Goal: Information Seeking & Learning: Learn about a topic

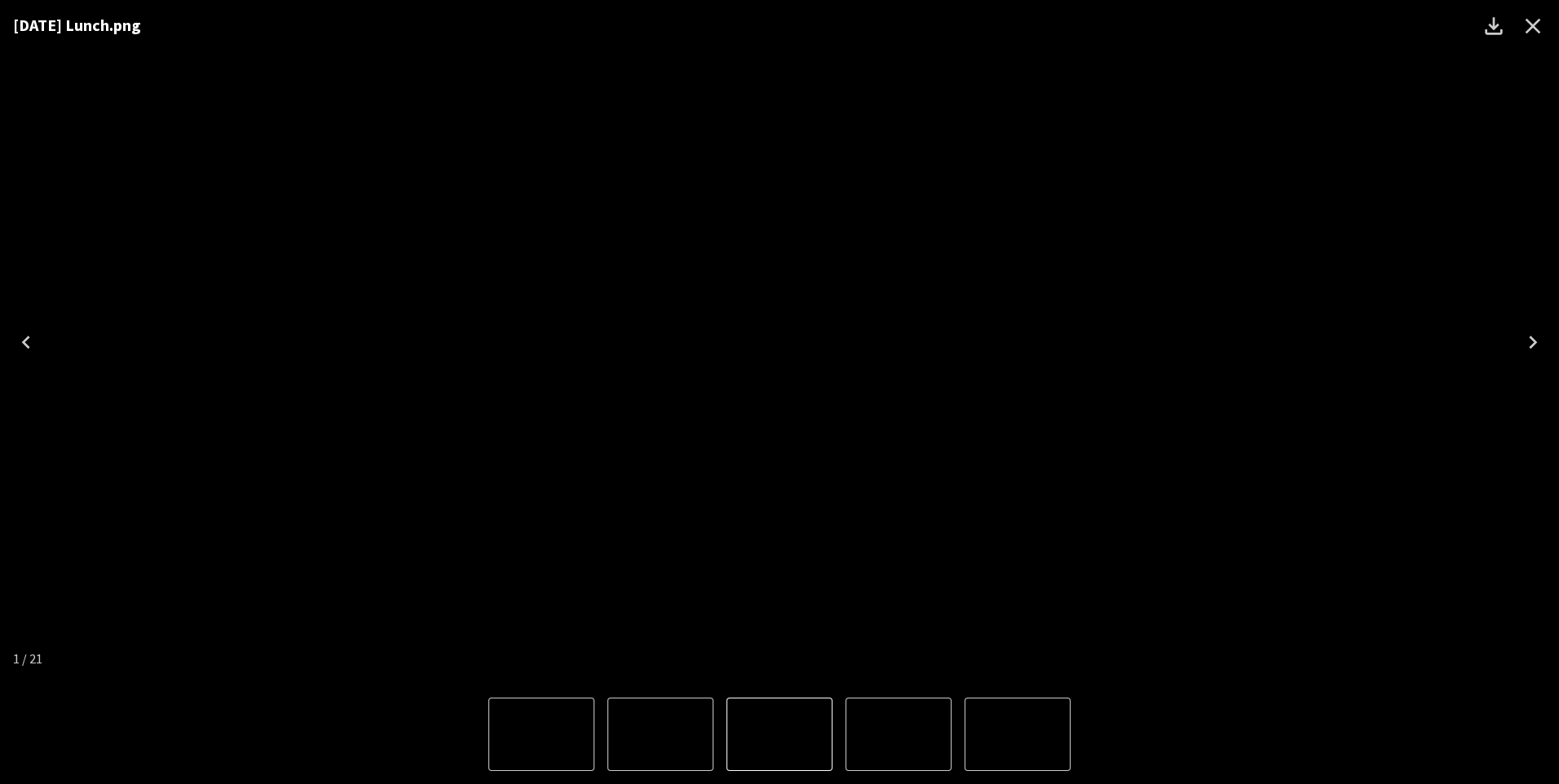
click at [1536, 29] on icon "Close" at bounding box center [1532, 26] width 15 height 15
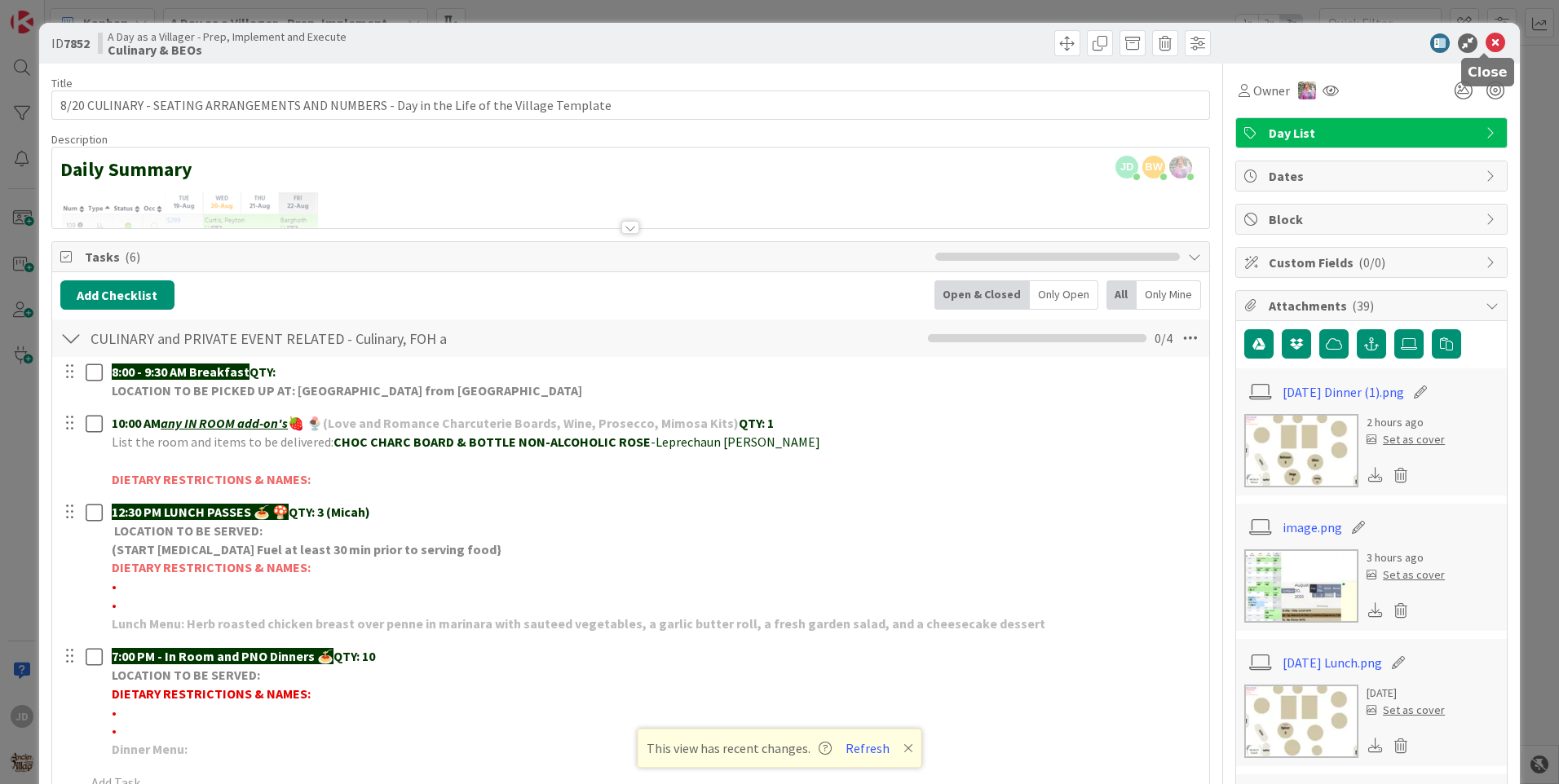
click at [1485, 45] on icon at bounding box center [1495, 43] width 20 height 20
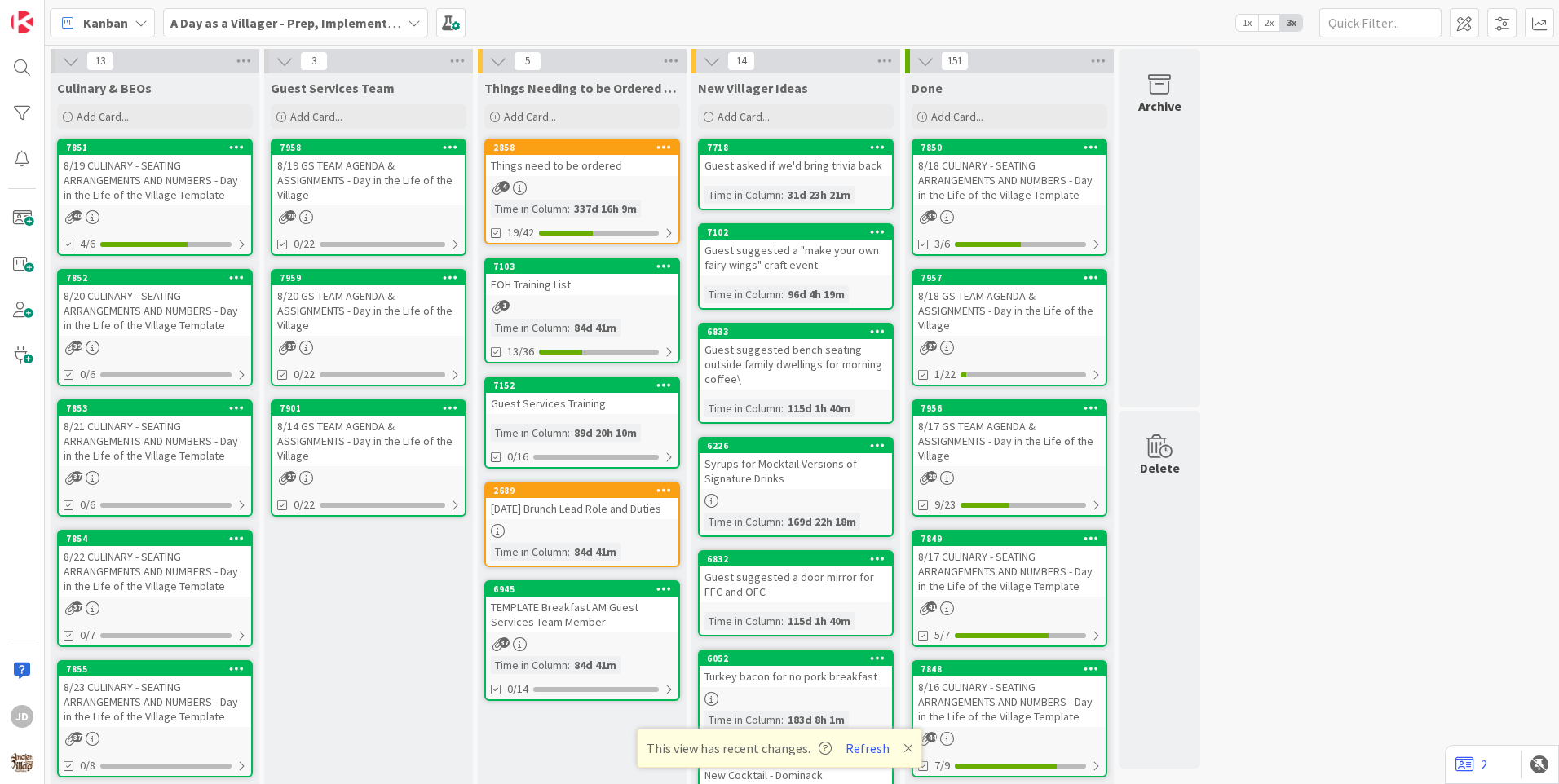
click at [162, 294] on div "8/20 CULINARY - SEATING ARRANGEMENTS AND NUMBERS - Day in the Life of the Villa…" at bounding box center [155, 310] width 193 height 51
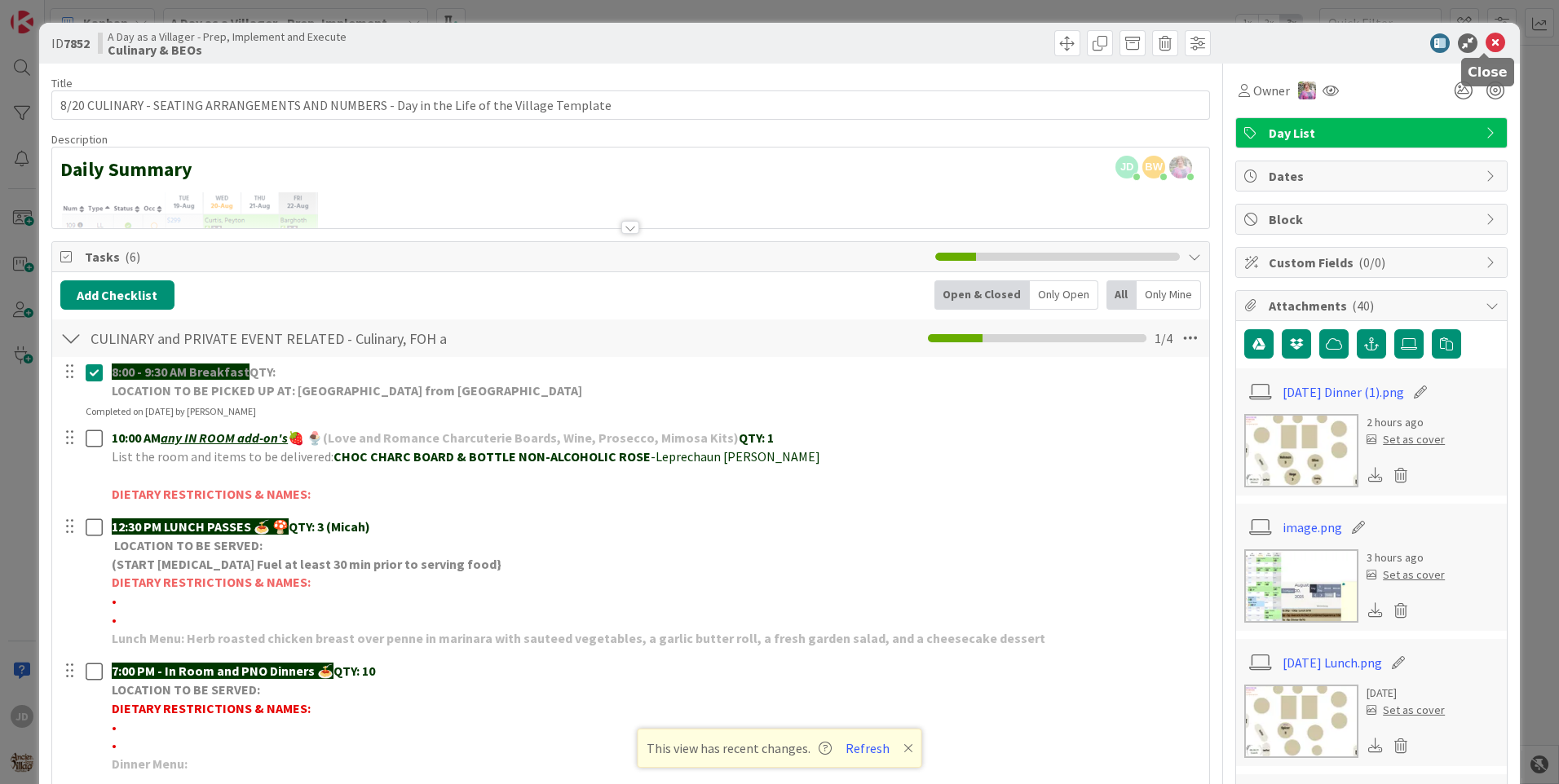
click at [1485, 46] on icon at bounding box center [1495, 43] width 20 height 20
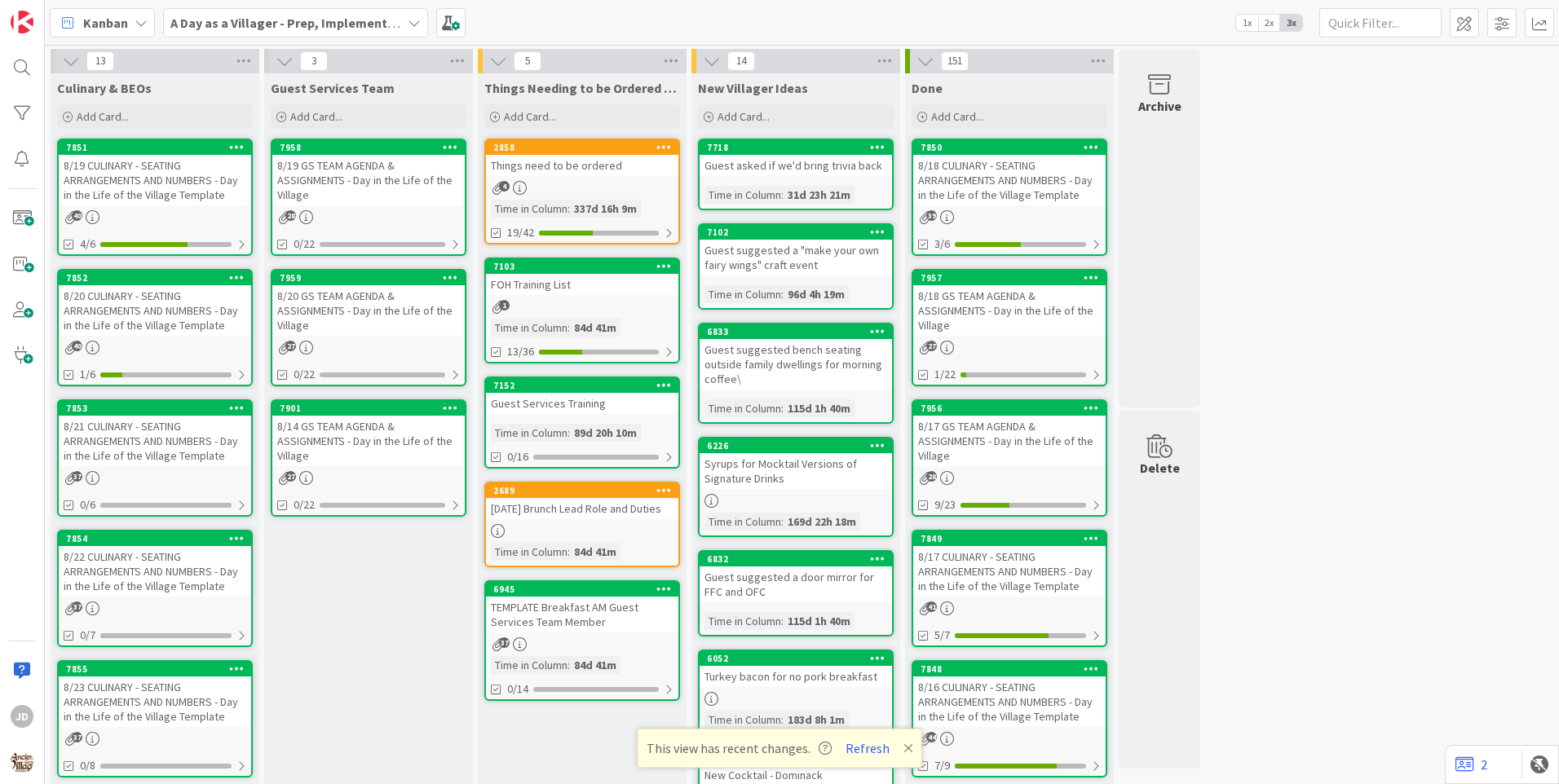
click at [172, 431] on div "8/21 CULINARY - SEATING ARRANGEMENTS AND NUMBERS - Day in the Life of the Villa…" at bounding box center [155, 441] width 193 height 51
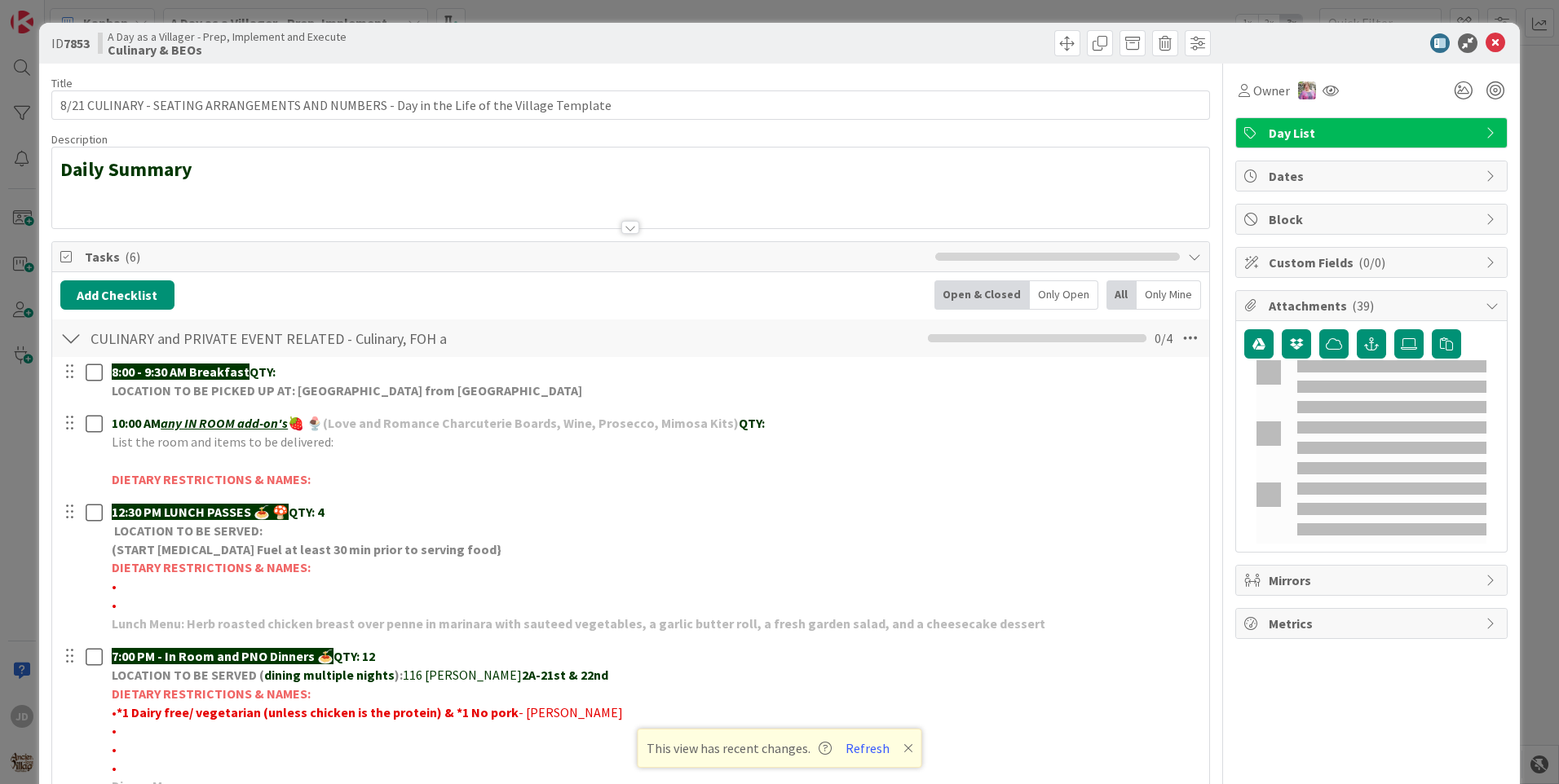
click at [1486, 48] on icon at bounding box center [1495, 43] width 20 height 20
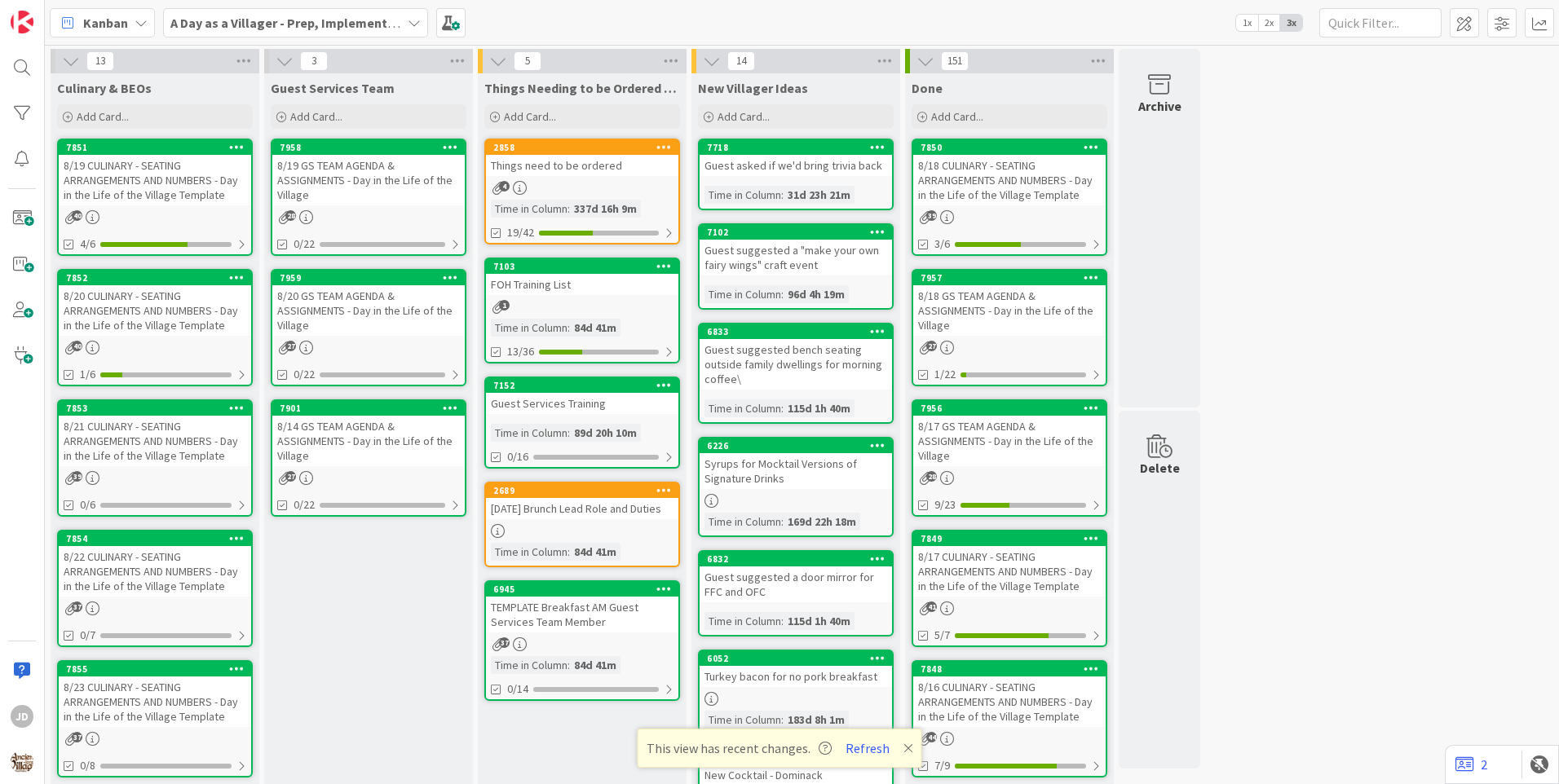
click at [391, 354] on link "7959 8/20 GS TEAM AGENDA & ASSIGNMENTS - Day in the Life of the Village 27 0/22" at bounding box center [368, 327] width 195 height 118
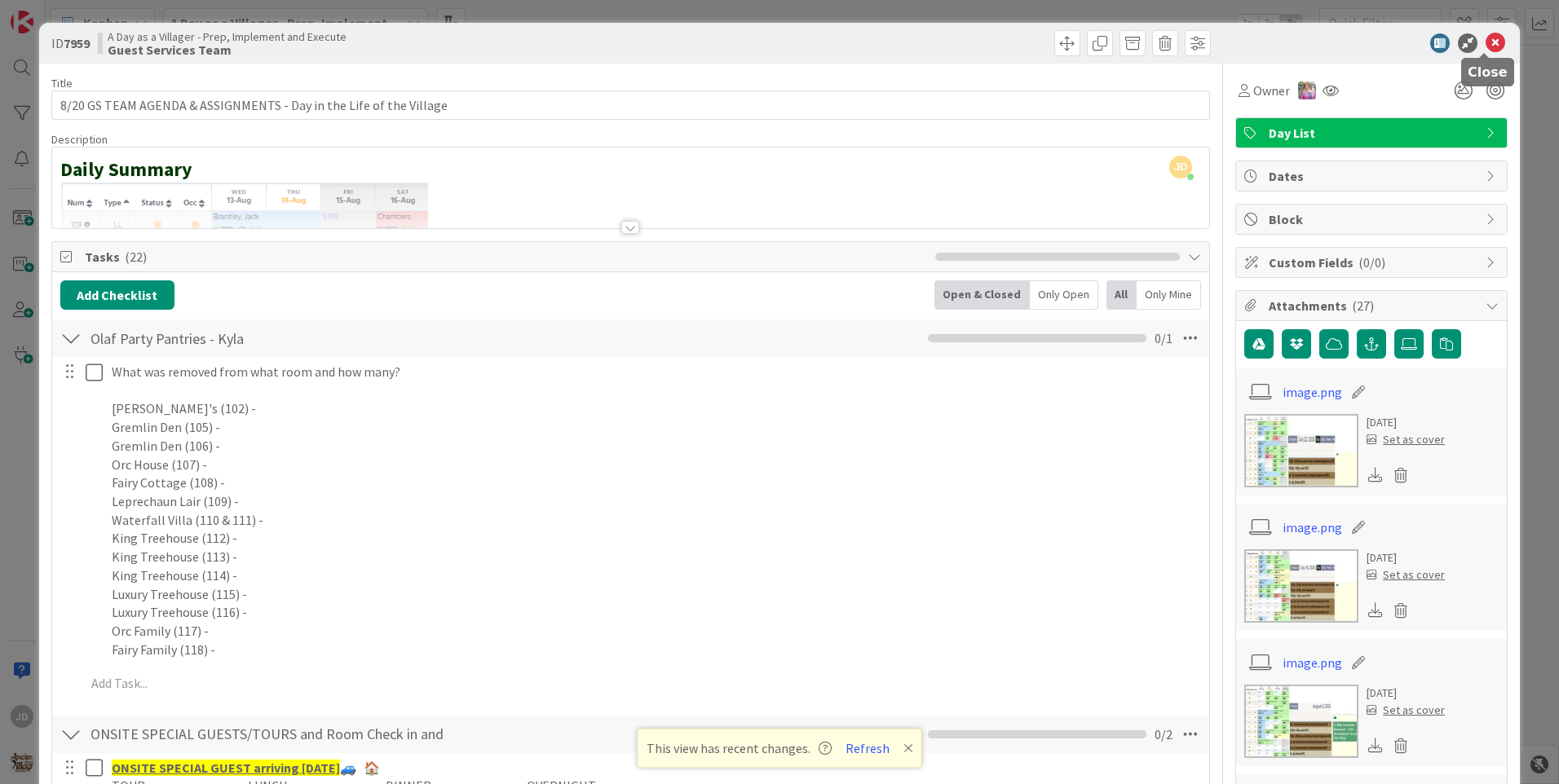
click at [1488, 43] on icon at bounding box center [1495, 43] width 20 height 20
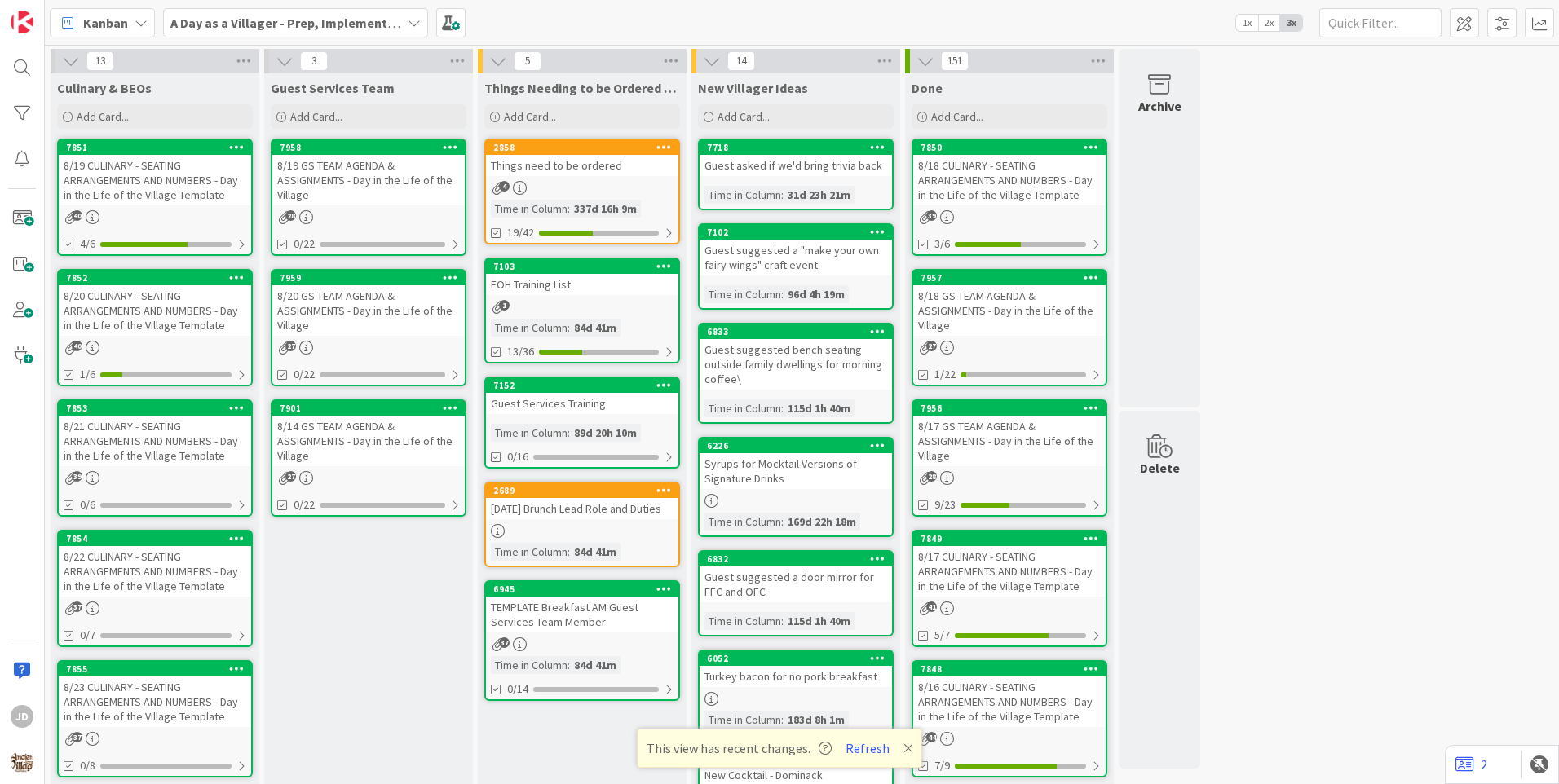
click at [378, 347] on div "27" at bounding box center [369, 348] width 193 height 14
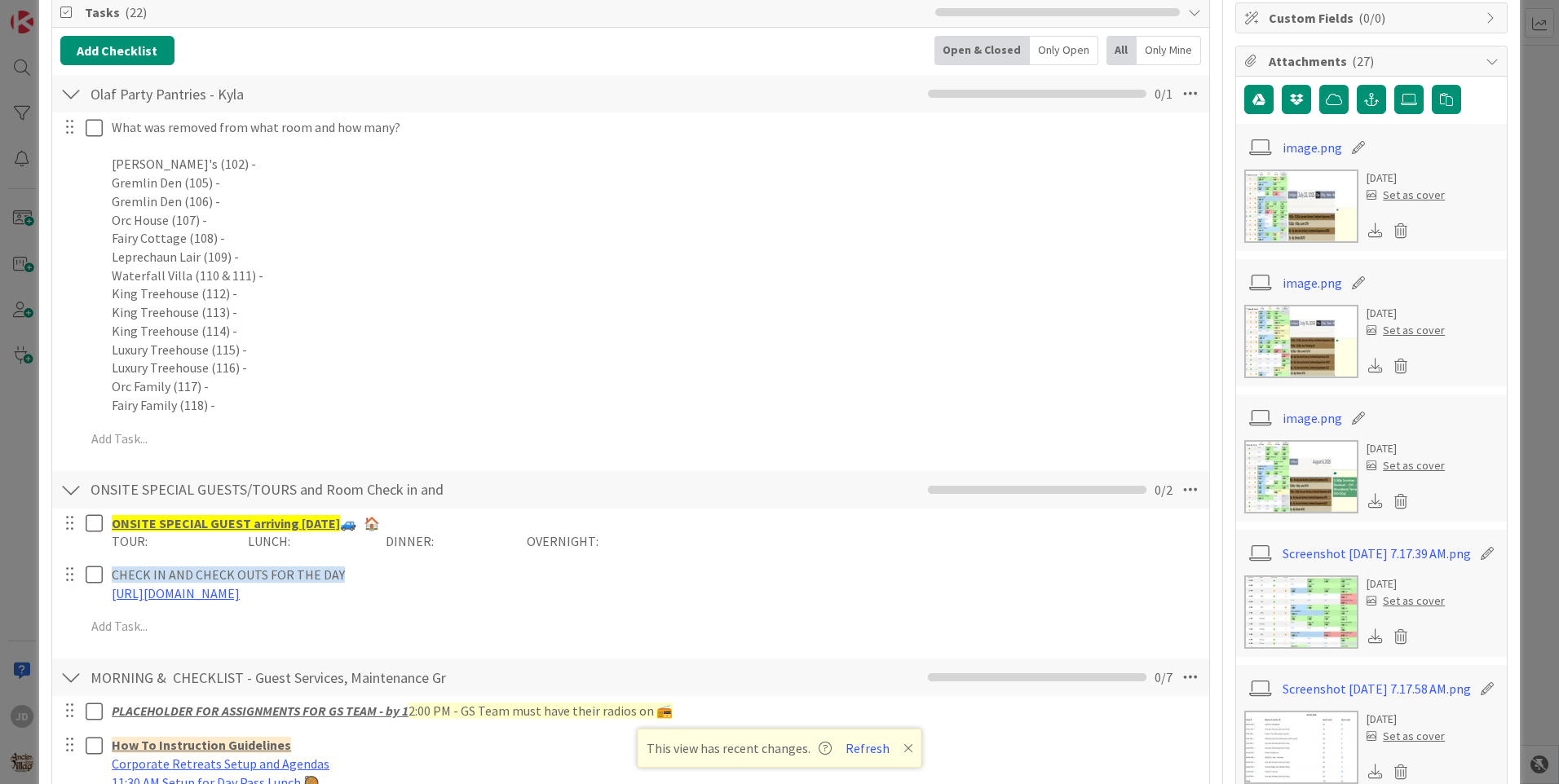
scroll to position [489, 0]
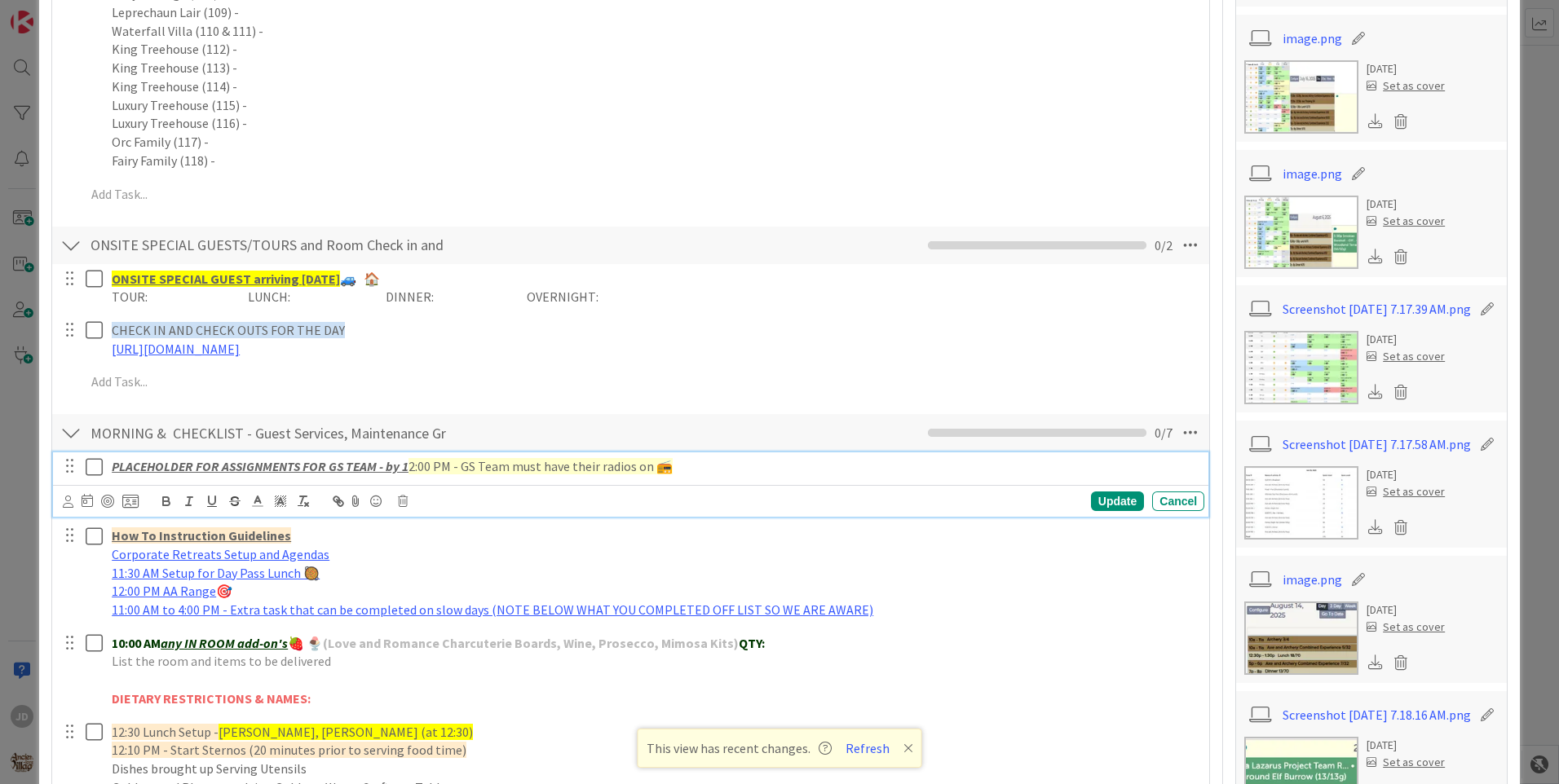
click at [95, 471] on icon at bounding box center [97, 466] width 24 height 20
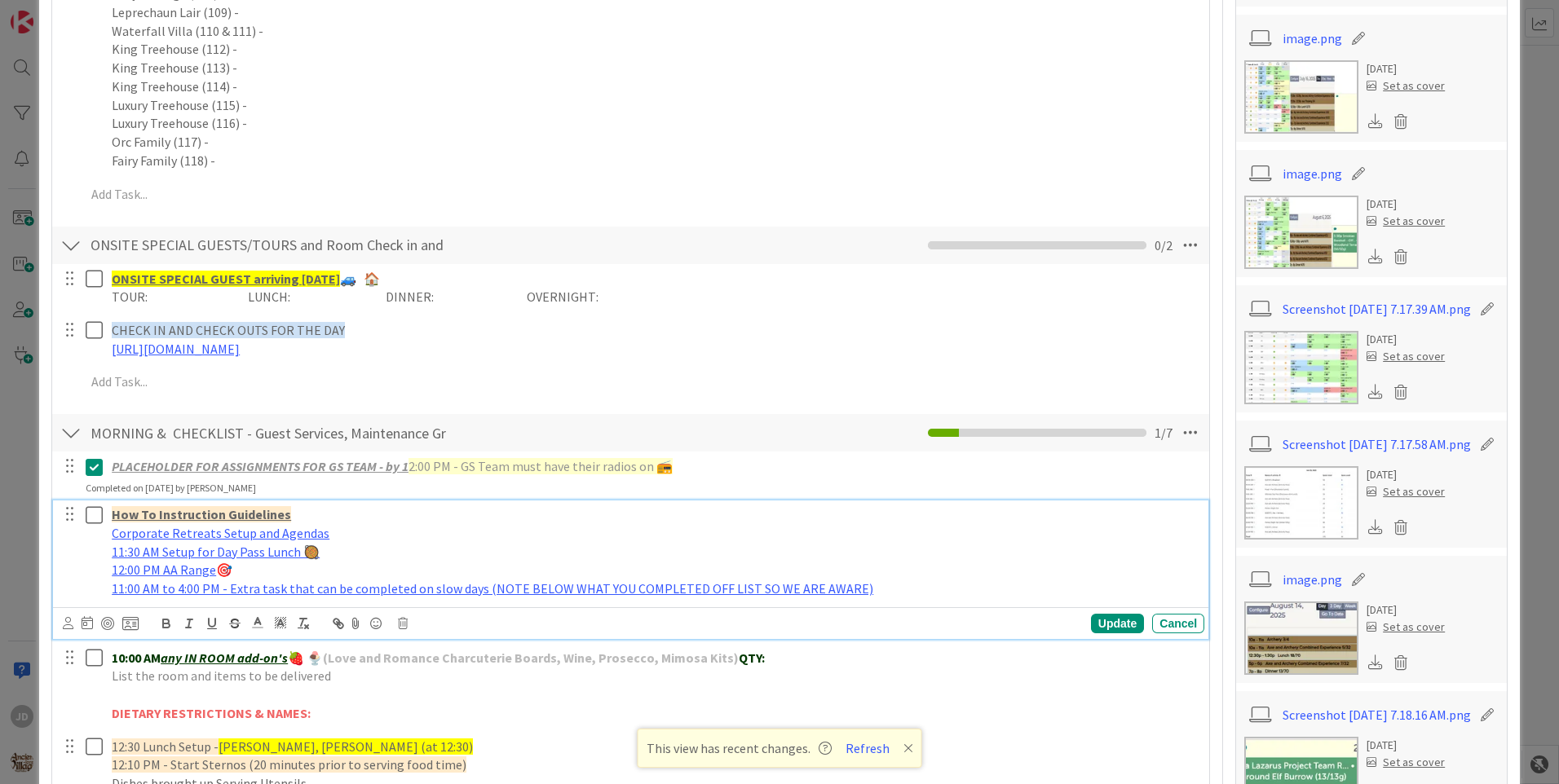
click at [94, 515] on icon at bounding box center [97, 515] width 24 height 20
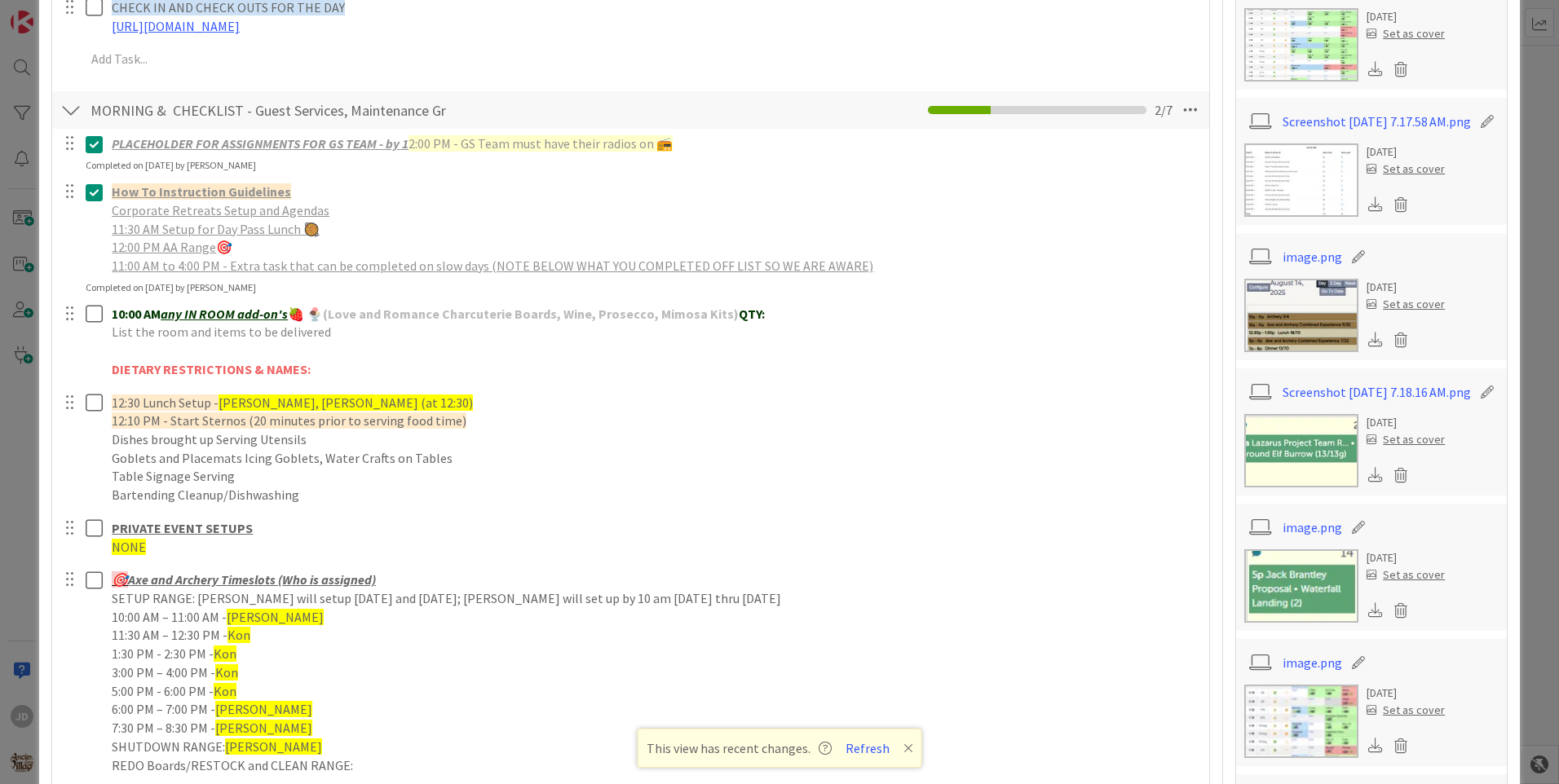
scroll to position [896, 0]
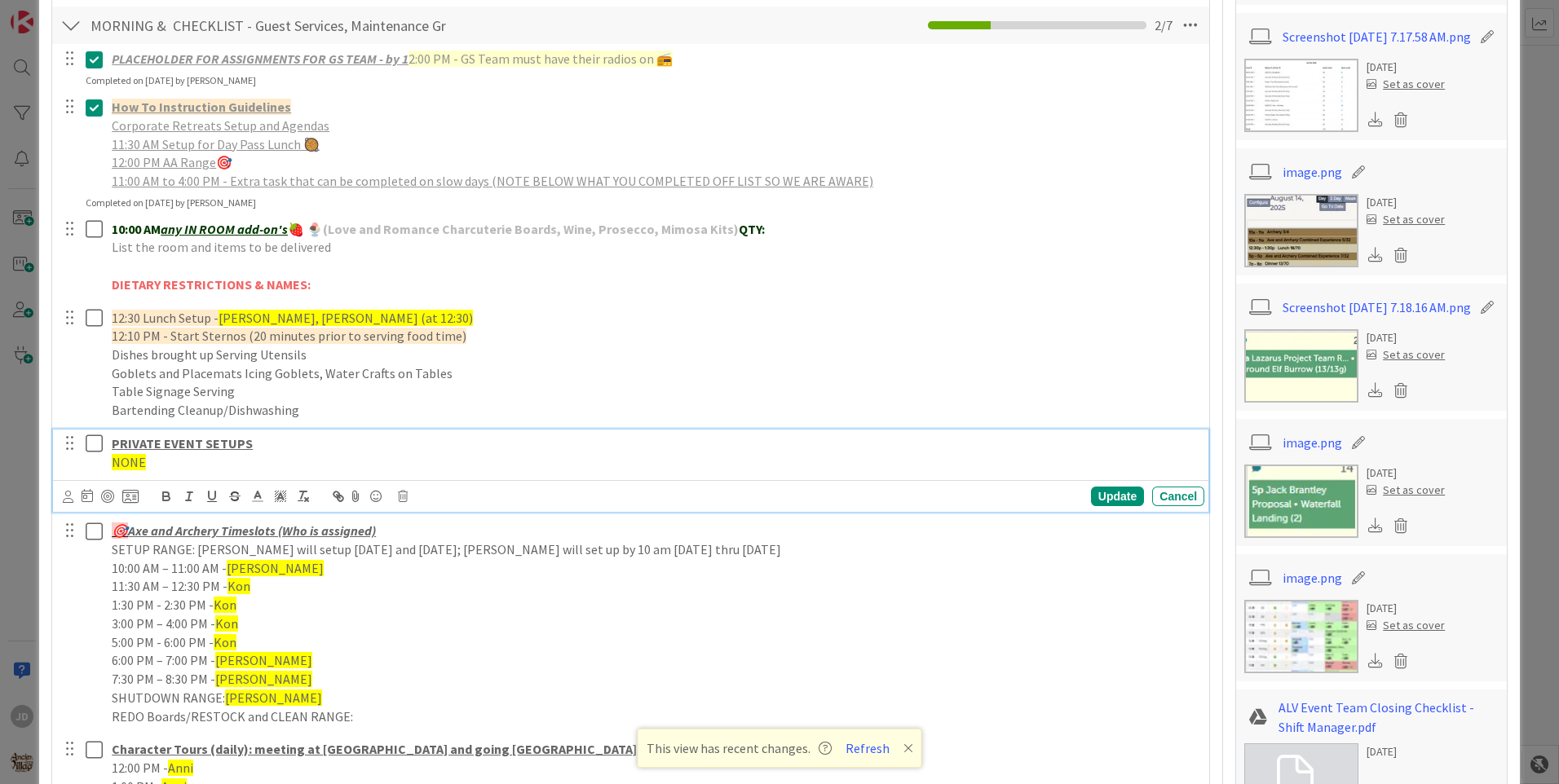
click at [93, 444] on icon at bounding box center [97, 443] width 24 height 20
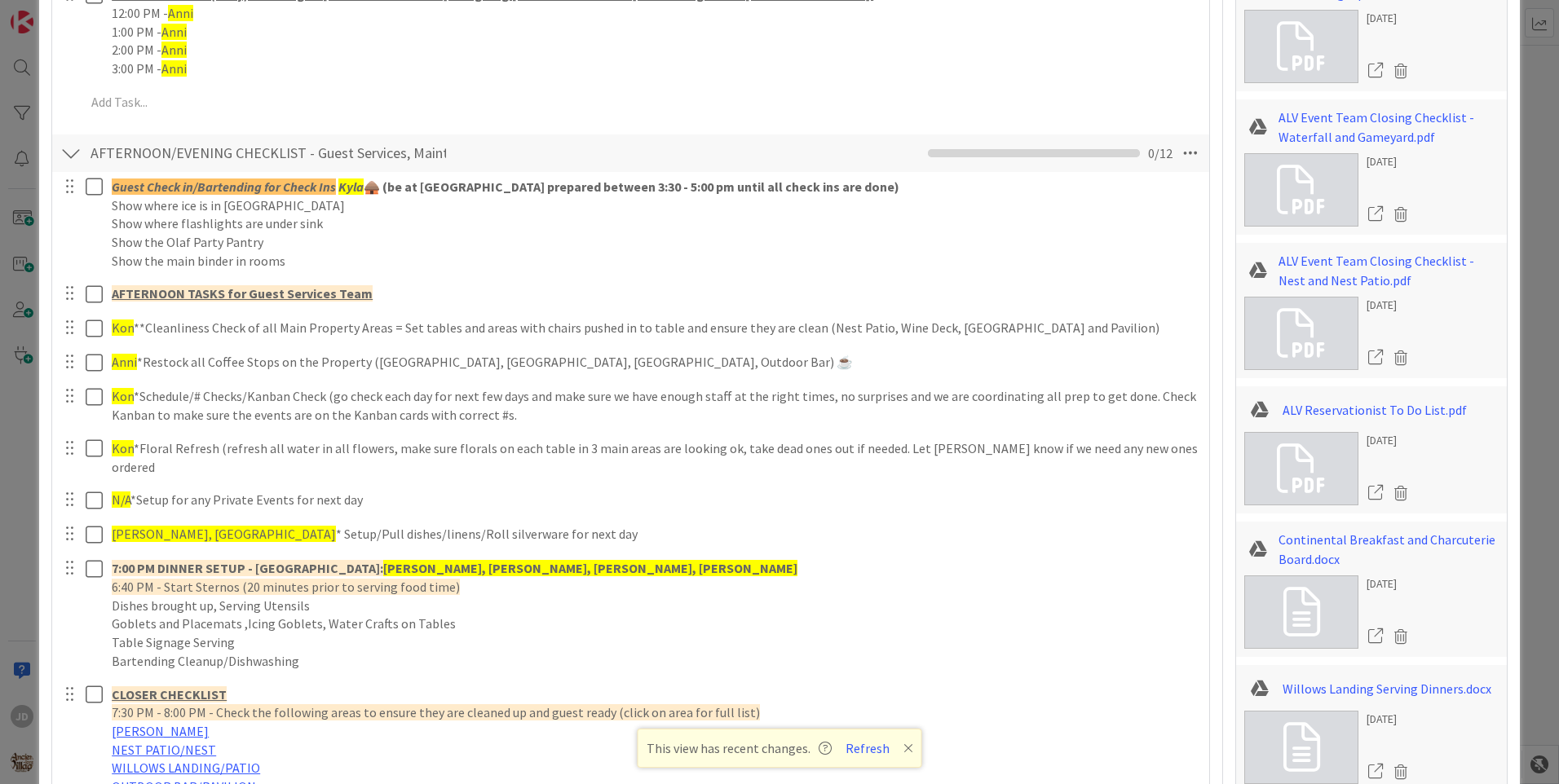
scroll to position [1711, 0]
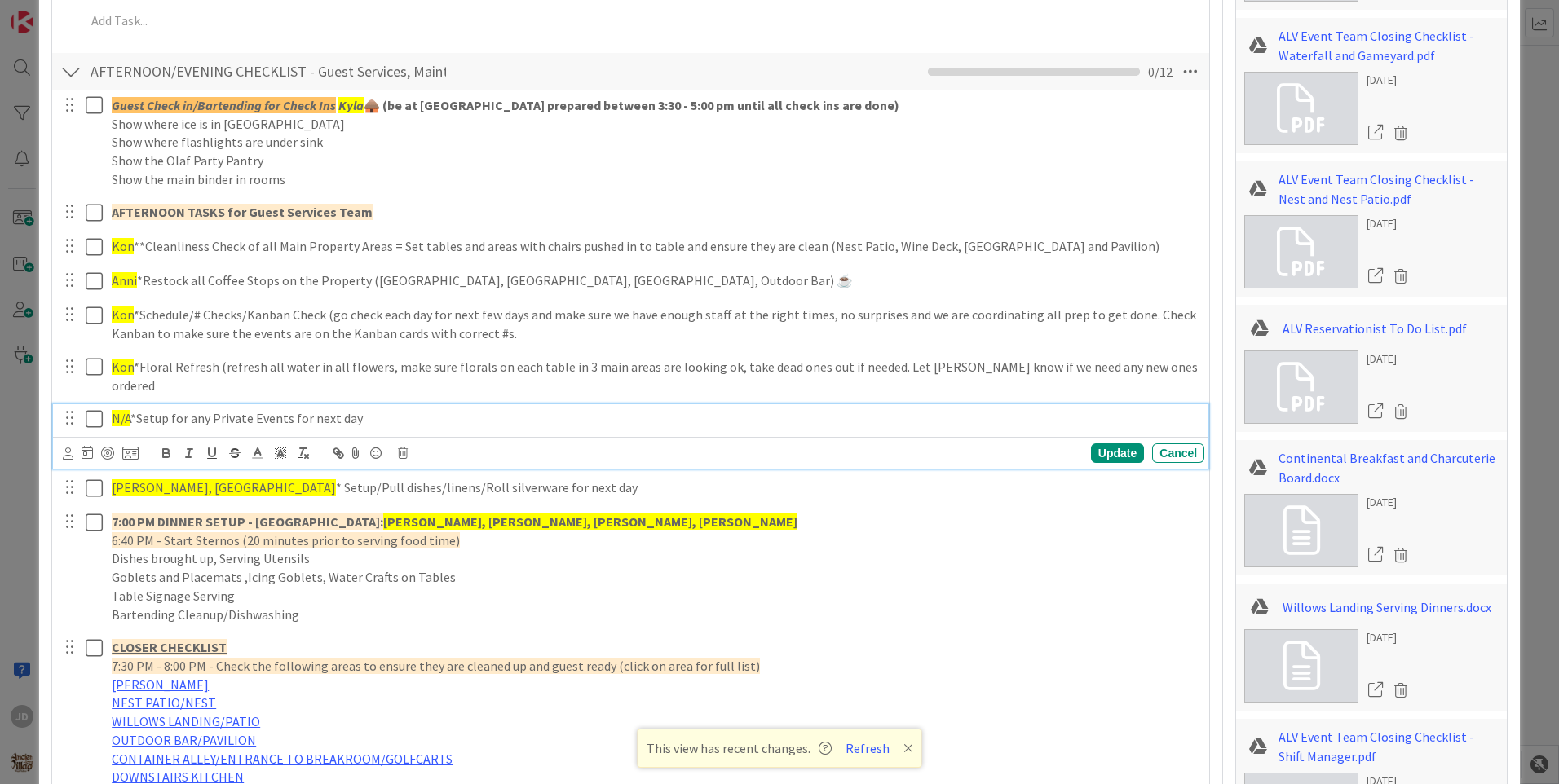
click at [94, 409] on icon at bounding box center [97, 419] width 24 height 20
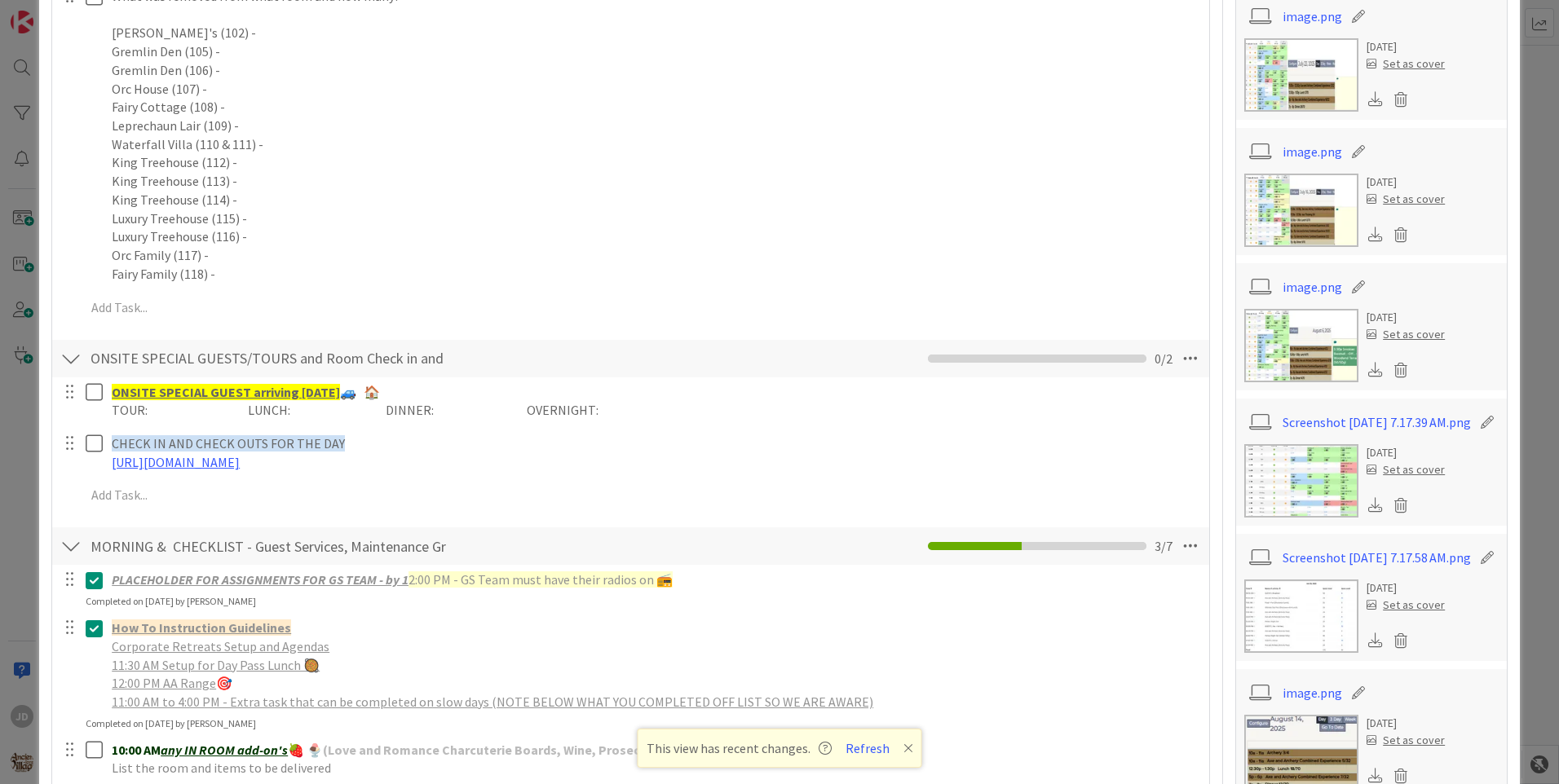
scroll to position [0, 0]
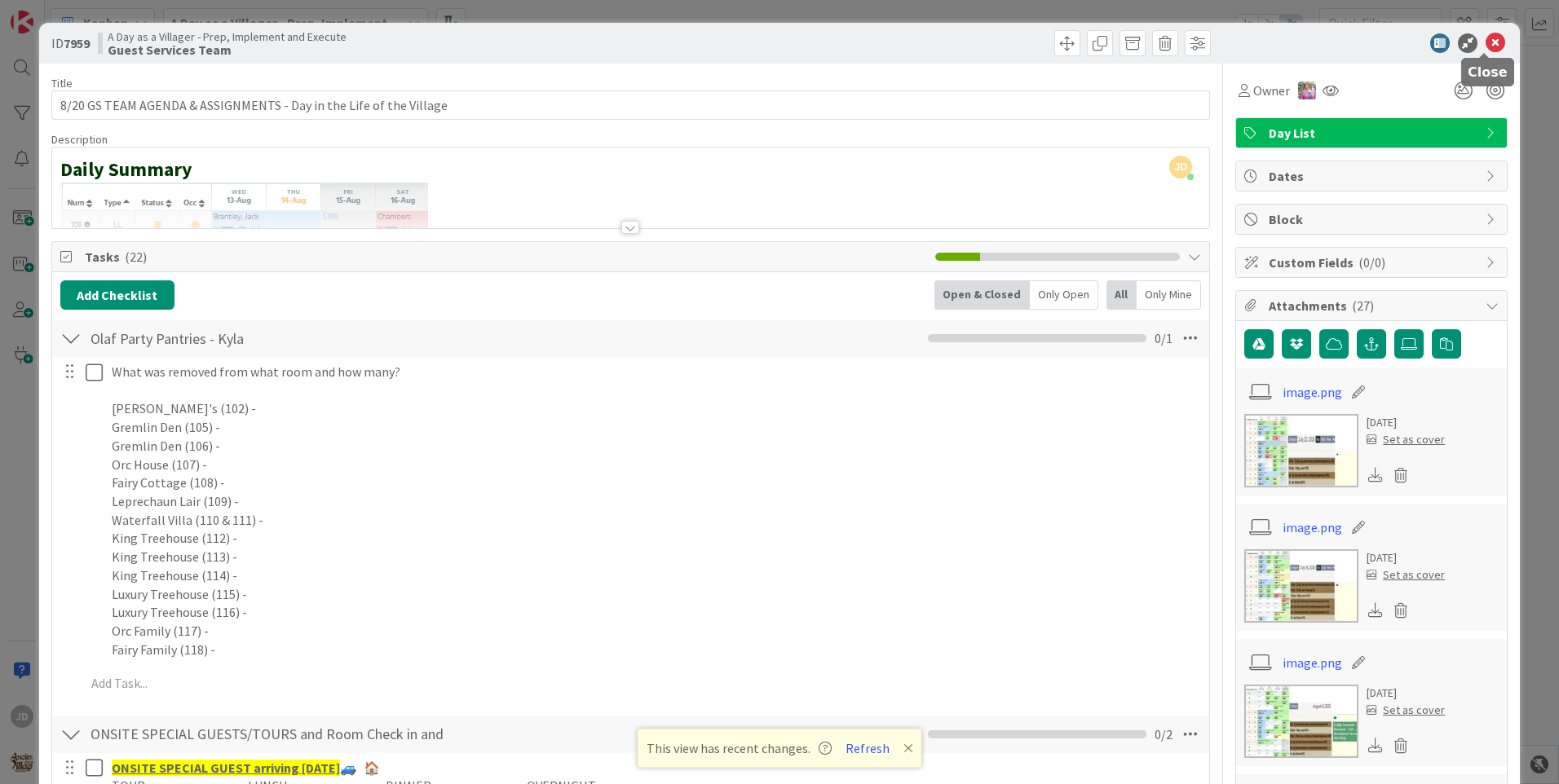
click at [1485, 37] on icon at bounding box center [1495, 43] width 20 height 20
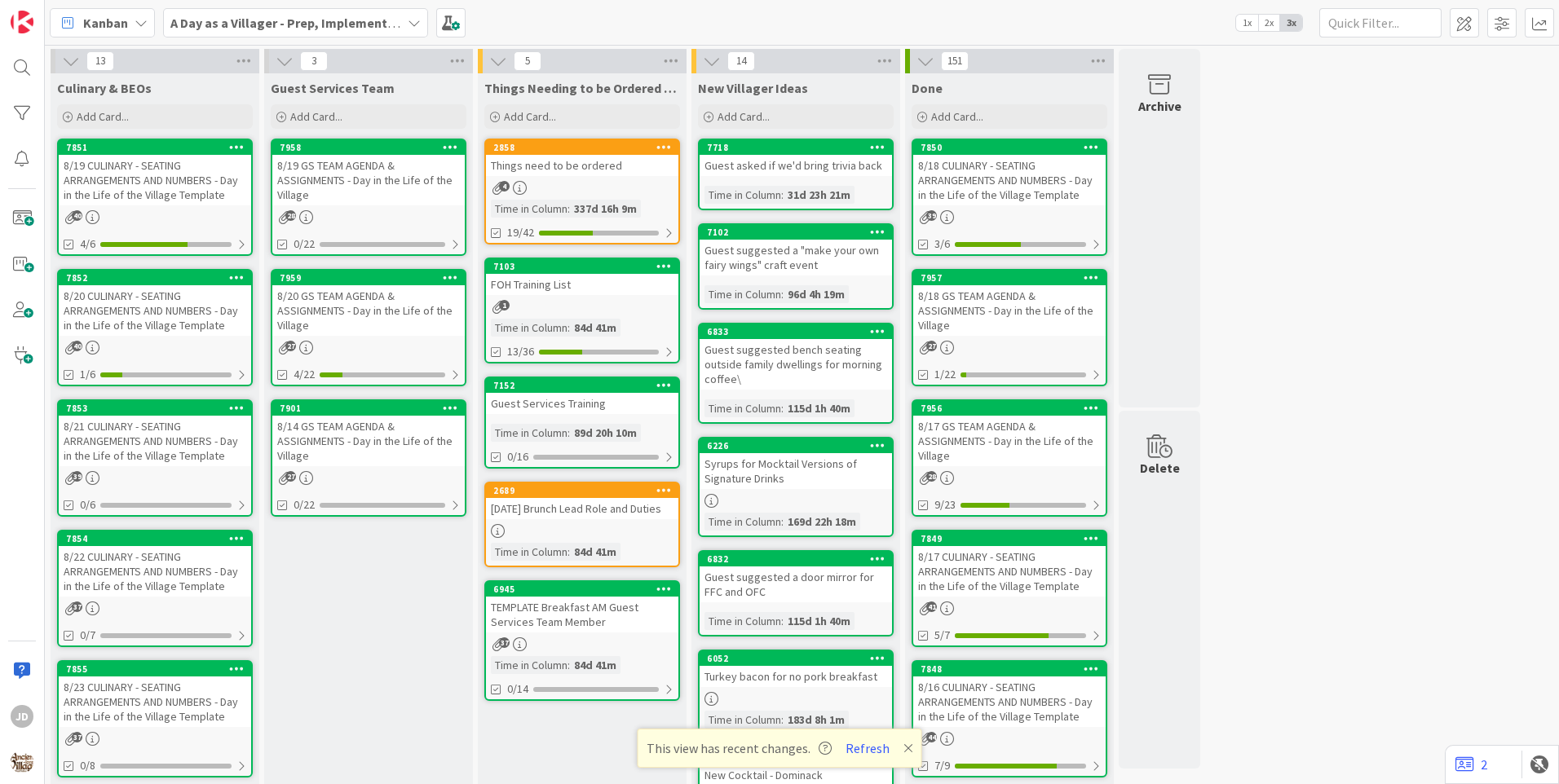
click at [137, 316] on div "8/20 CULINARY - SEATING ARRANGEMENTS AND NUMBERS - Day in the Life of the Villa…" at bounding box center [155, 310] width 193 height 51
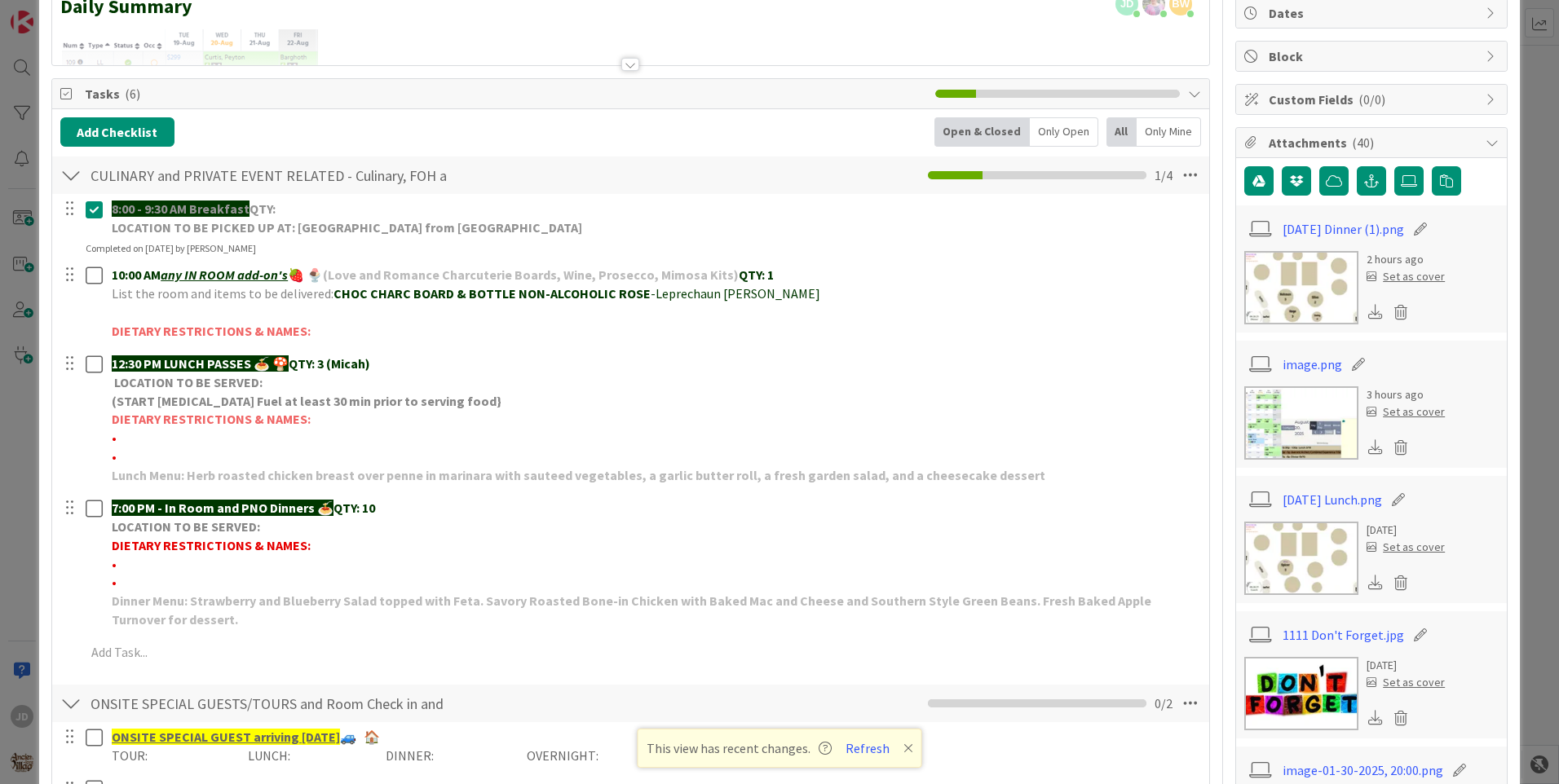
scroll to position [244, 0]
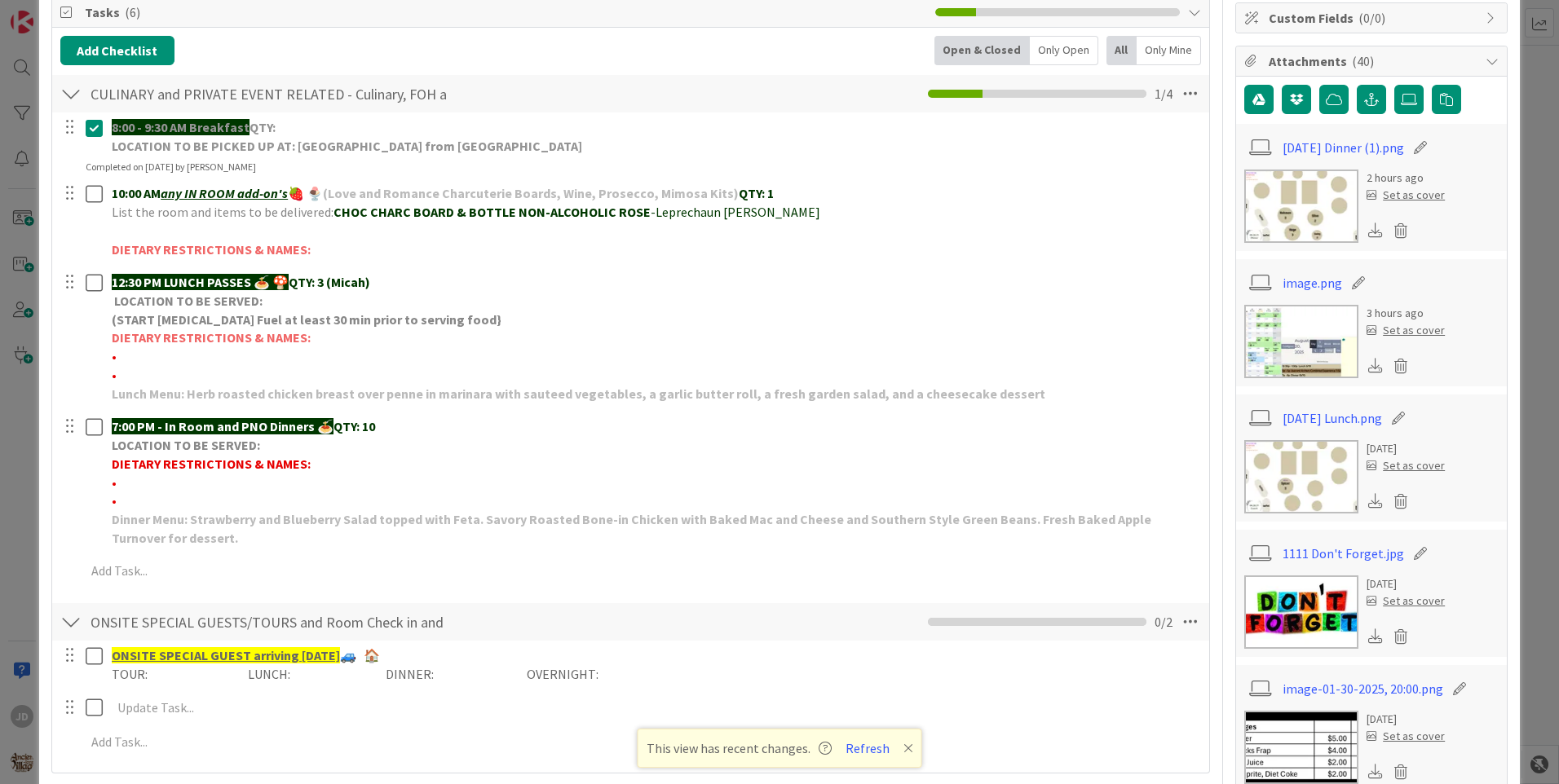
click at [1304, 225] on img at bounding box center [1301, 206] width 114 height 73
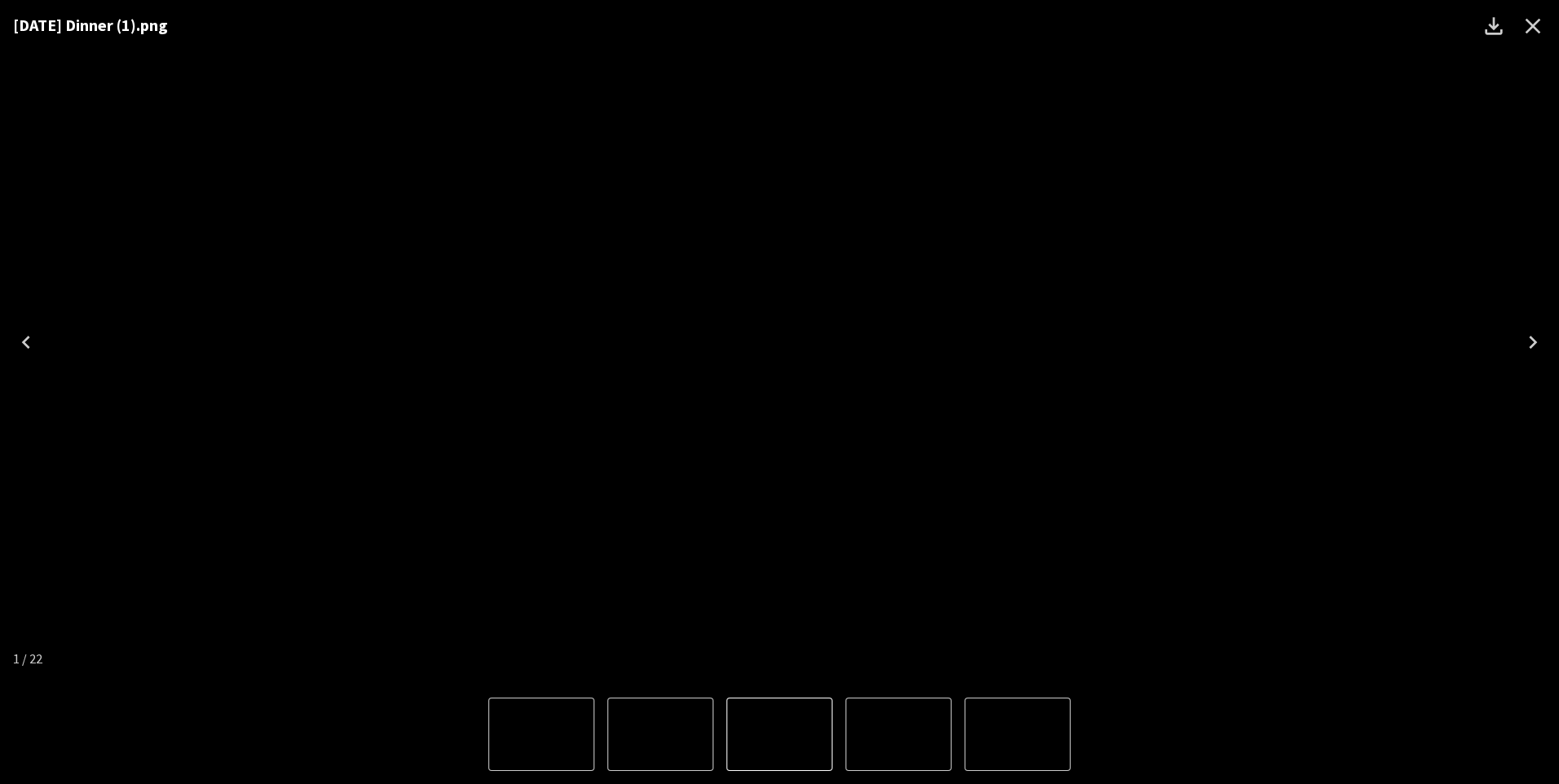
click at [1538, 24] on icon "Close" at bounding box center [1532, 26] width 26 height 26
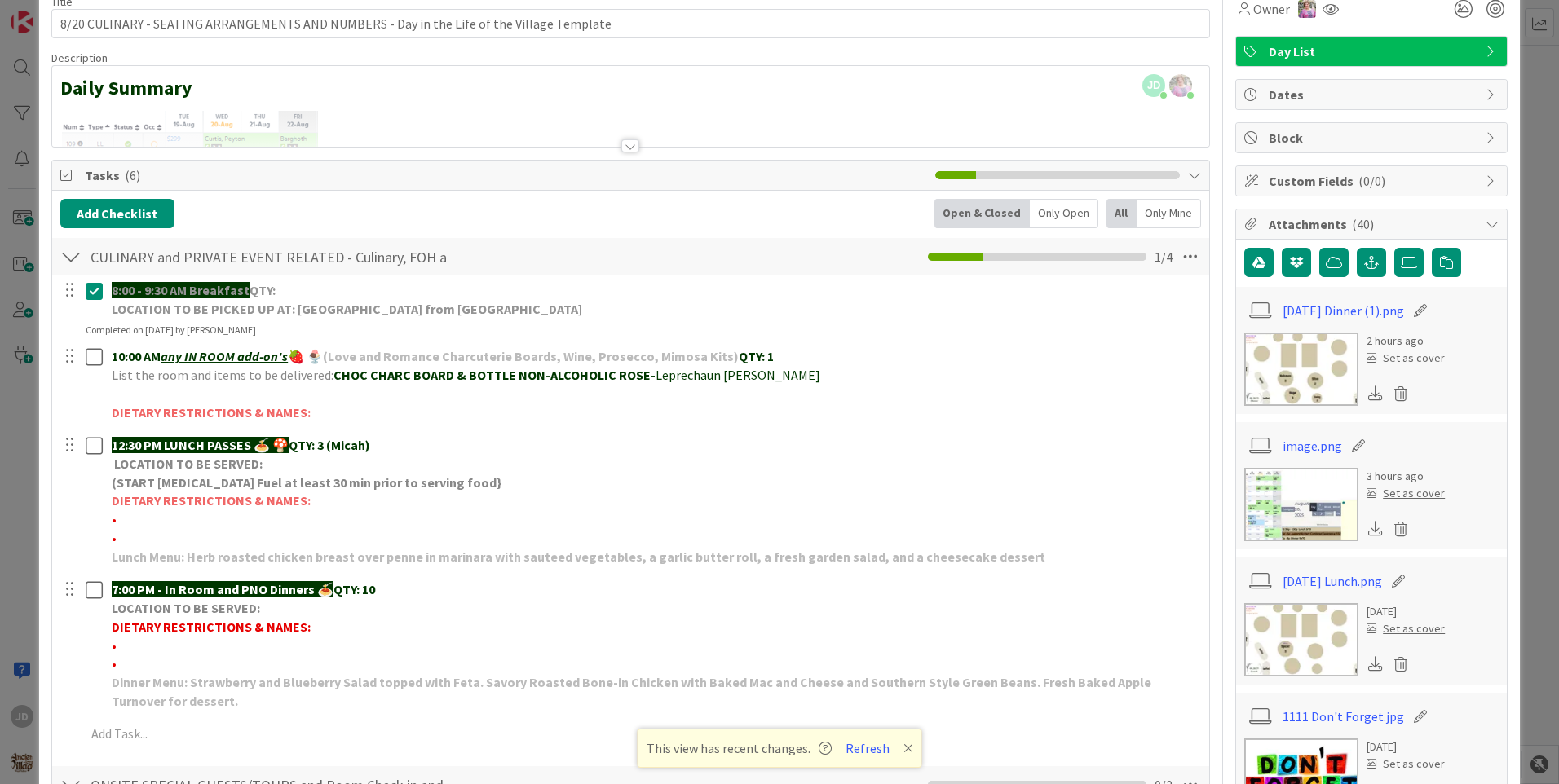
scroll to position [0, 0]
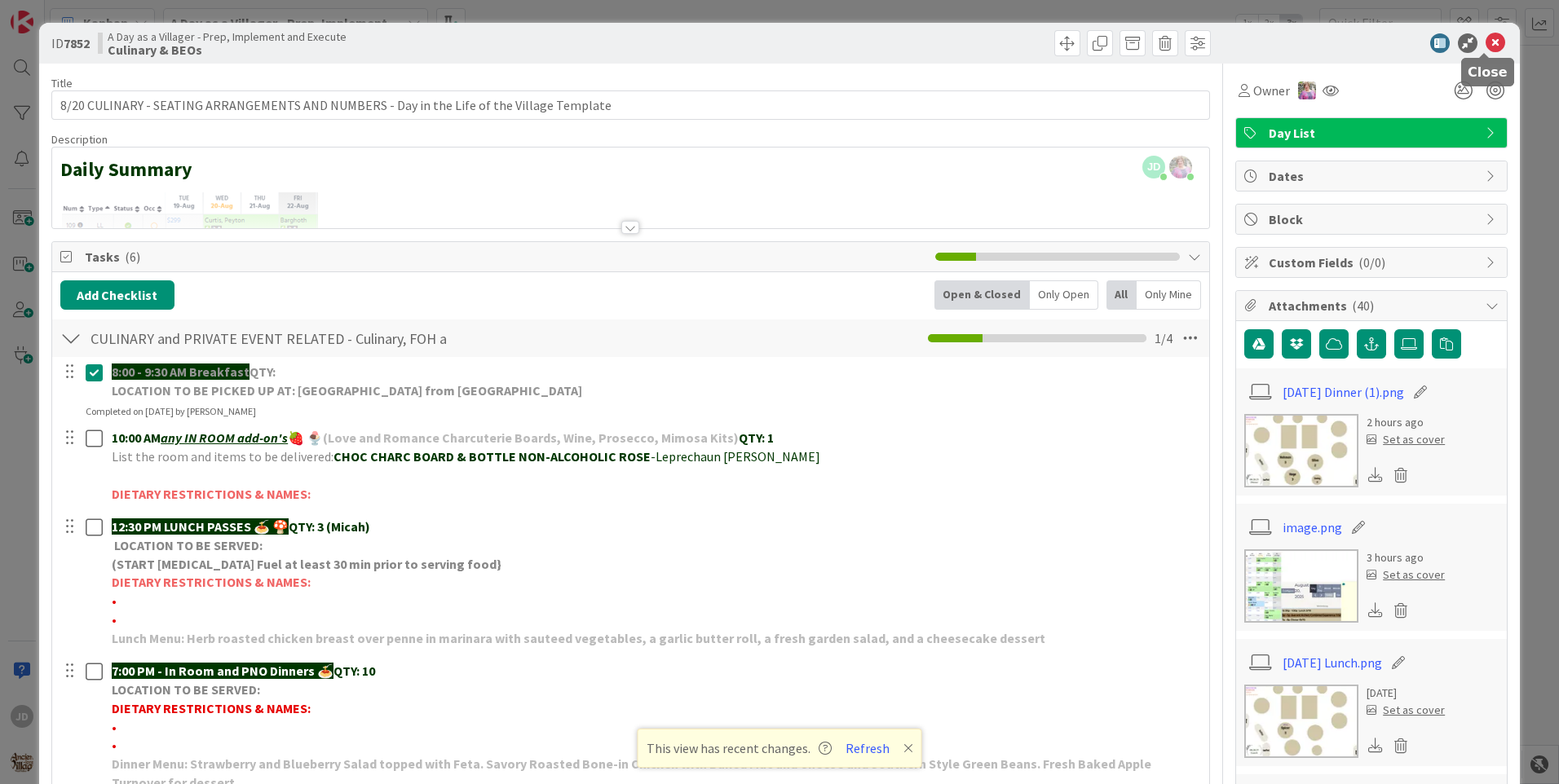
click at [1489, 42] on icon at bounding box center [1495, 43] width 20 height 20
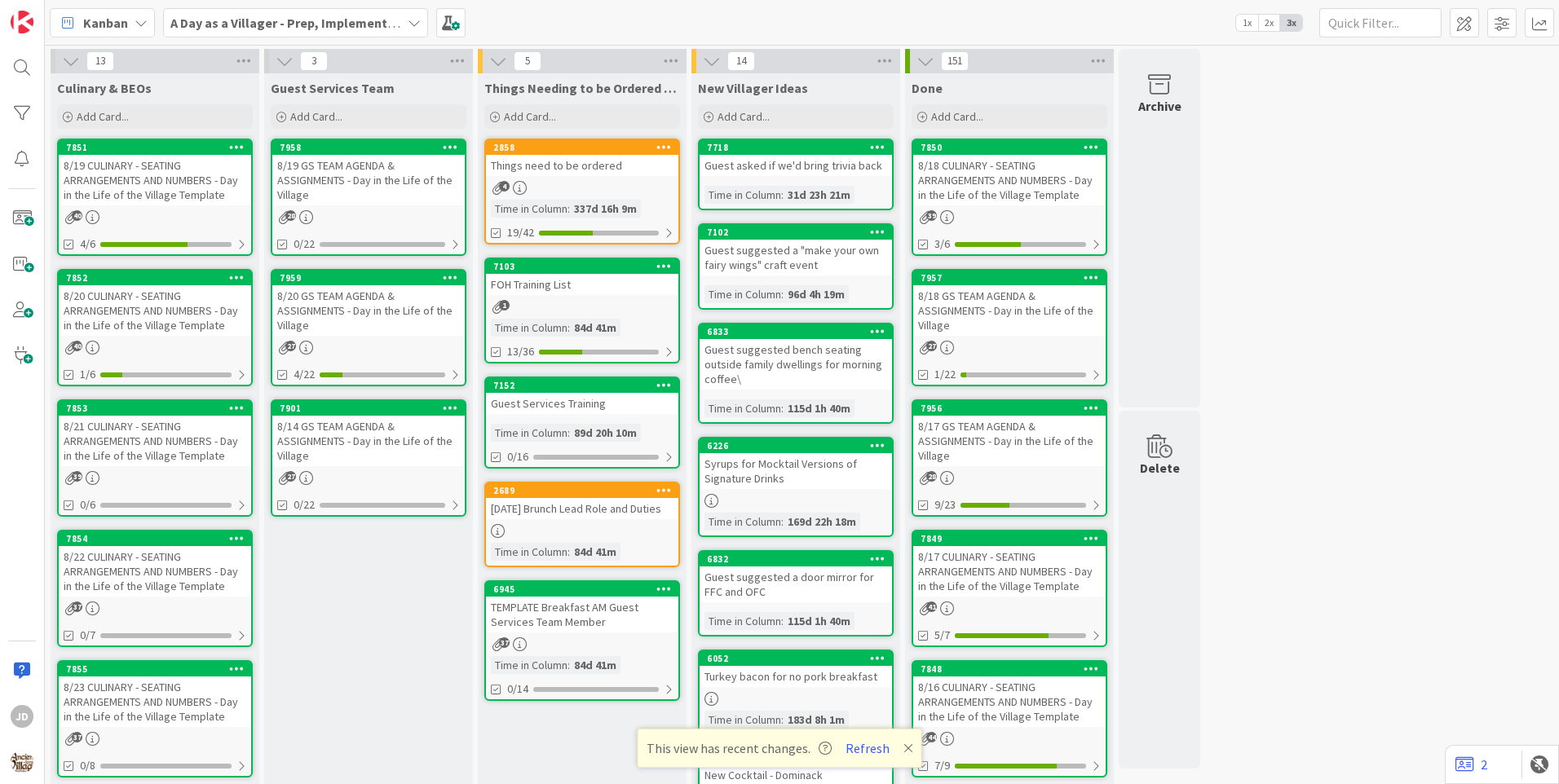
click at [369, 304] on div "8/20 GS TEAM AGENDA & ASSIGNMENTS - Day in the Life of the Village" at bounding box center [369, 310] width 193 height 51
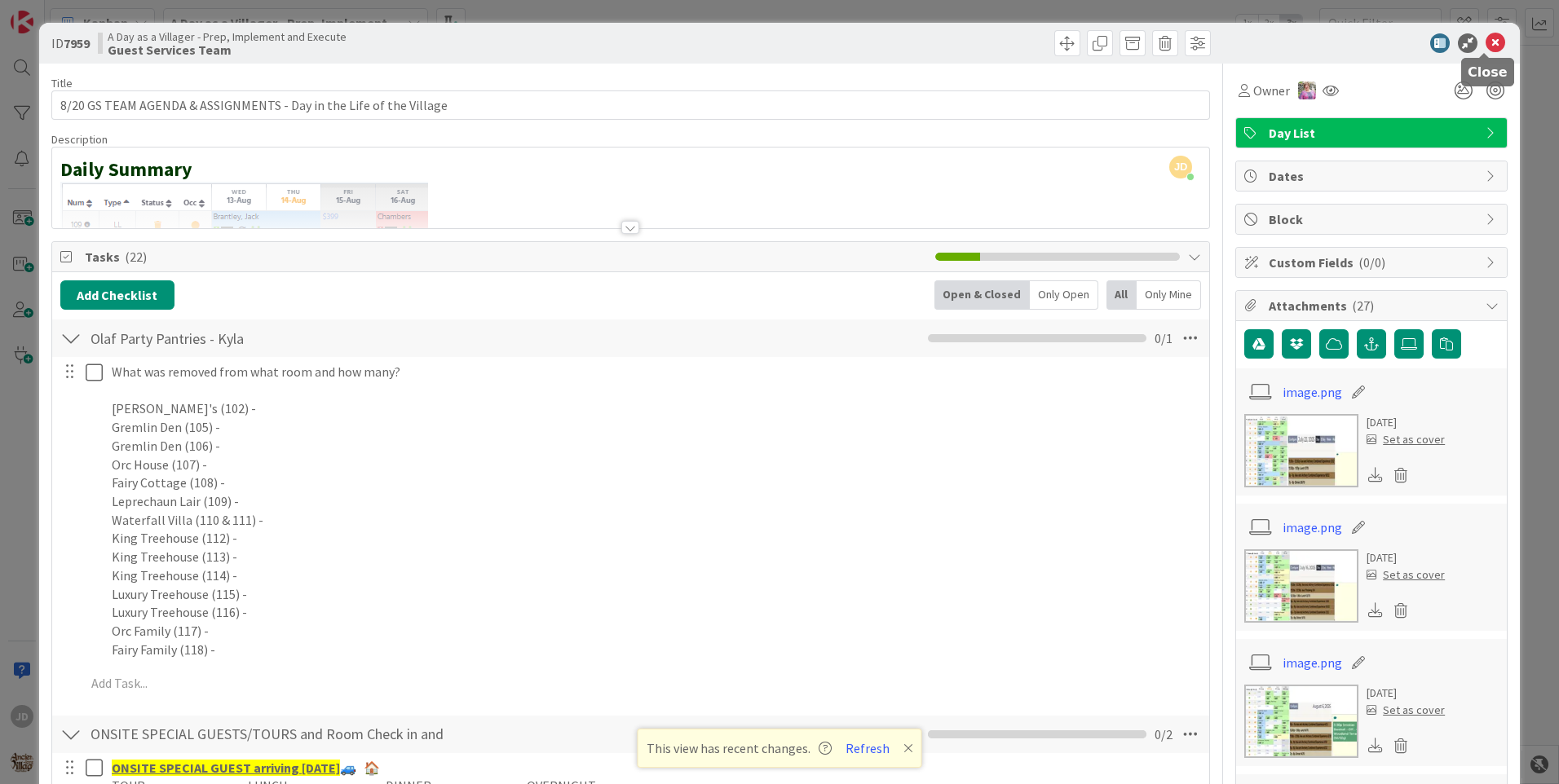
click at [1485, 35] on icon at bounding box center [1495, 43] width 20 height 20
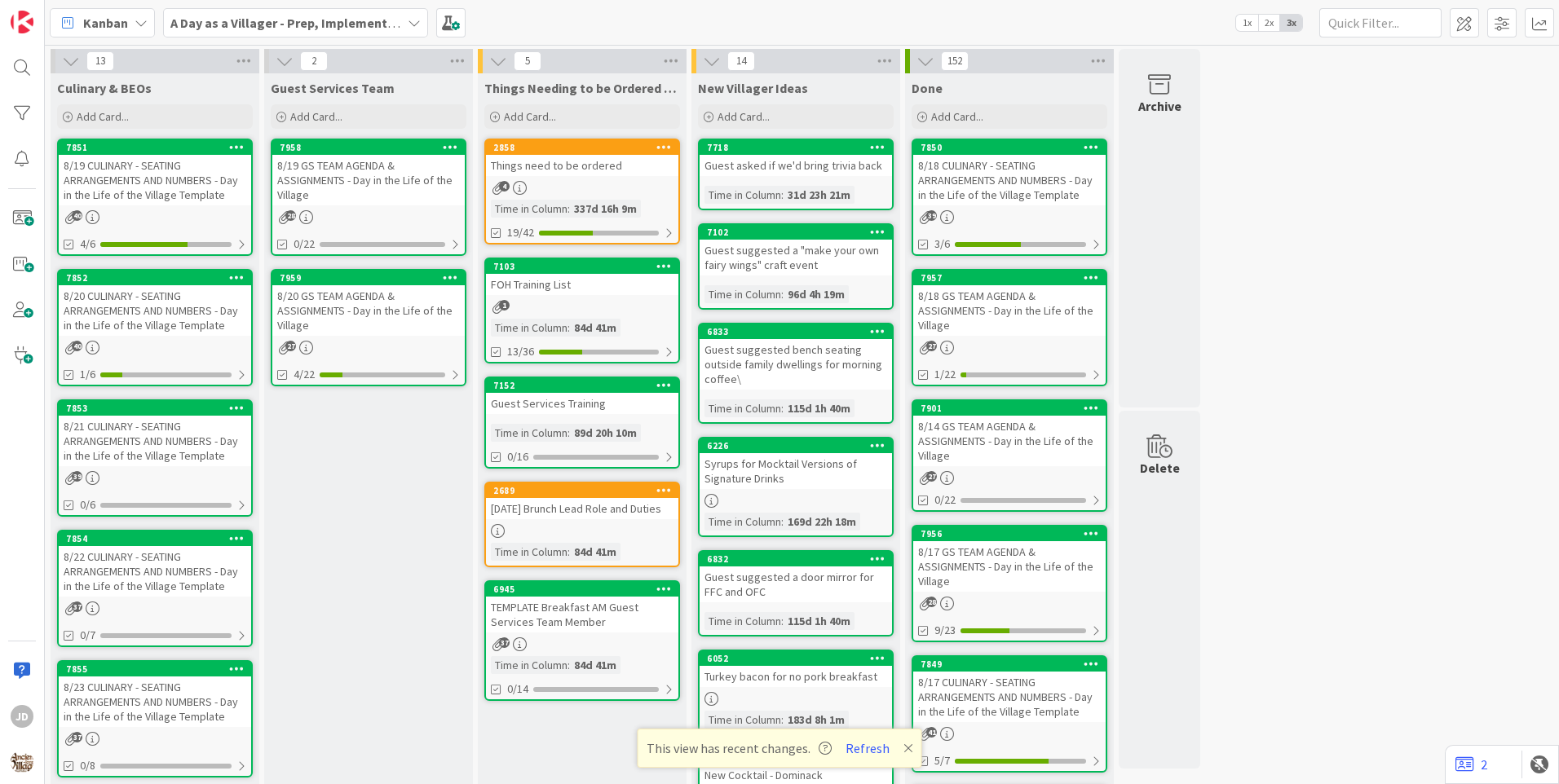
click at [159, 432] on div "8/21 CULINARY - SEATING ARRANGEMENTS AND NUMBERS - Day in the Life of the Villa…" at bounding box center [155, 441] width 193 height 51
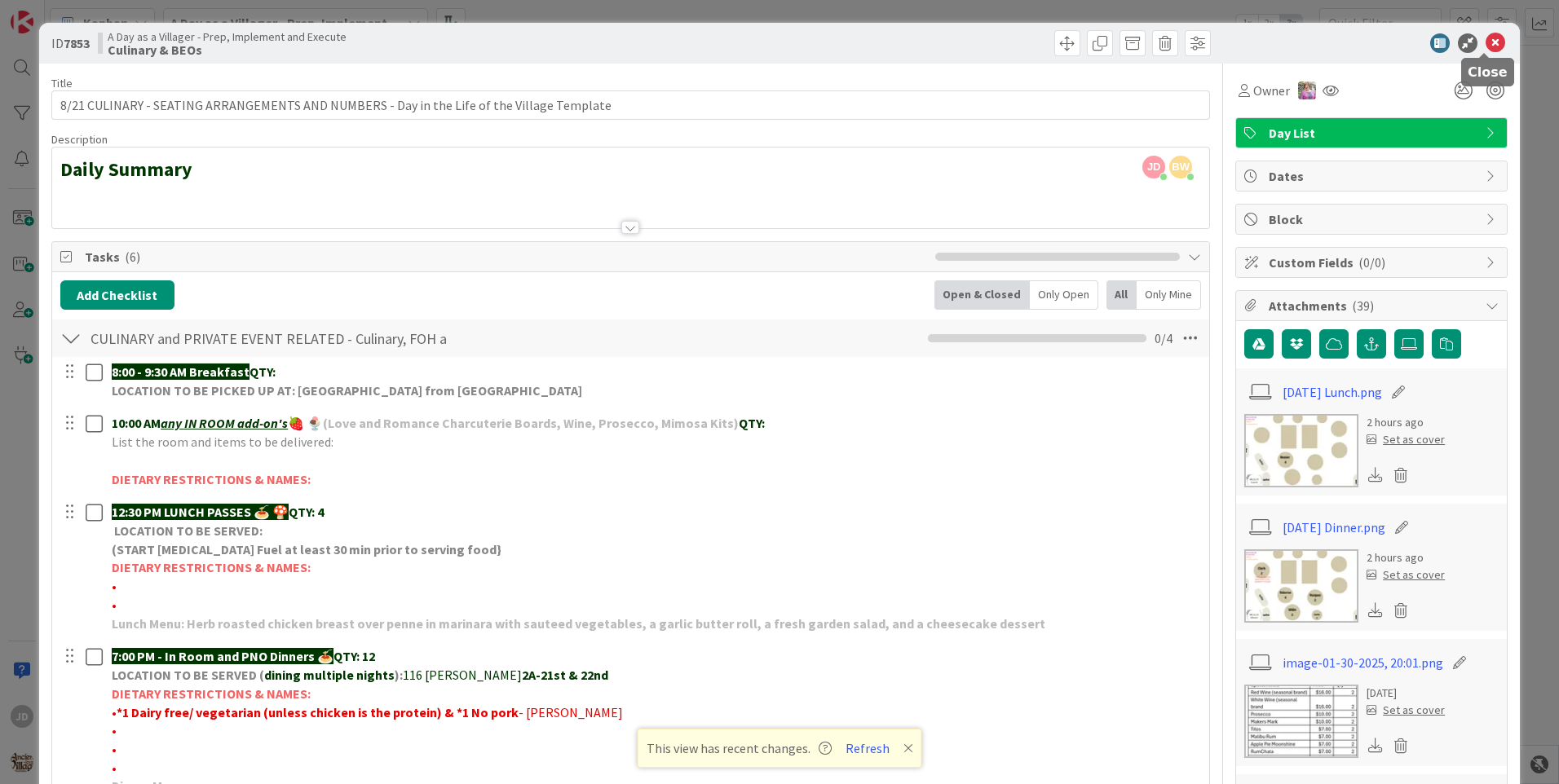
click at [1485, 51] on icon at bounding box center [1495, 43] width 20 height 20
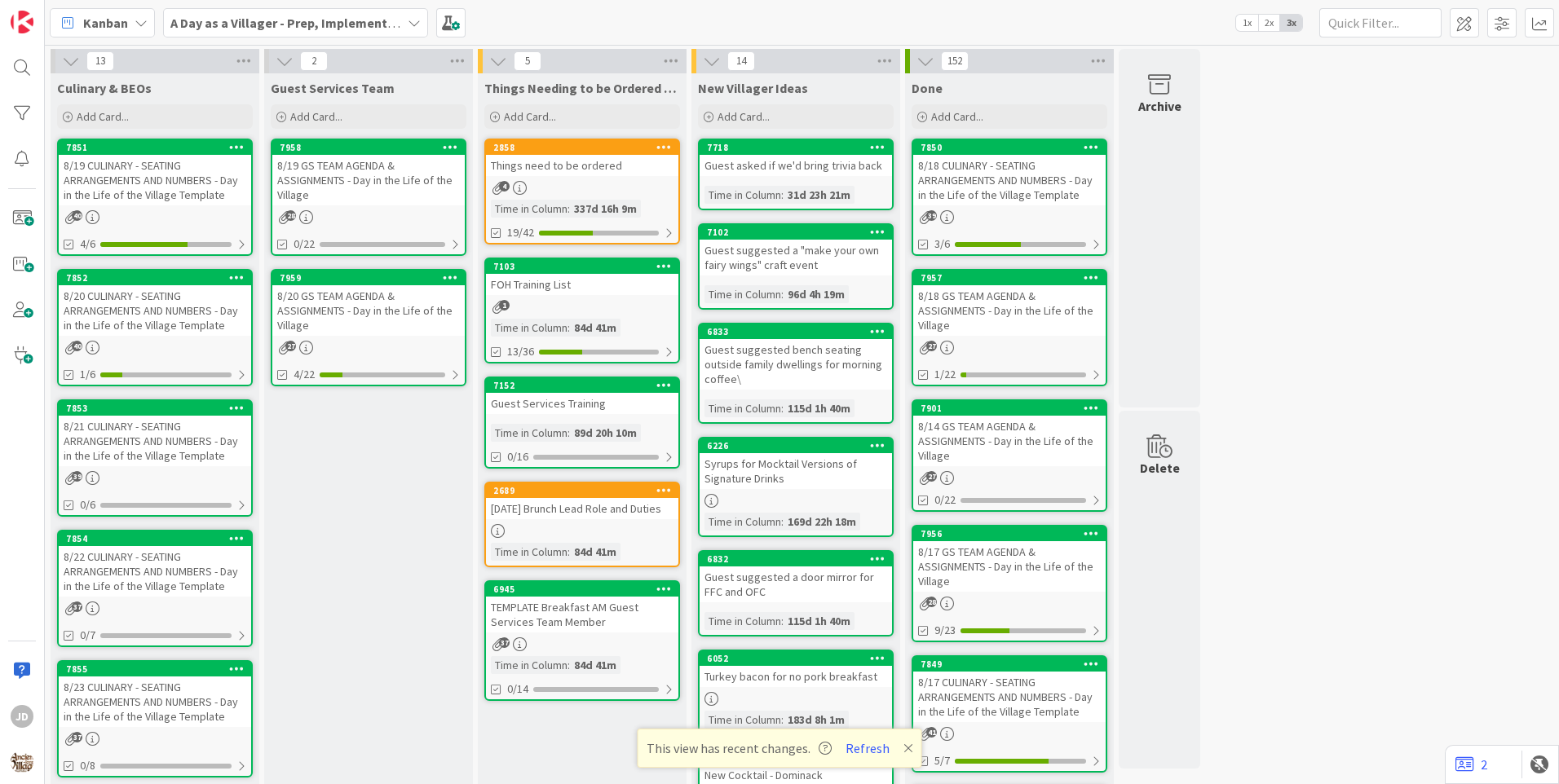
click at [118, 582] on div "8/22 CULINARY - SEATING ARRANGEMENTS AND NUMBERS - Day in the Life of the Villa…" at bounding box center [155, 571] width 193 height 51
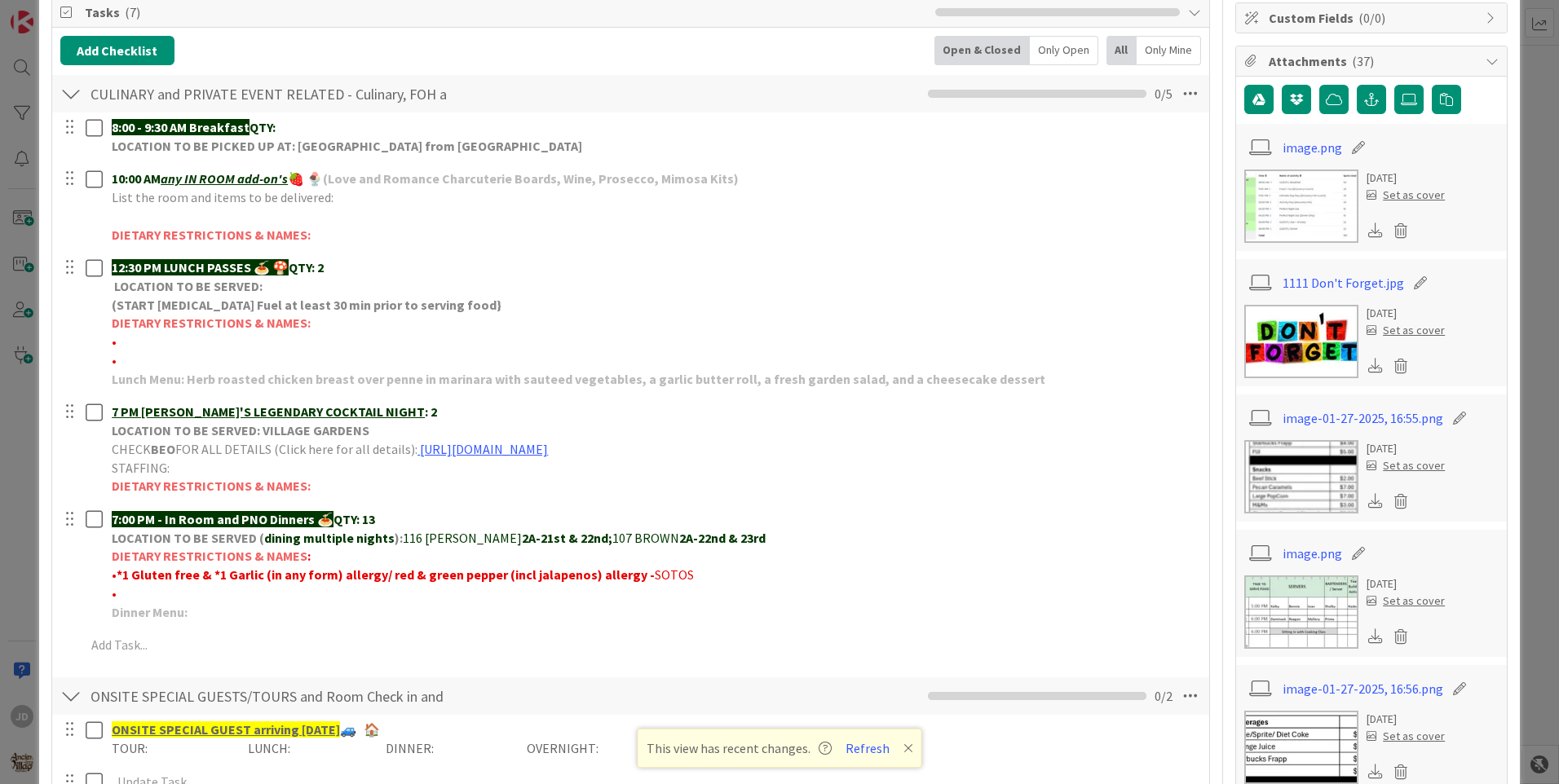
scroll to position [326, 0]
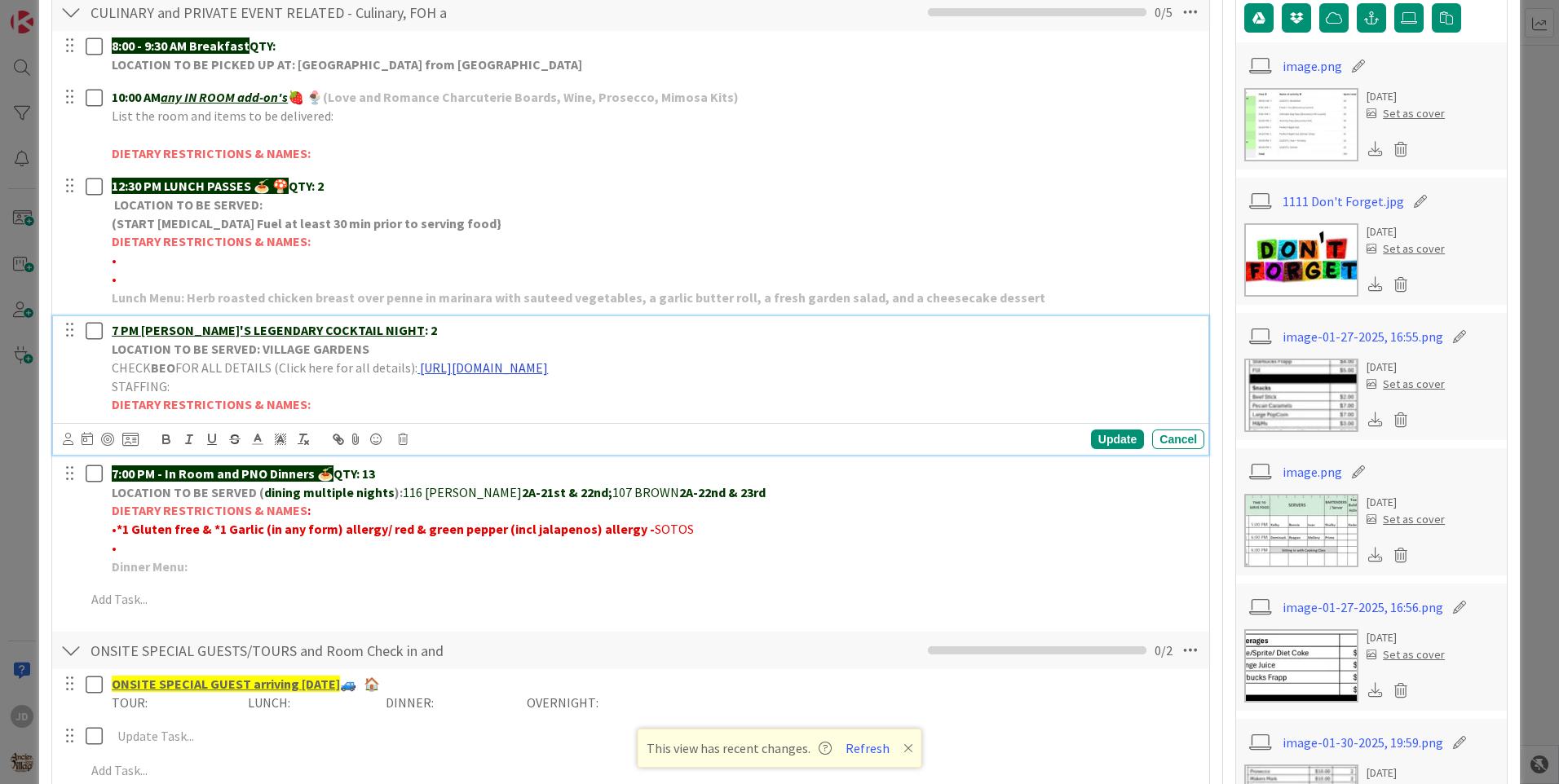
click at [456, 371] on link "[URL][DOMAIN_NAME]" at bounding box center [483, 367] width 128 height 16
click at [596, 400] on link "[URL][DOMAIN_NAME]" at bounding box center [609, 400] width 112 height 21
click at [598, 394] on link "[URL][DOMAIN_NAME]" at bounding box center [609, 400] width 112 height 21
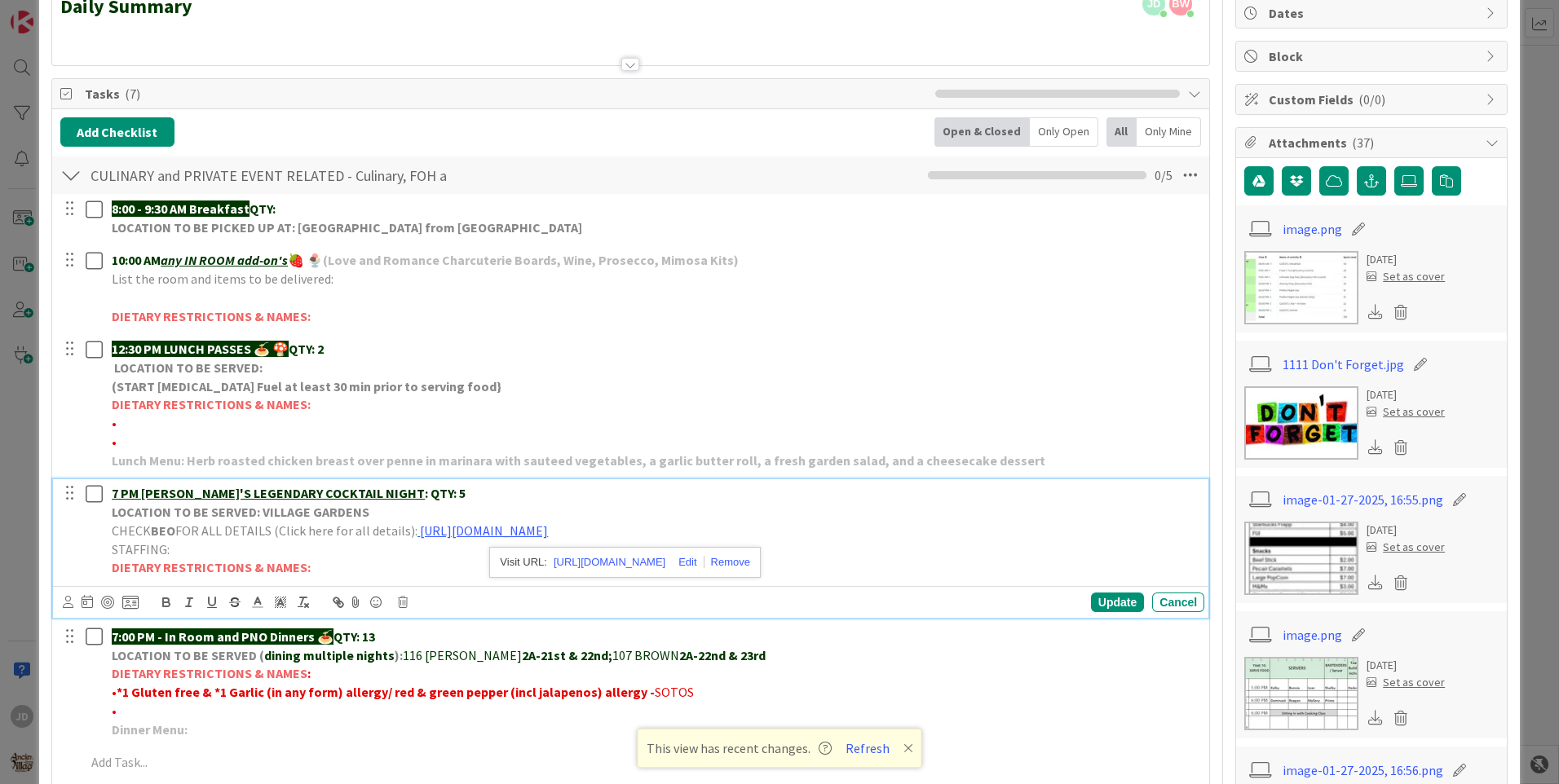
scroll to position [0, 0]
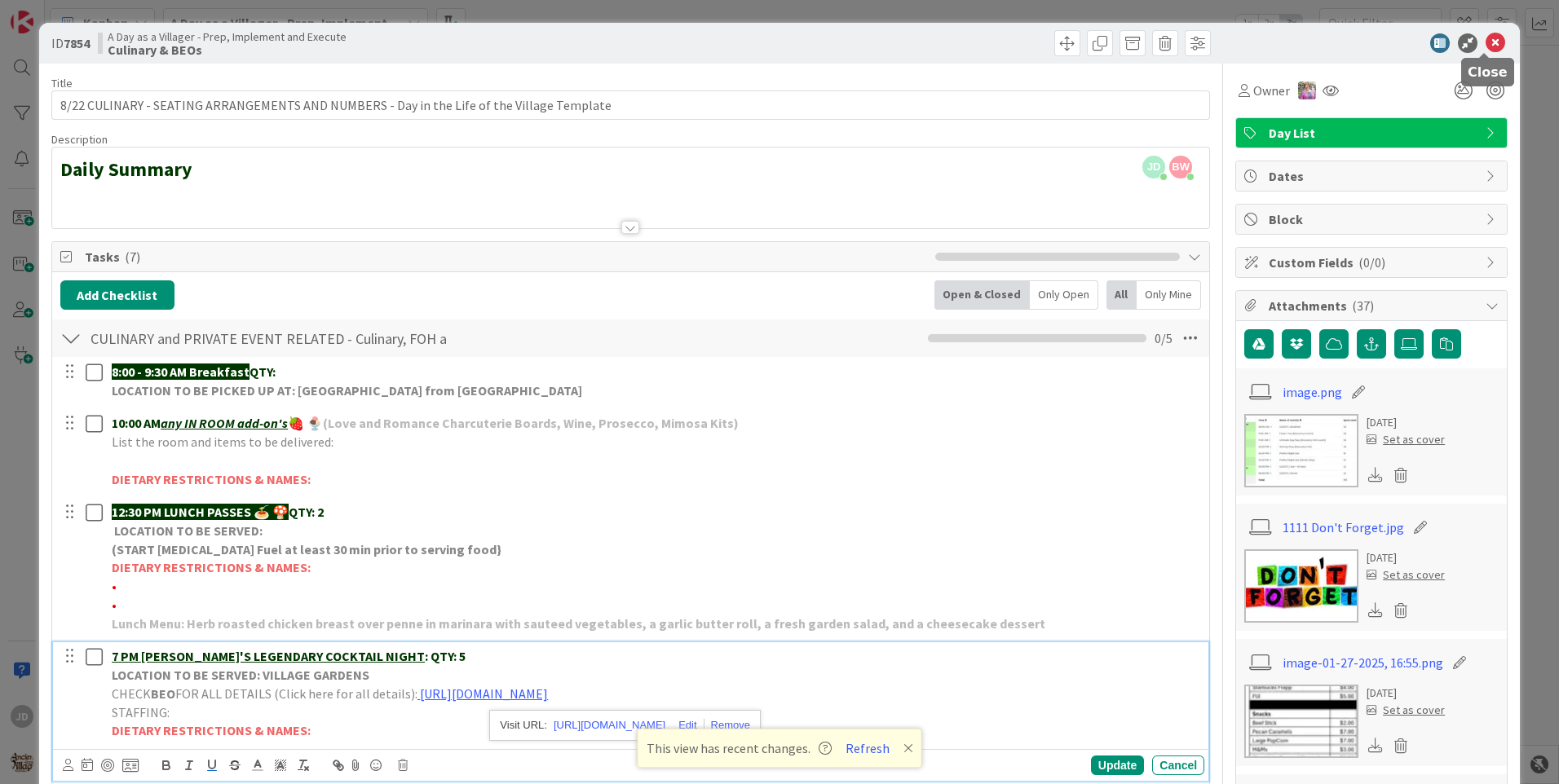
click at [1485, 45] on icon at bounding box center [1495, 43] width 20 height 20
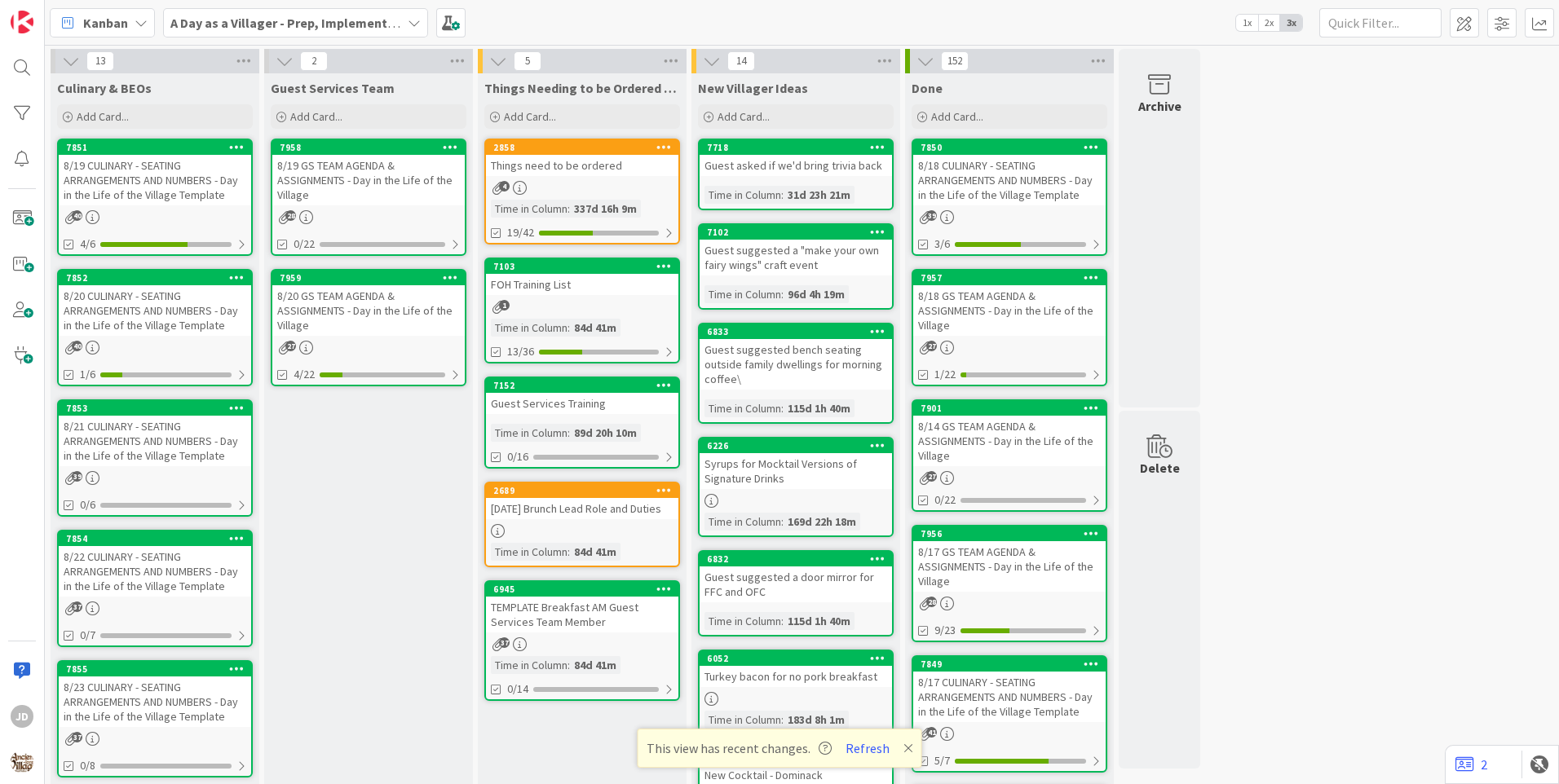
click at [127, 297] on div "8/20 CULINARY - SEATING ARRANGEMENTS AND NUMBERS - Day in the Life of the Villa…" at bounding box center [155, 310] width 193 height 51
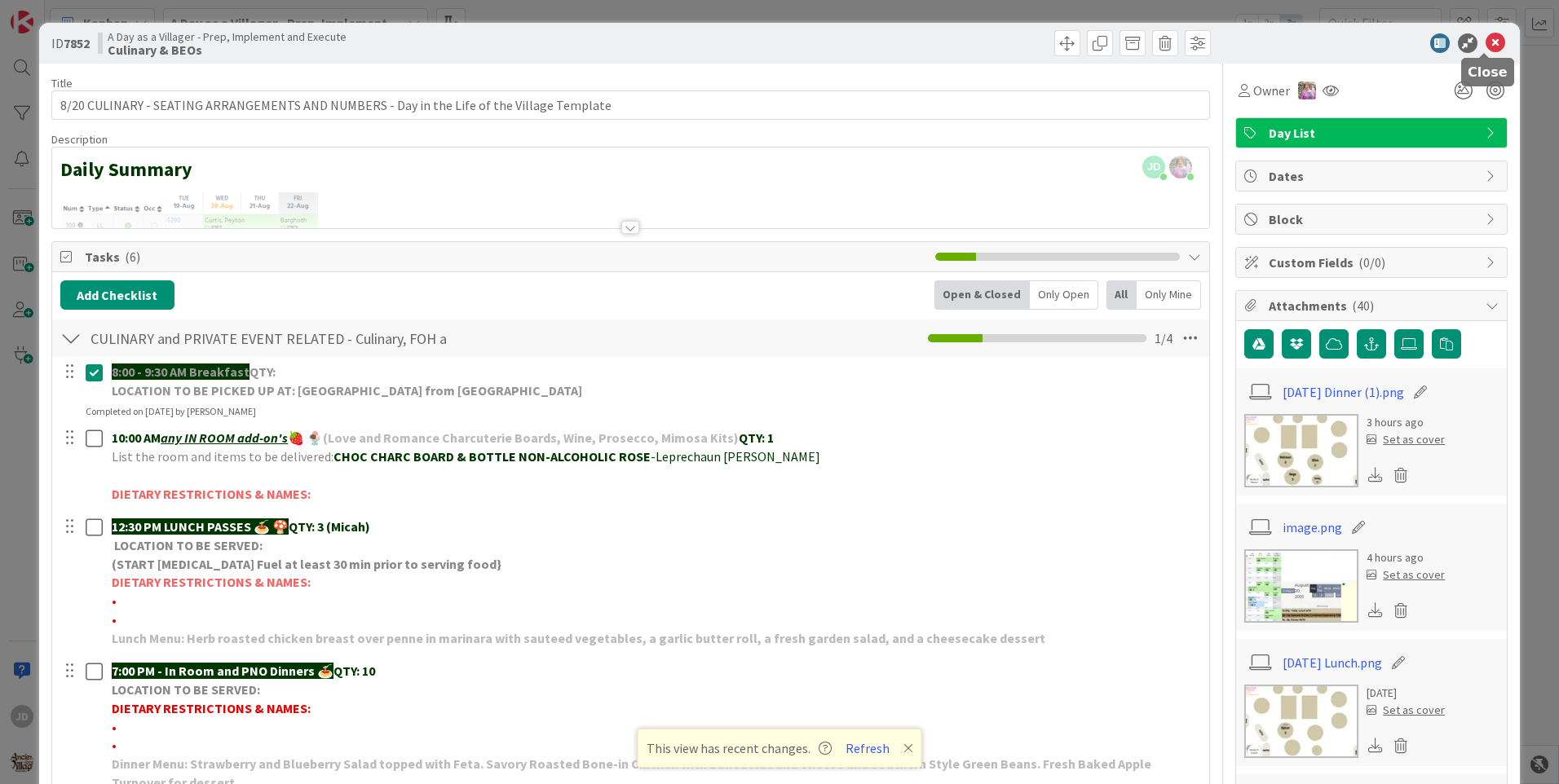
click at [1492, 41] on icon at bounding box center [1495, 43] width 20 height 20
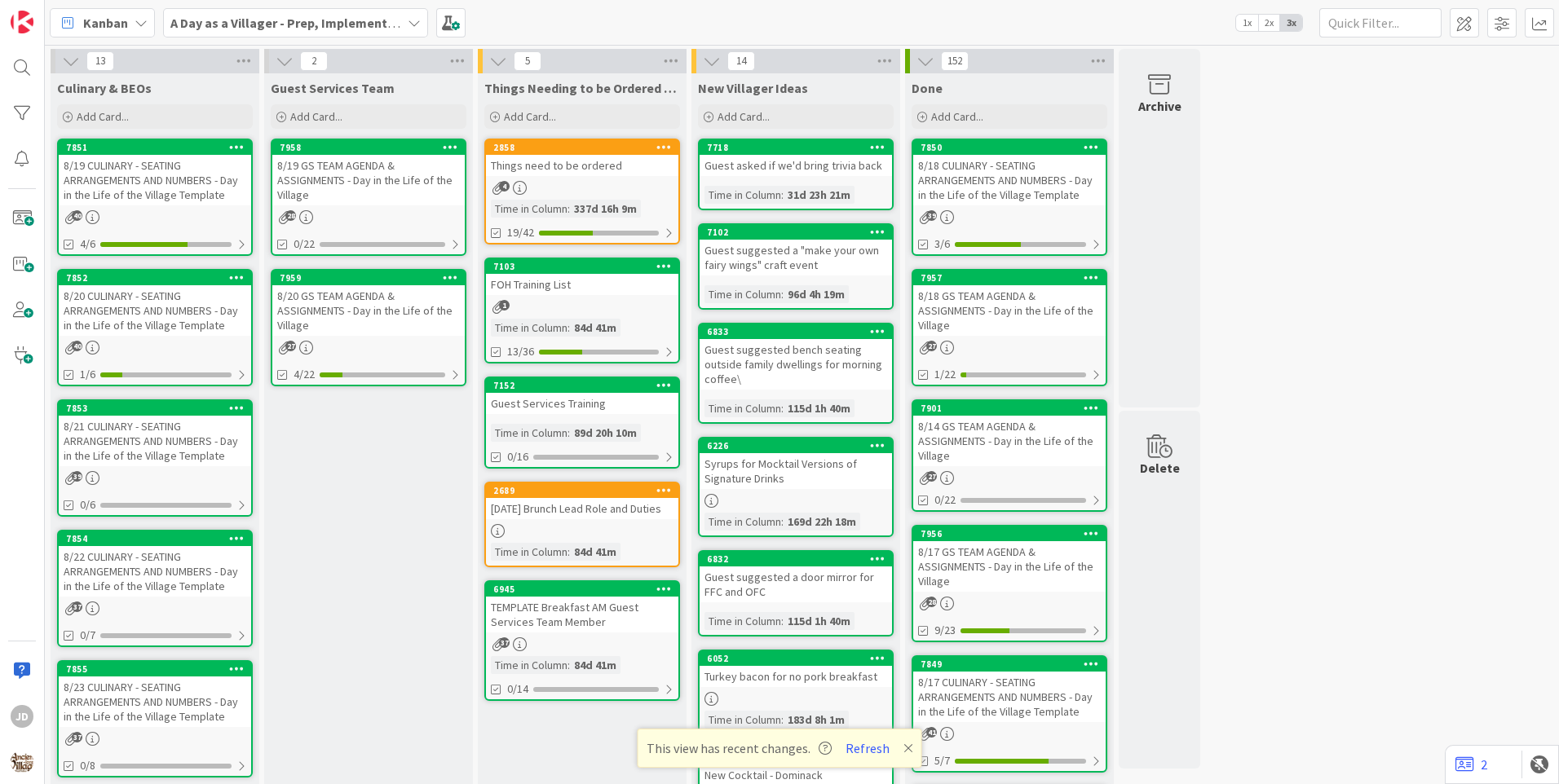
click at [370, 315] on div "8/20 GS TEAM AGENDA & ASSIGNMENTS - Day in the Life of the Village" at bounding box center [369, 310] width 193 height 51
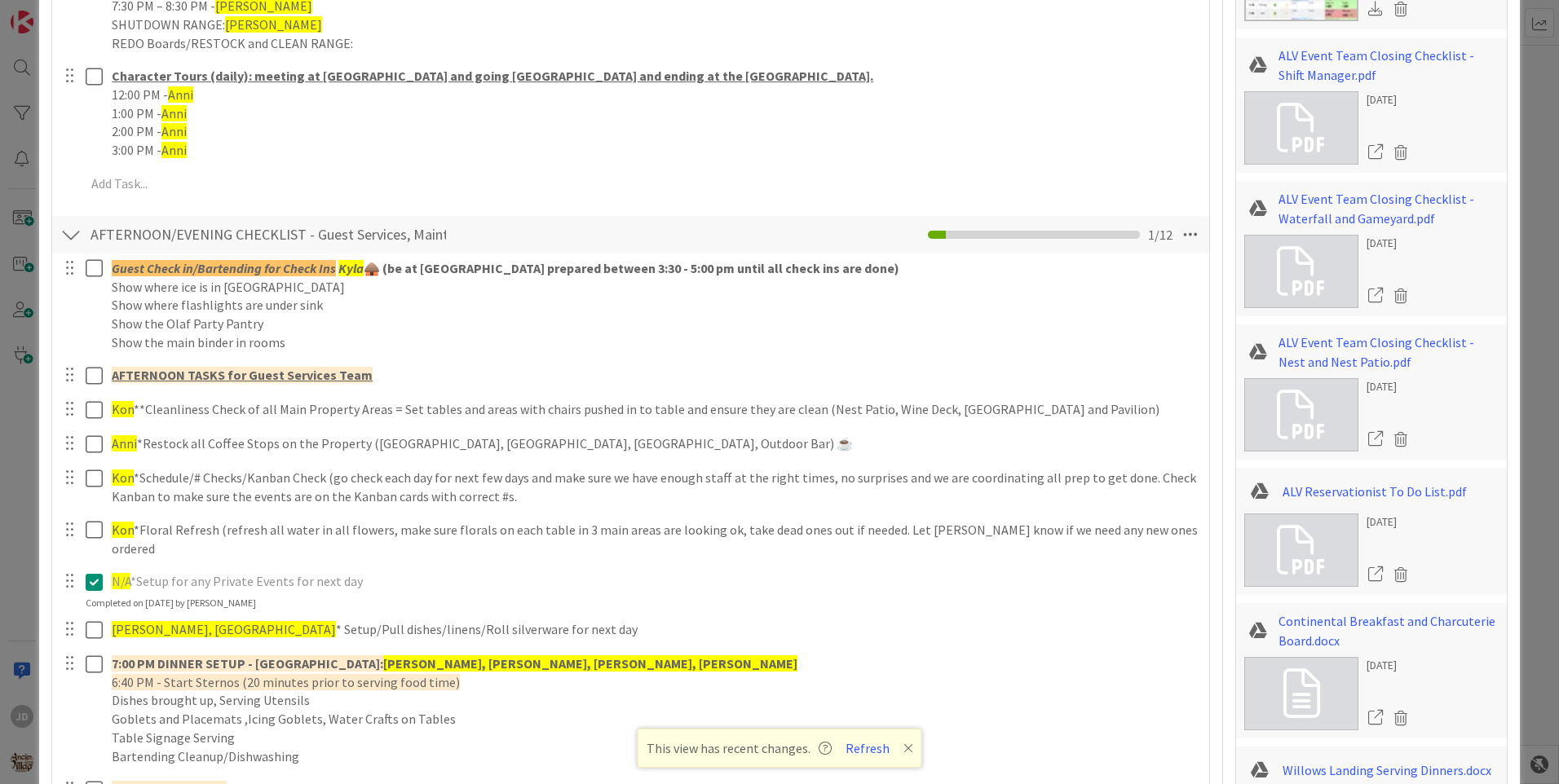
scroll to position [1630, 0]
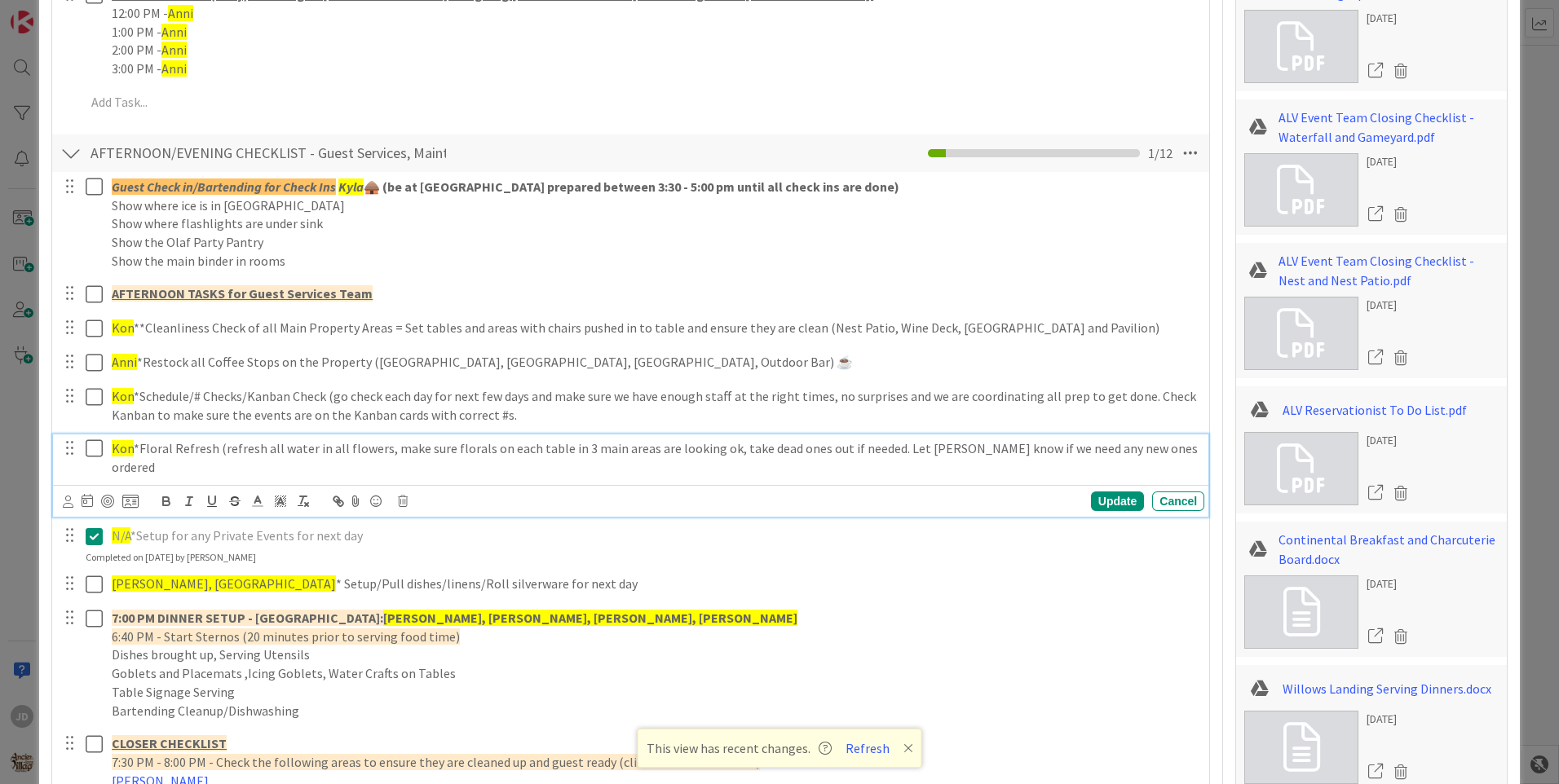
click at [133, 443] on p "Kon *Floral Refresh (refresh all water in all flowers, make sure florals on eac…" at bounding box center [654, 457] width 1086 height 37
click at [92, 448] on icon at bounding box center [97, 448] width 24 height 20
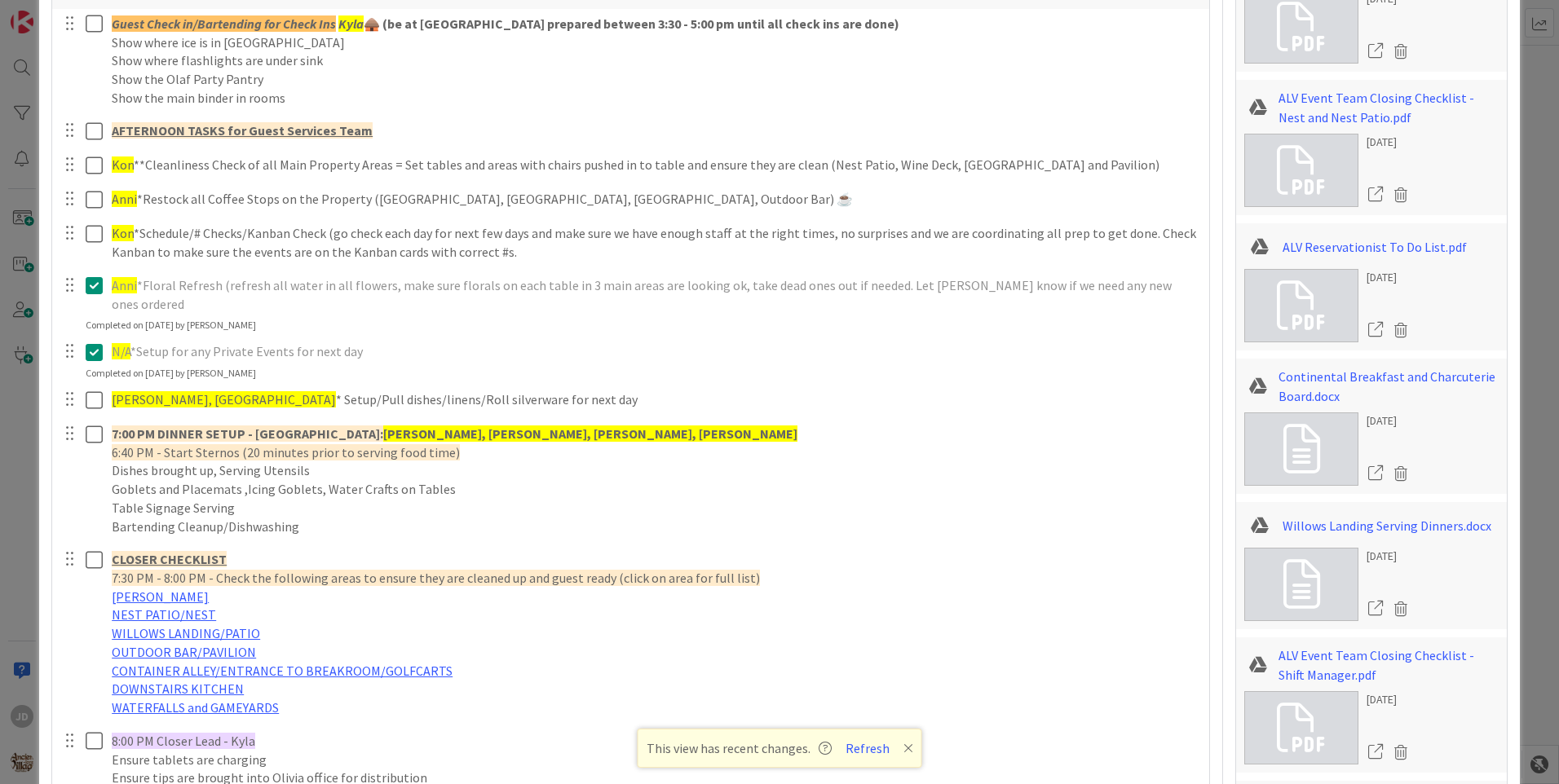
scroll to position [1874, 0]
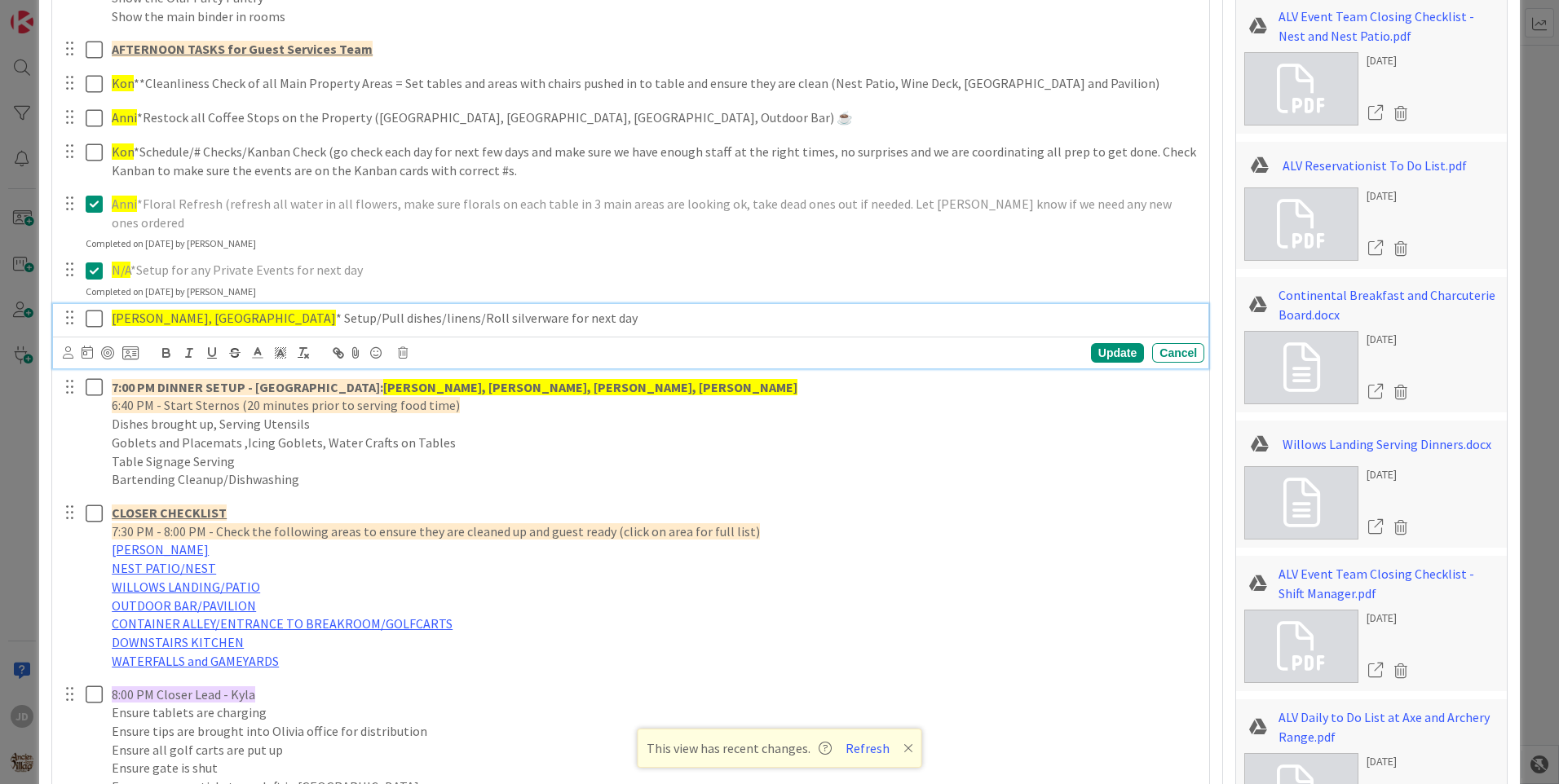
click at [193, 309] on span "Ashlyn, Kyndal" at bounding box center [223, 318] width 224 height 16
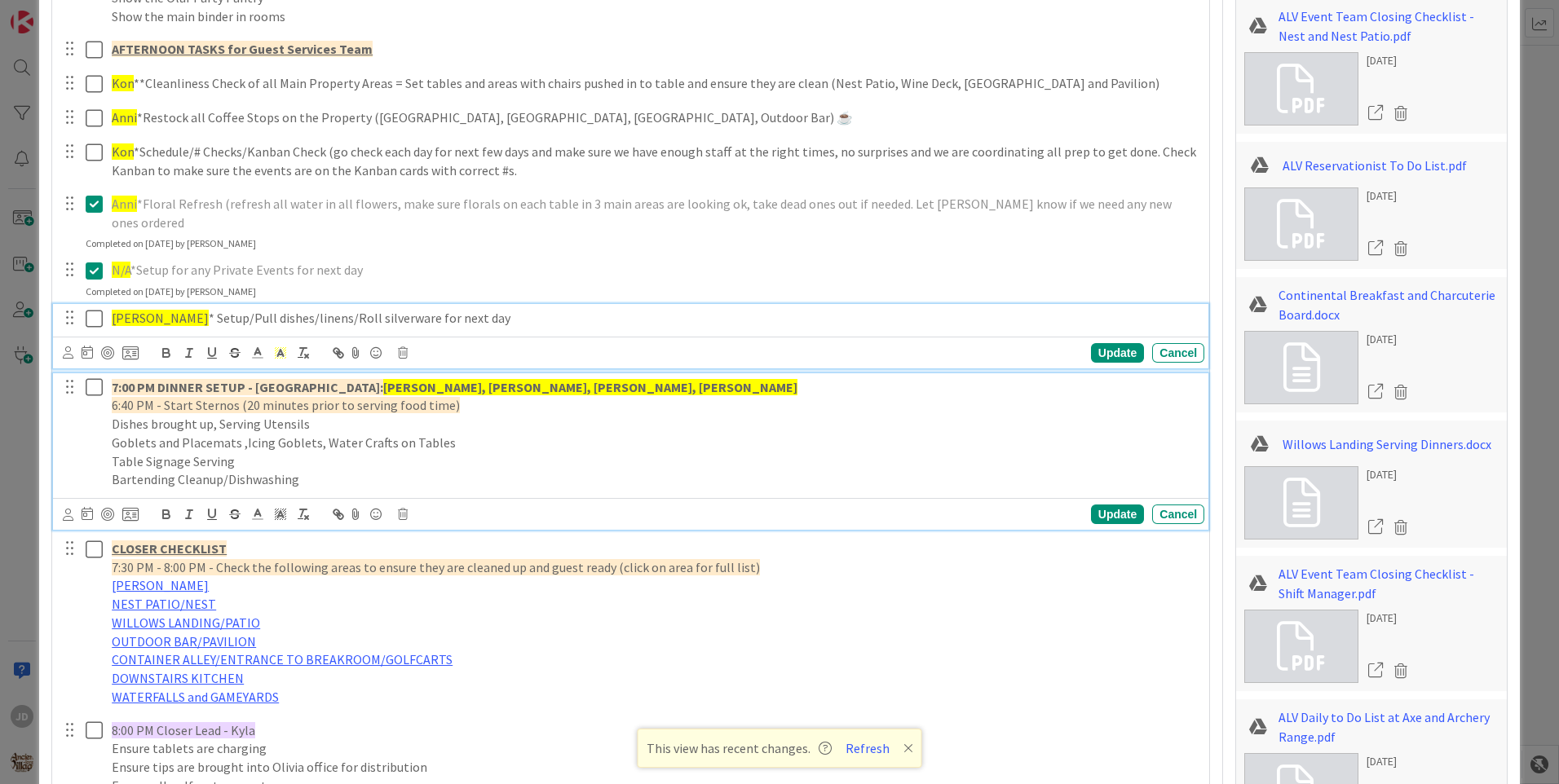
click at [538, 378] on p "7:00 PM DINNER SETUP - Village Gardens: Kon, Kyla, Anni, Ashlyn, Kyndal" at bounding box center [654, 387] width 1086 height 19
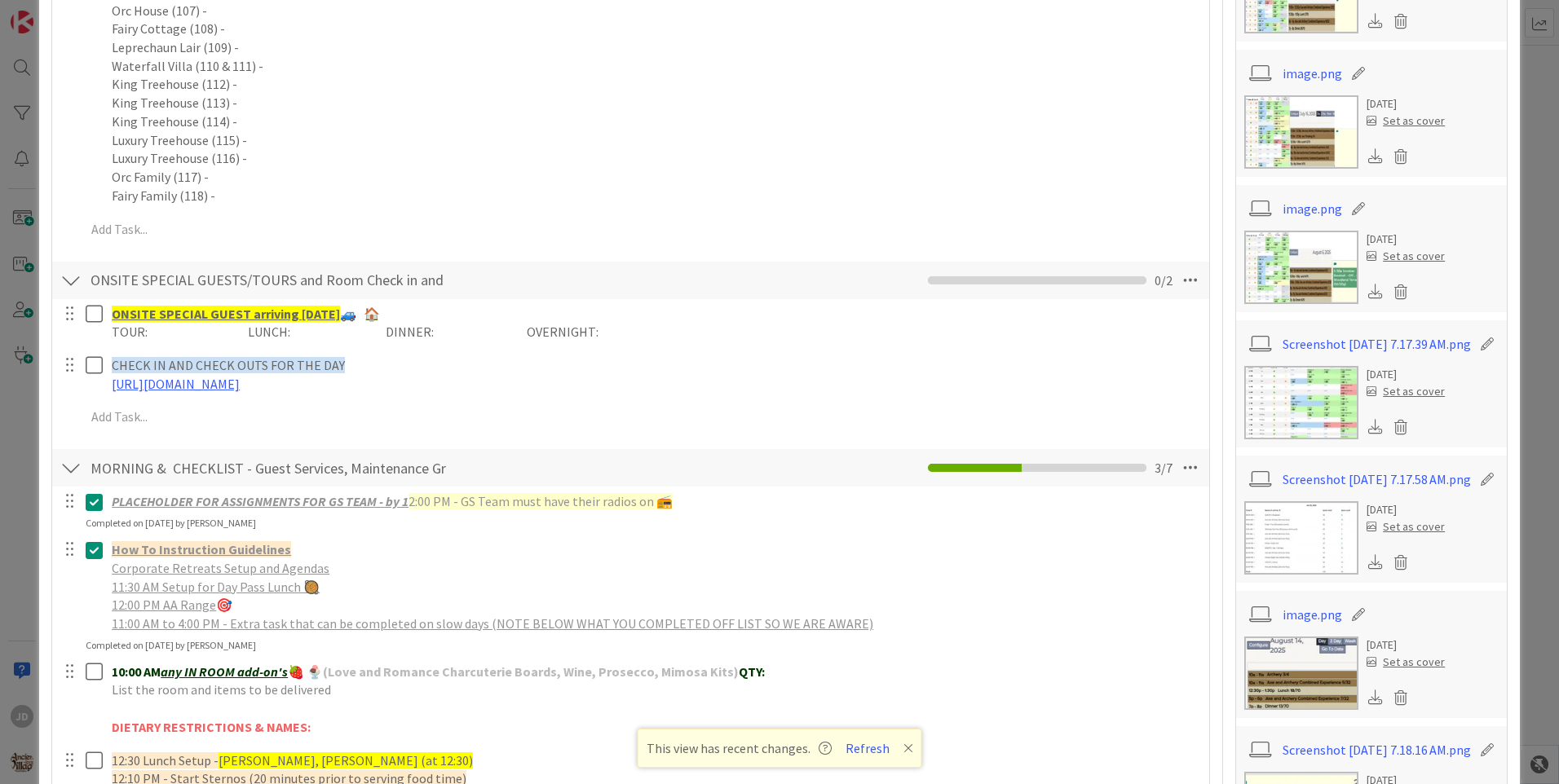
scroll to position [0, 0]
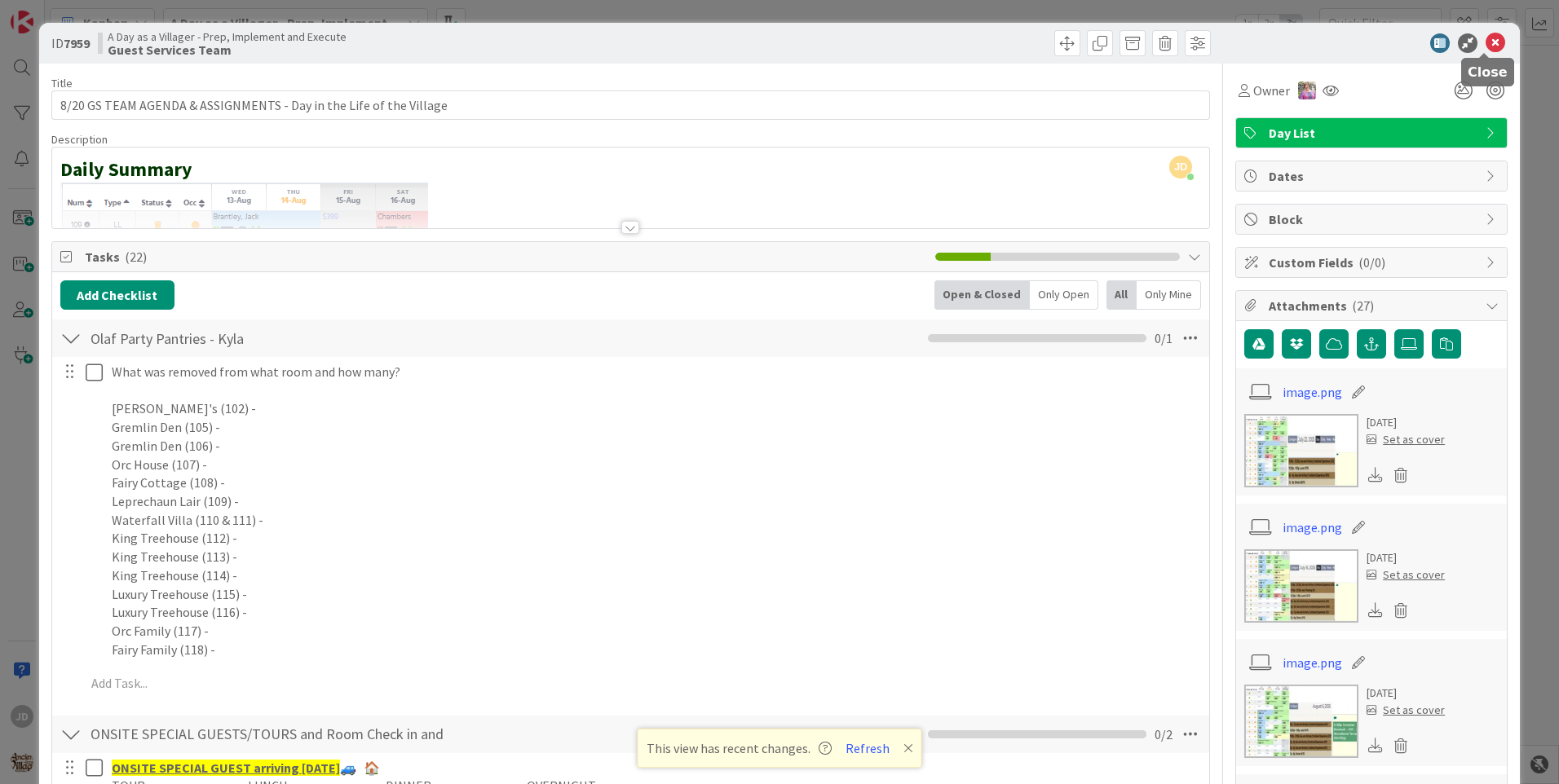
click at [1485, 44] on icon at bounding box center [1495, 43] width 20 height 20
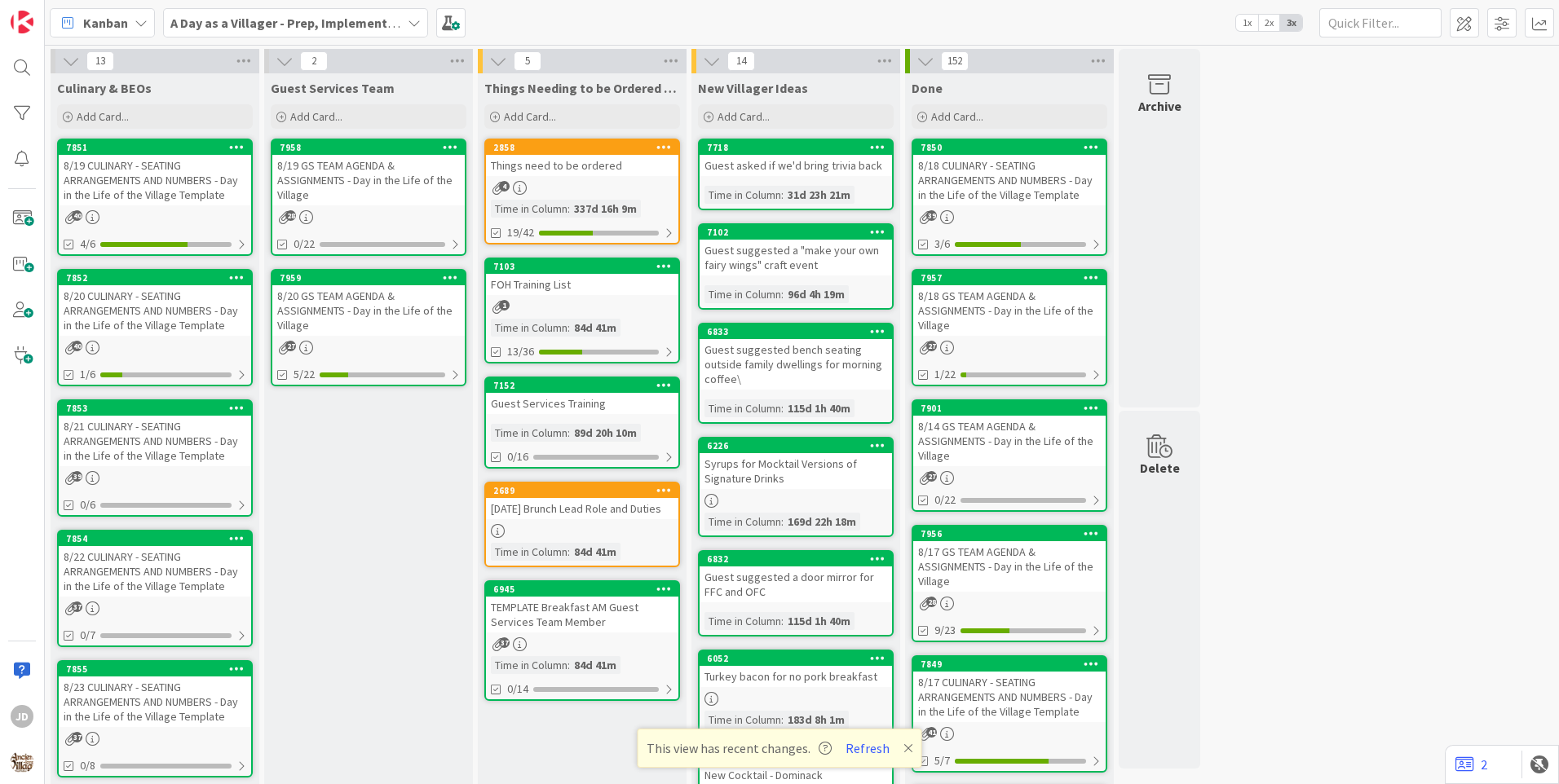
click at [322, 178] on div "8/19 GS TEAM AGENDA & ASSIGNMENTS - Day in the Life of the Village" at bounding box center [369, 180] width 193 height 51
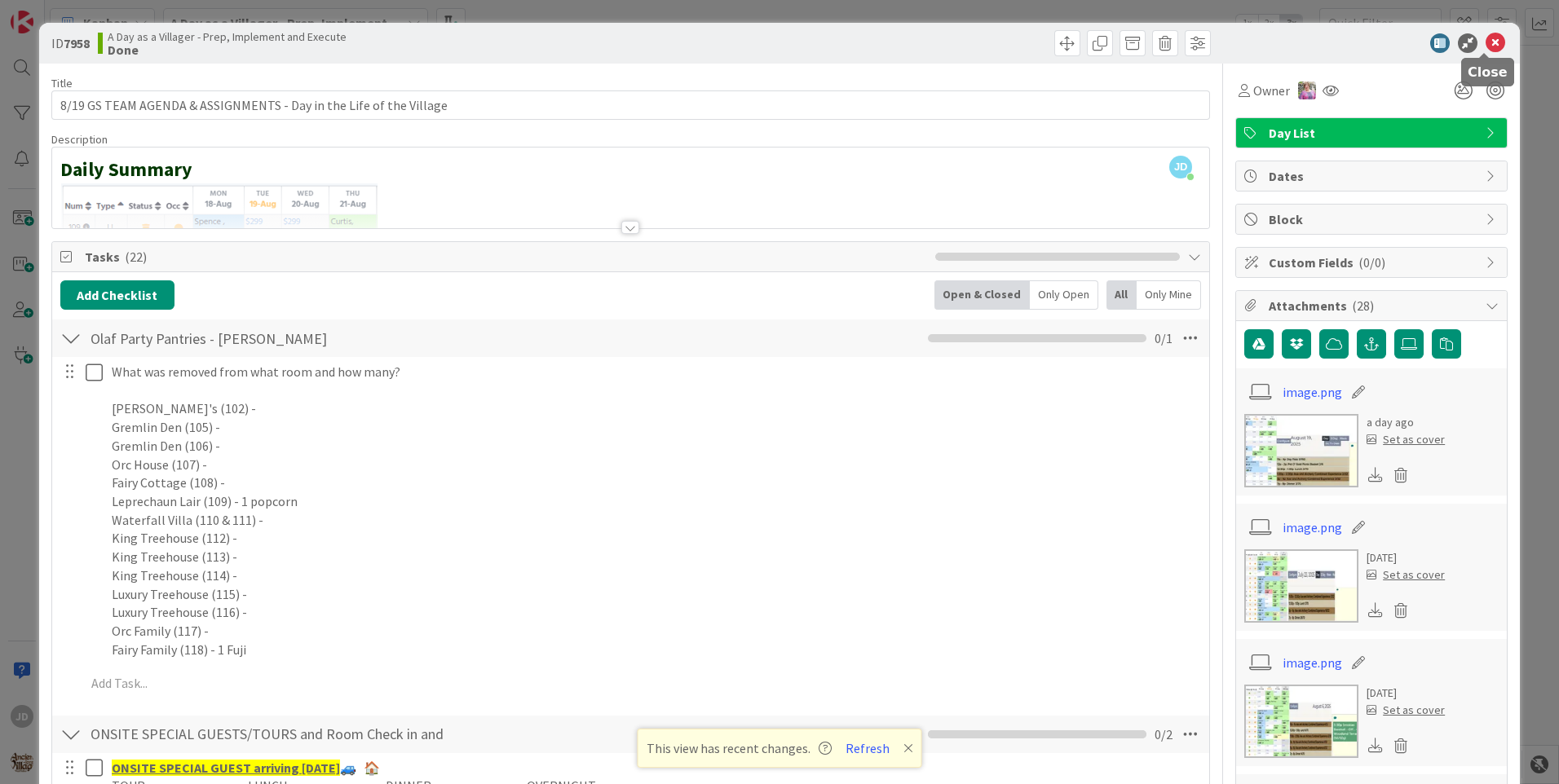
click at [1485, 37] on icon at bounding box center [1495, 43] width 20 height 20
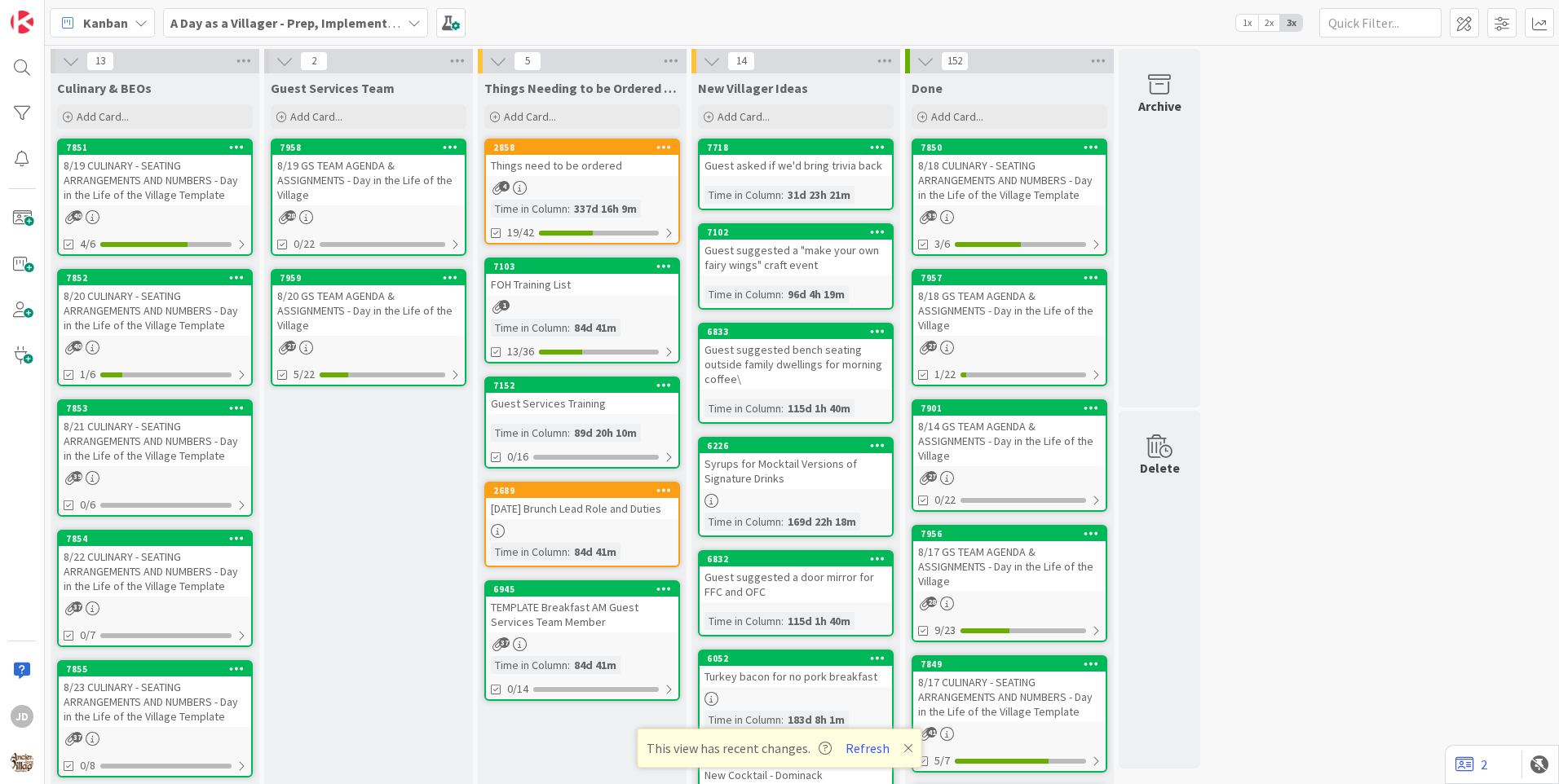
click at [338, 315] on div "8/20 GS TEAM AGENDA & ASSIGNMENTS - Day in the Life of the Village" at bounding box center [369, 310] width 193 height 51
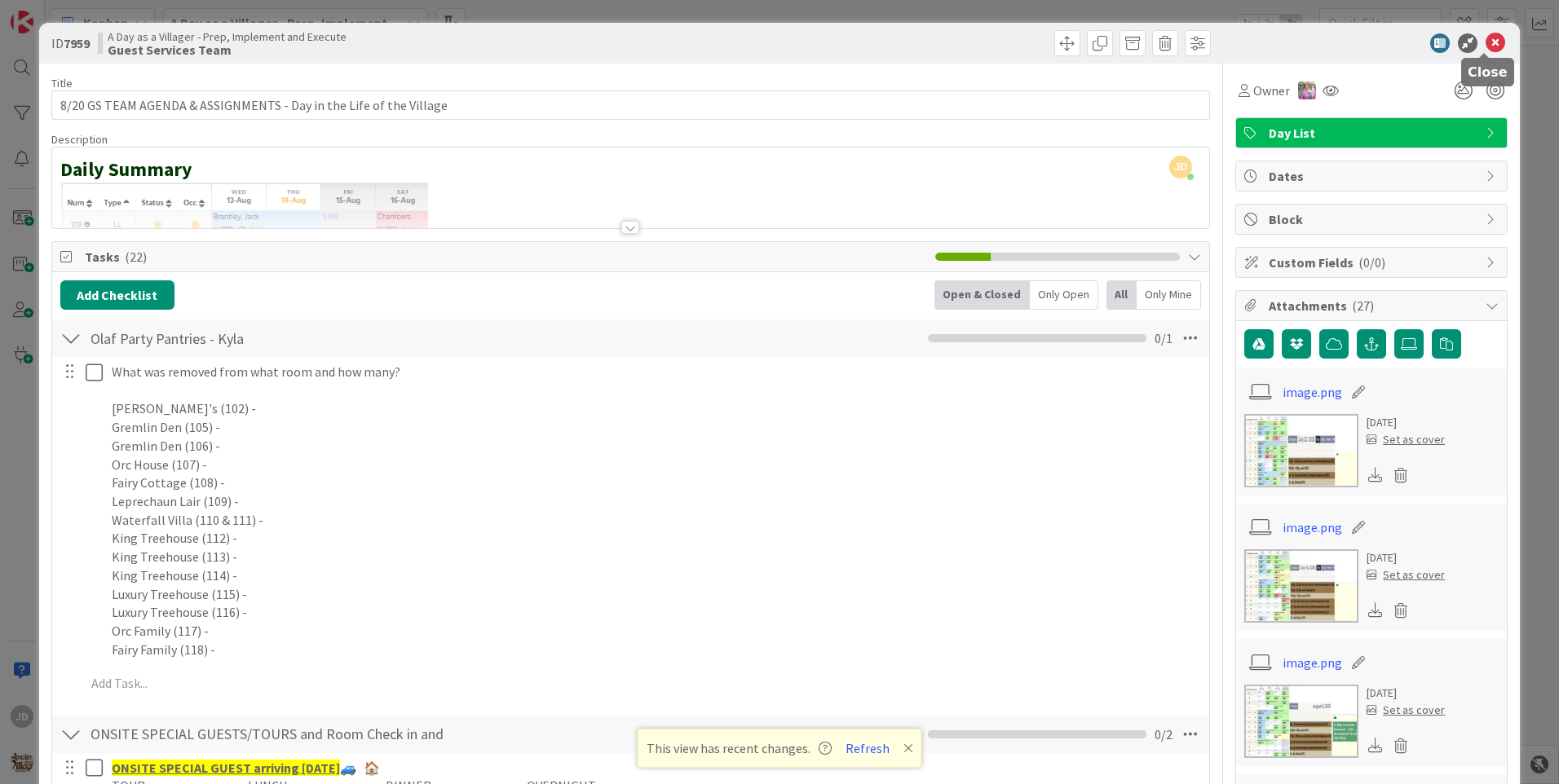
click at [1485, 44] on icon at bounding box center [1495, 43] width 20 height 20
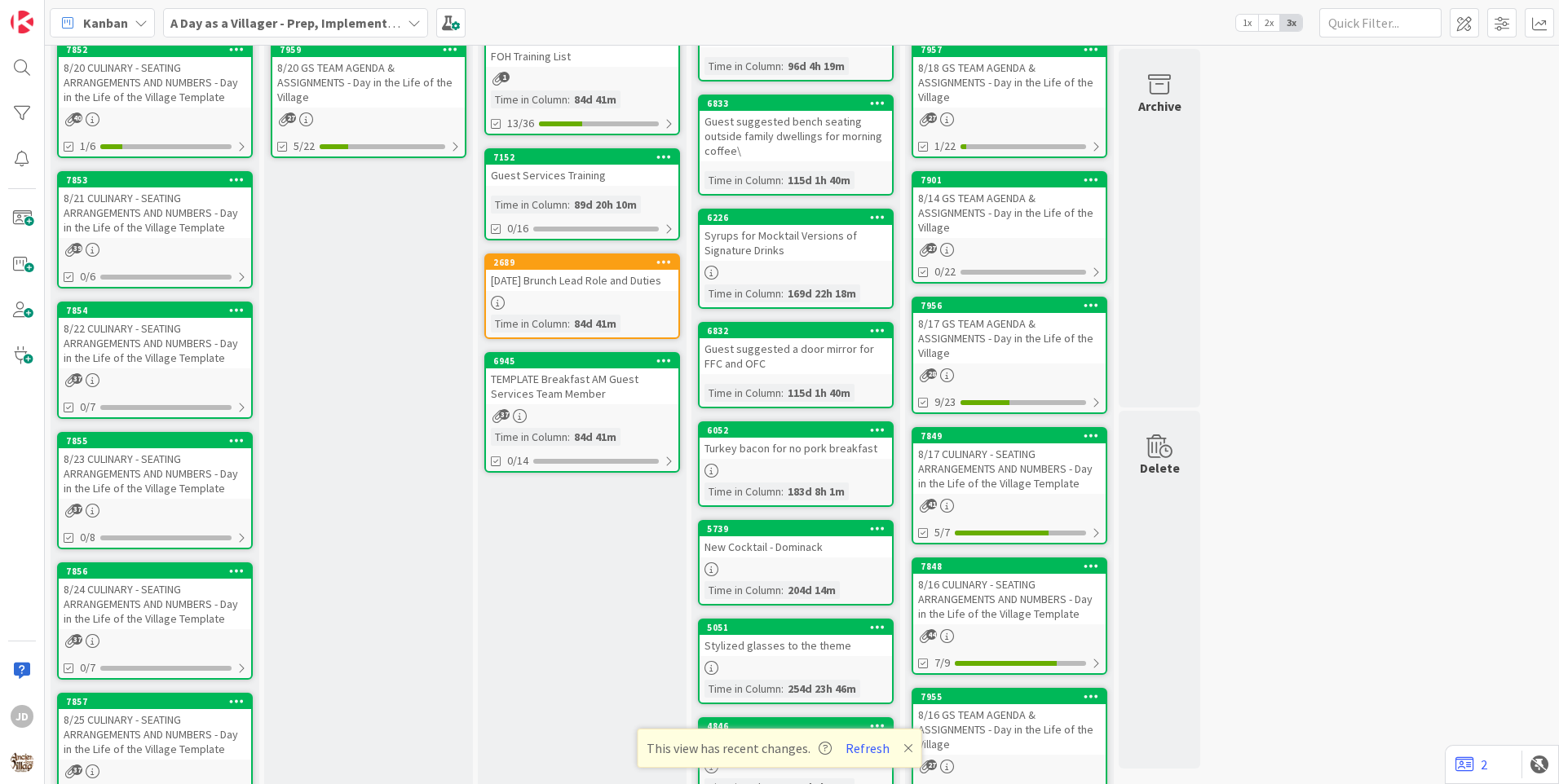
scroll to position [231, 0]
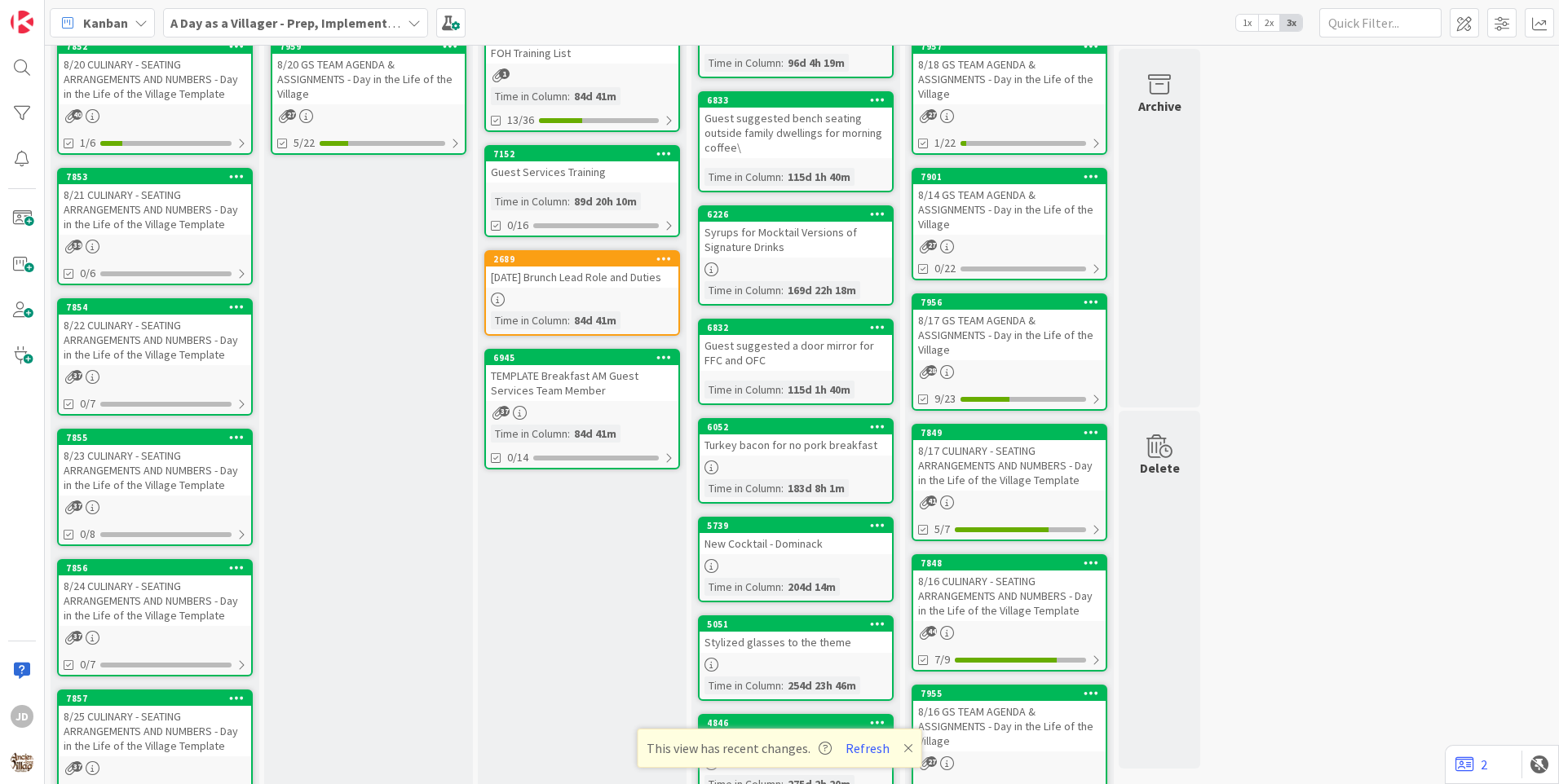
click at [192, 229] on div "8/21 CULINARY - SEATING ARRANGEMENTS AND NUMBERS - Day in the Life of the Villa…" at bounding box center [155, 209] width 193 height 51
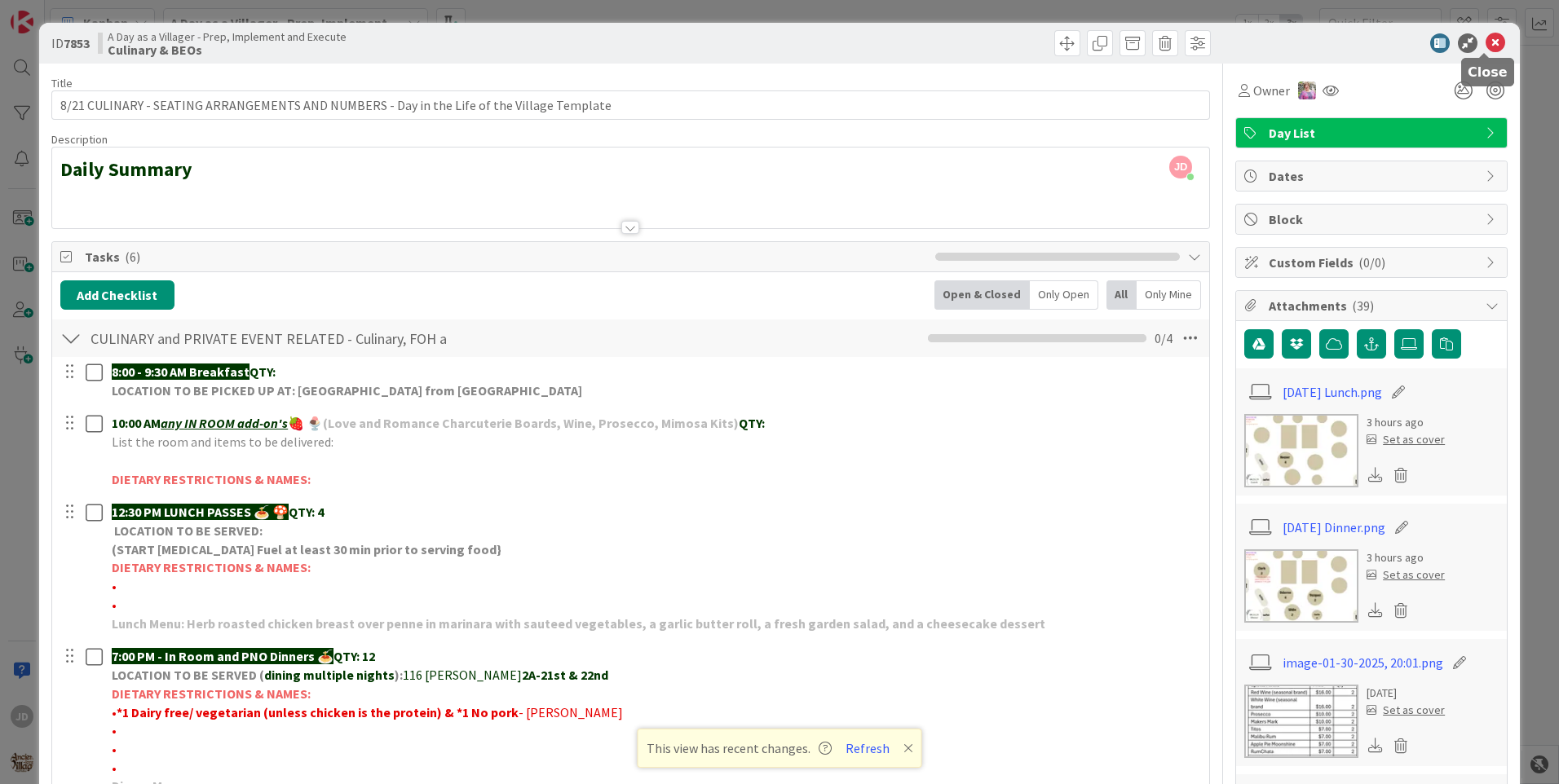
click at [1485, 47] on icon at bounding box center [1495, 43] width 20 height 20
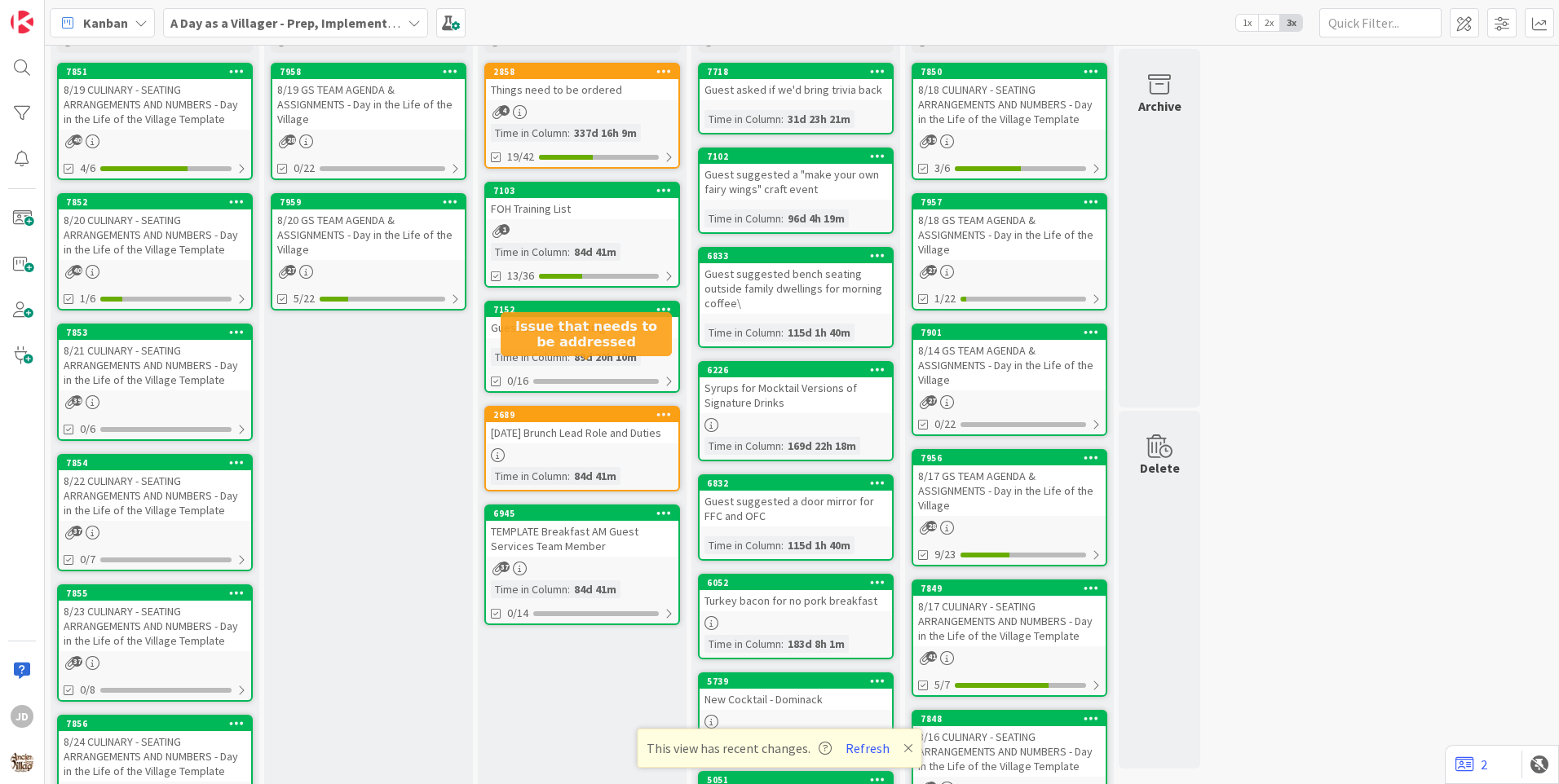
scroll to position [69, 0]
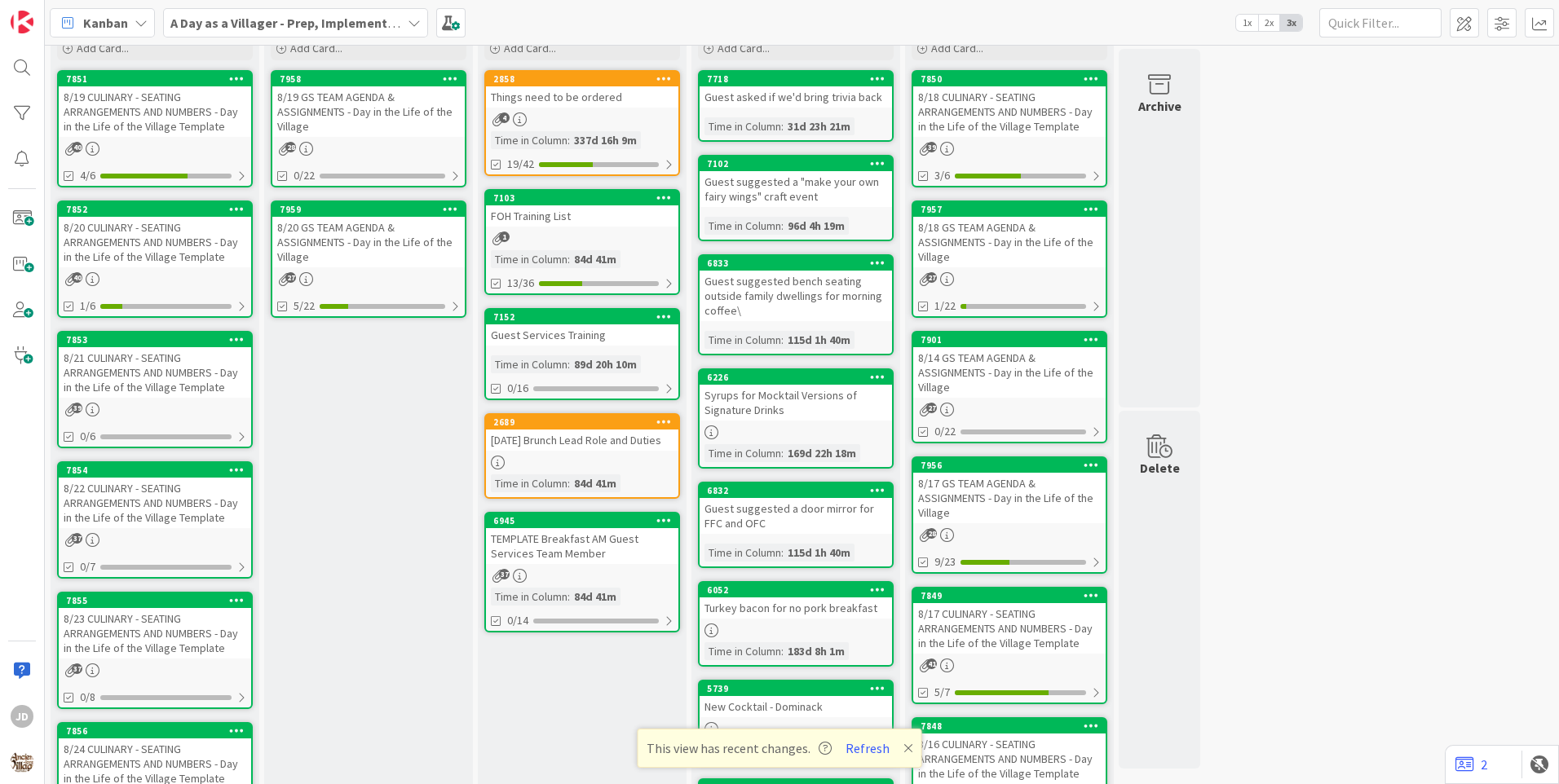
click at [379, 231] on div "8/20 GS TEAM AGENDA & ASSIGNMENTS - Day in the Life of the Village" at bounding box center [369, 242] width 193 height 51
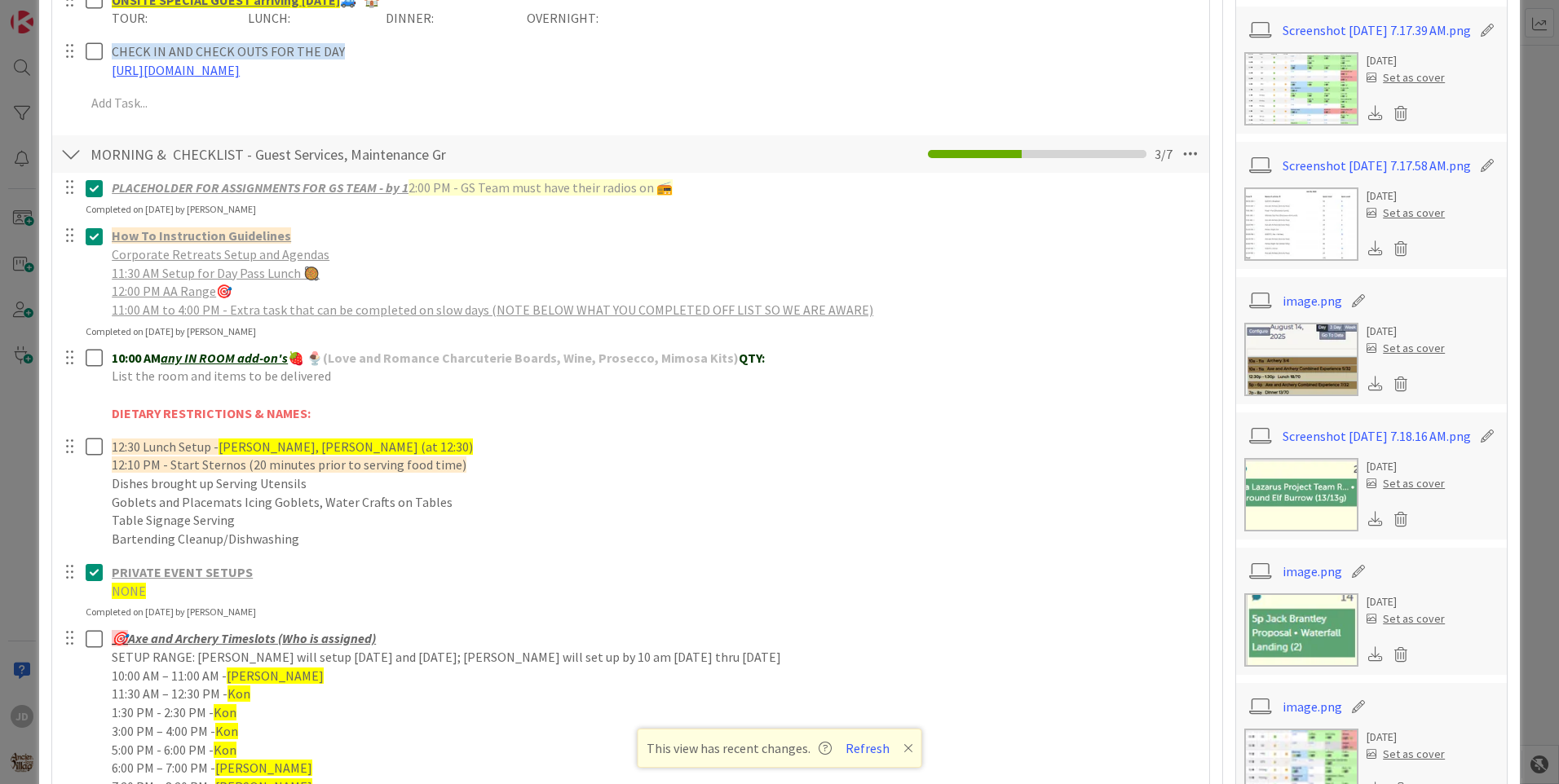
scroll to position [930, 0]
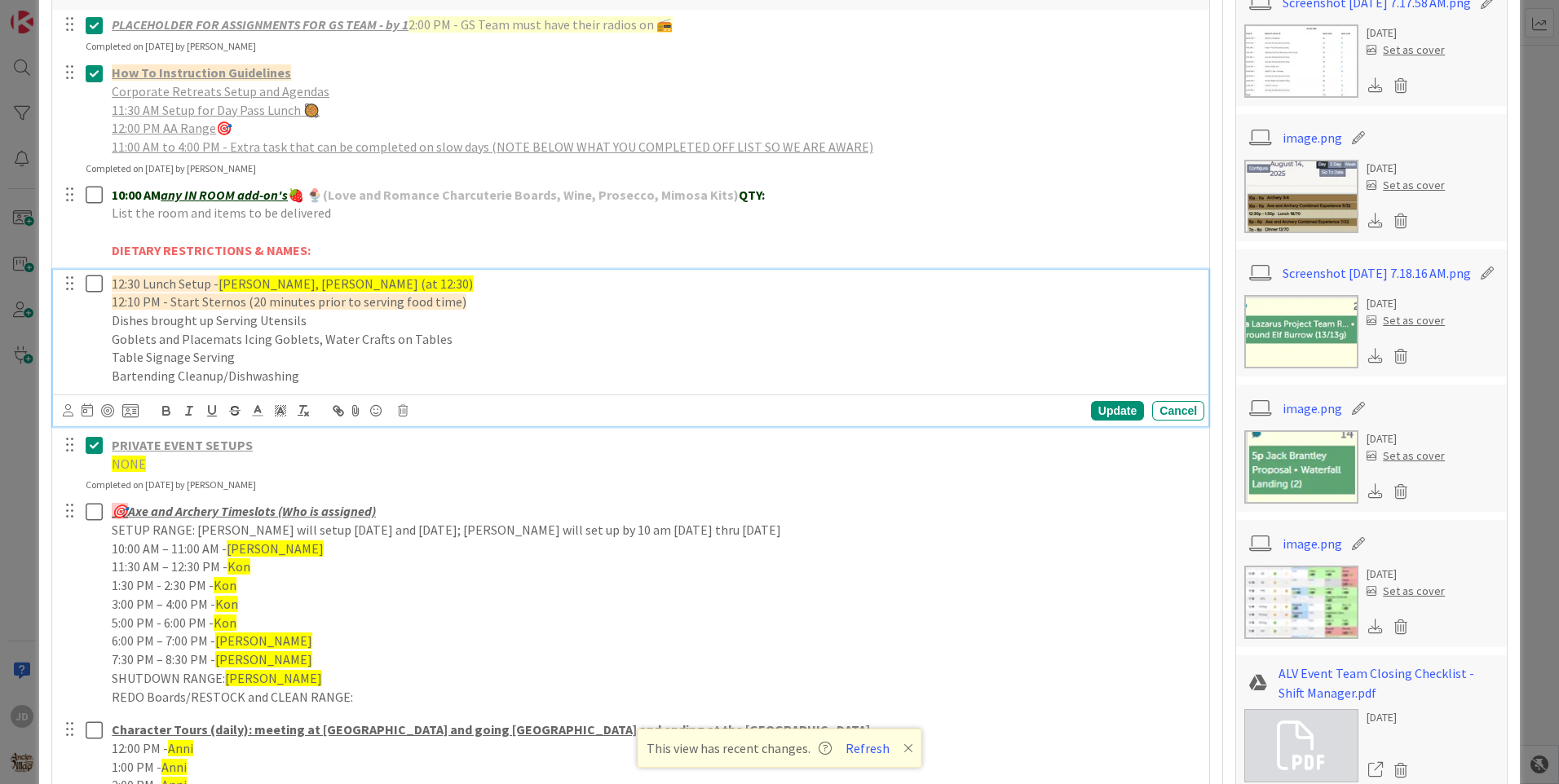
click at [92, 287] on icon at bounding box center [97, 284] width 24 height 20
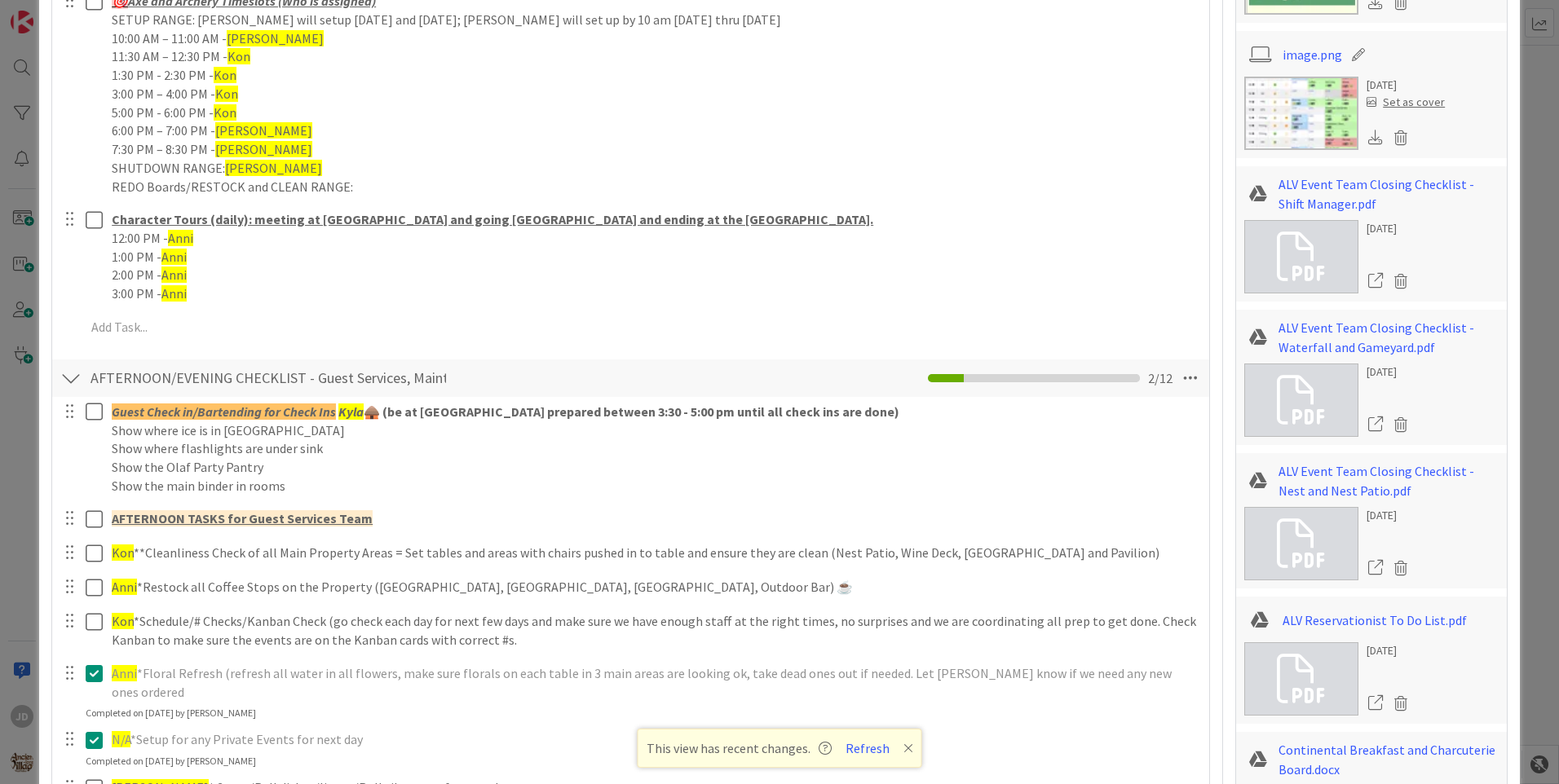
scroll to position [1582, 0]
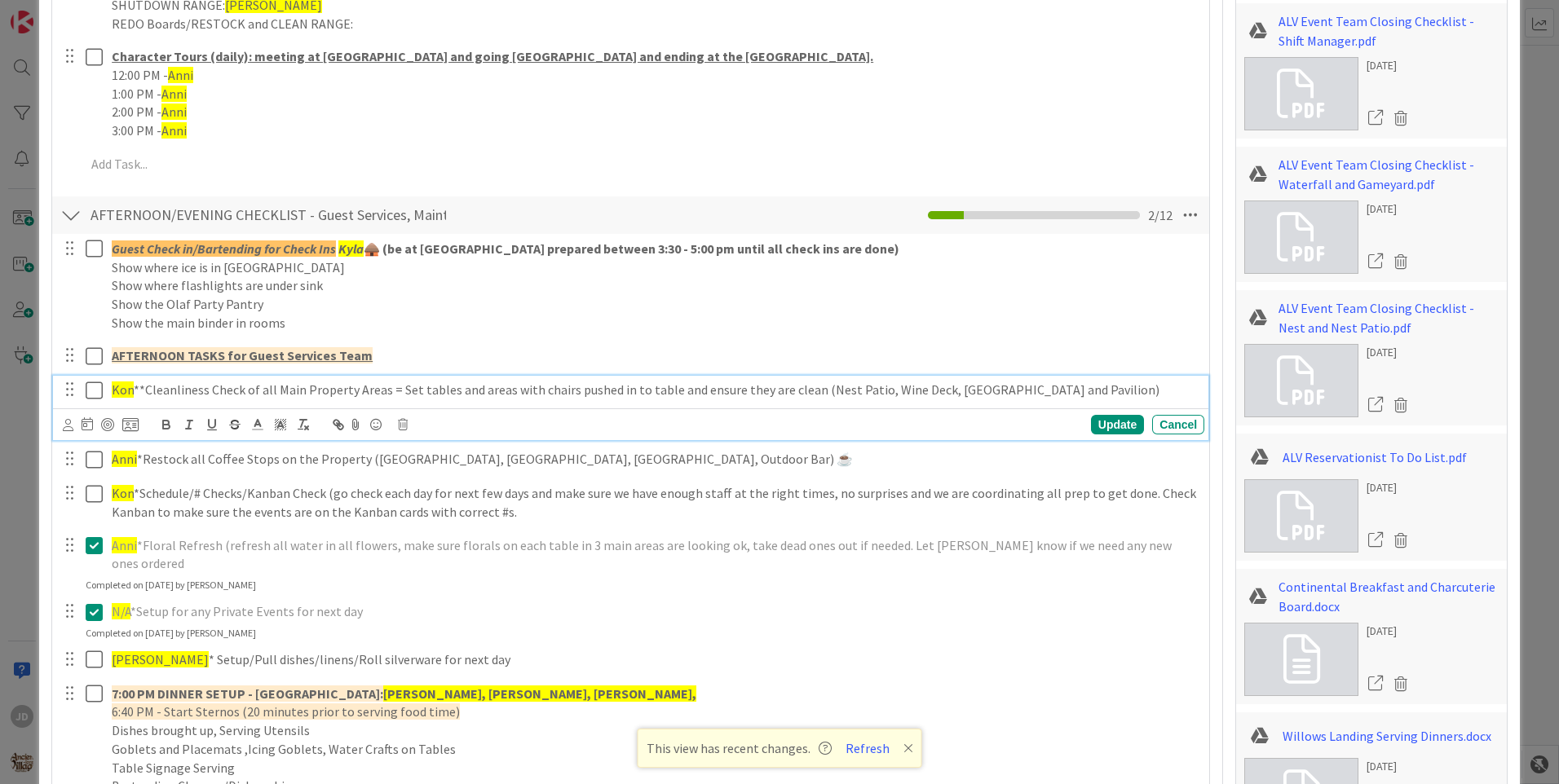
click at [102, 395] on icon at bounding box center [97, 391] width 24 height 20
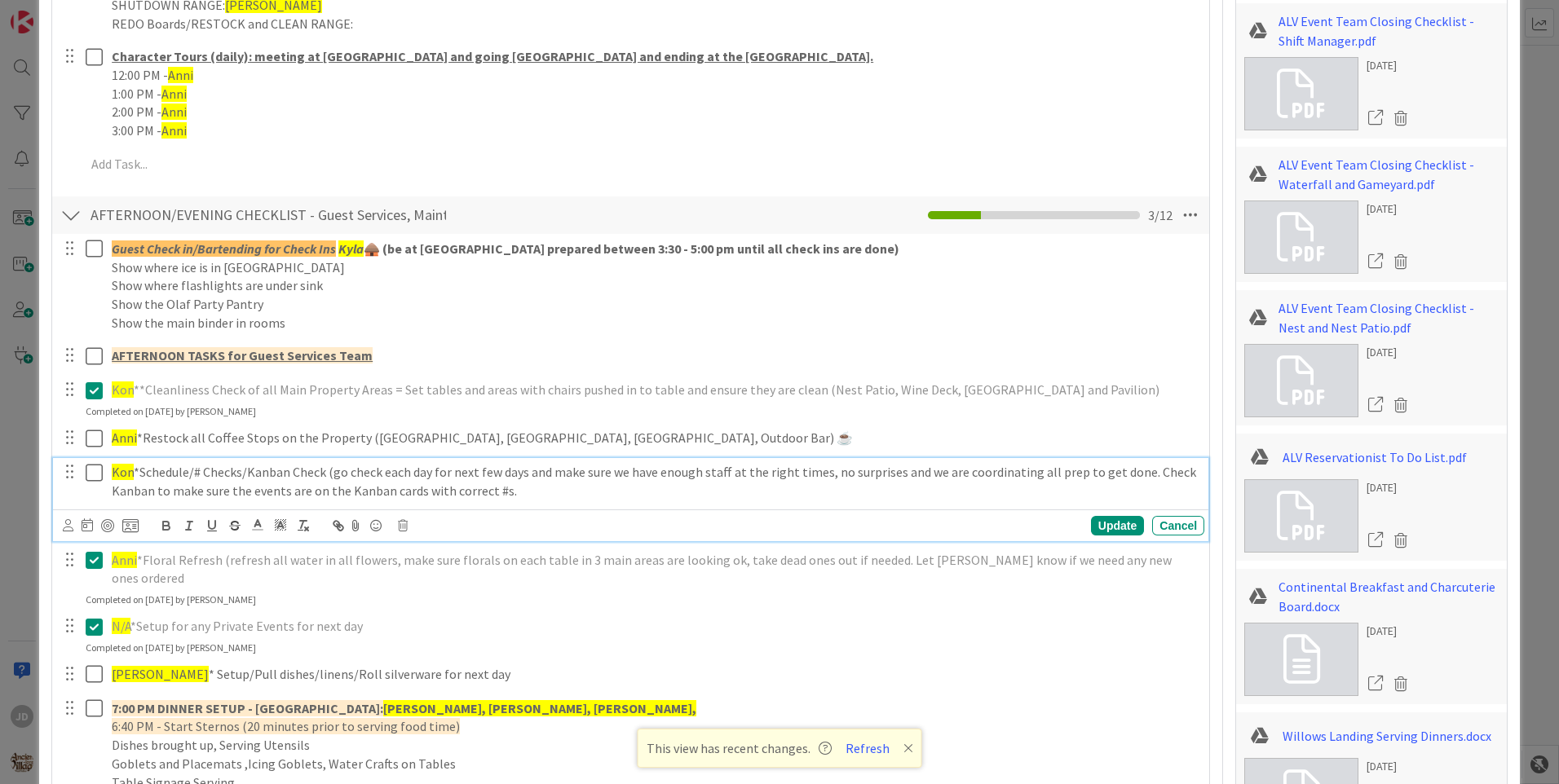
click at [101, 468] on icon at bounding box center [97, 473] width 24 height 20
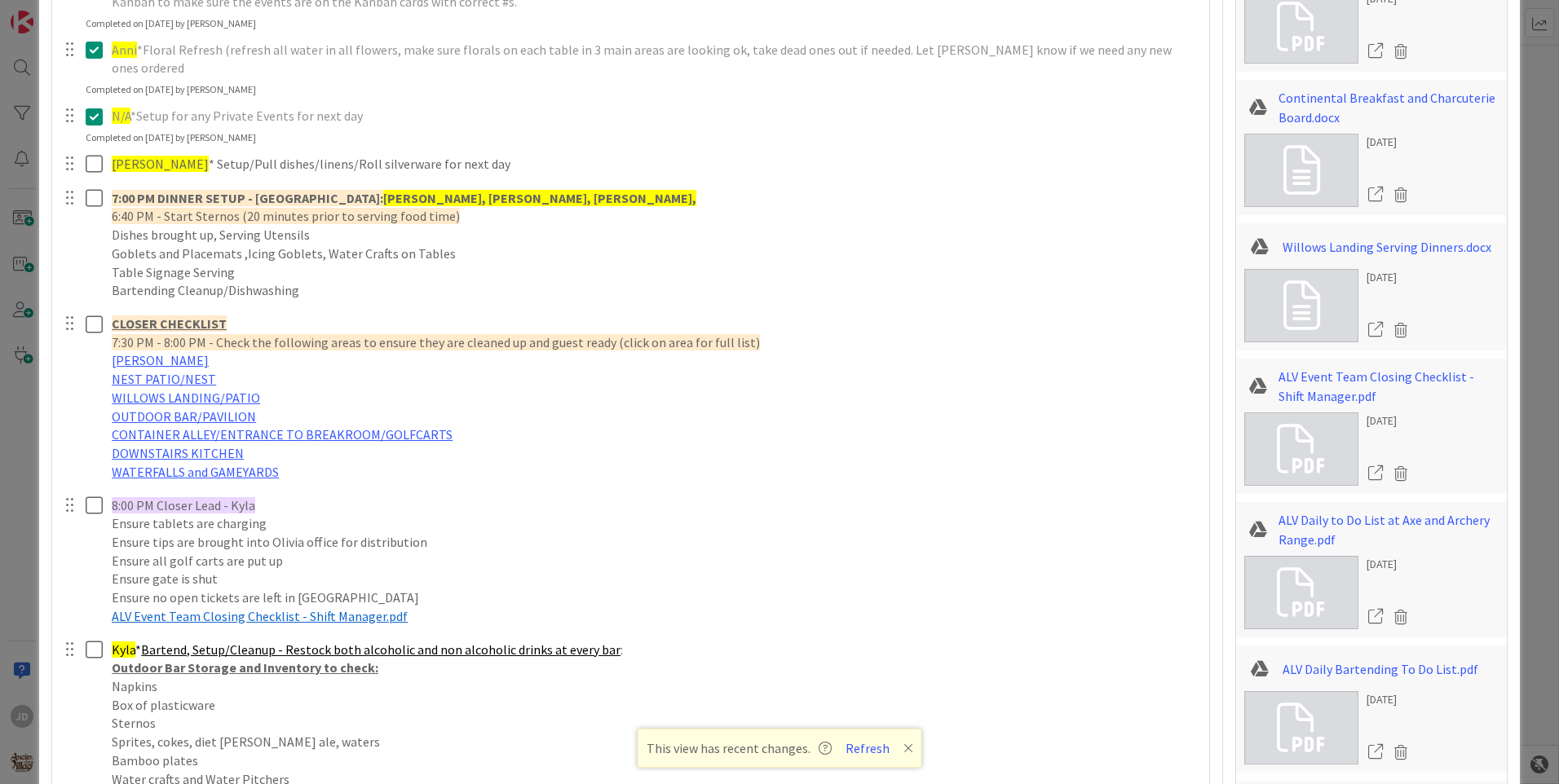
scroll to position [2152, 0]
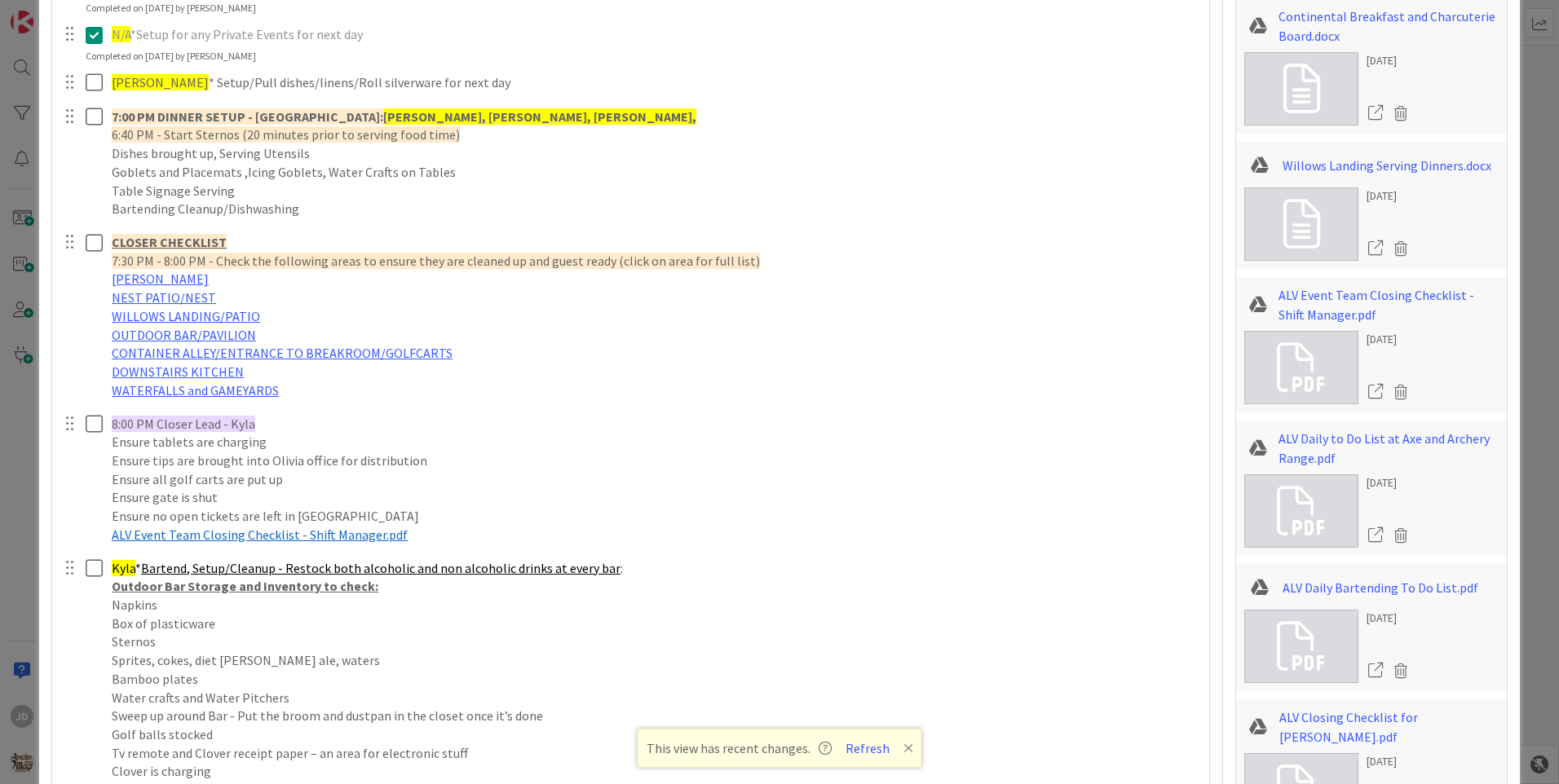
click at [83, 554] on div at bounding box center [82, 697] width 46 height 287
click at [89, 558] on icon at bounding box center [97, 568] width 24 height 20
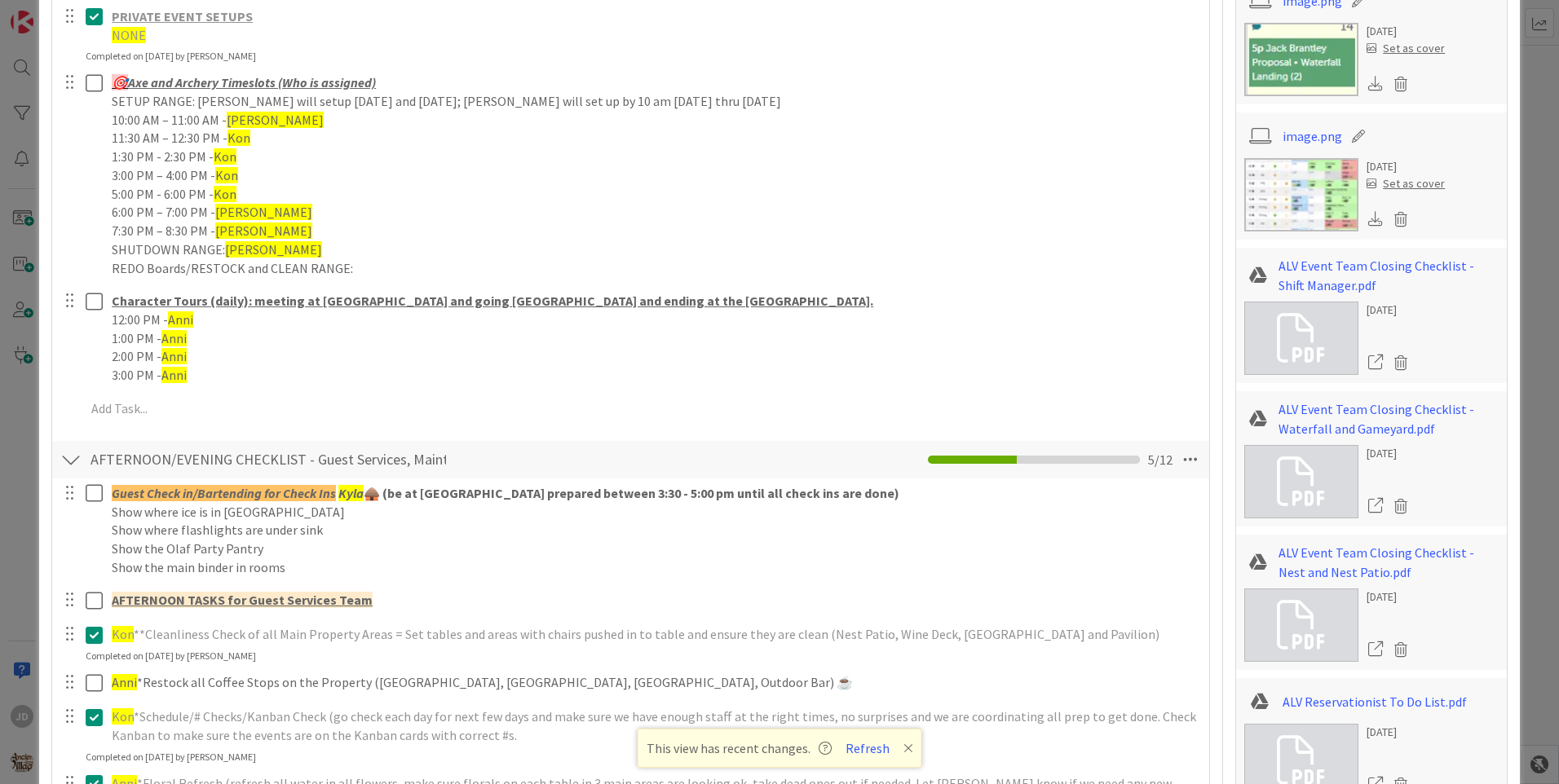
scroll to position [1663, 0]
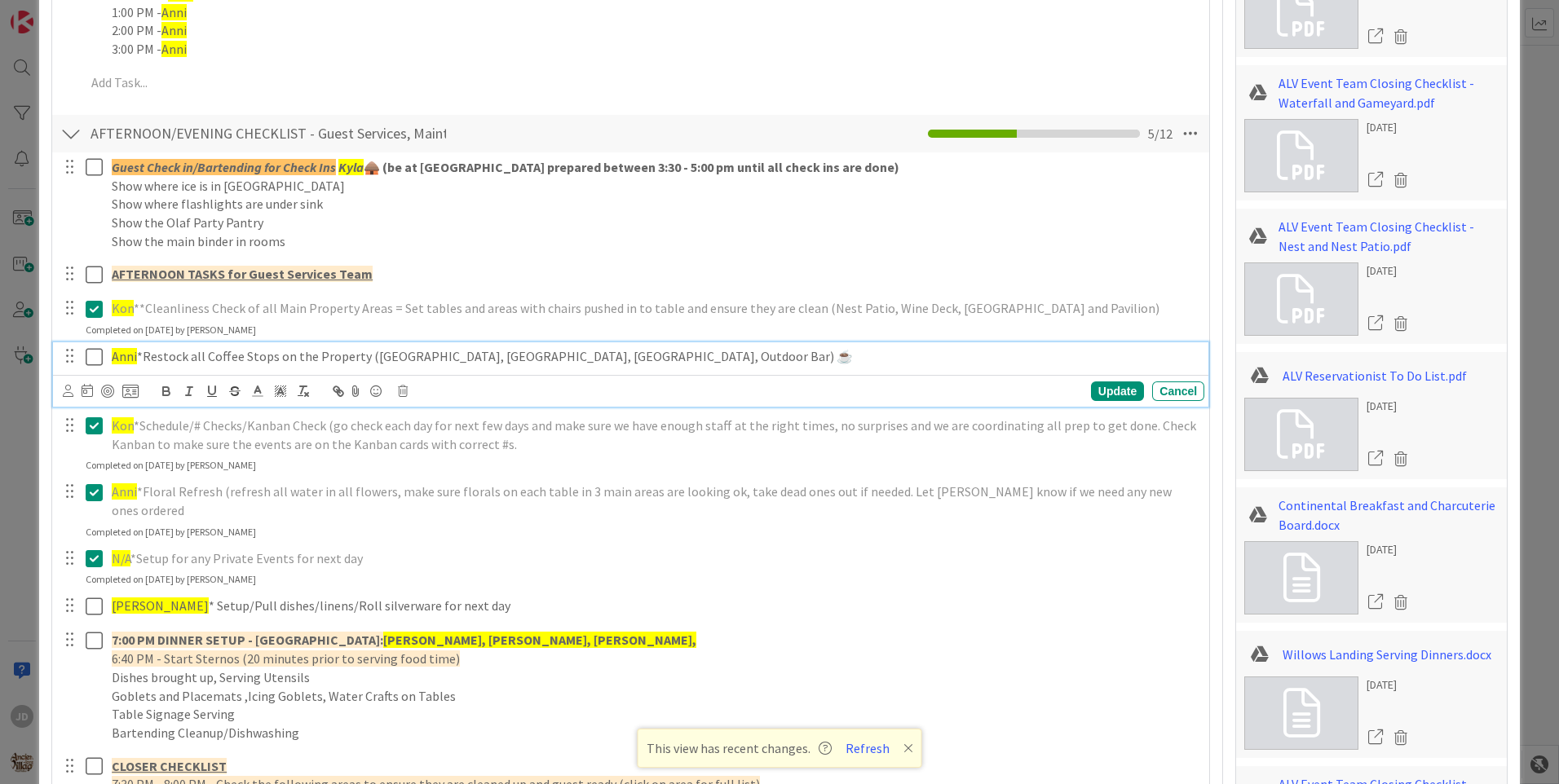
drag, startPoint x: 89, startPoint y: 354, endPoint x: 99, endPoint y: 362, distance: 12.8
click at [90, 354] on icon at bounding box center [97, 357] width 24 height 20
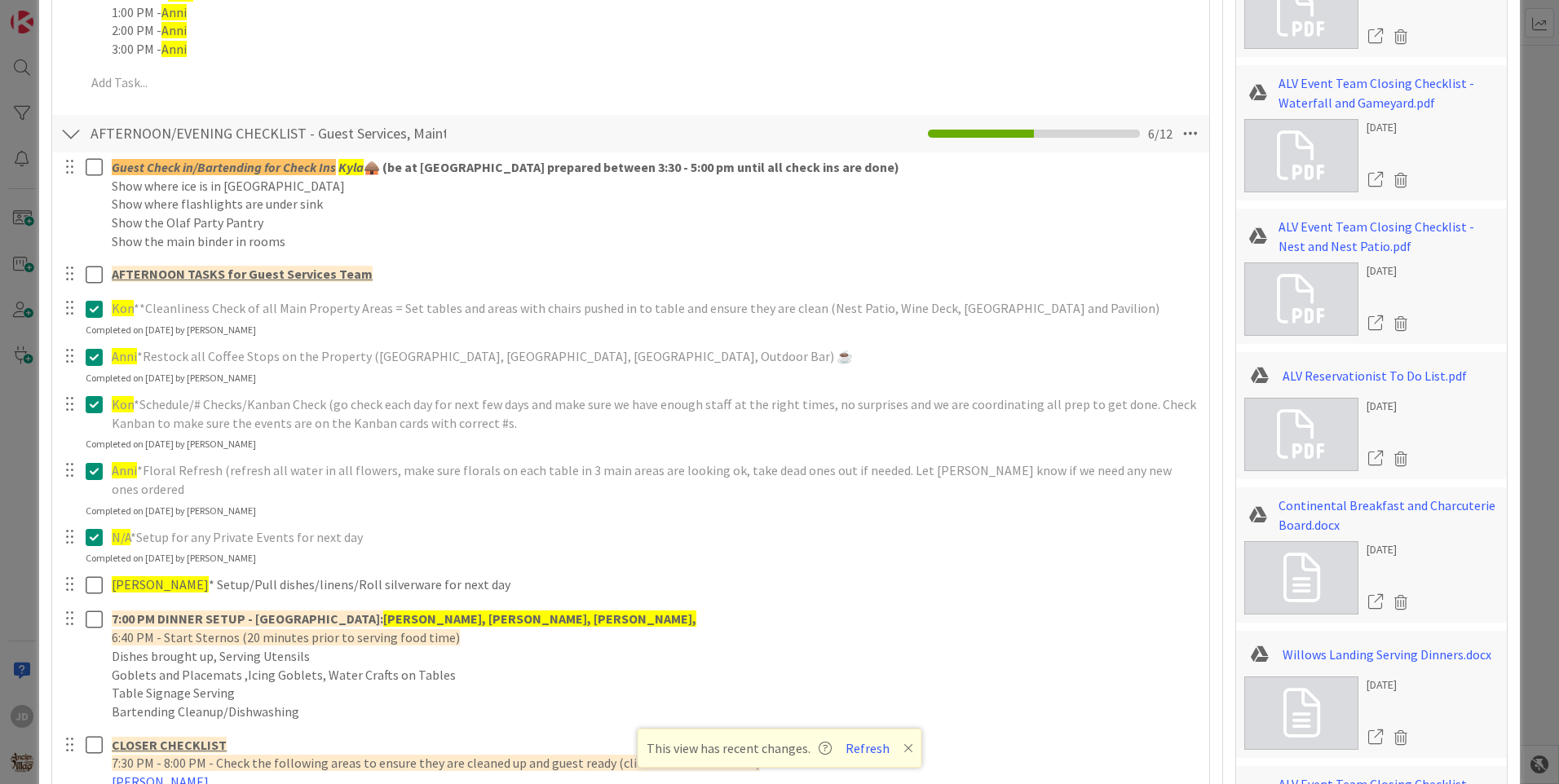
scroll to position [1501, 0]
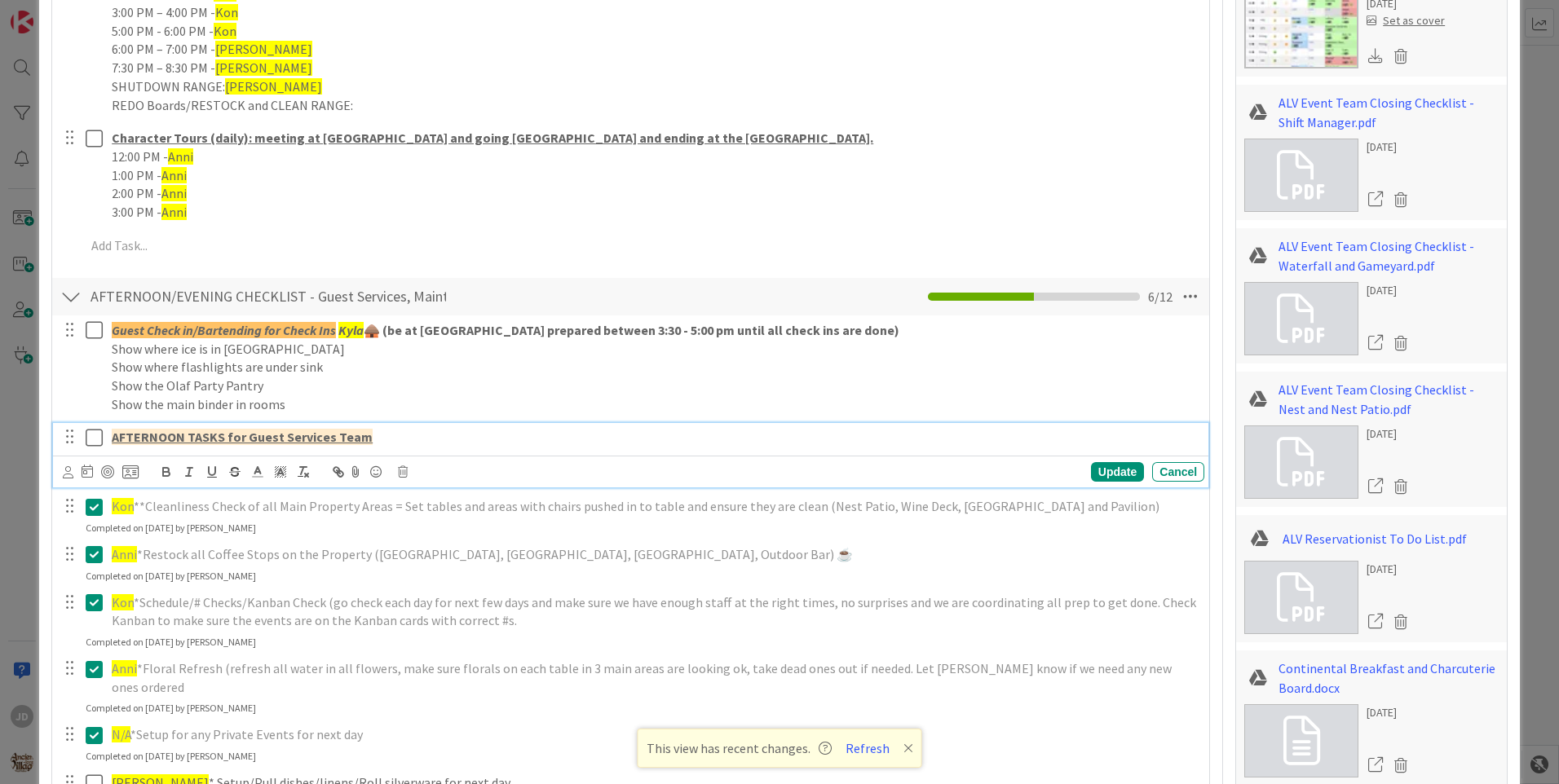
click at [98, 434] on icon at bounding box center [97, 438] width 24 height 20
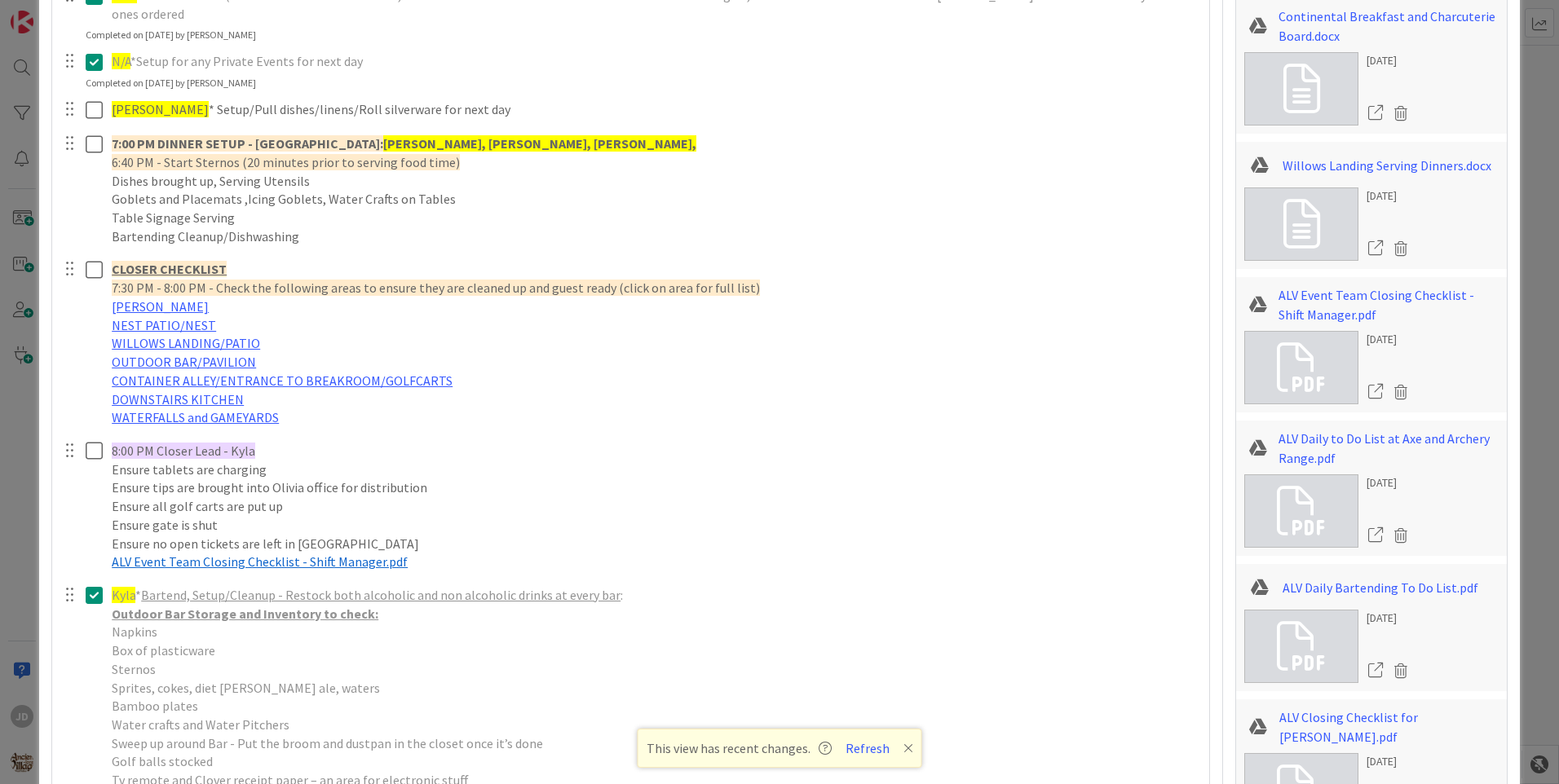
scroll to position [2315, 0]
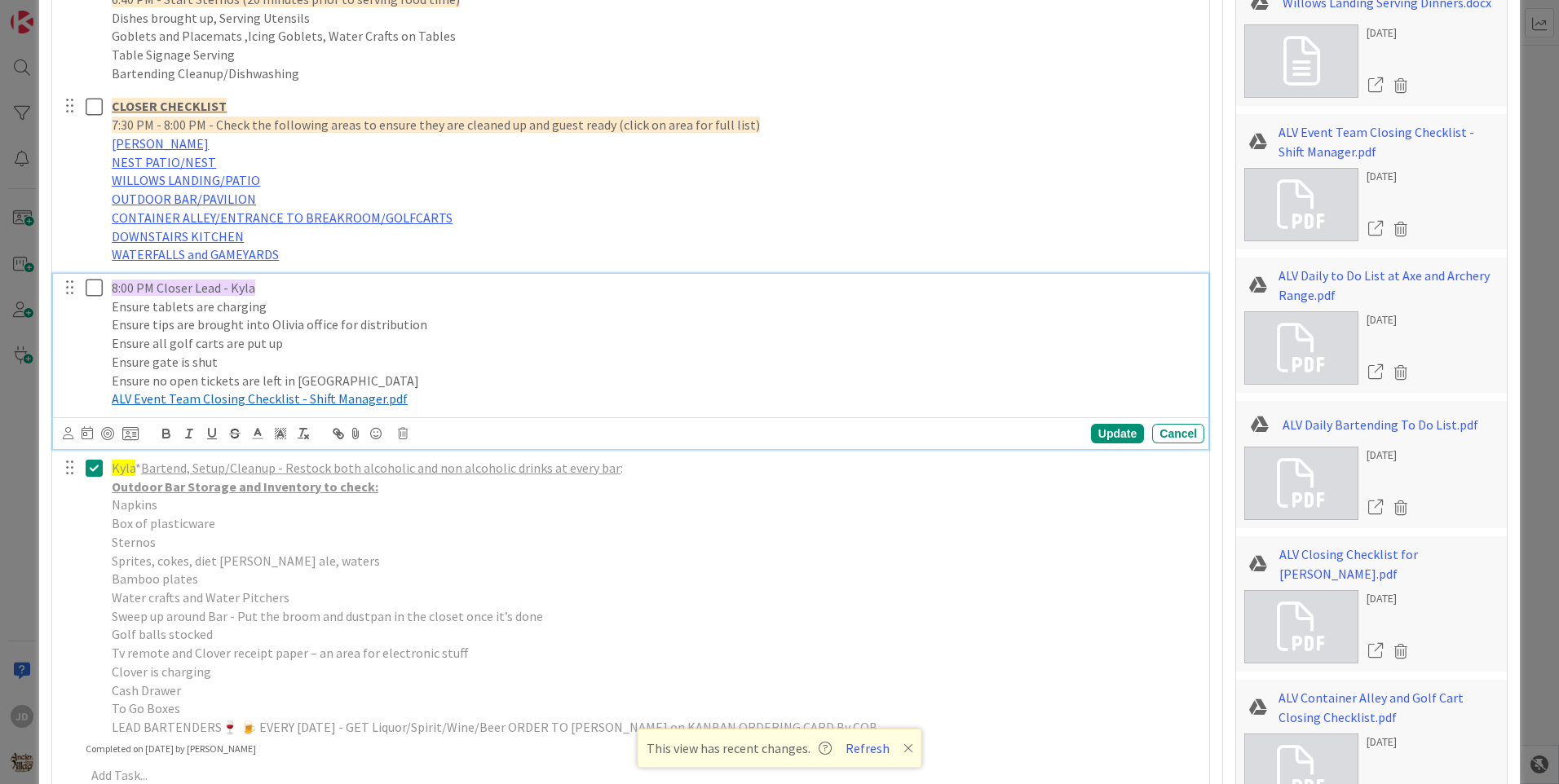
click at [234, 391] on span "ALV Event Team Closing Checklist - Shift Manager.pdf" at bounding box center [260, 399] width 296 height 16
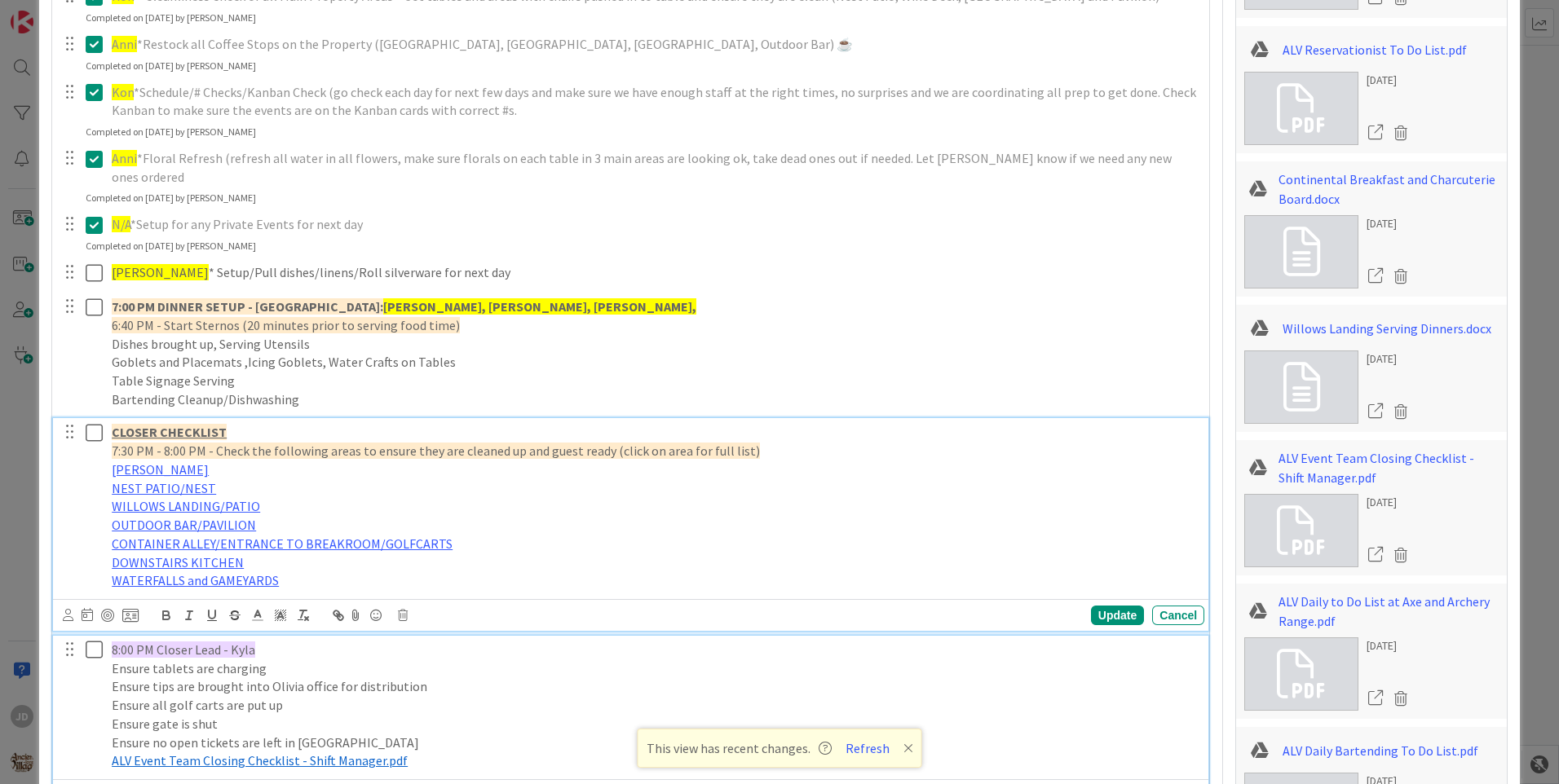
click at [281, 497] on p "WILLOWS LANDING/PATIO" at bounding box center [654, 506] width 1086 height 19
click at [457, 534] on p "CONTAINER ALLEY/ENTRANCE TO BREAKROOM/GOLFCARTS" at bounding box center [654, 543] width 1086 height 19
click at [309, 571] on p "WATERFALLS and GAMEYARDS" at bounding box center [654, 580] width 1086 height 19
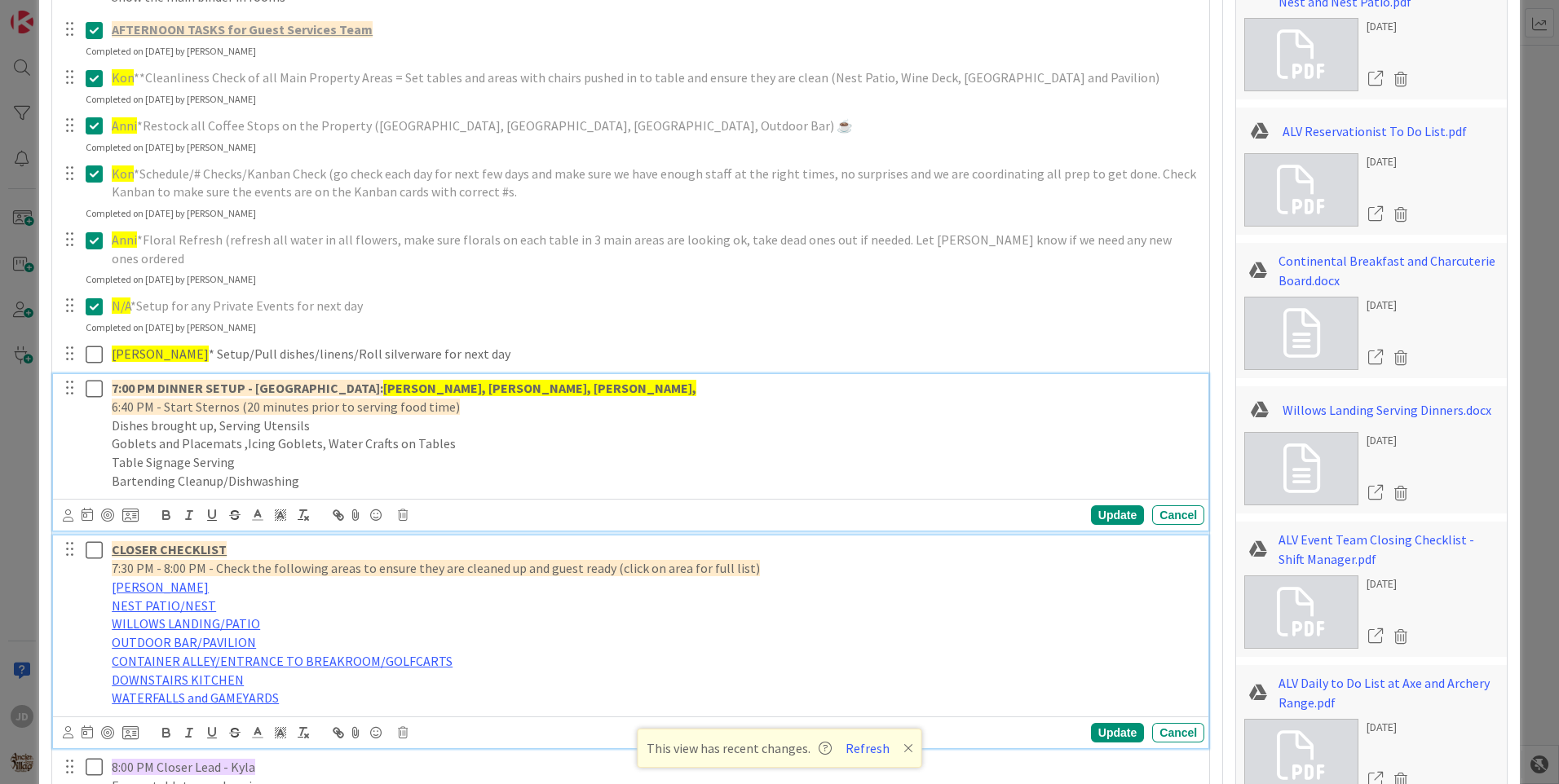
click at [485, 434] on p "Goblets and Placemats ,Icing Goblets, Water Crafts on Tables" at bounding box center [654, 443] width 1086 height 19
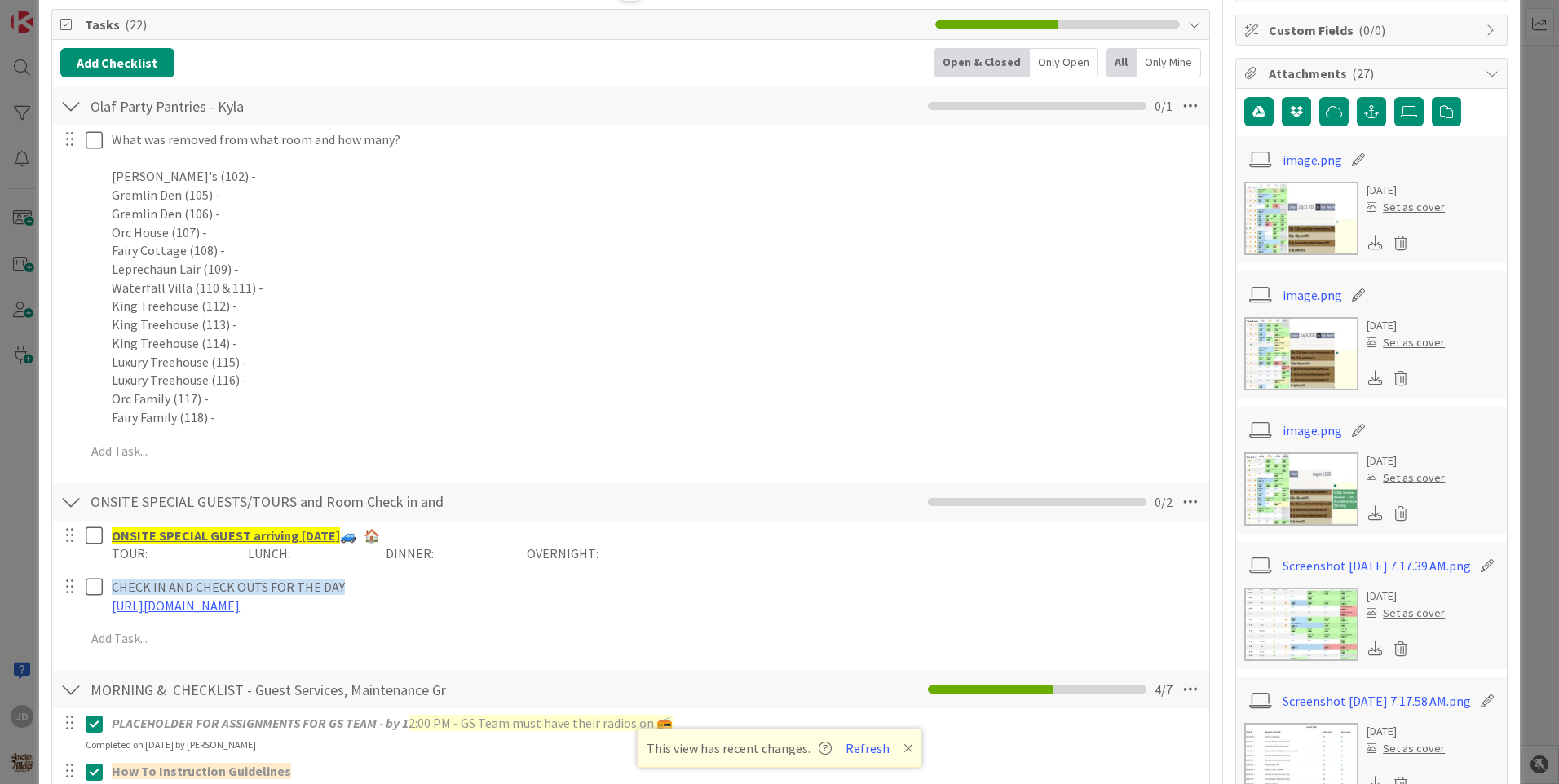
scroll to position [0, 0]
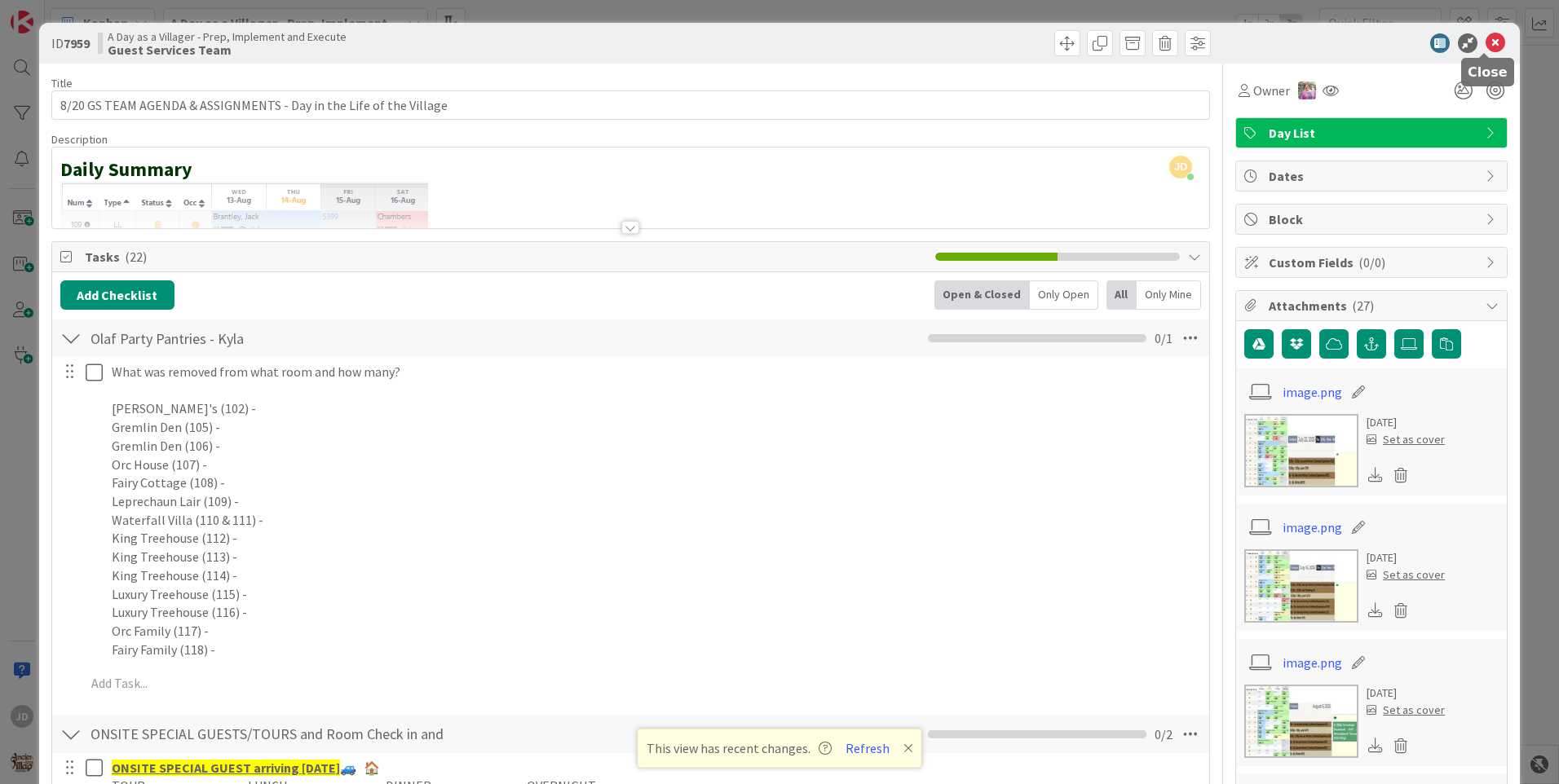
click at [1485, 36] on icon at bounding box center [1495, 43] width 20 height 20
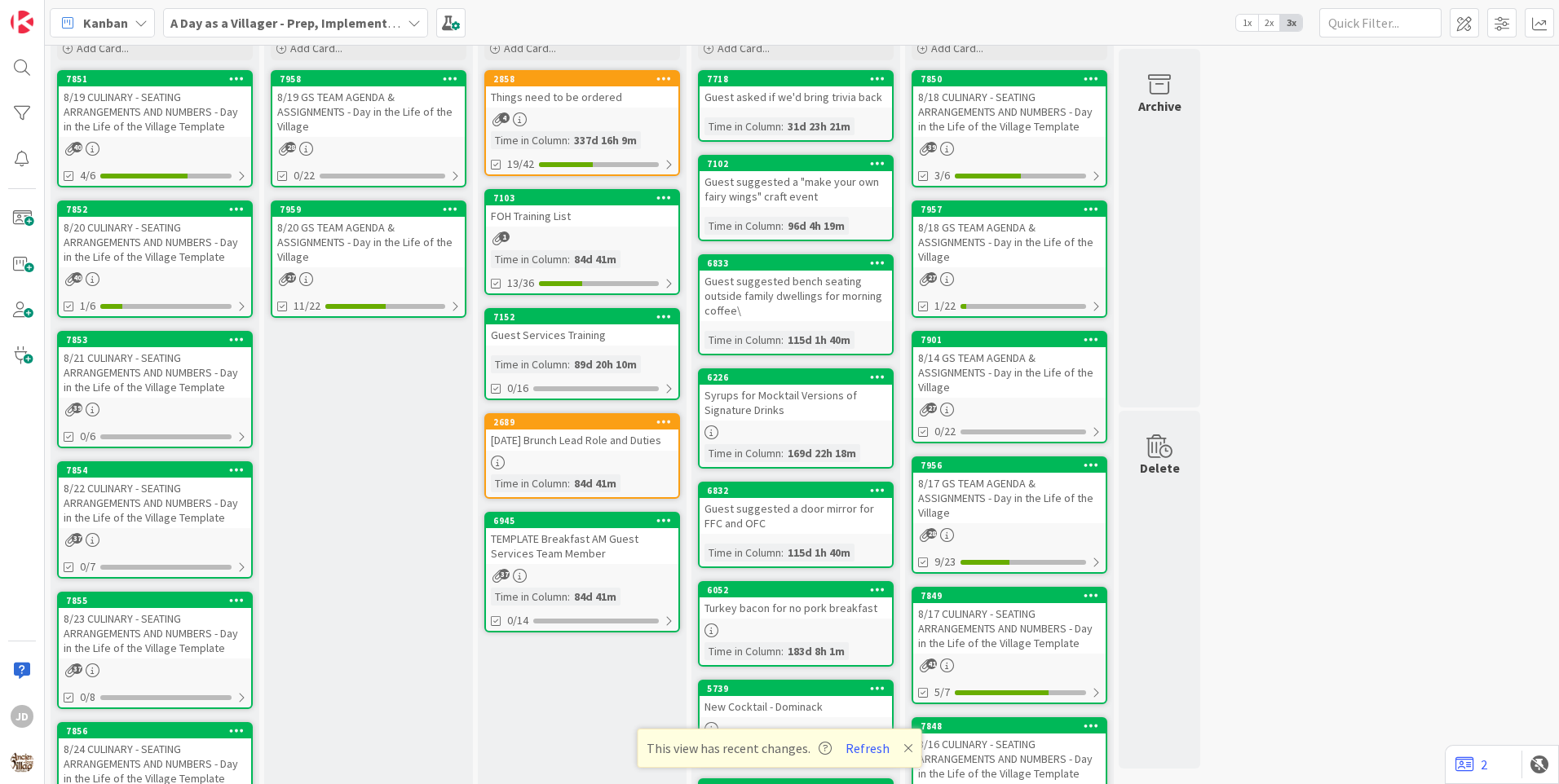
click at [169, 136] on div "8/19 CULINARY - SEATING ARRANGEMENTS AND NUMBERS - Day in the Life of the Villa…" at bounding box center [155, 111] width 193 height 51
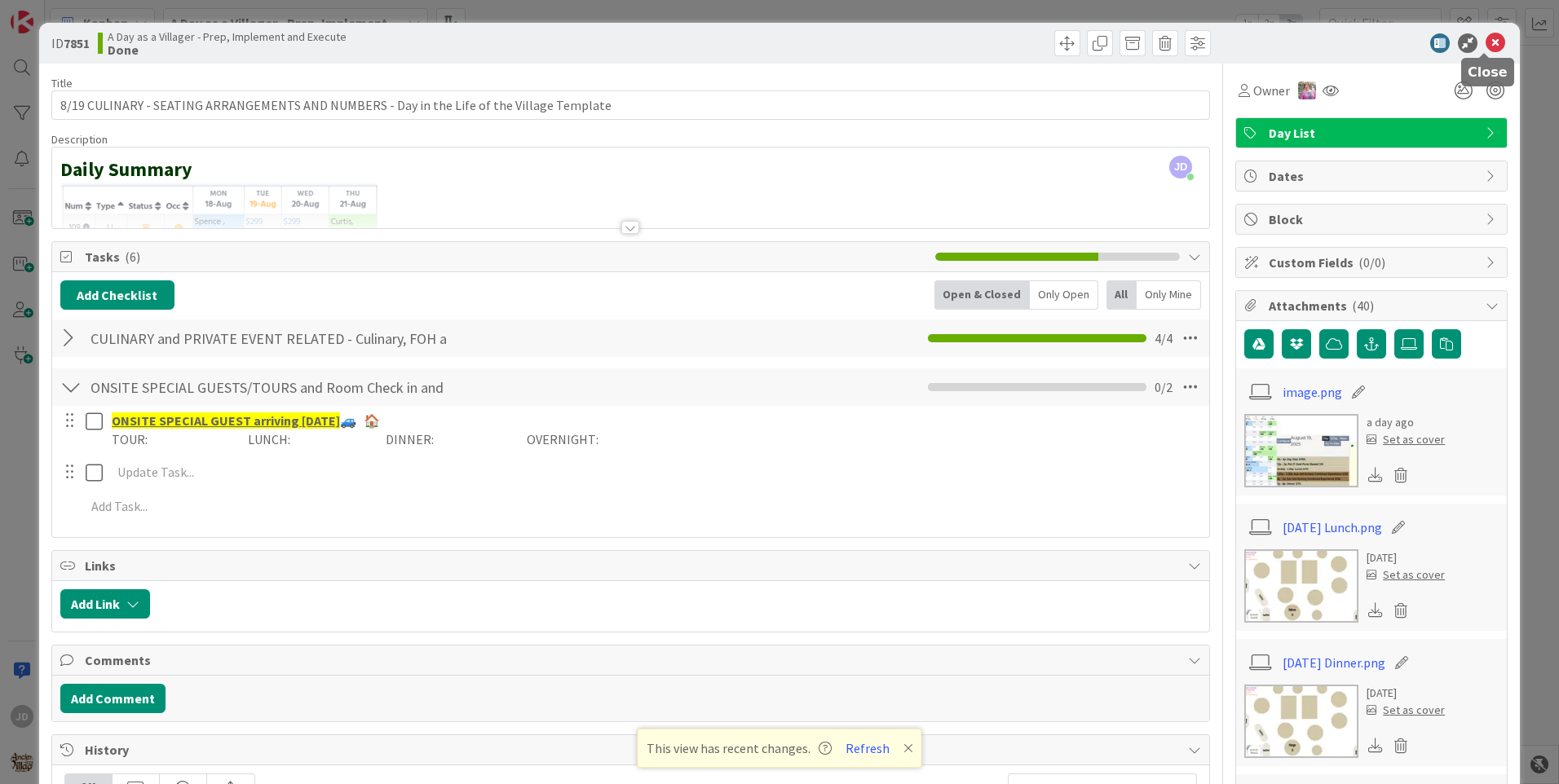
click at [1487, 44] on icon at bounding box center [1495, 43] width 20 height 20
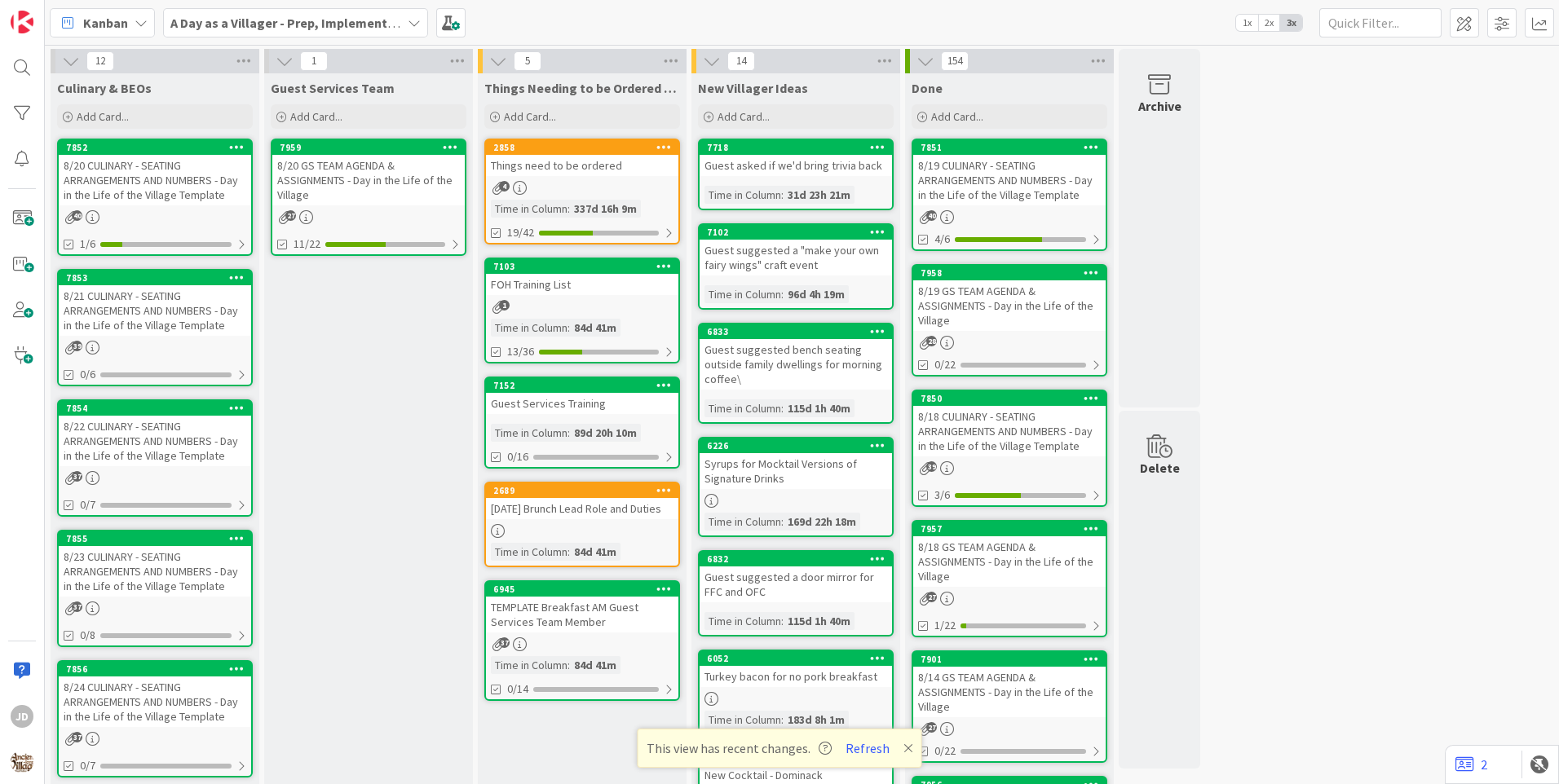
click at [193, 181] on div "8/20 CULINARY - SEATING ARRANGEMENTS AND NUMBERS - Day in the Life of the Villa…" at bounding box center [155, 180] width 193 height 51
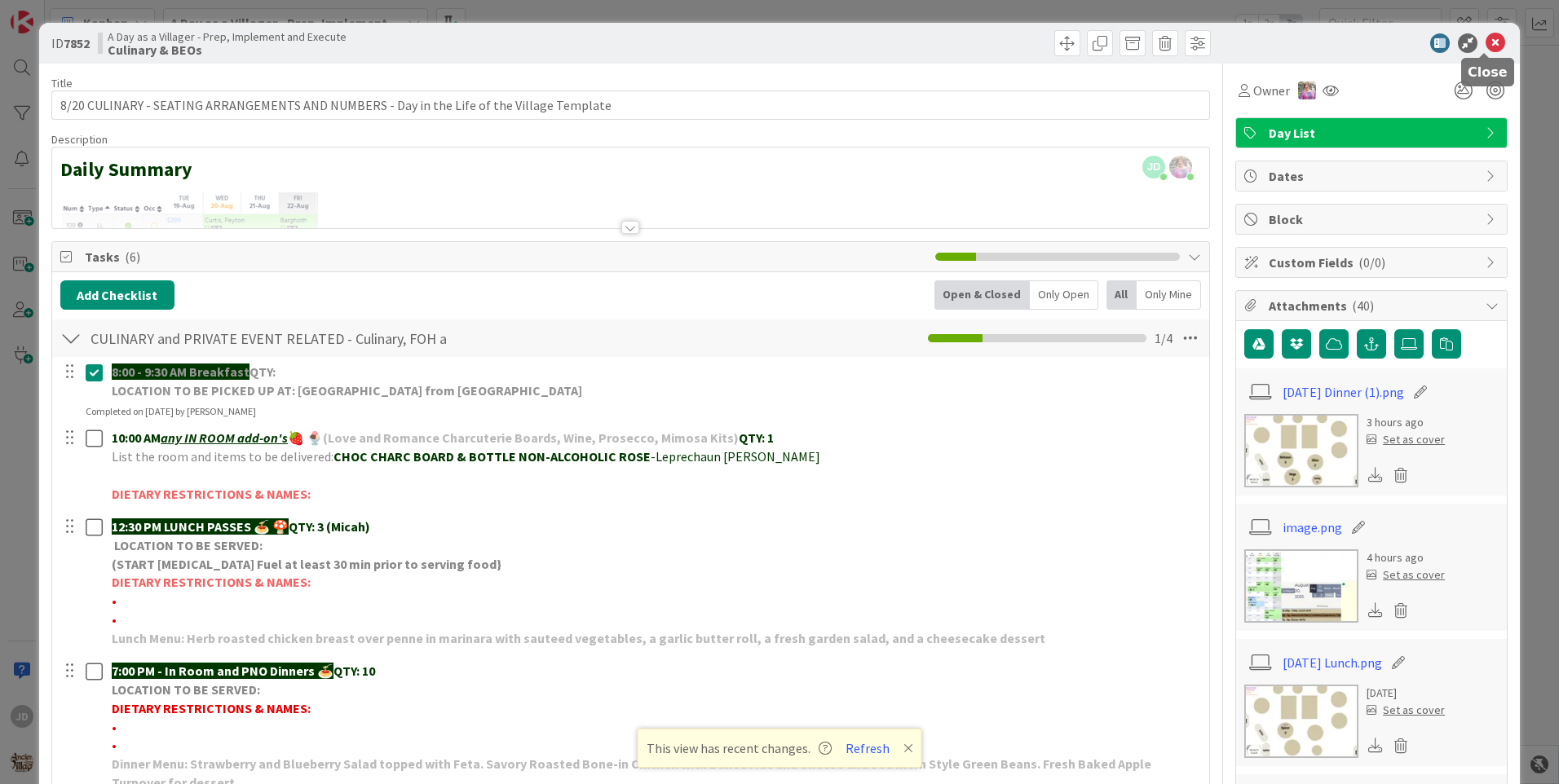
click at [1485, 51] on icon at bounding box center [1495, 43] width 20 height 20
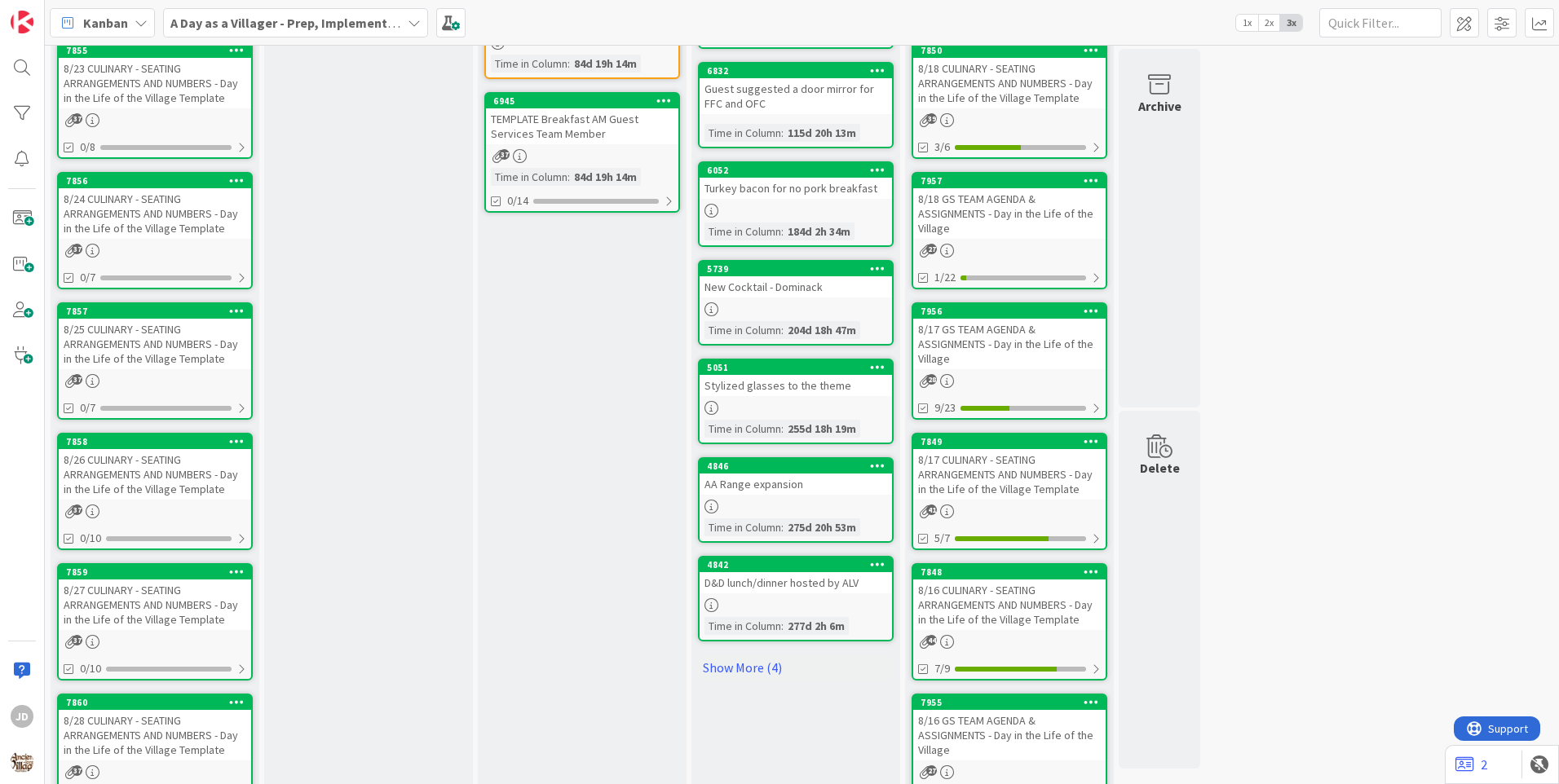
scroll to position [489, 0]
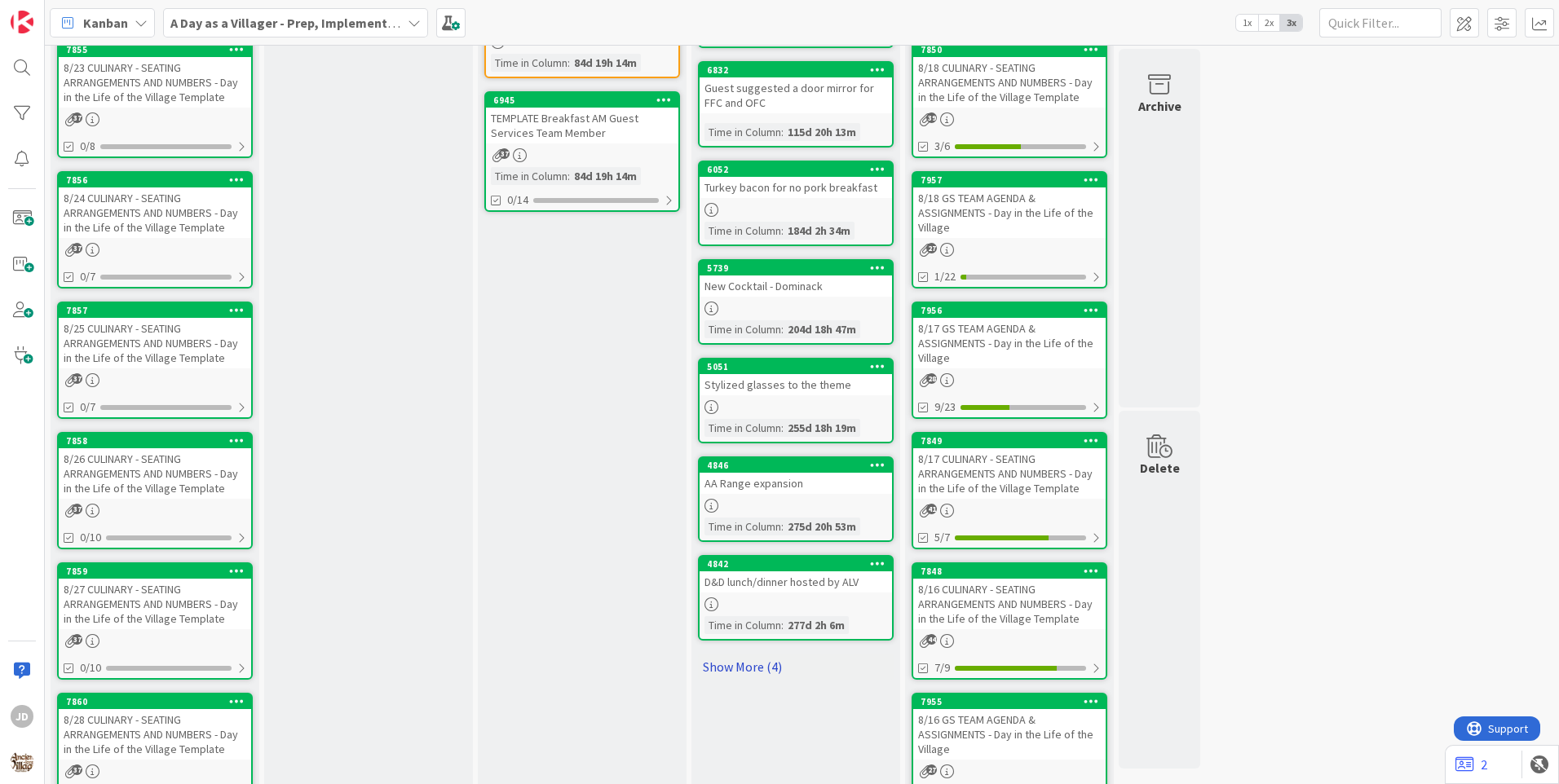
click at [724, 673] on link "Show More (4)" at bounding box center [795, 666] width 195 height 26
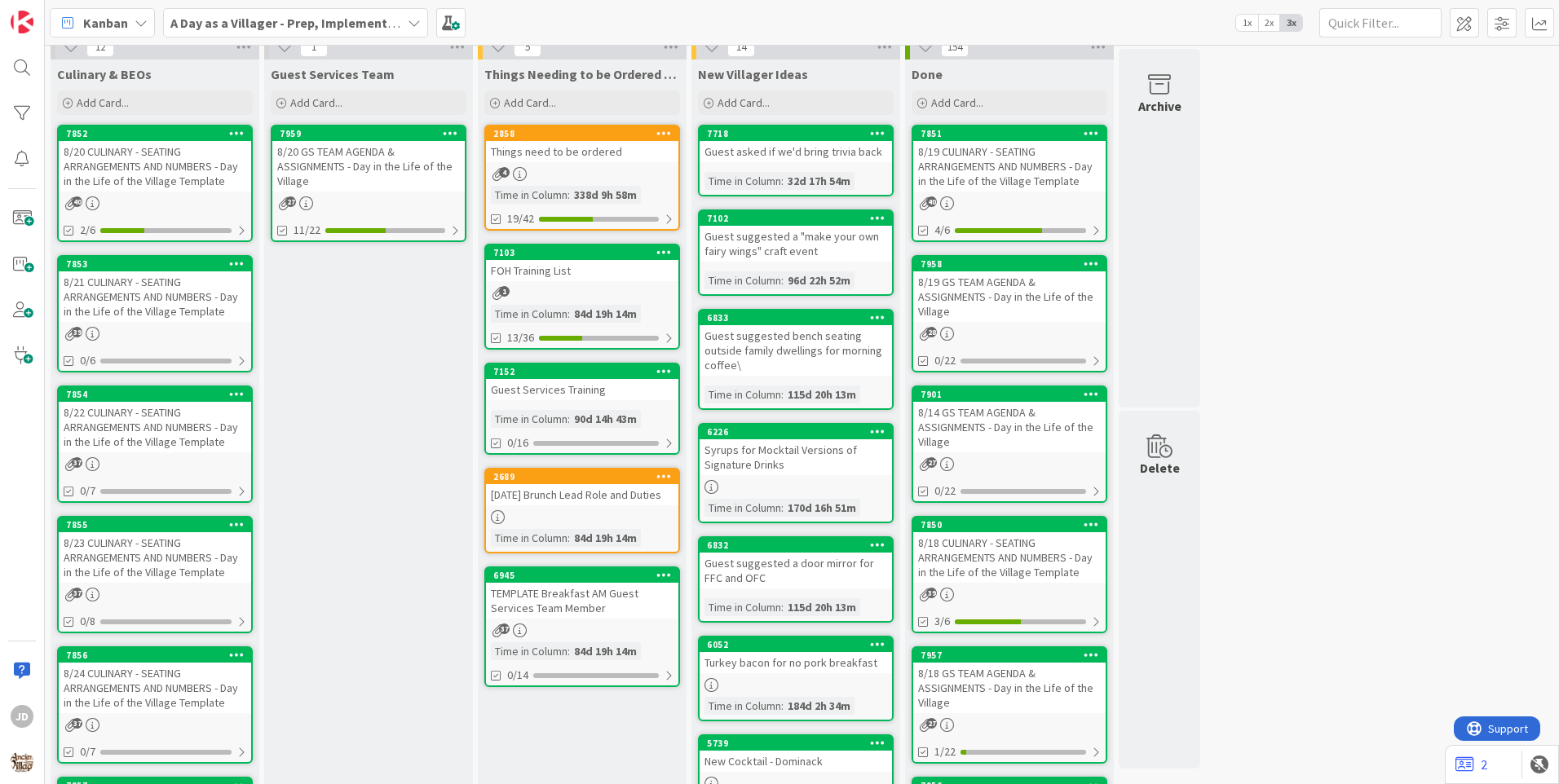
scroll to position [0, 0]
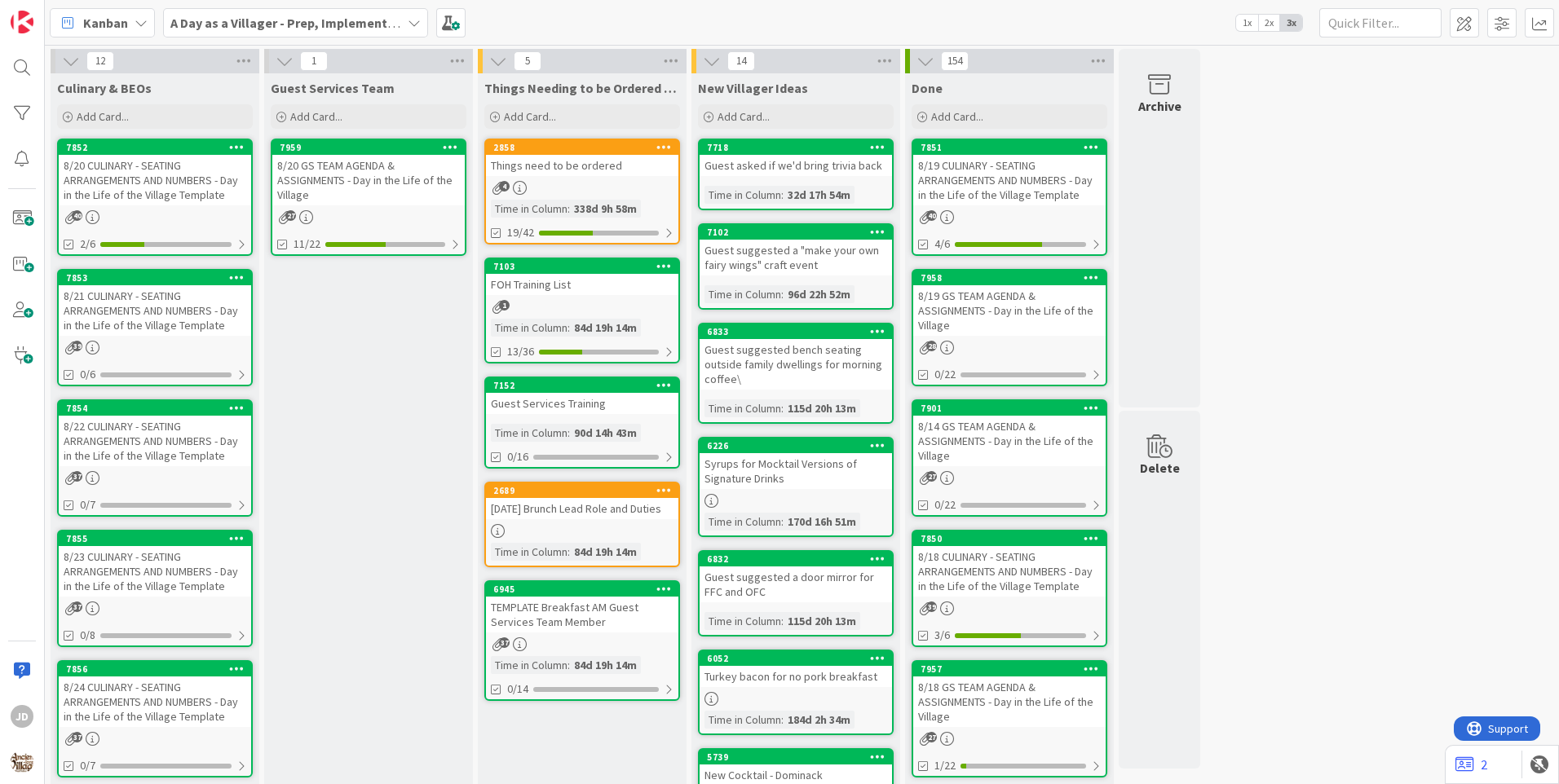
click at [634, 186] on div "4" at bounding box center [582, 188] width 193 height 14
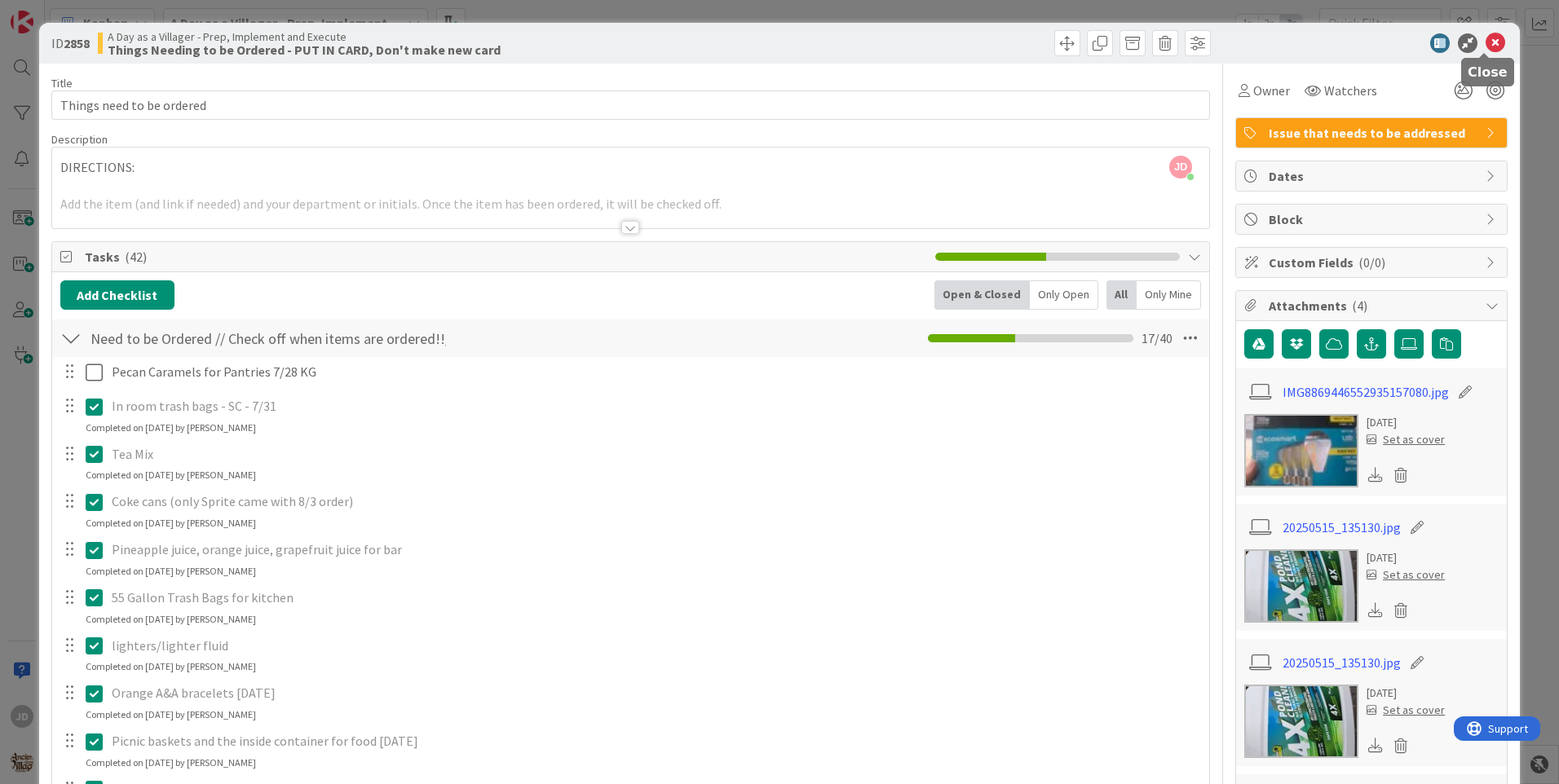
click at [1485, 43] on icon at bounding box center [1495, 43] width 20 height 20
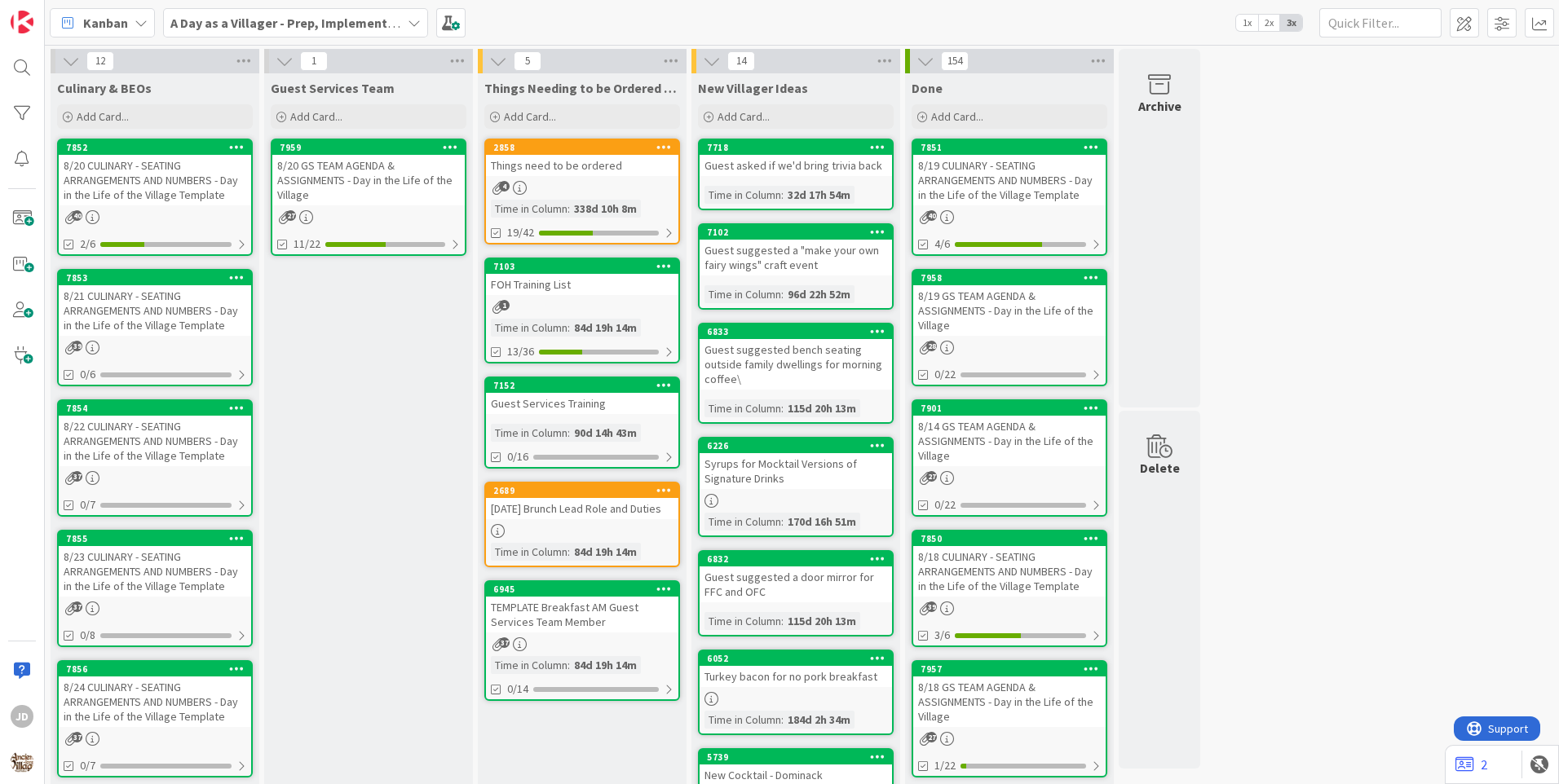
click at [187, 193] on div "8/20 CULINARY - SEATING ARRANGEMENTS AND NUMBERS - Day in the Life of the Villa…" at bounding box center [155, 180] width 193 height 51
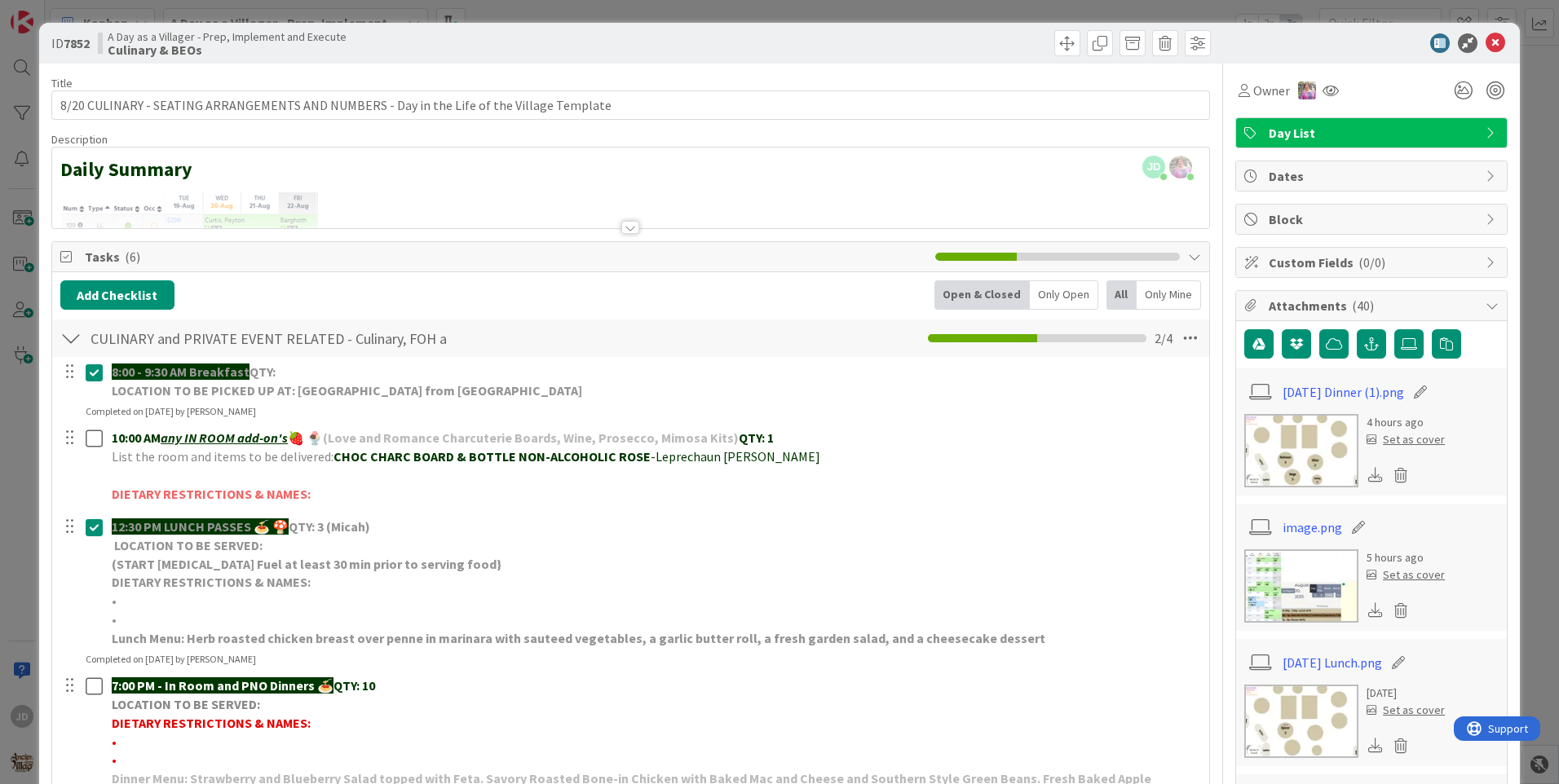
click at [1485, 50] on icon at bounding box center [1495, 43] width 20 height 20
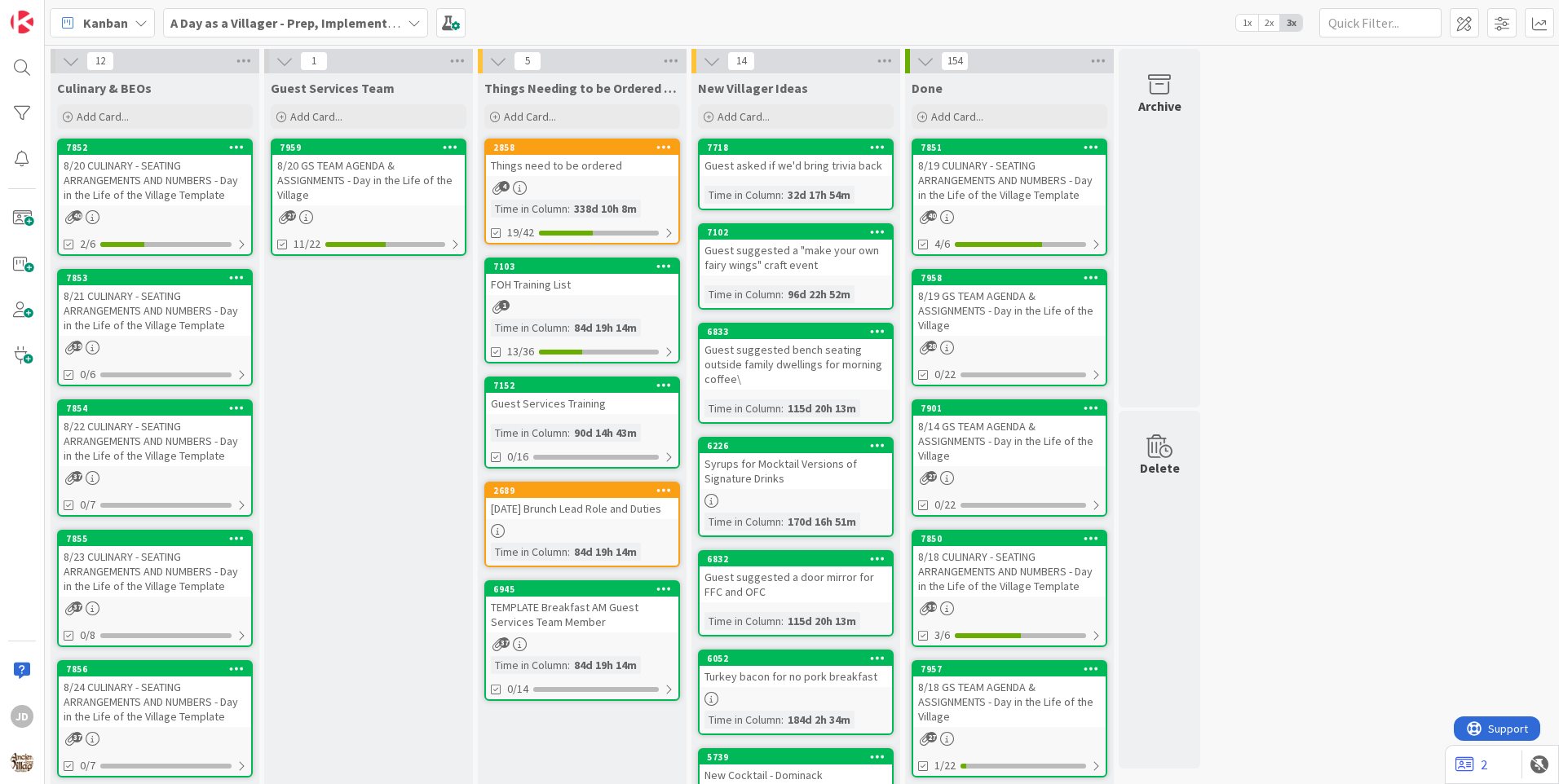
click at [440, 219] on div "27" at bounding box center [369, 218] width 193 height 14
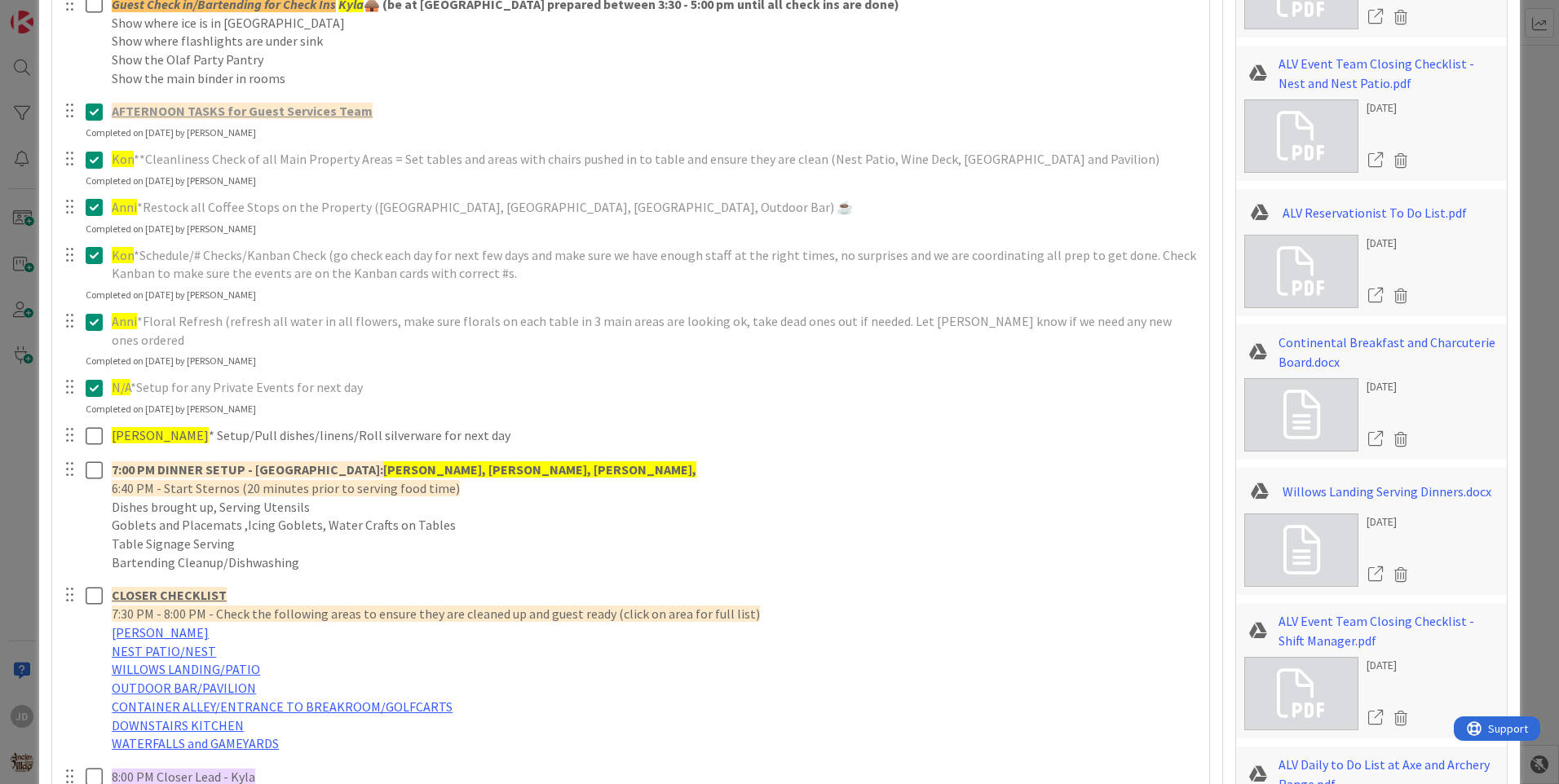
scroll to position [1990, 0]
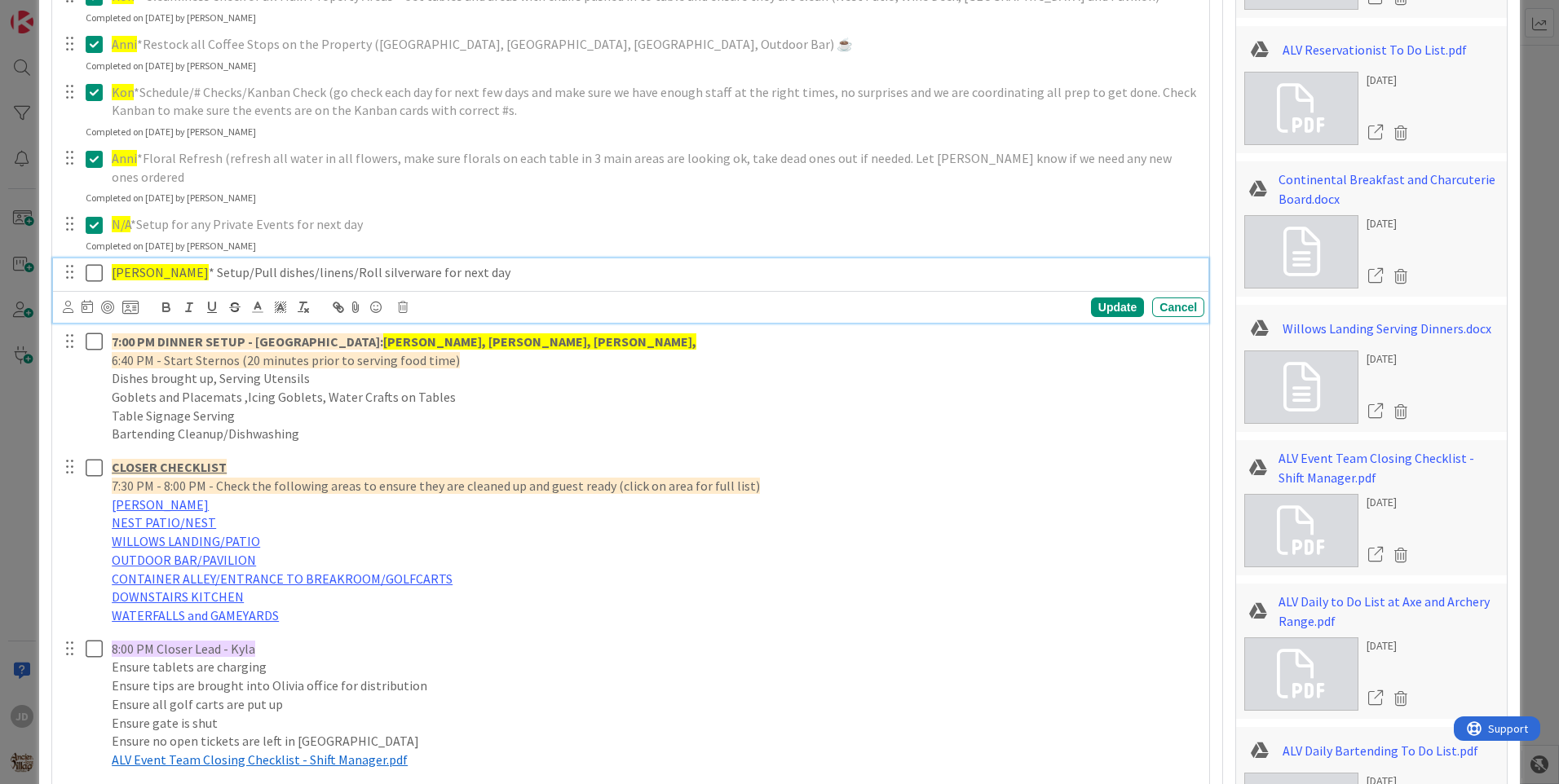
drag, startPoint x: 91, startPoint y: 254, endPoint x: 108, endPoint y: 243, distance: 20.2
click at [92, 263] on icon at bounding box center [97, 273] width 24 height 20
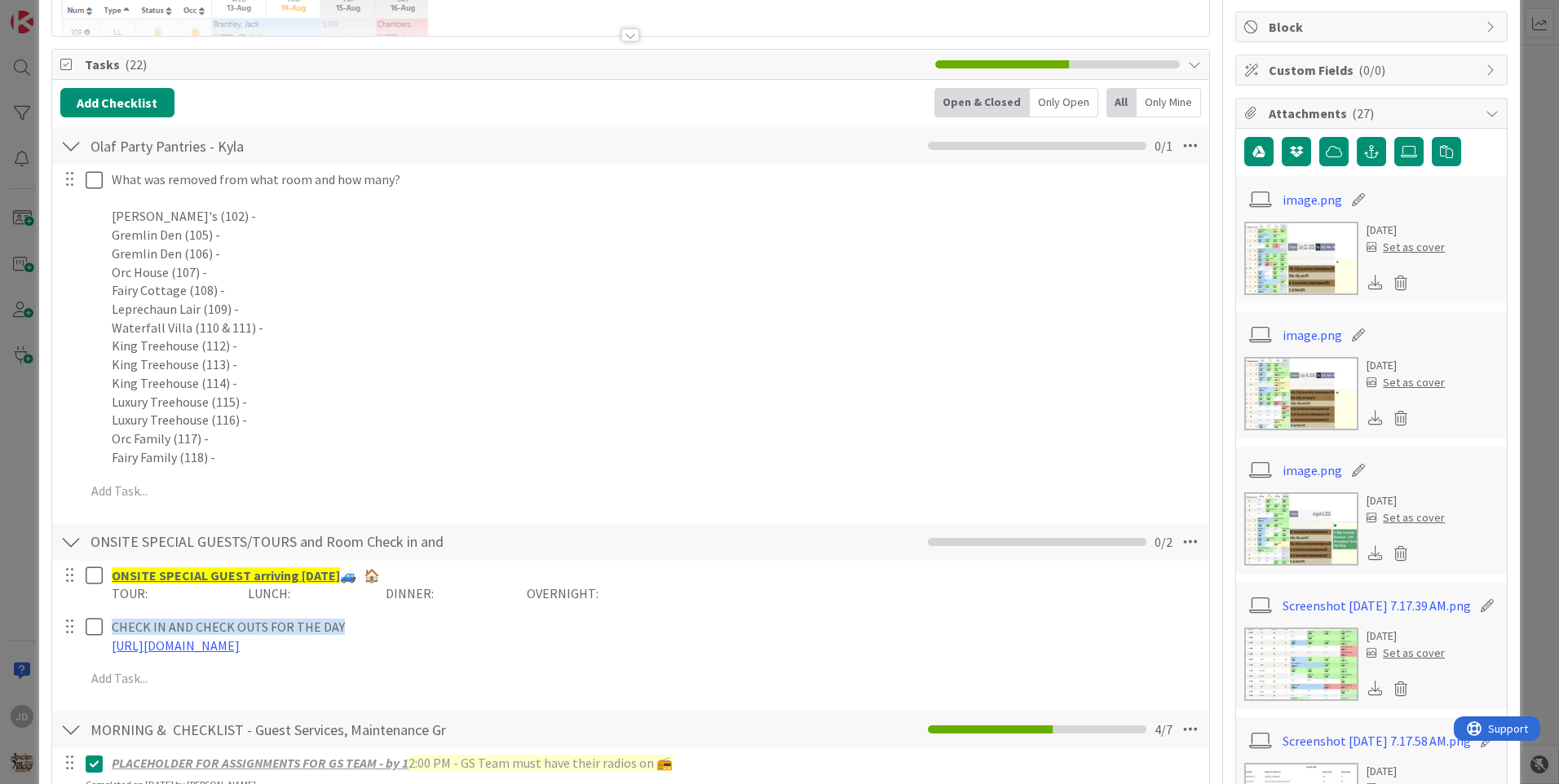
scroll to position [0, 0]
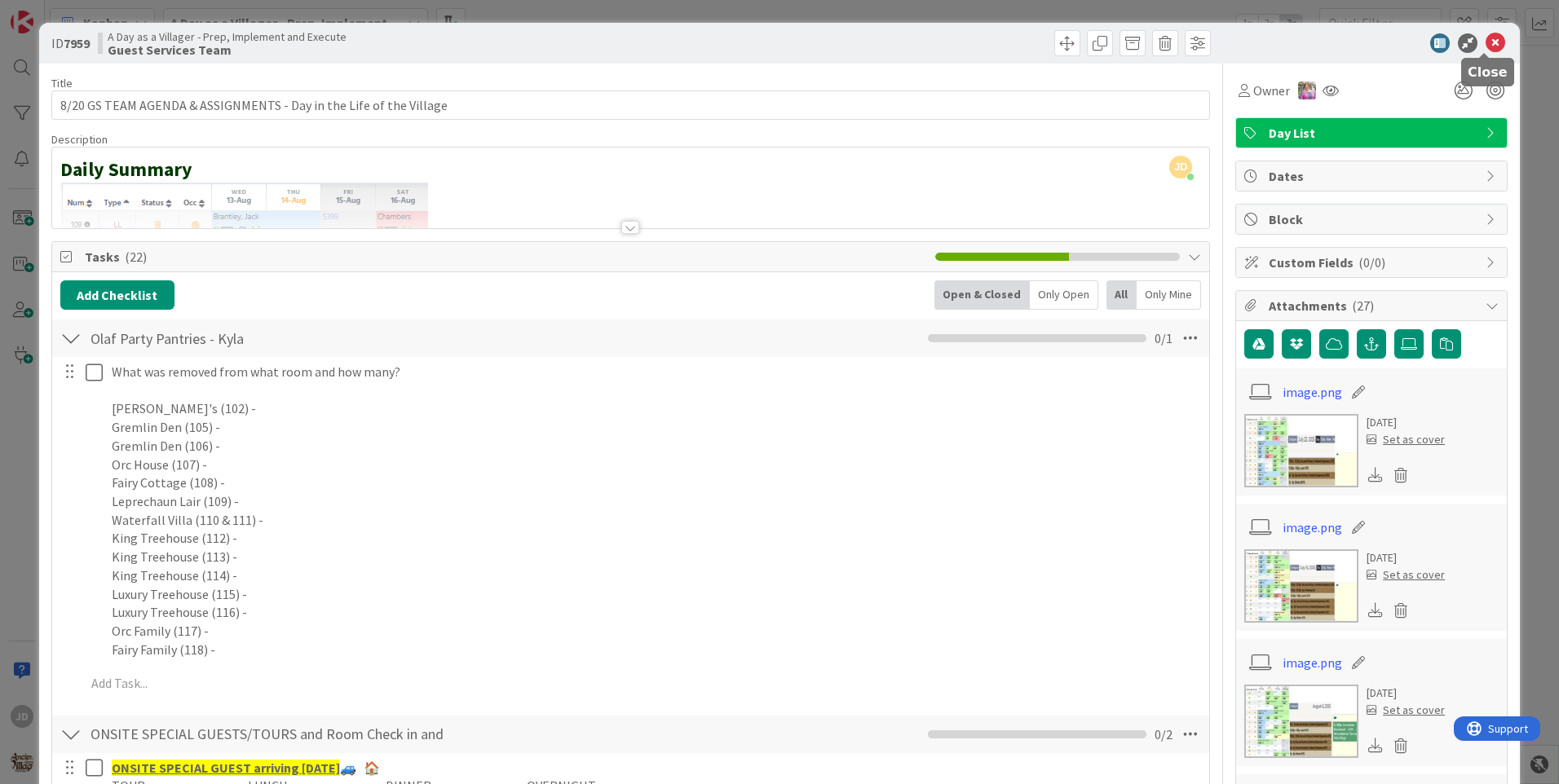
click at [1486, 43] on icon at bounding box center [1495, 43] width 20 height 20
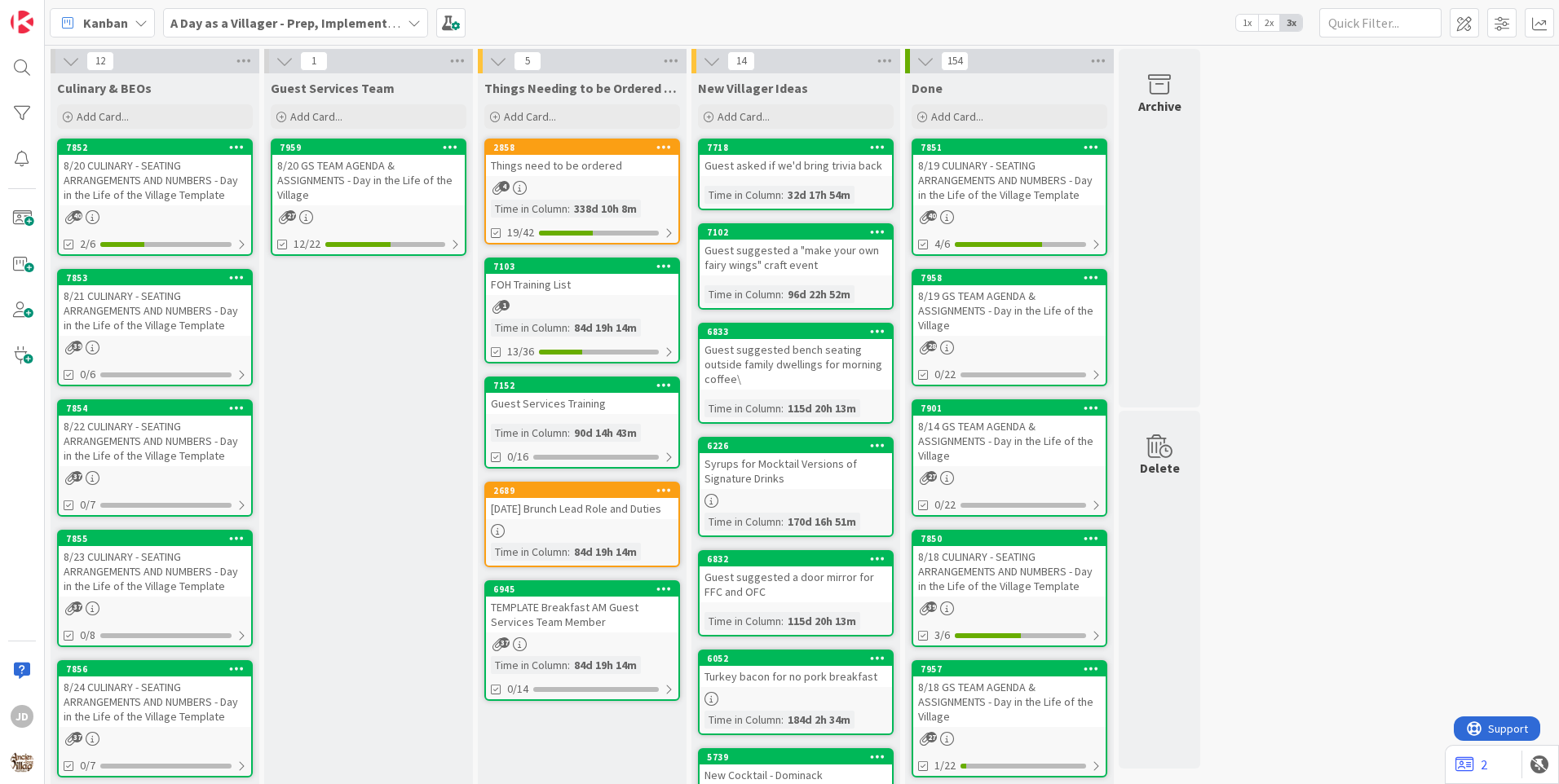
click at [127, 450] on div "8/22 CULINARY - SEATING ARRANGEMENTS AND NUMBERS - Day in the Life of the Villa…" at bounding box center [155, 441] width 193 height 51
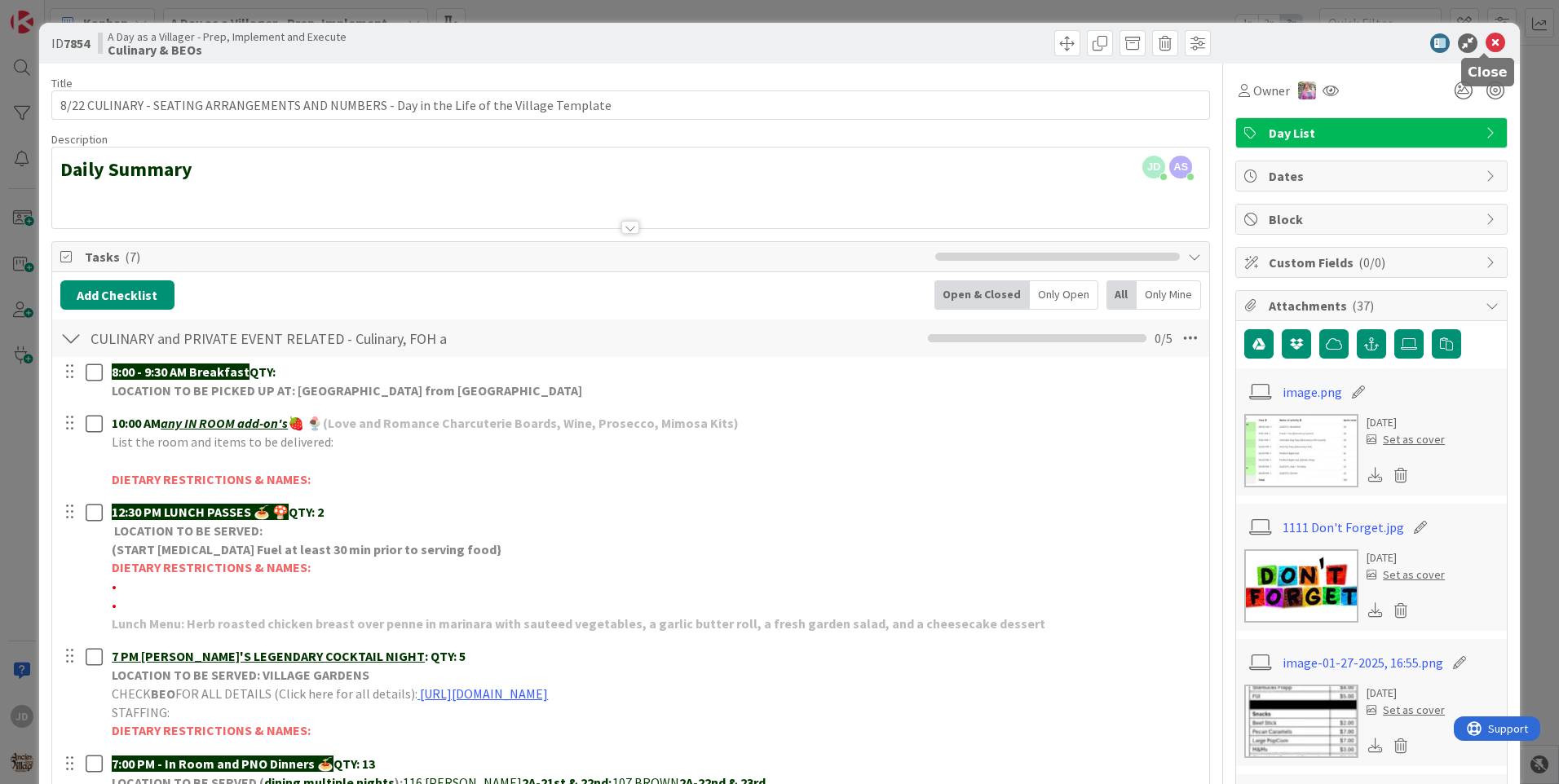
click at [1485, 49] on icon at bounding box center [1495, 43] width 20 height 20
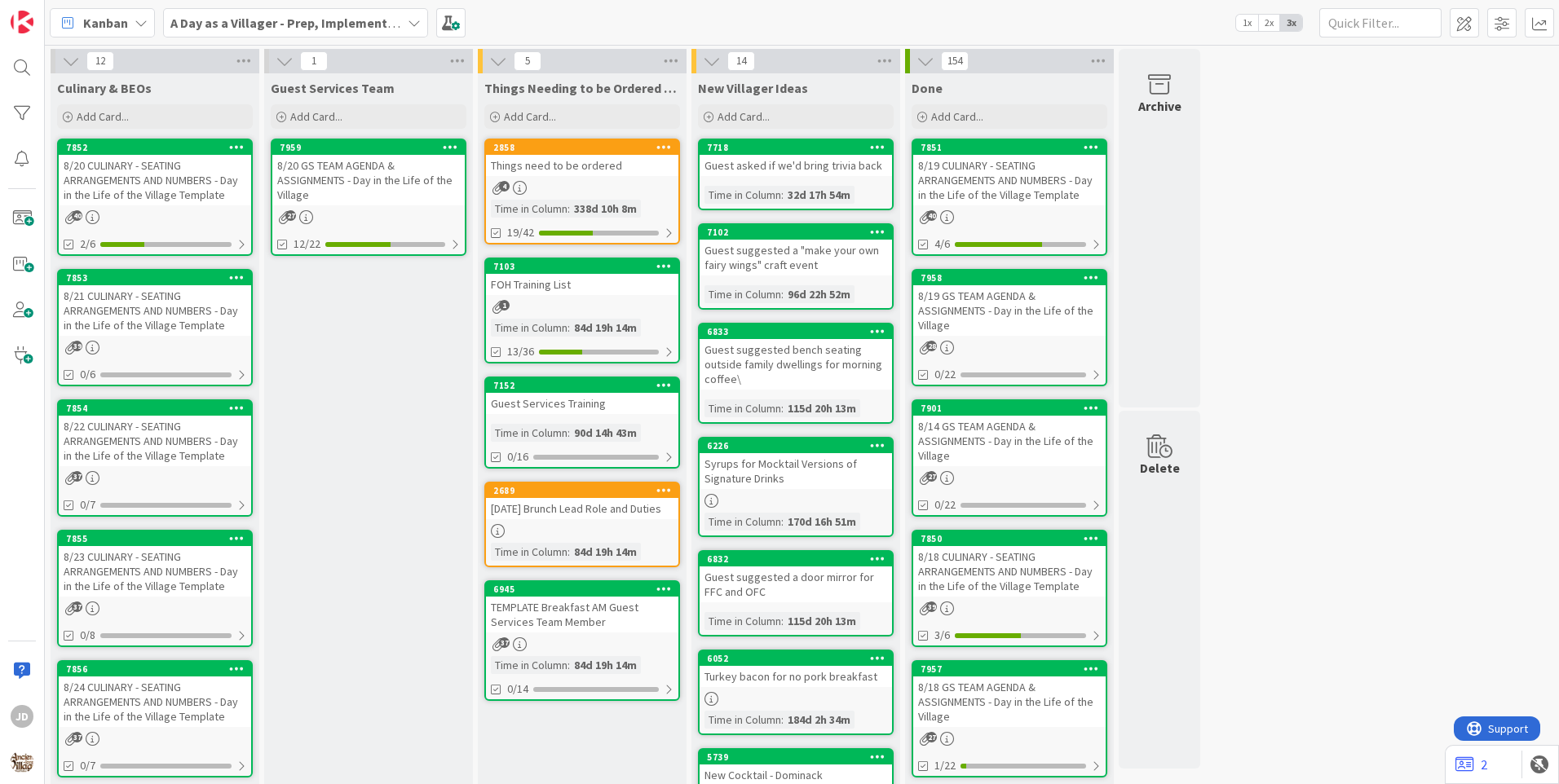
click at [1032, 301] on div "8/19 GS TEAM AGENDA & ASSIGNMENTS - Day in the Life of the Village" at bounding box center [1009, 310] width 193 height 51
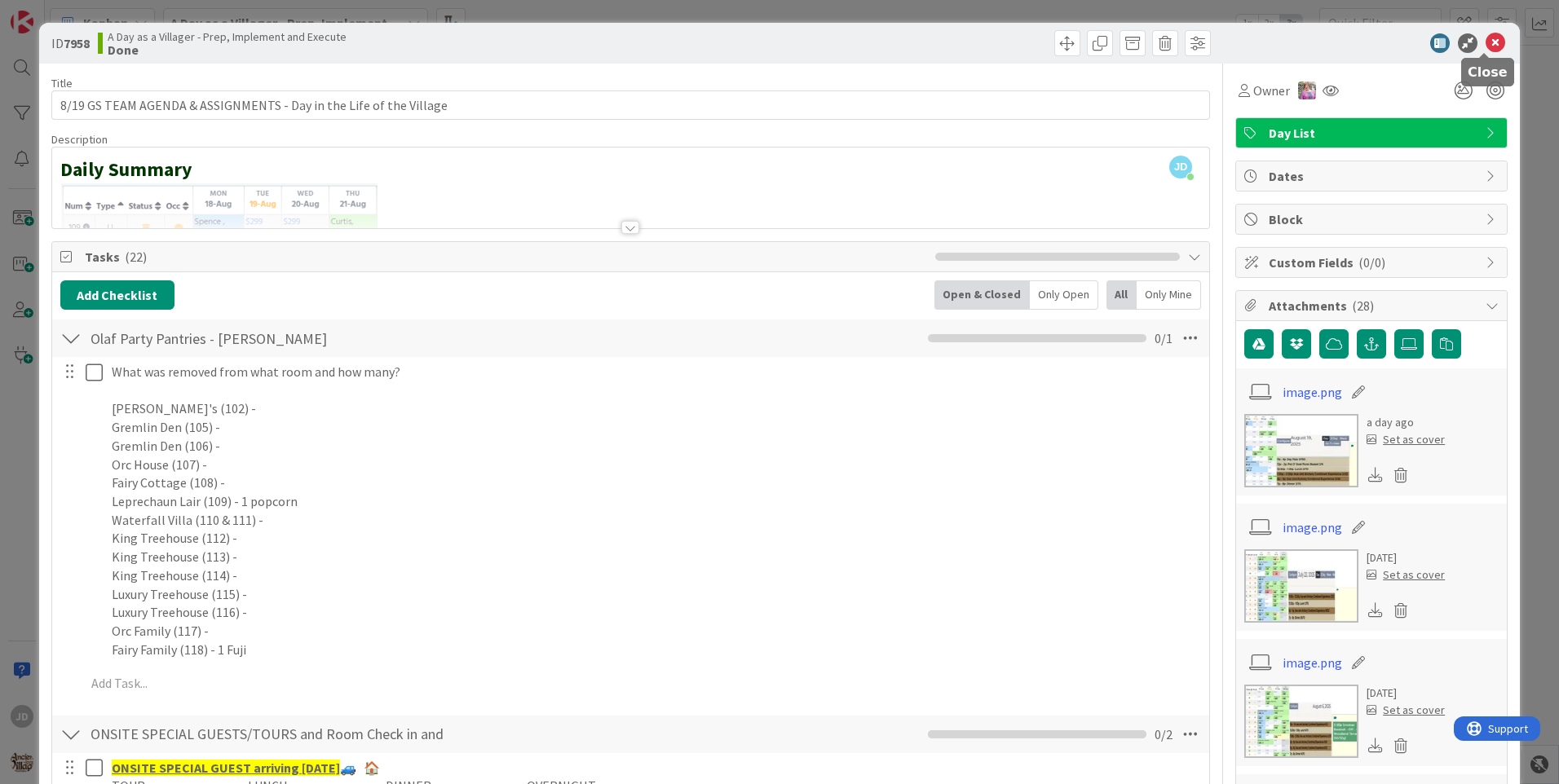
click at [1485, 41] on icon at bounding box center [1495, 43] width 20 height 20
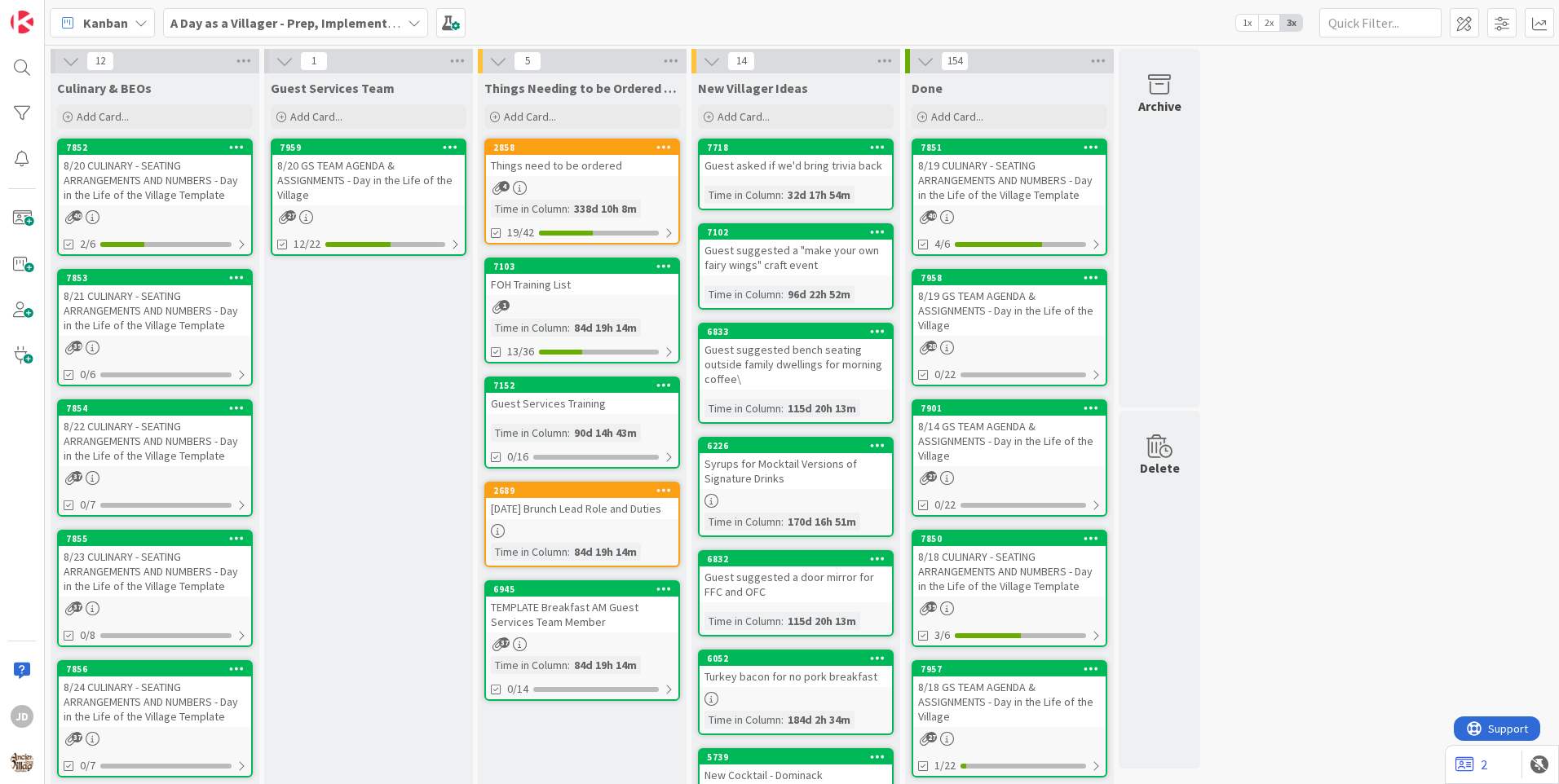
click at [1032, 706] on div "8/18 GS TEAM AGENDA & ASSIGNMENTS - Day in the Life of the Village" at bounding box center [1009, 701] width 193 height 51
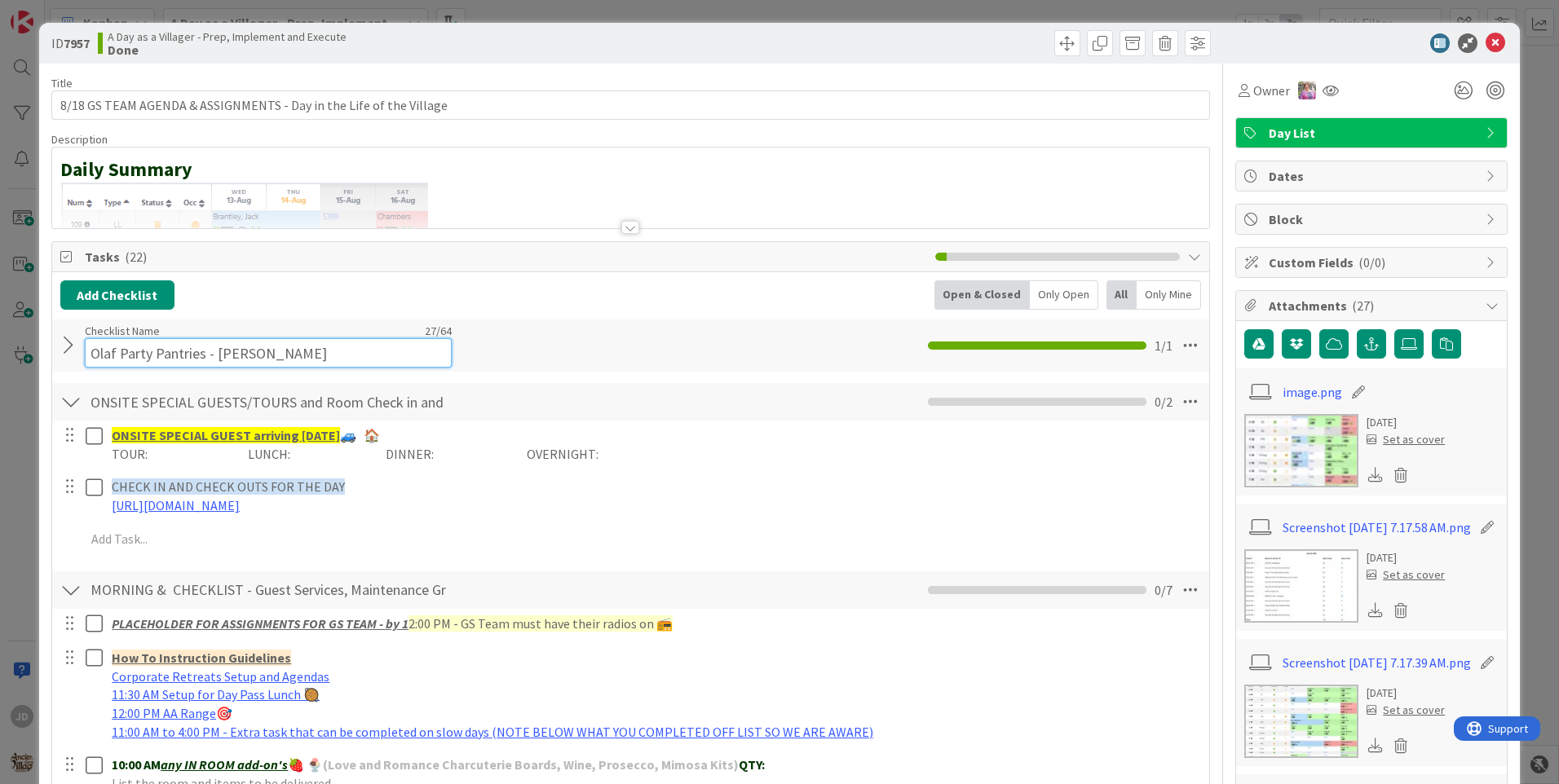
click at [310, 345] on input "Olaf Party Pantries - [PERSON_NAME]" at bounding box center [268, 352] width 367 height 29
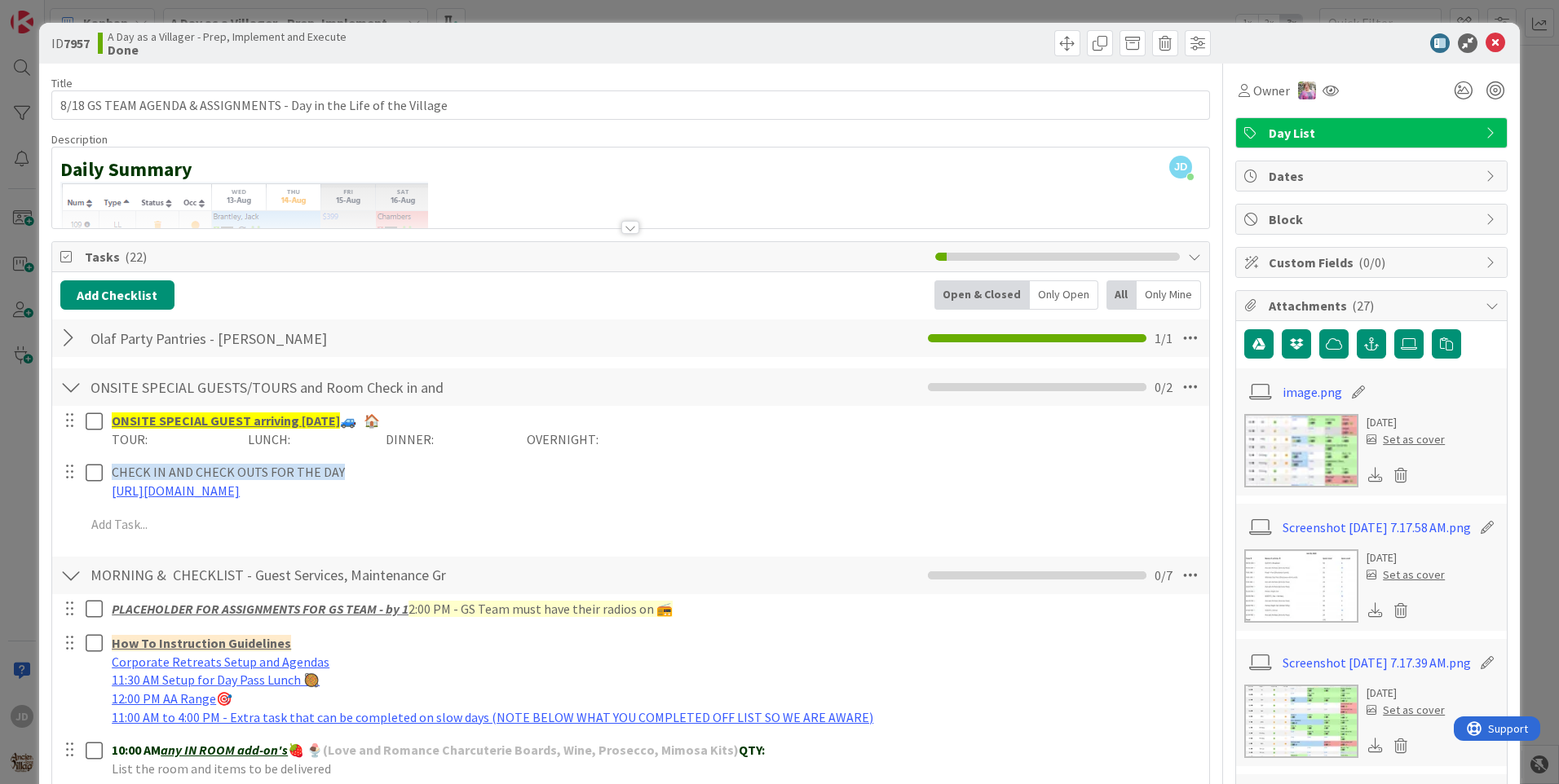
click at [82, 351] on div "Olaf Party Pantries - [PERSON_NAME] Checklist Name 27 / 64 Olaf Party Pantries …" at bounding box center [630, 338] width 1157 height 37
click at [70, 349] on div at bounding box center [71, 338] width 21 height 29
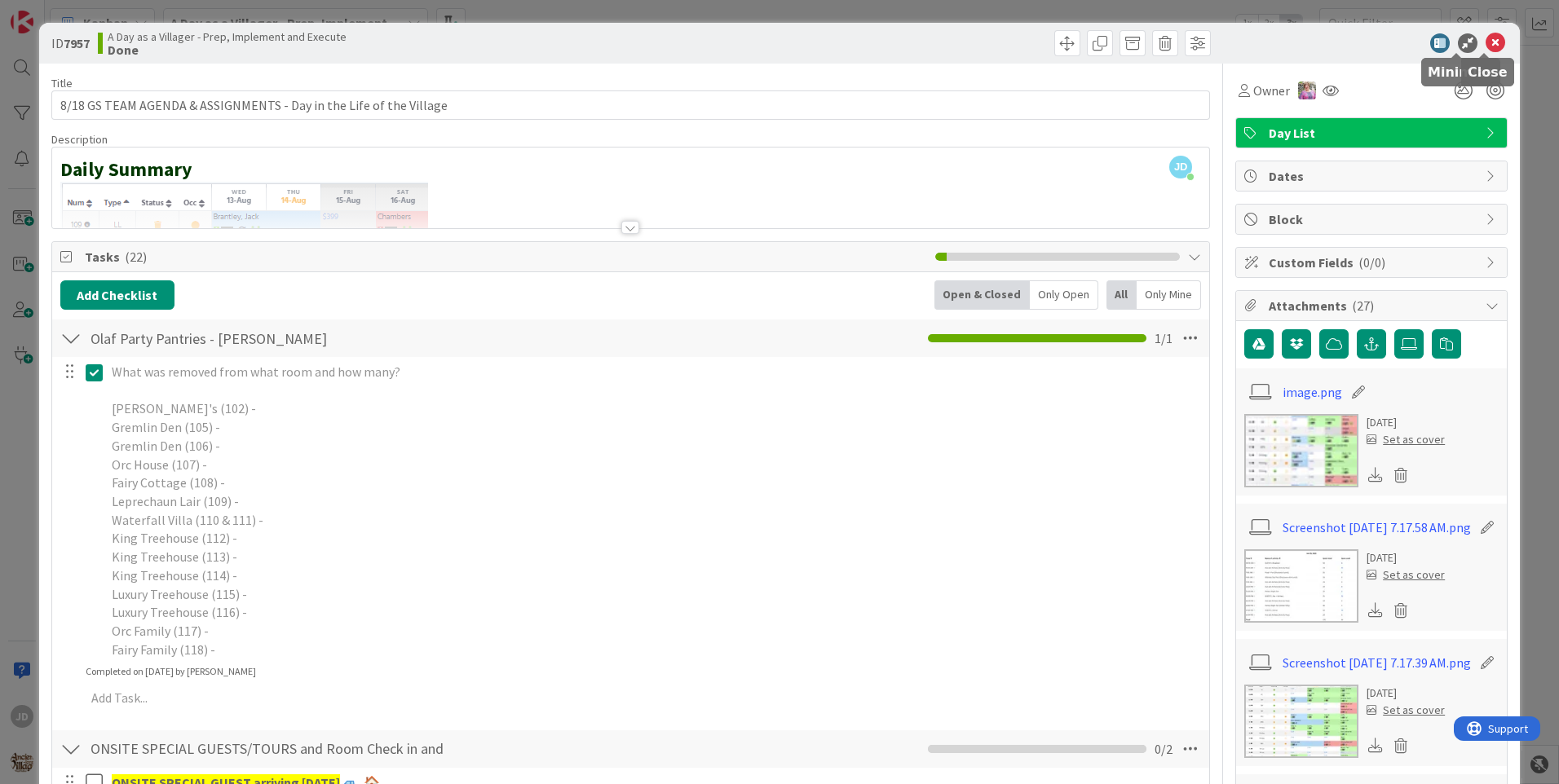
click at [1485, 39] on icon at bounding box center [1495, 43] width 20 height 20
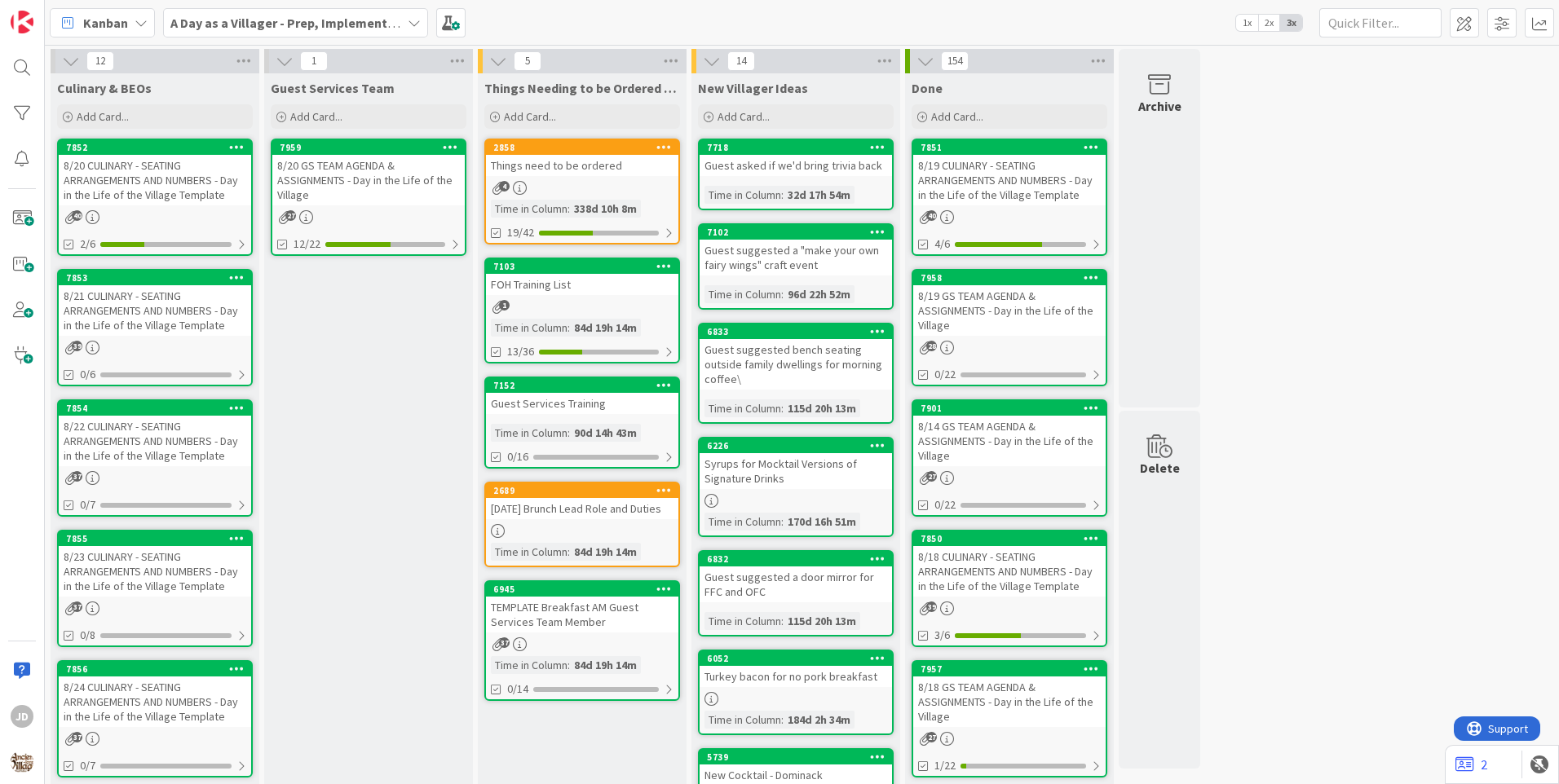
click at [369, 177] on div "8/20 GS TEAM AGENDA & ASSIGNMENTS - Day in the Life of the Village" at bounding box center [369, 180] width 193 height 51
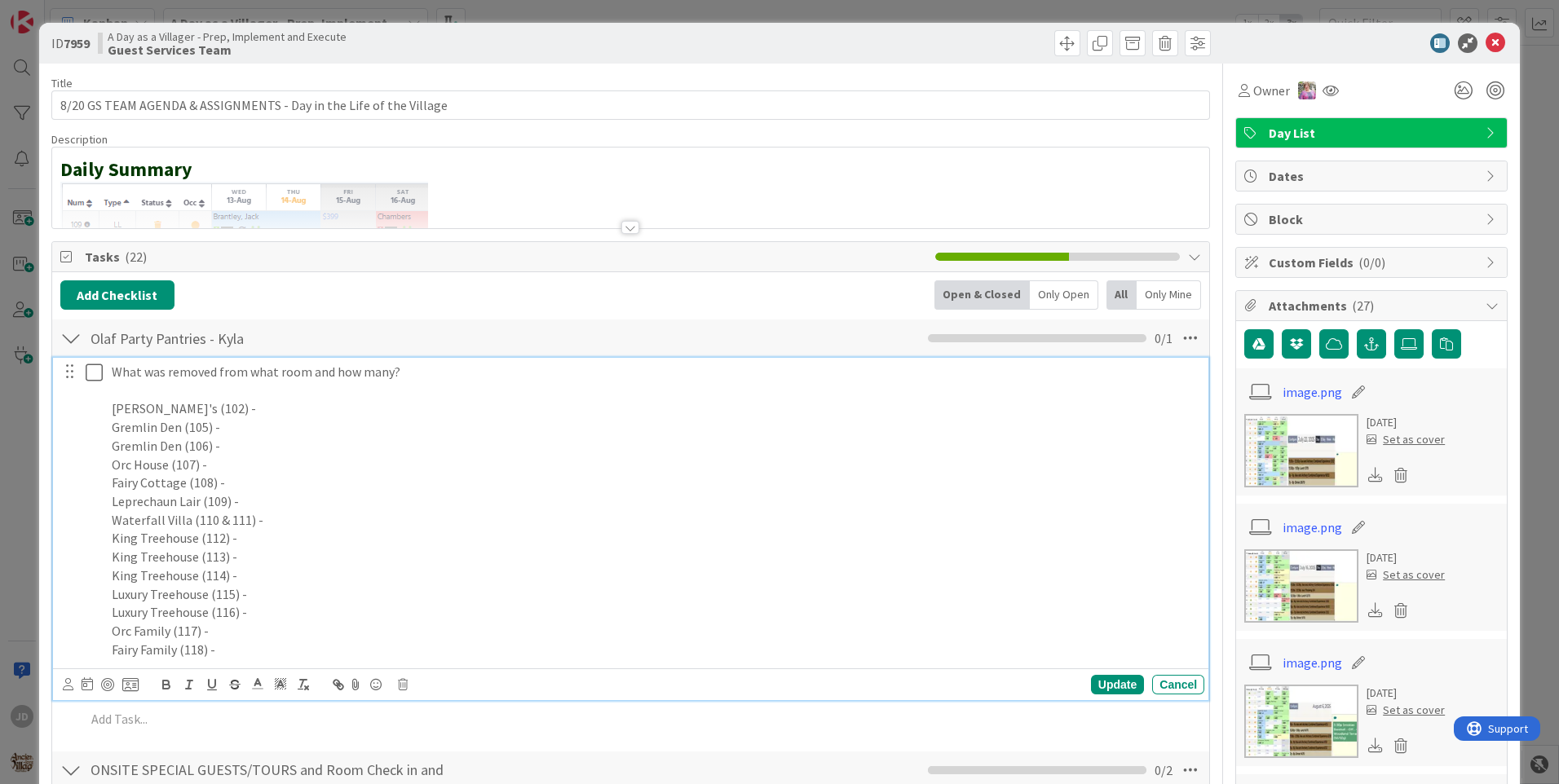
drag, startPoint x: 204, startPoint y: 818, endPoint x: 543, endPoint y: 384, distance: 550.7
click at [591, 375] on p "What was removed from what room and how many?" at bounding box center [654, 371] width 1086 height 19
click at [317, 537] on p "King Treehouse (112) -" at bounding box center [654, 538] width 1086 height 19
click at [310, 596] on p "Luxury Treehouse (115) -" at bounding box center [654, 594] width 1086 height 19
click at [290, 569] on p "King Treehouse (114) -" at bounding box center [654, 575] width 1086 height 19
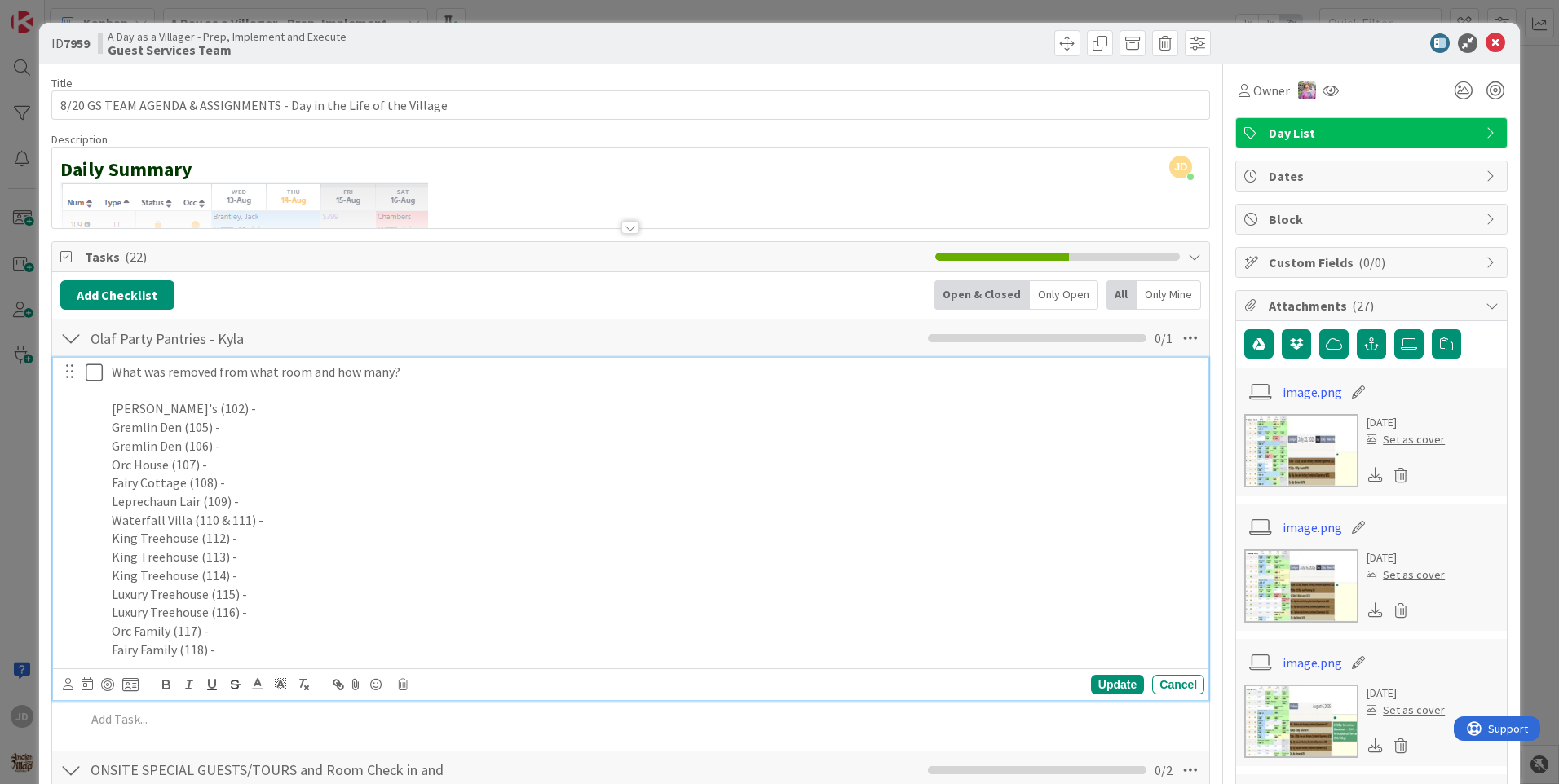
click at [288, 560] on p "King Treehouse (113) -" at bounding box center [654, 557] width 1086 height 19
click at [96, 379] on icon at bounding box center [97, 372] width 24 height 20
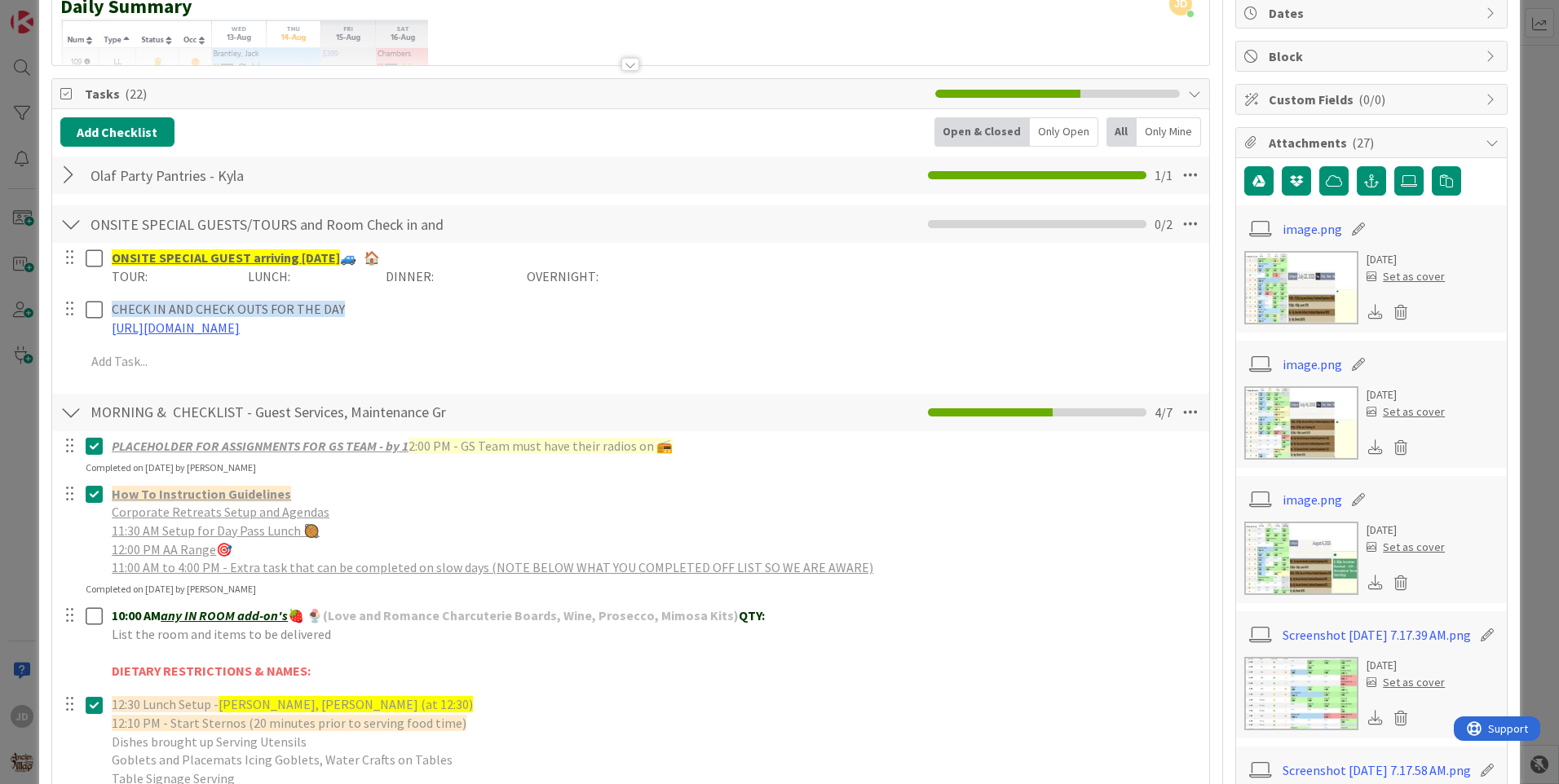
scroll to position [489, 0]
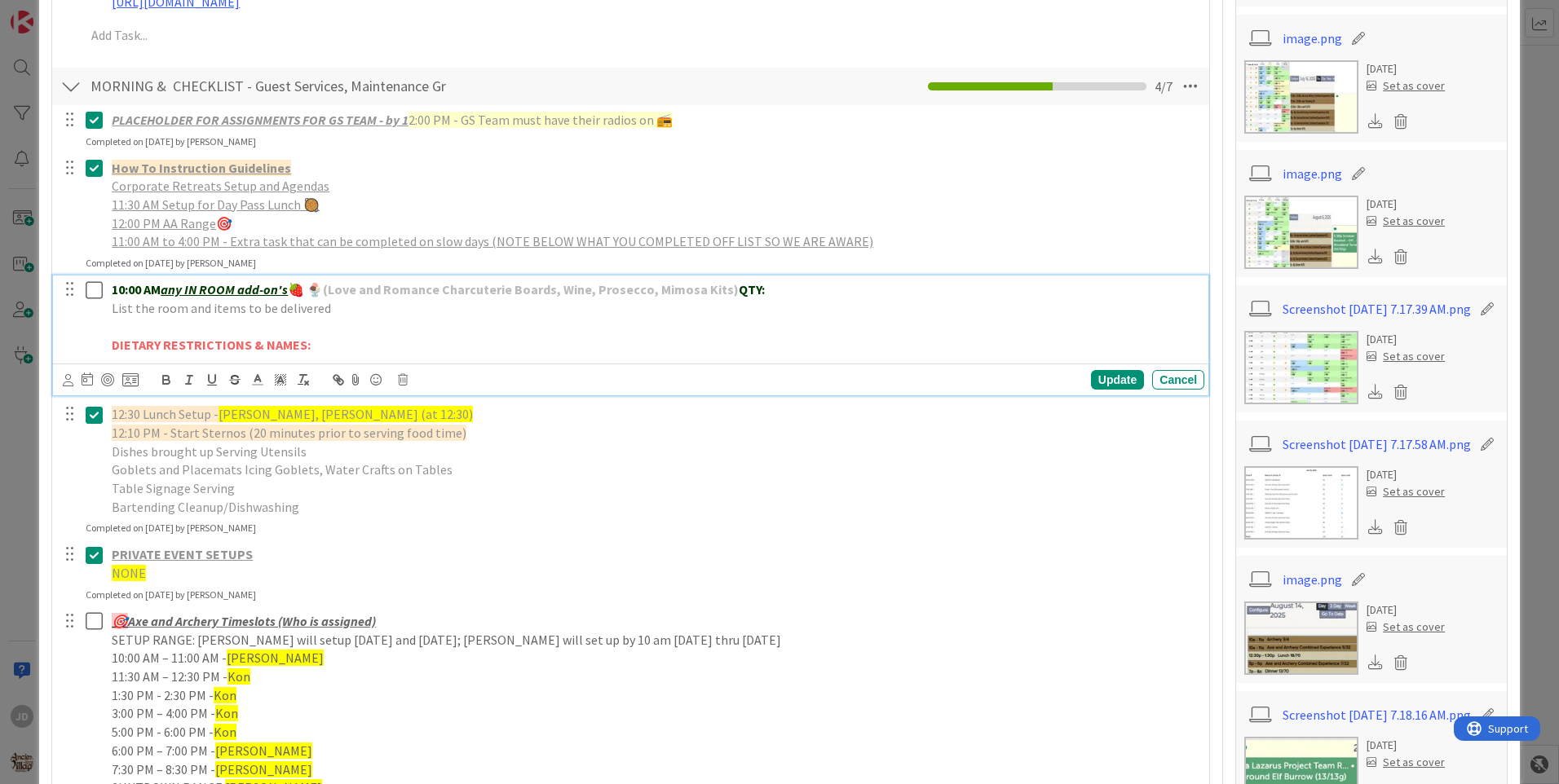
click at [89, 283] on icon at bounding box center [97, 290] width 24 height 20
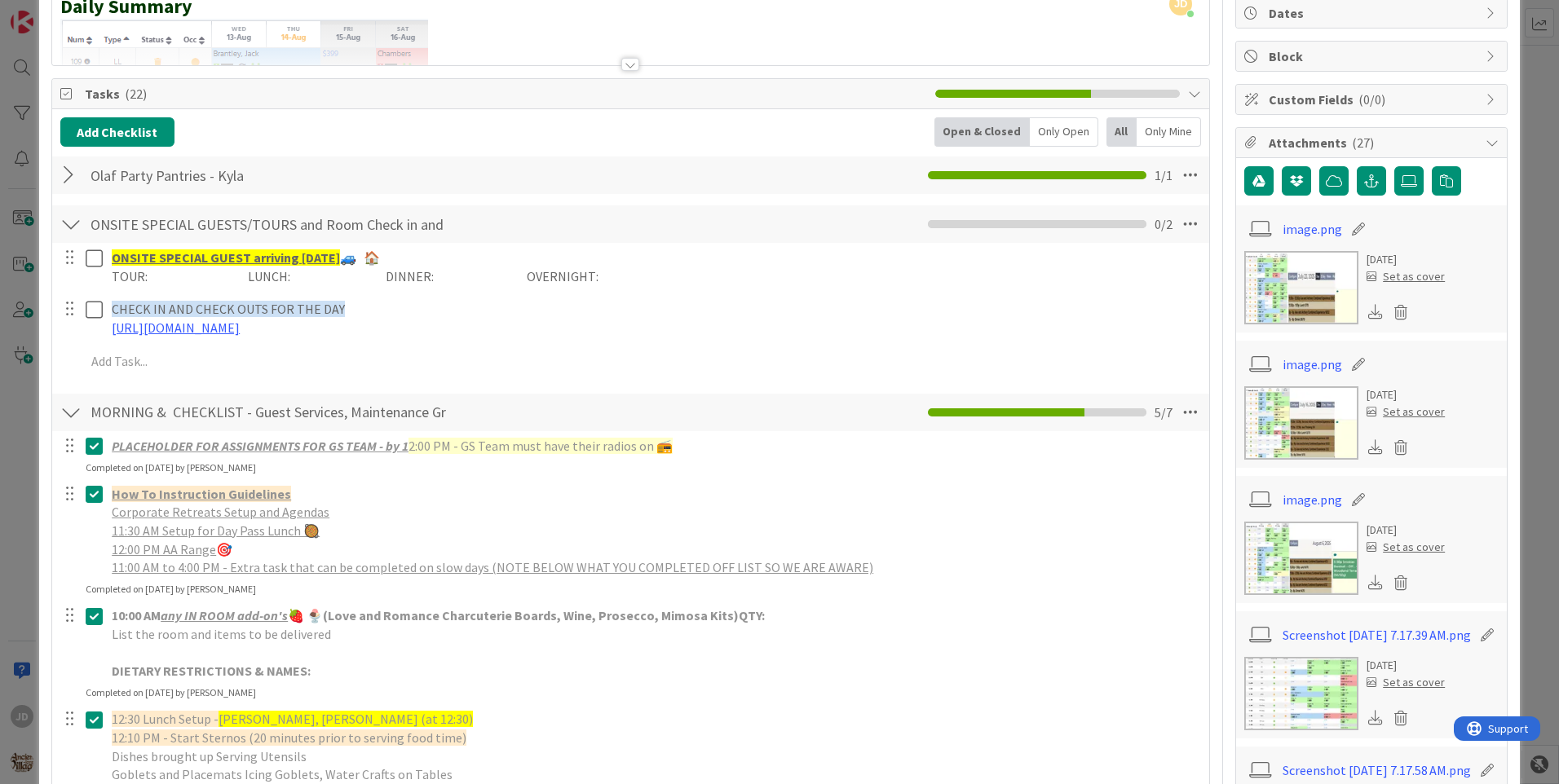
scroll to position [0, 0]
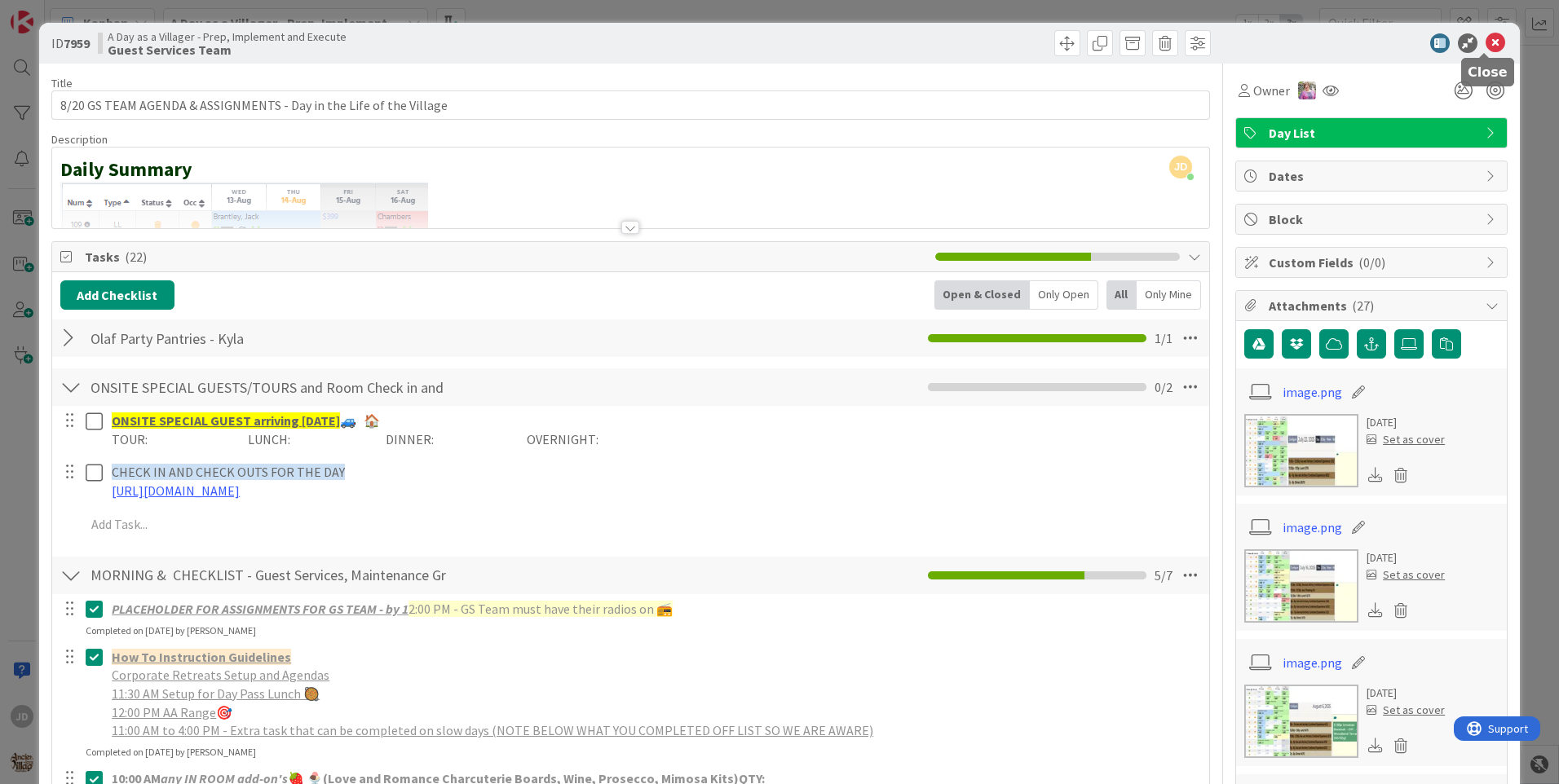
click at [1487, 39] on icon at bounding box center [1495, 43] width 20 height 20
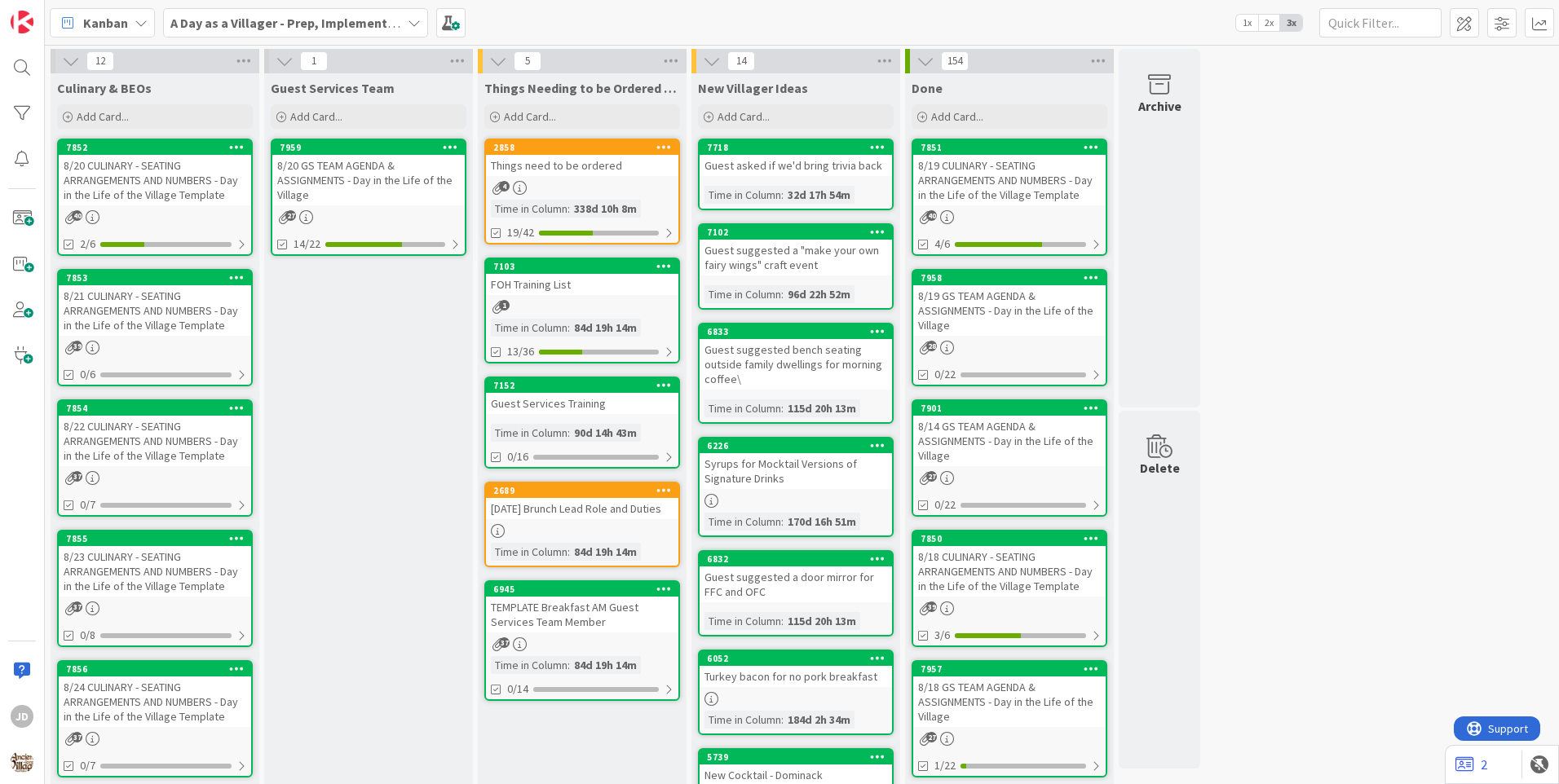
click at [187, 180] on div "8/20 CULINARY - SEATING ARRANGEMENTS AND NUMBERS - Day in the Life of the Villa…" at bounding box center [155, 180] width 193 height 51
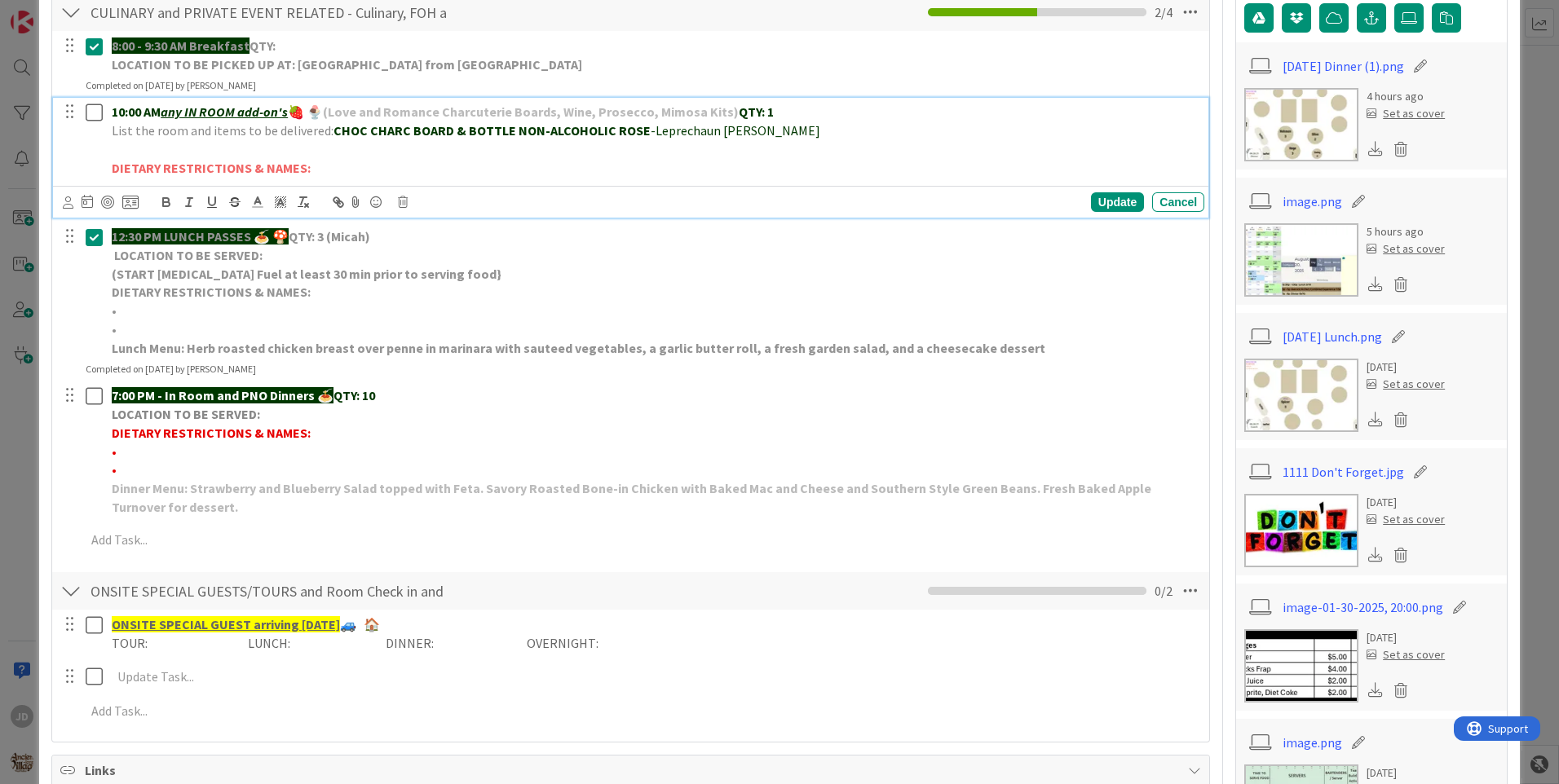
click at [101, 111] on icon at bounding box center [97, 112] width 24 height 20
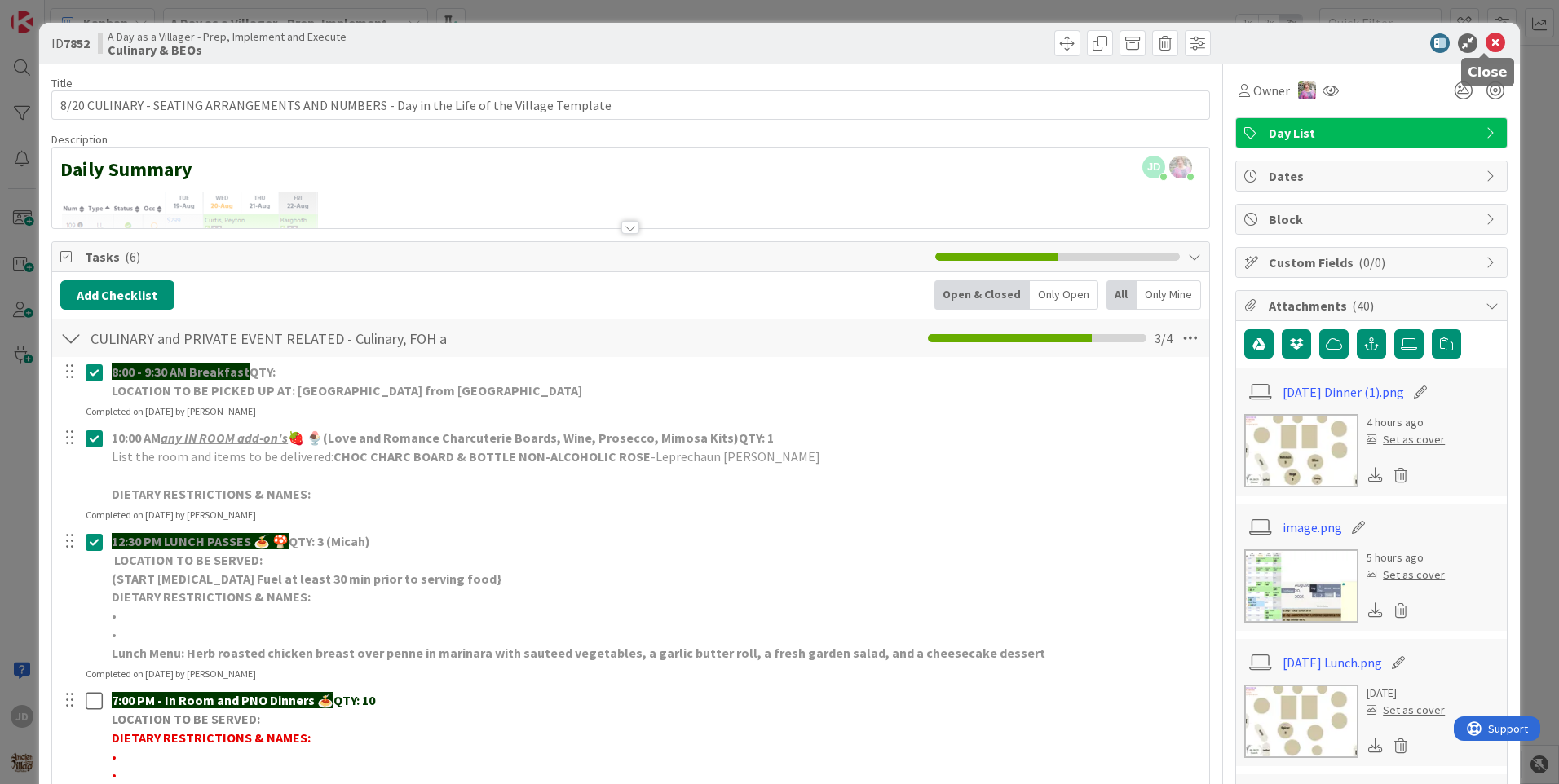
click at [1485, 43] on icon at bounding box center [1495, 43] width 20 height 20
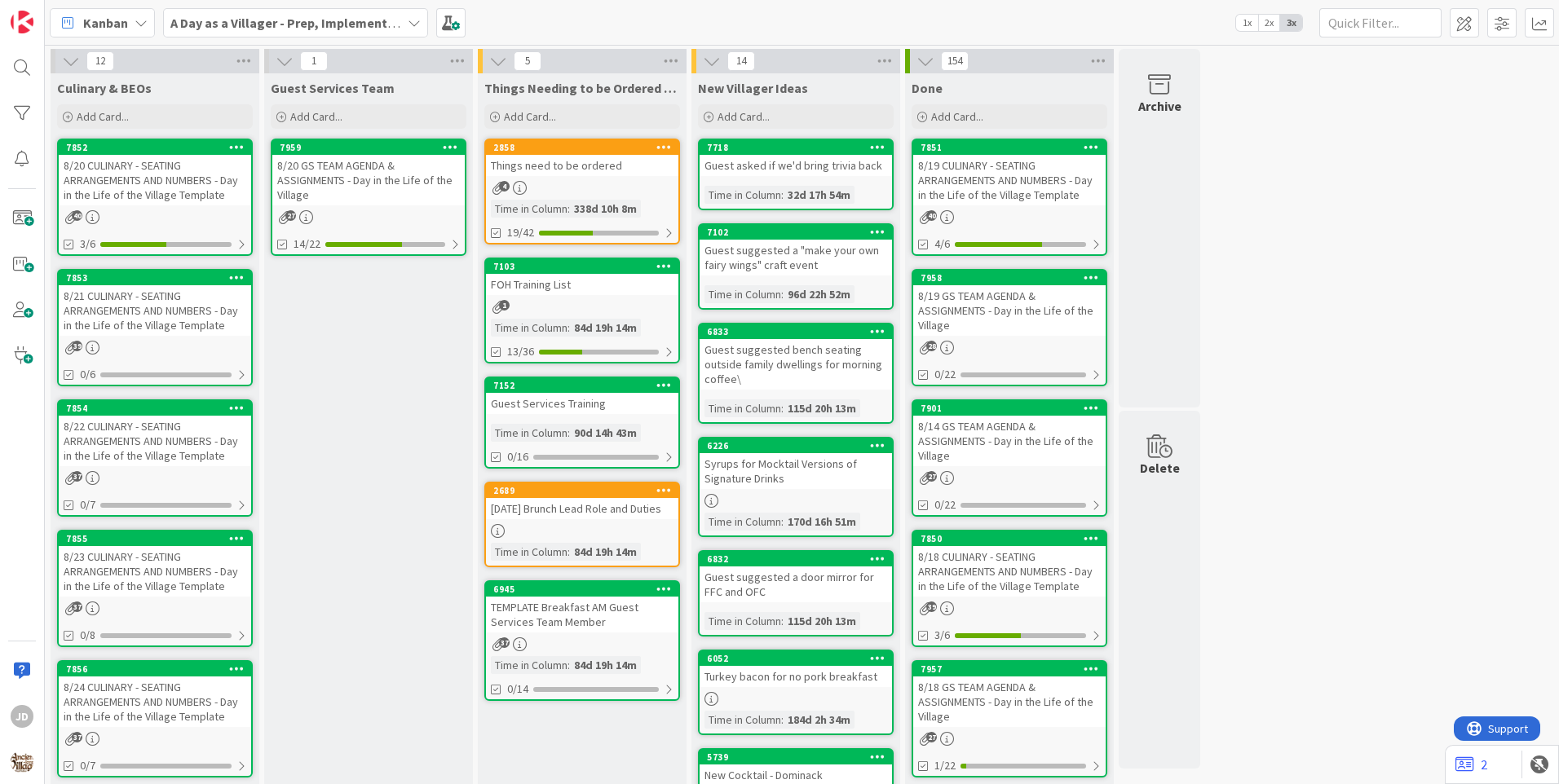
click at [414, 213] on div "27" at bounding box center [369, 218] width 193 height 14
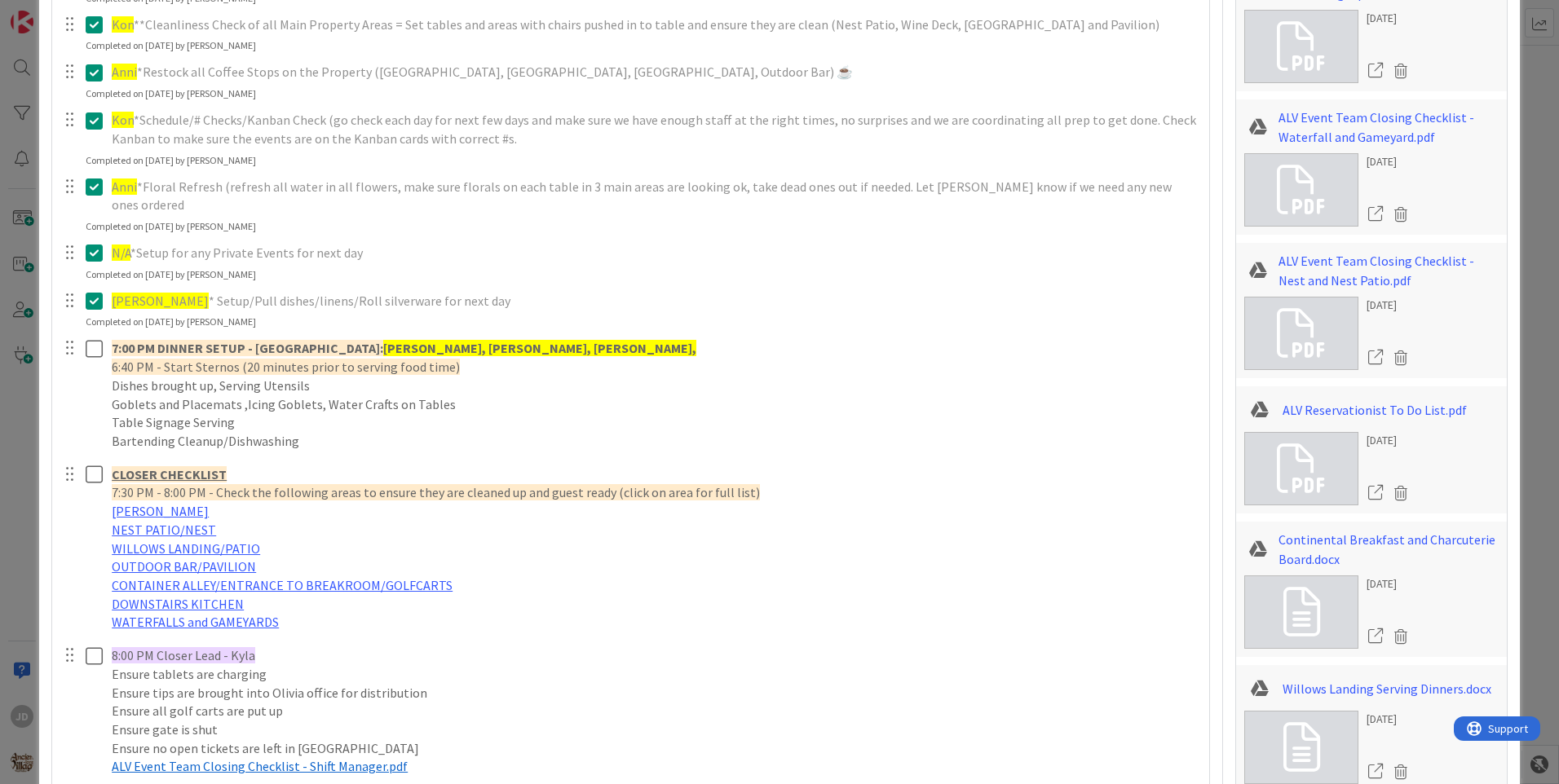
scroll to position [1874, 0]
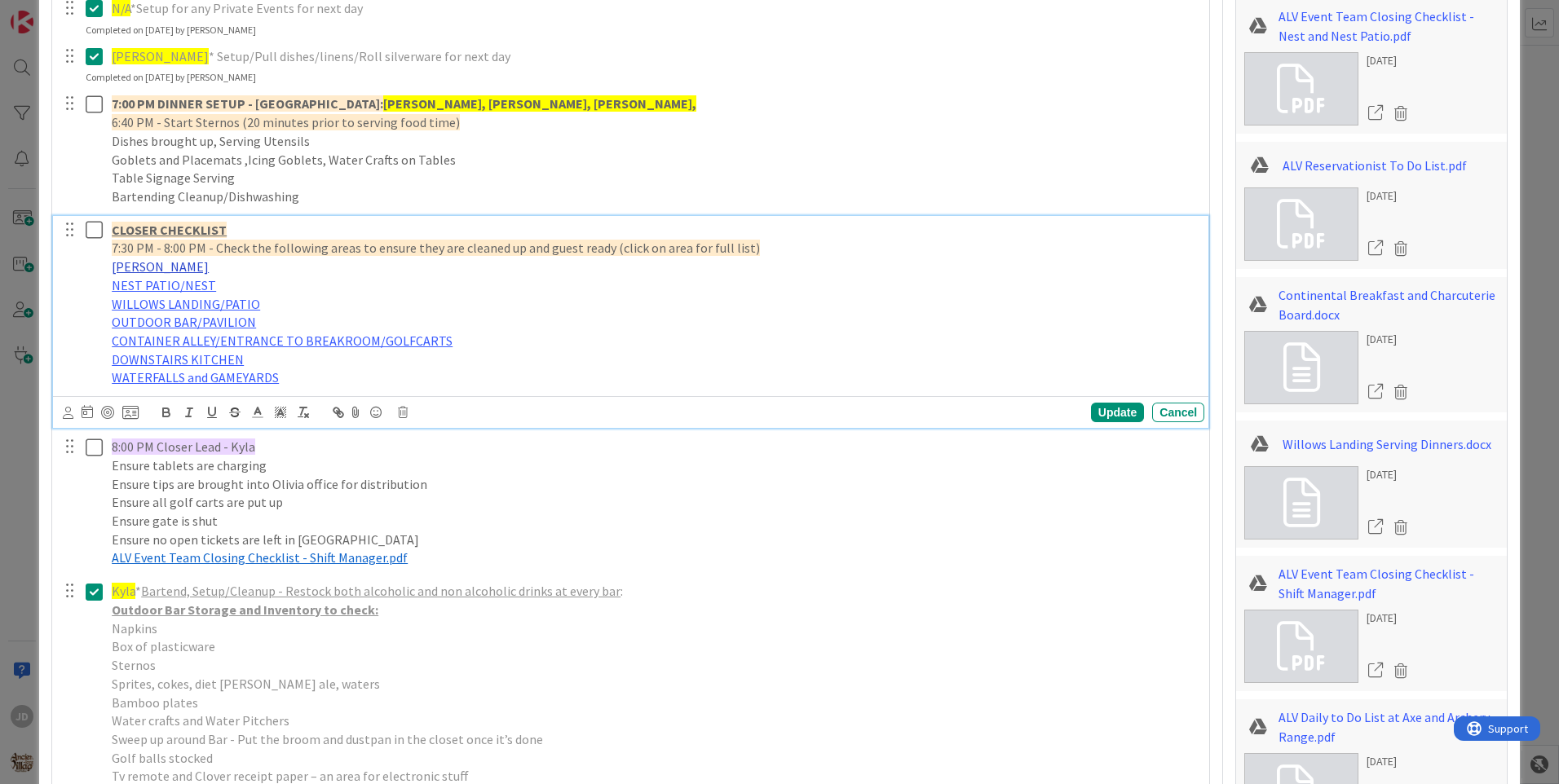
click at [127, 259] on link "[PERSON_NAME]" at bounding box center [160, 267] width 97 height 16
click at [151, 287] on link "[URL][DOMAIN_NAME]" at bounding box center [120, 298] width 112 height 21
click at [168, 369] on link "WATERFALLS and GAMEYARDS" at bounding box center [195, 377] width 167 height 16
click at [184, 399] on link "[URL][DOMAIN_NAME]" at bounding box center [153, 409] width 112 height 21
click at [608, 600] on p "Outdoor Bar Storage and Inventory to check:" at bounding box center [654, 609] width 1086 height 19
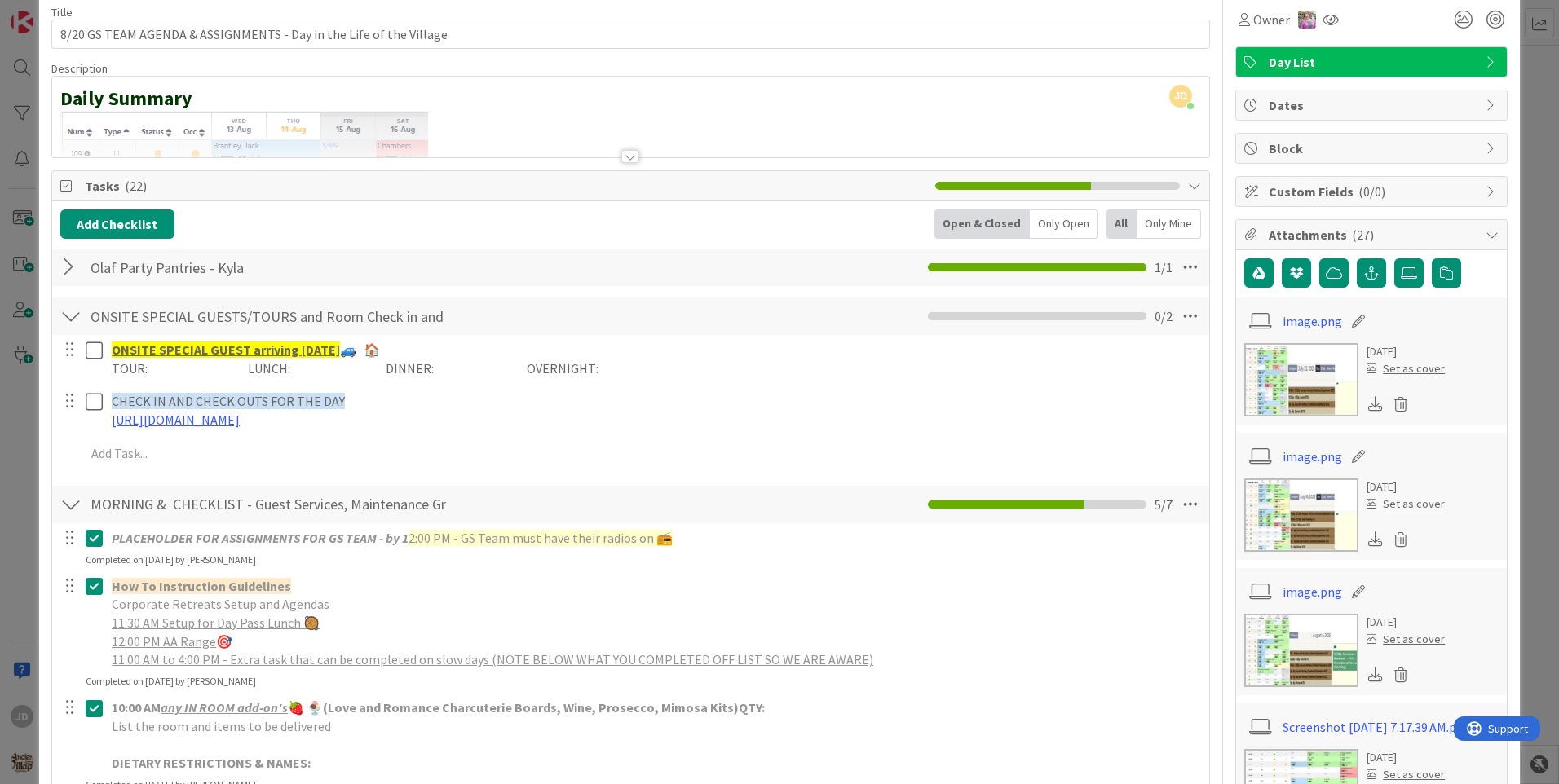
scroll to position [0, 0]
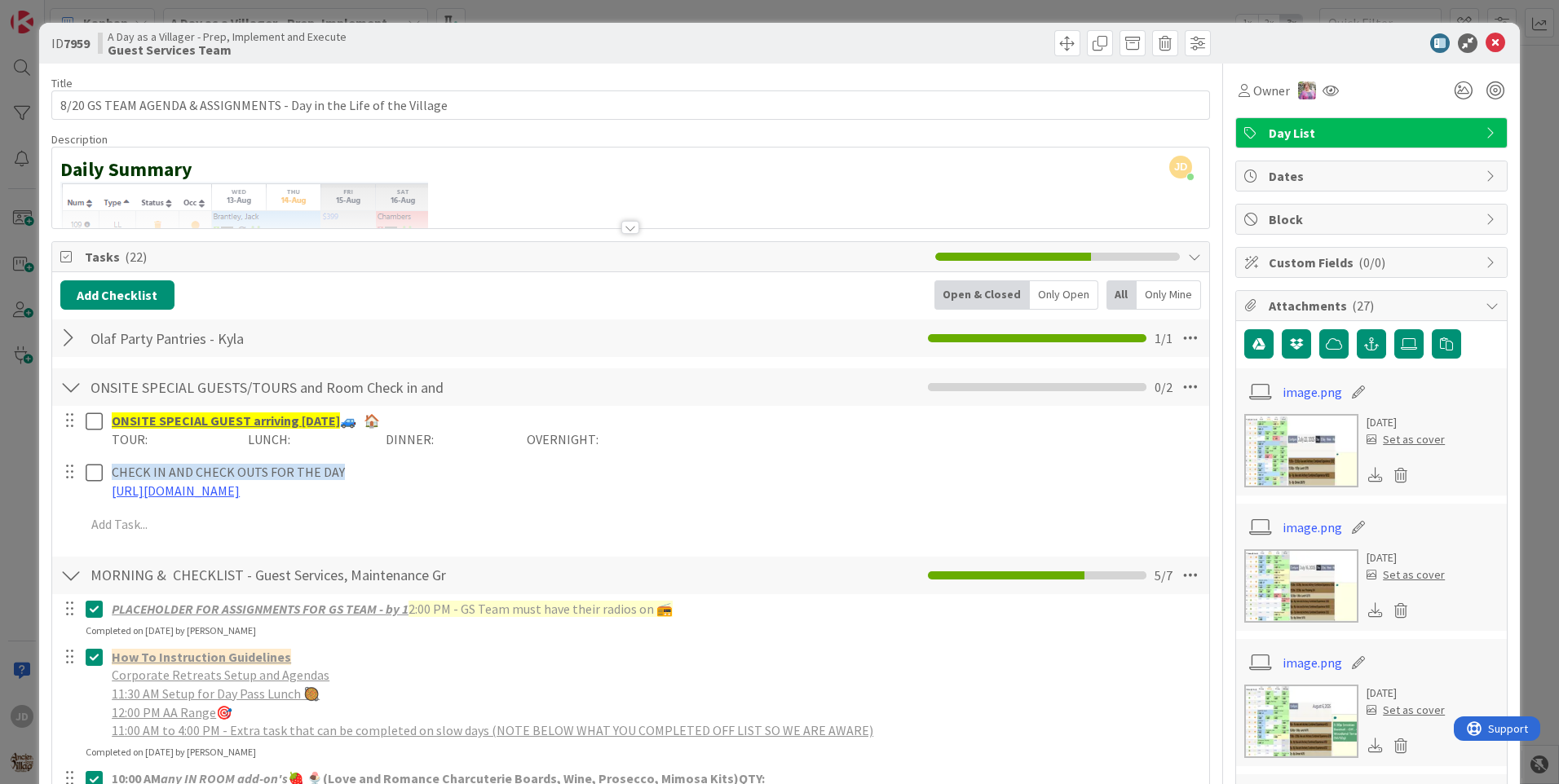
click at [1490, 39] on icon at bounding box center [1495, 43] width 20 height 20
click at [1485, 37] on icon at bounding box center [1495, 43] width 20 height 20
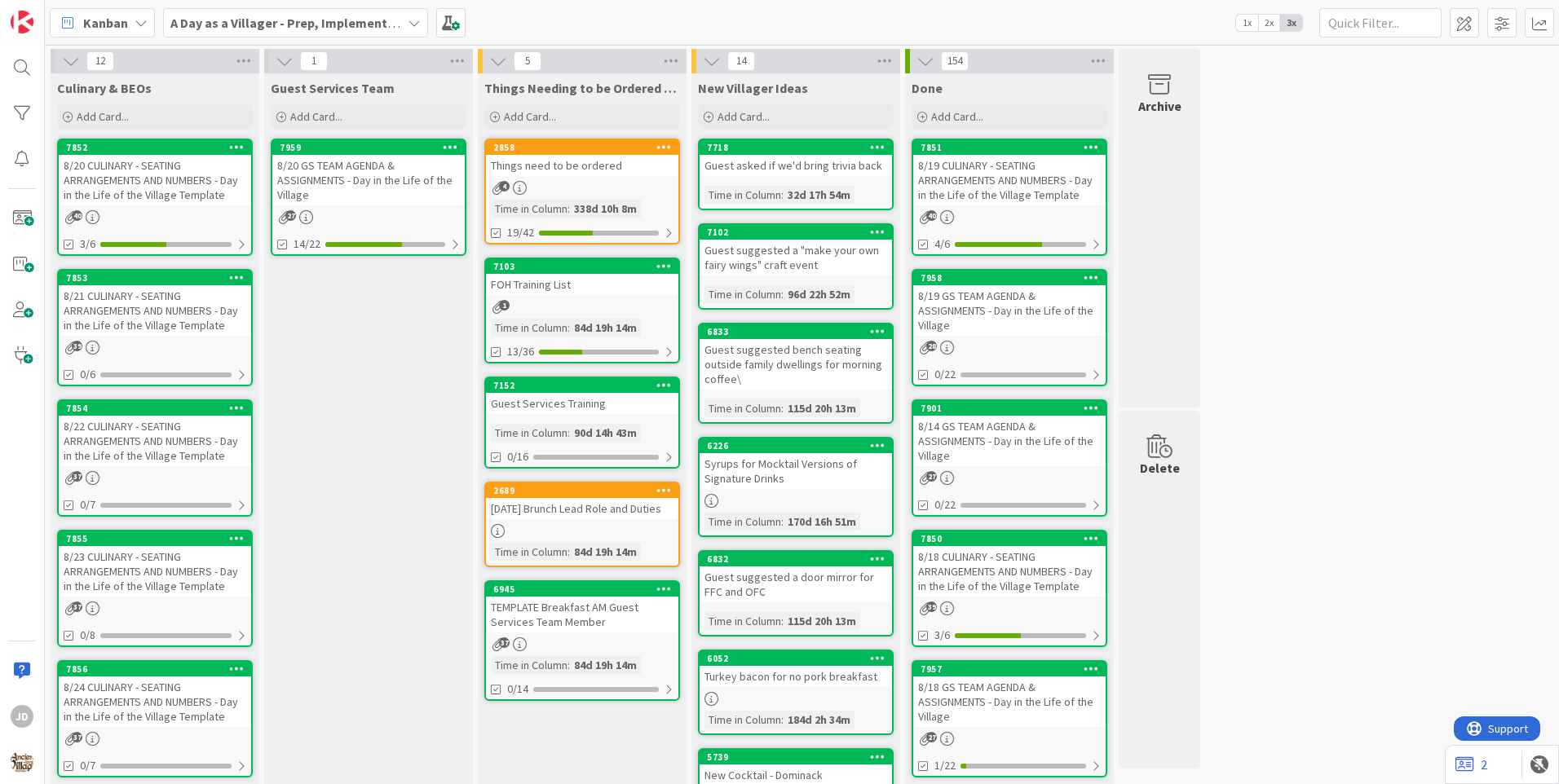
click at [197, 179] on div "8/20 CULINARY - SEATING ARRANGEMENTS AND NUMBERS - Day in the Life of the Villa…" at bounding box center [155, 180] width 193 height 51
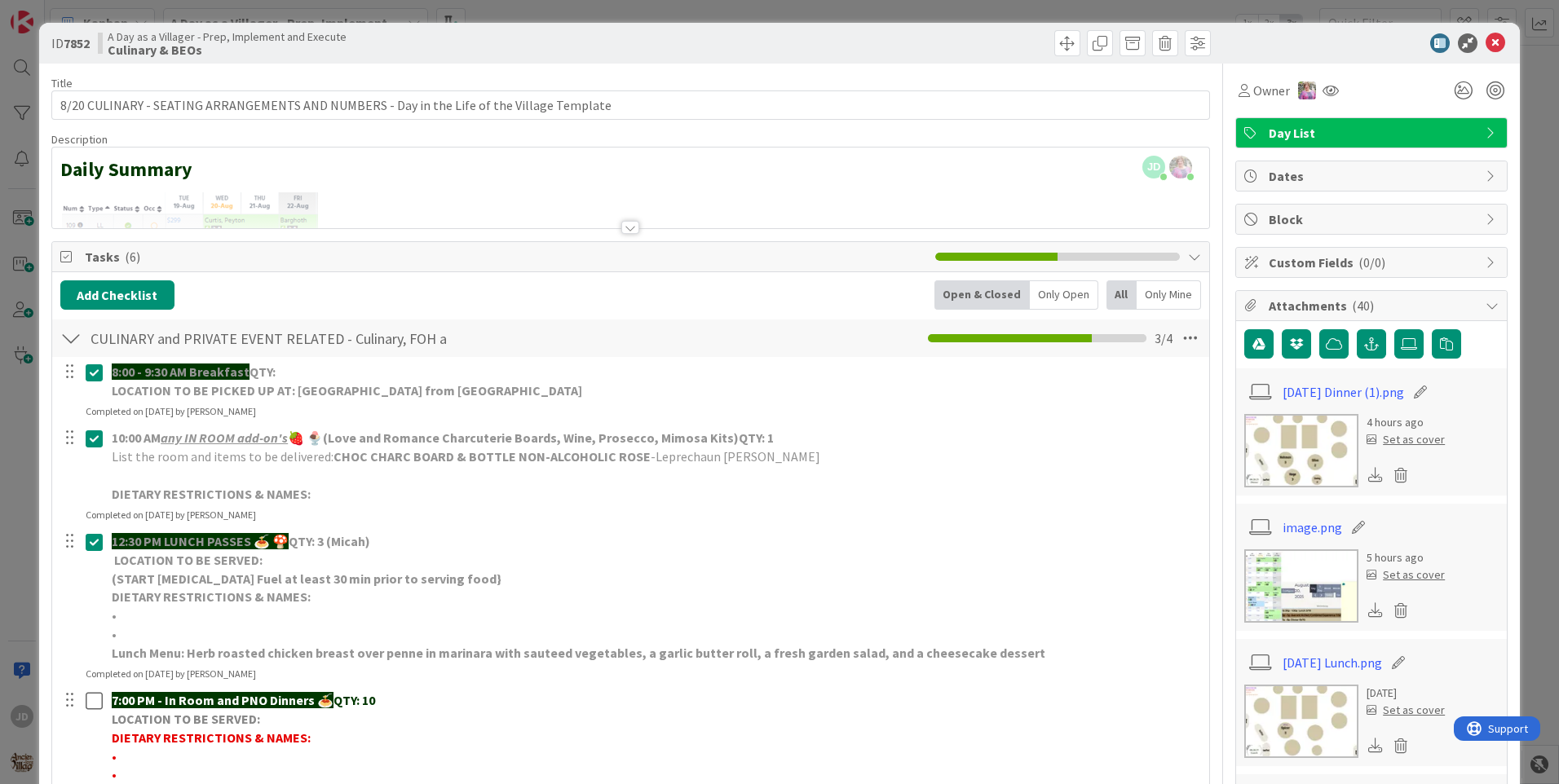
click at [1305, 442] on img at bounding box center [1301, 450] width 114 height 73
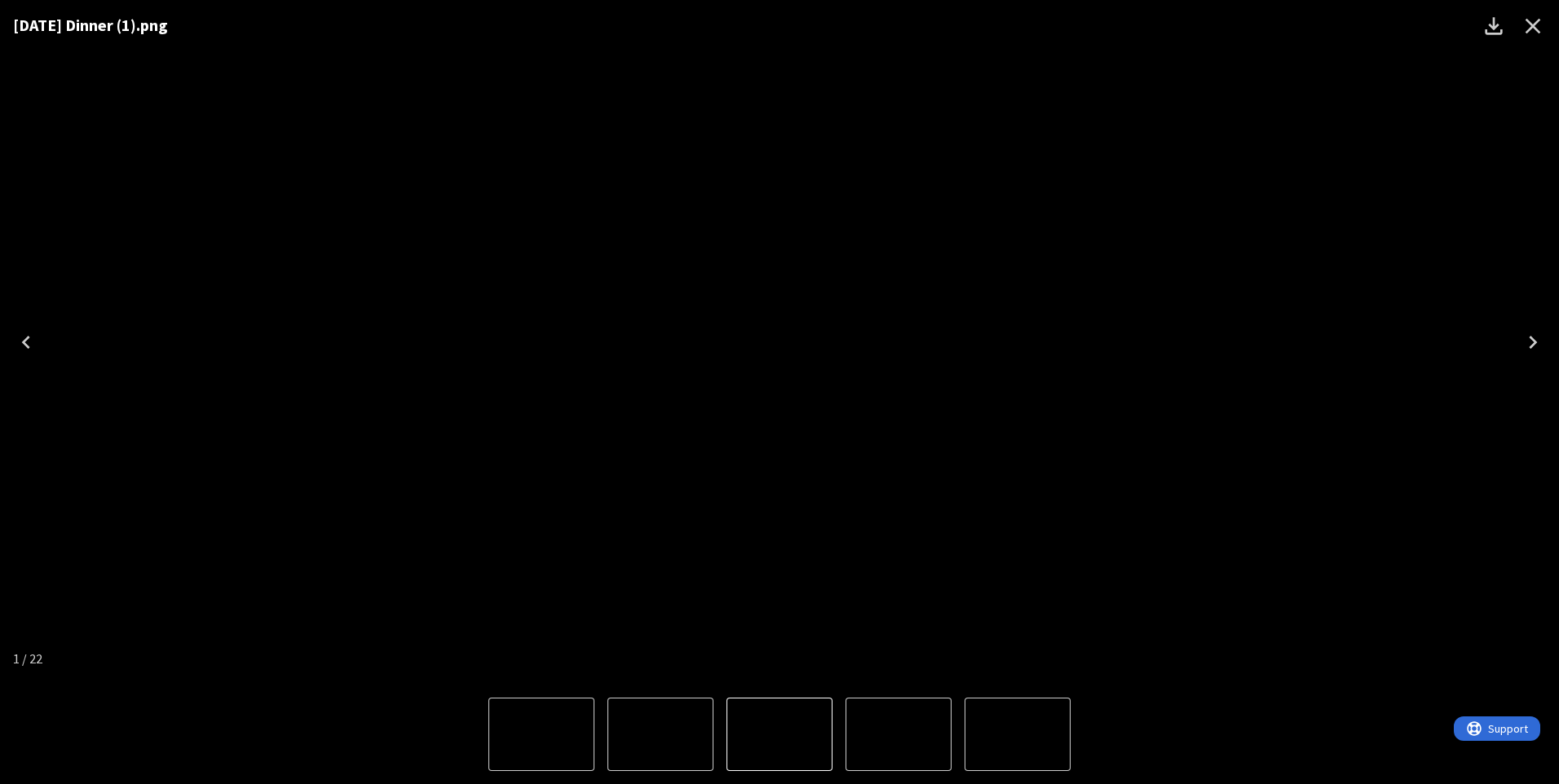
click at [1530, 28] on icon "Close" at bounding box center [1532, 26] width 15 height 15
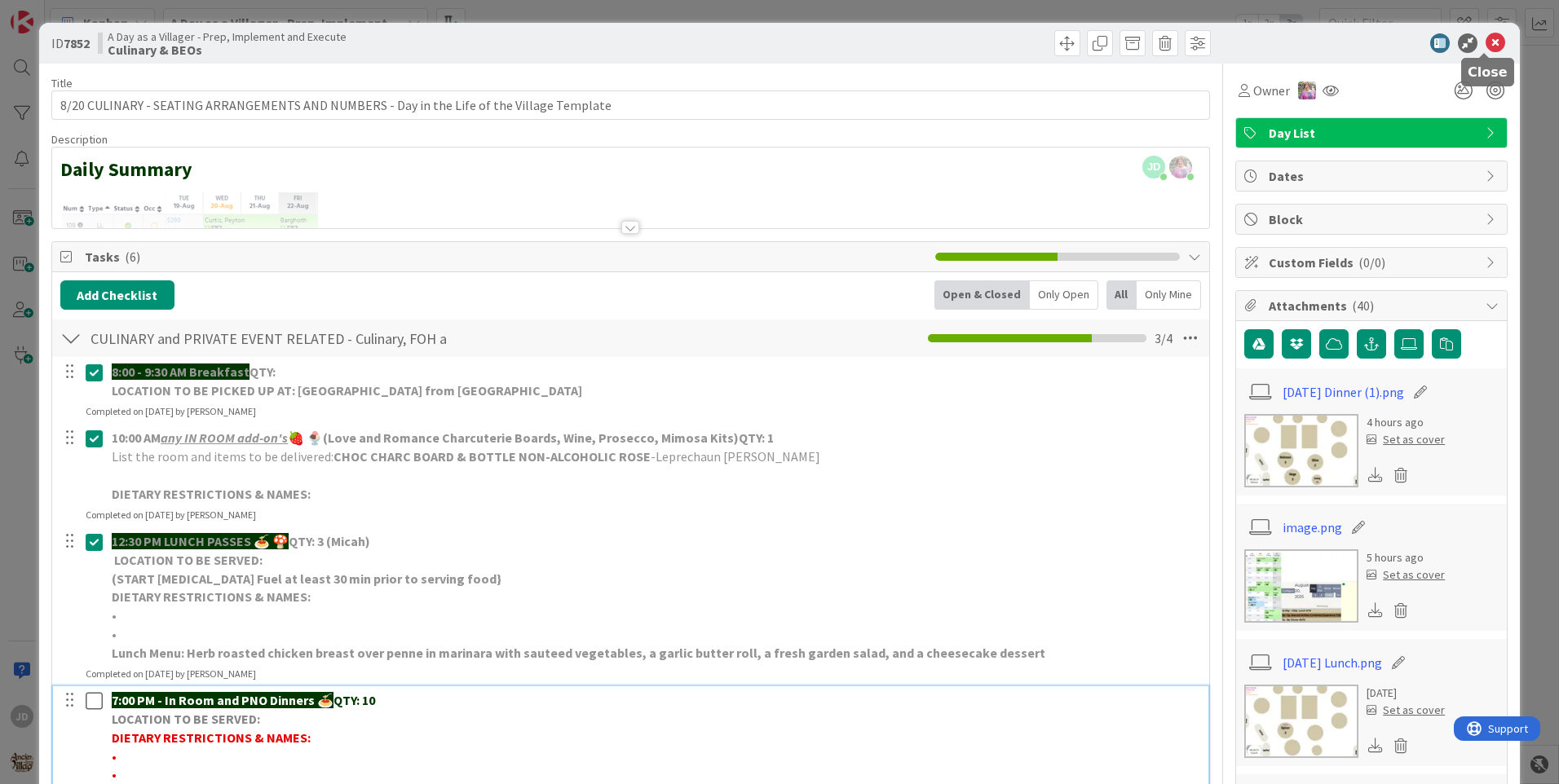
click at [1487, 40] on icon at bounding box center [1495, 43] width 20 height 20
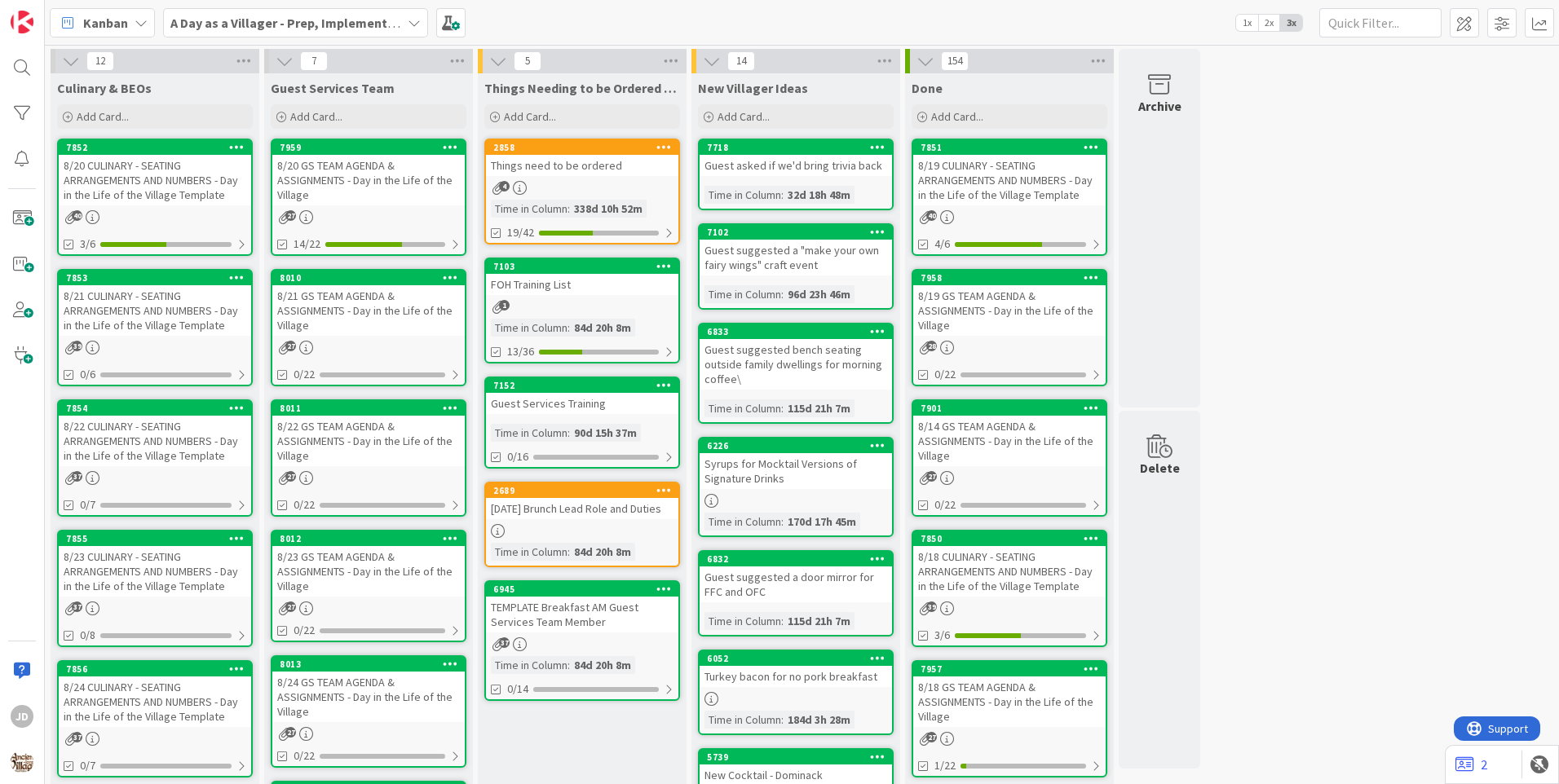
click at [367, 177] on div "8/20 GS TEAM AGENDA & ASSIGNMENTS - Day in the Life of the Village" at bounding box center [369, 180] width 193 height 51
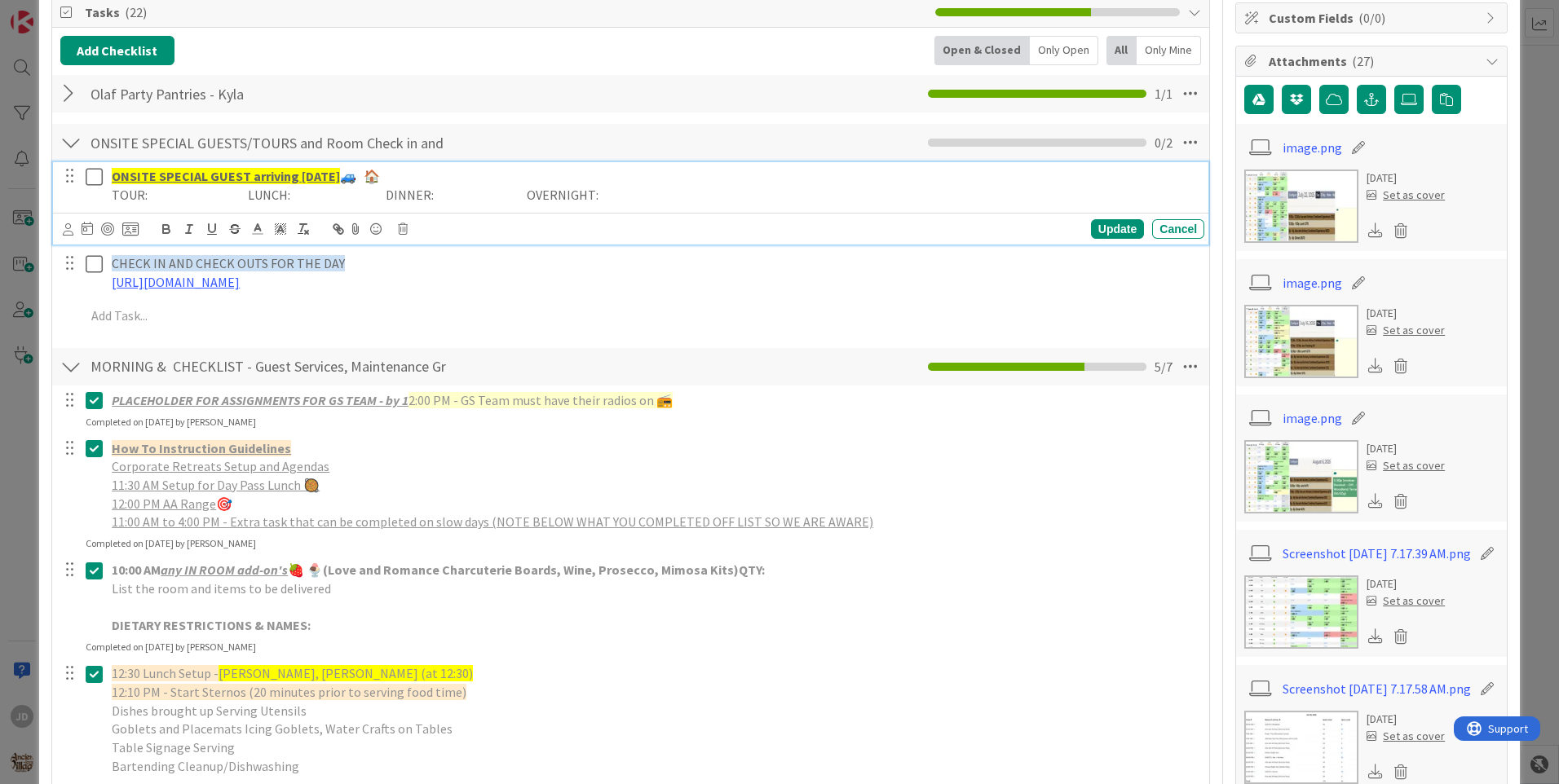
click at [87, 179] on icon at bounding box center [97, 177] width 24 height 20
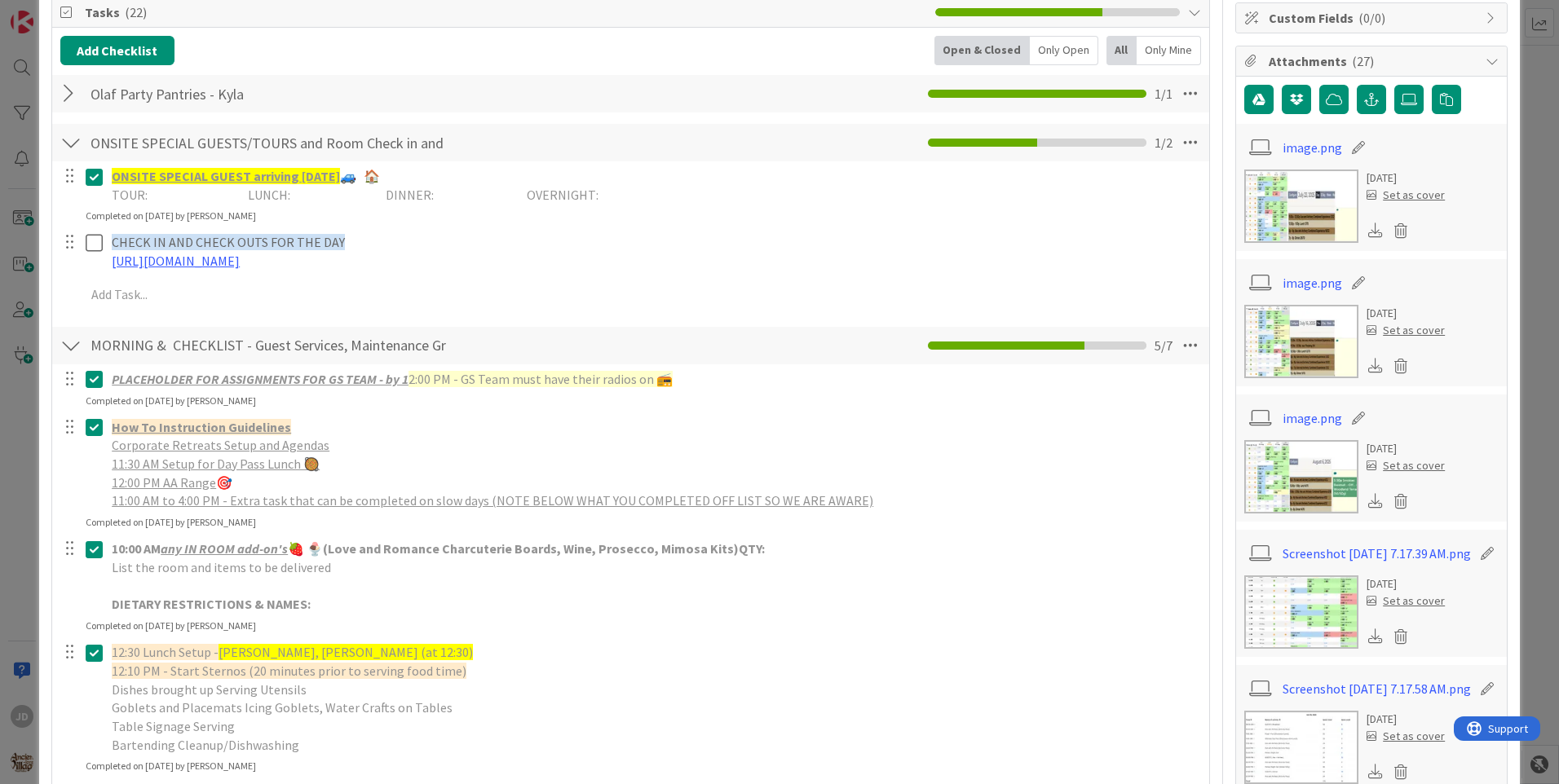
click at [69, 149] on div at bounding box center [71, 142] width 21 height 29
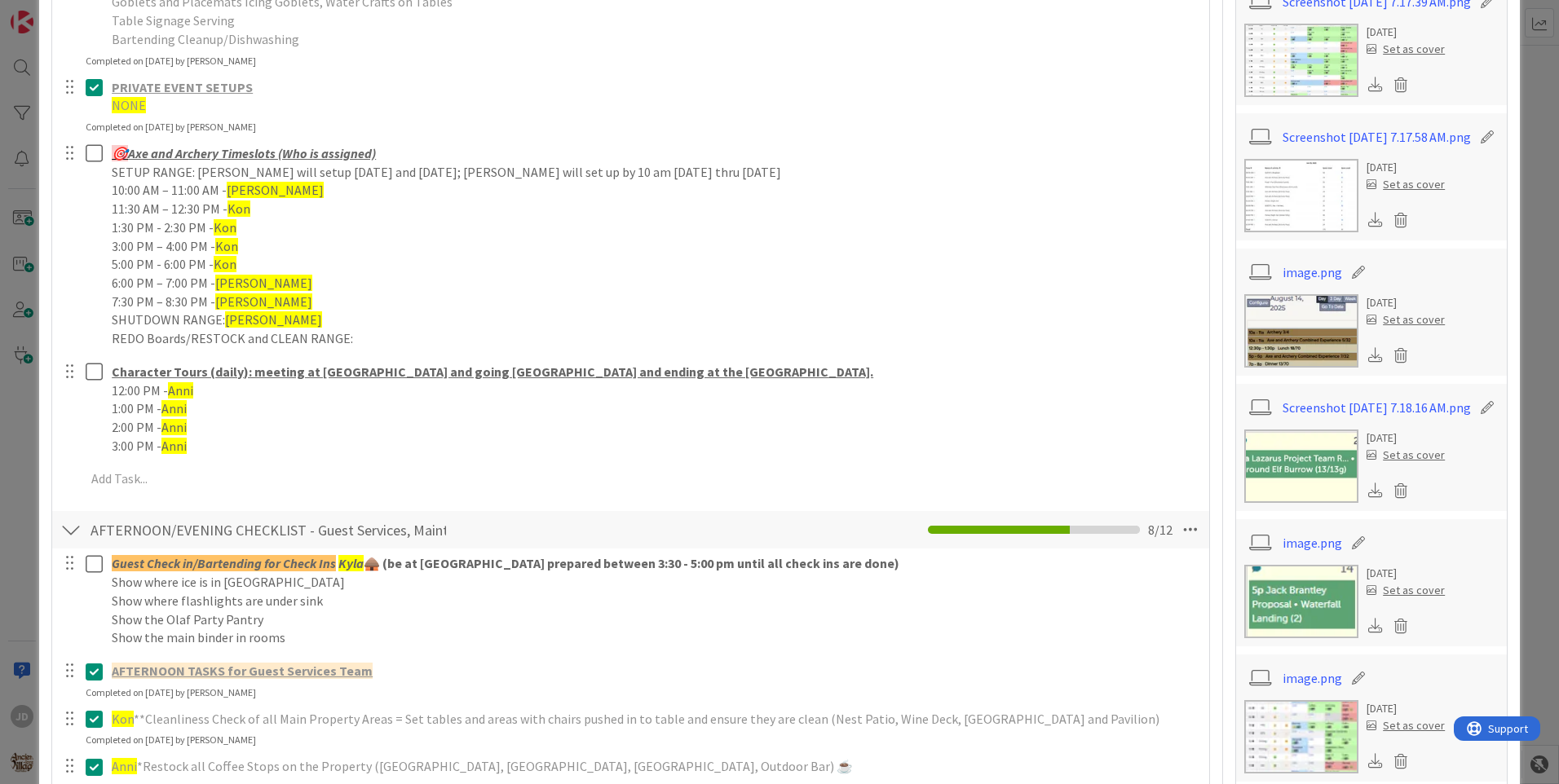
scroll to position [814, 0]
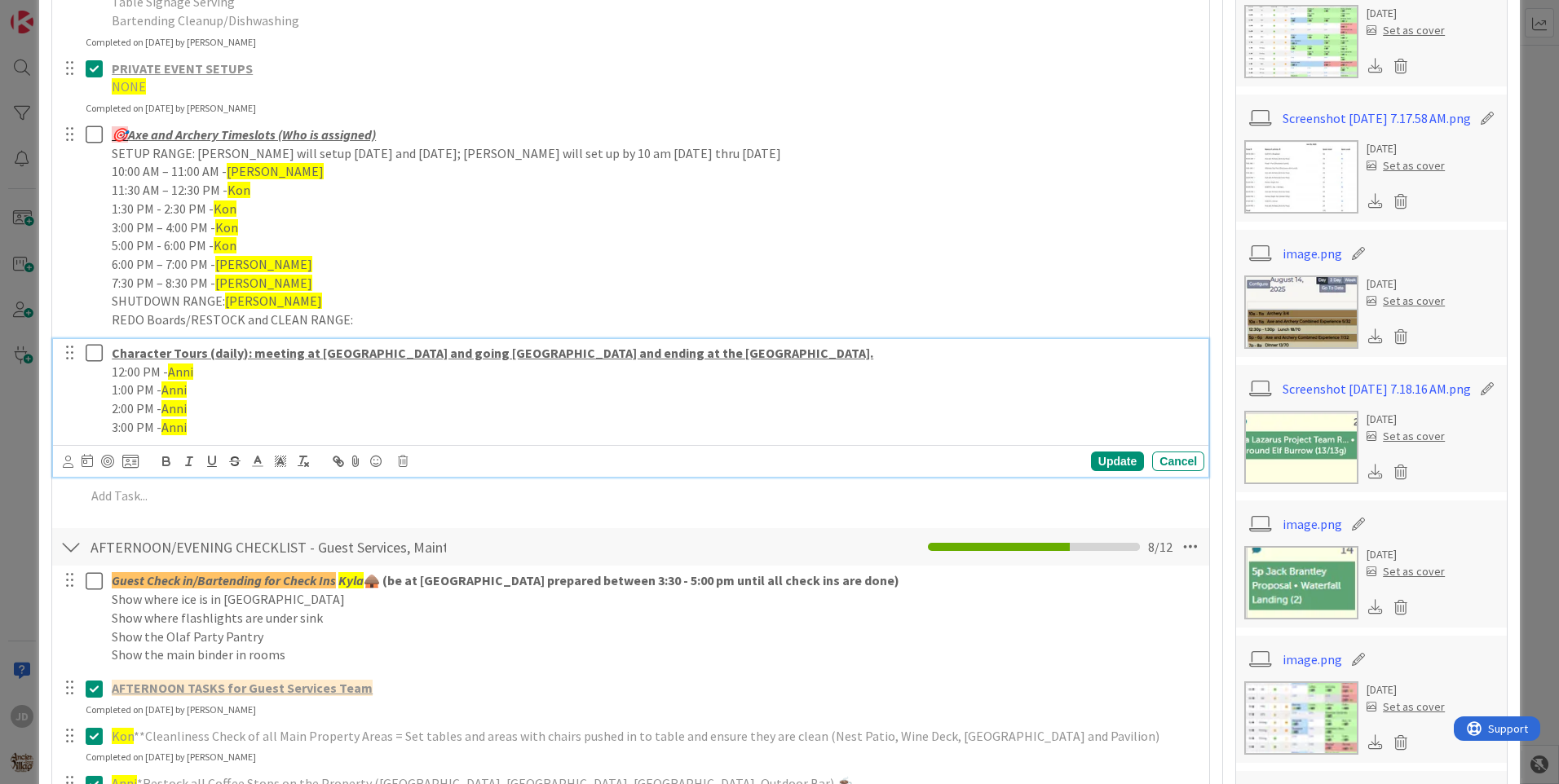
click at [93, 352] on icon at bounding box center [97, 353] width 24 height 20
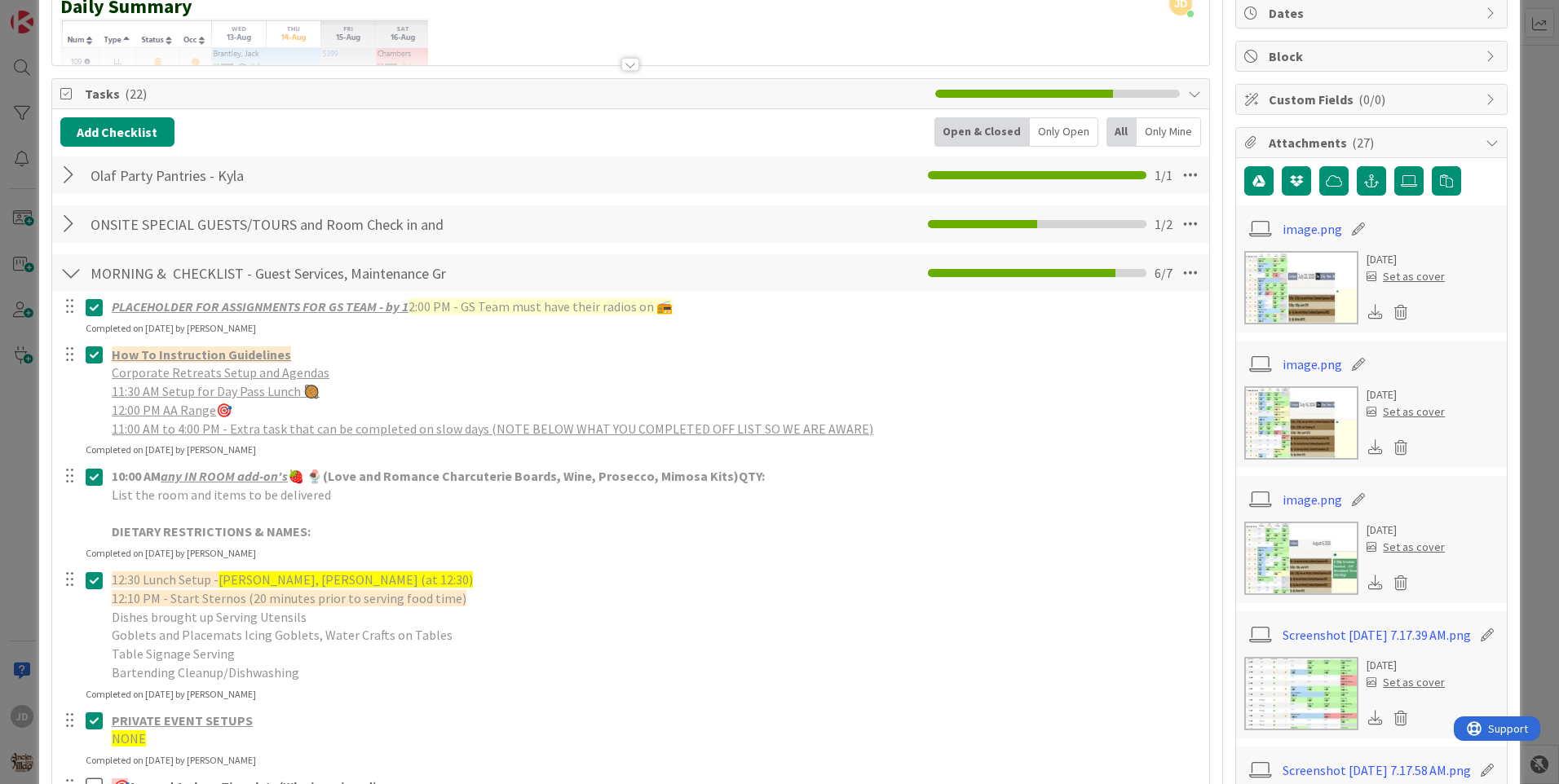
scroll to position [0, 0]
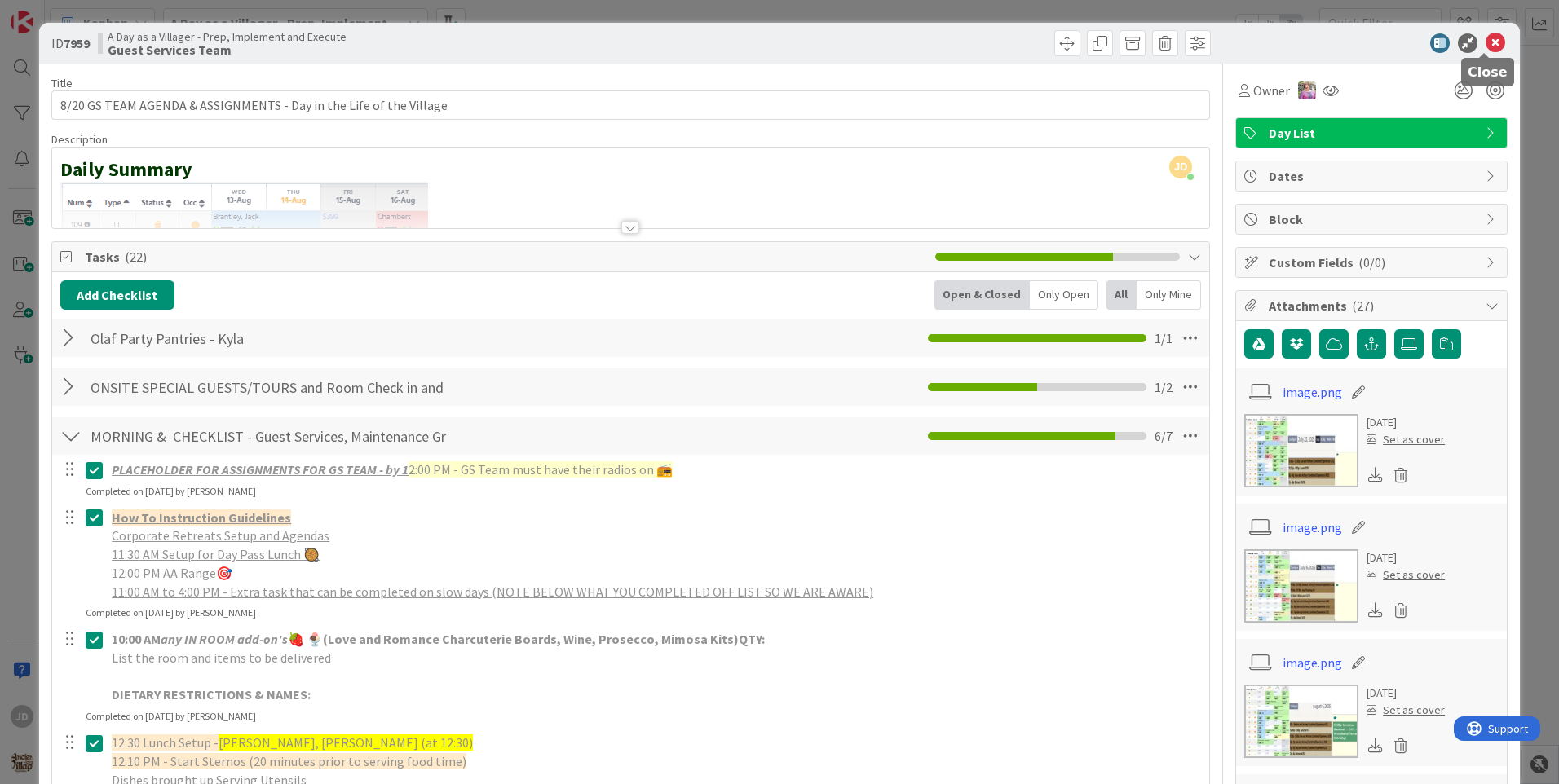
click at [1487, 46] on icon at bounding box center [1495, 43] width 20 height 20
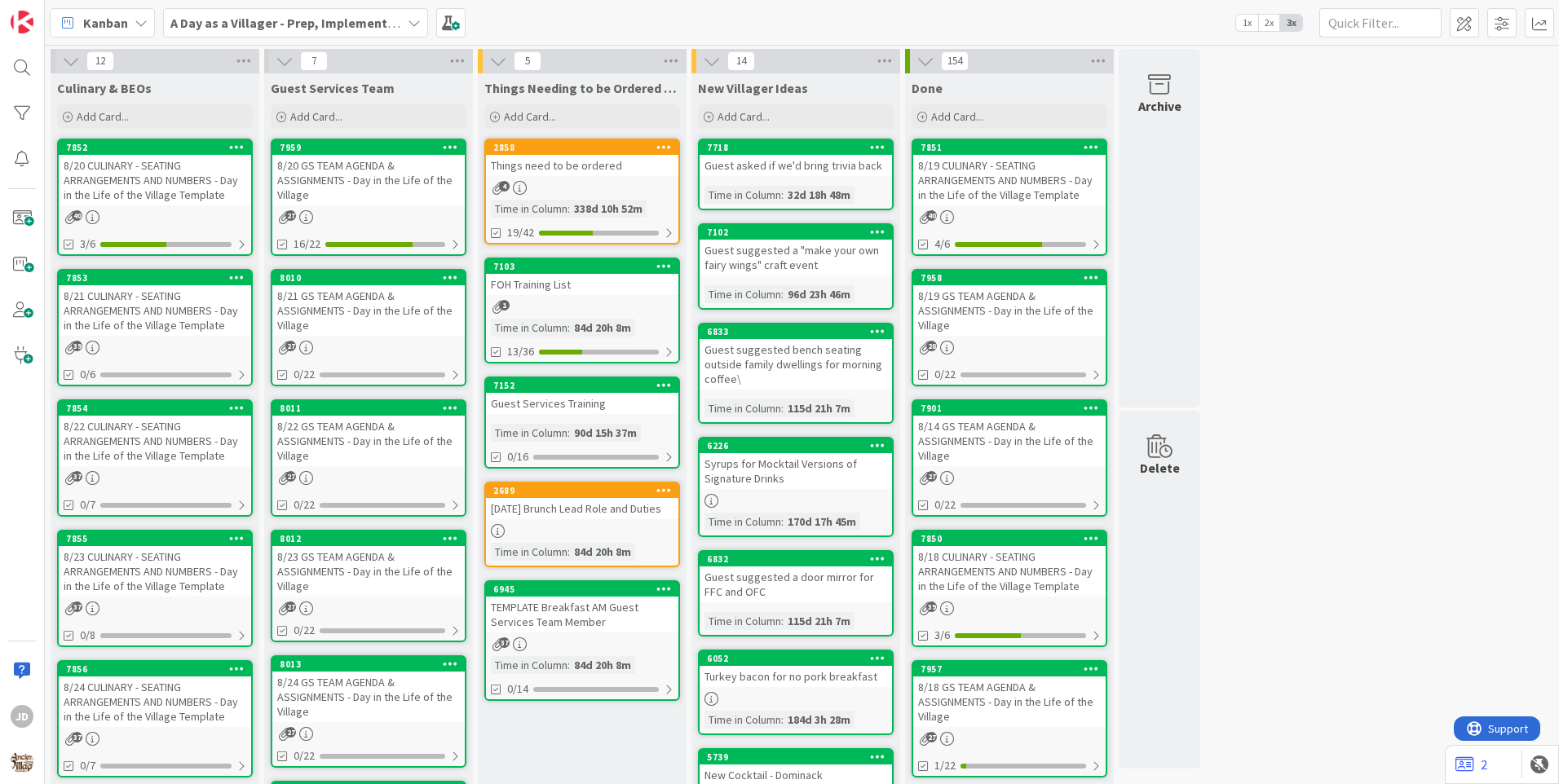
click at [394, 309] on div "8/21 GS TEAM AGENDA & ASSIGNMENTS - Day in the Life of the Village" at bounding box center [369, 310] width 193 height 51
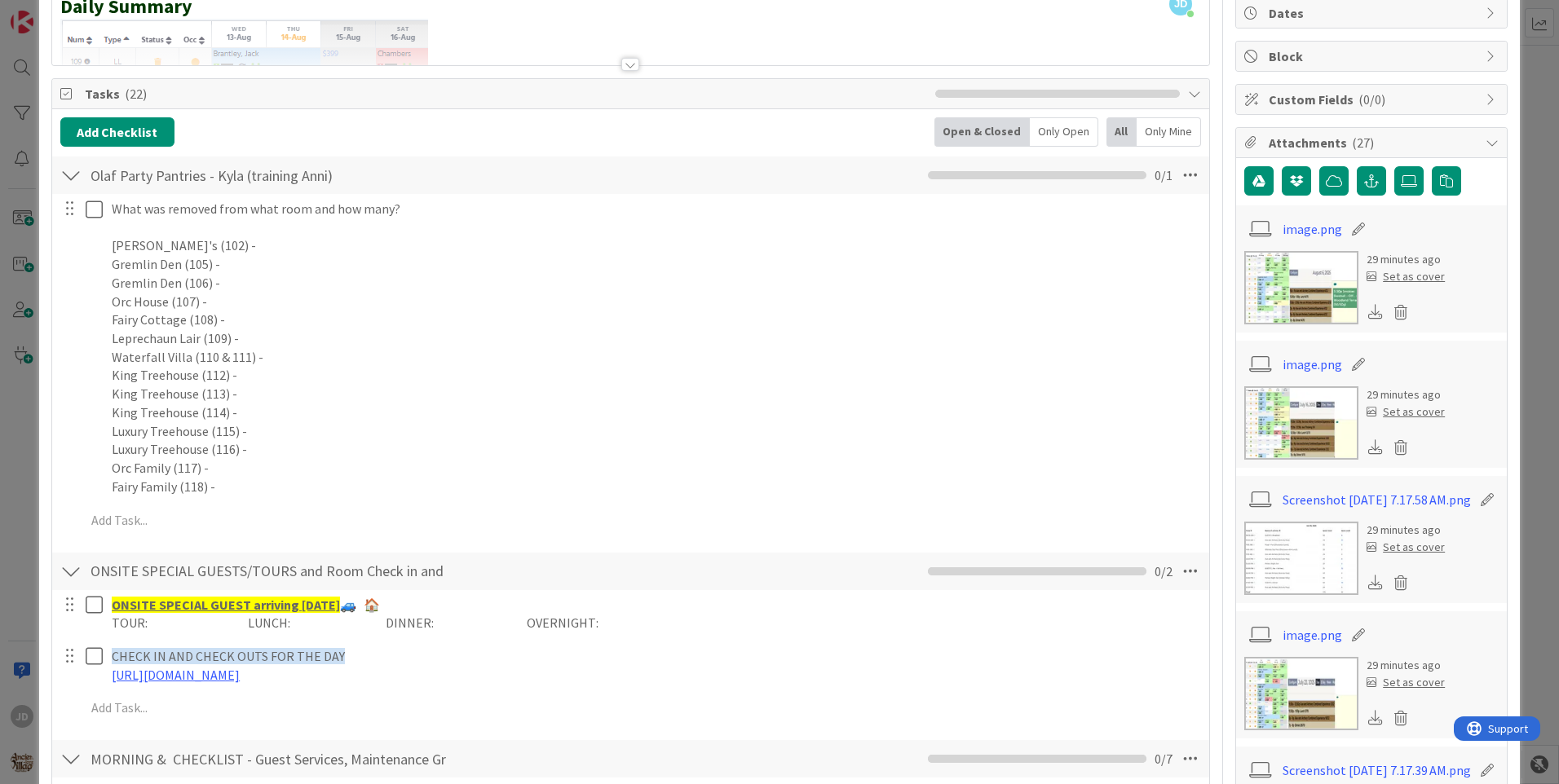
click at [72, 171] on div at bounding box center [71, 175] width 21 height 29
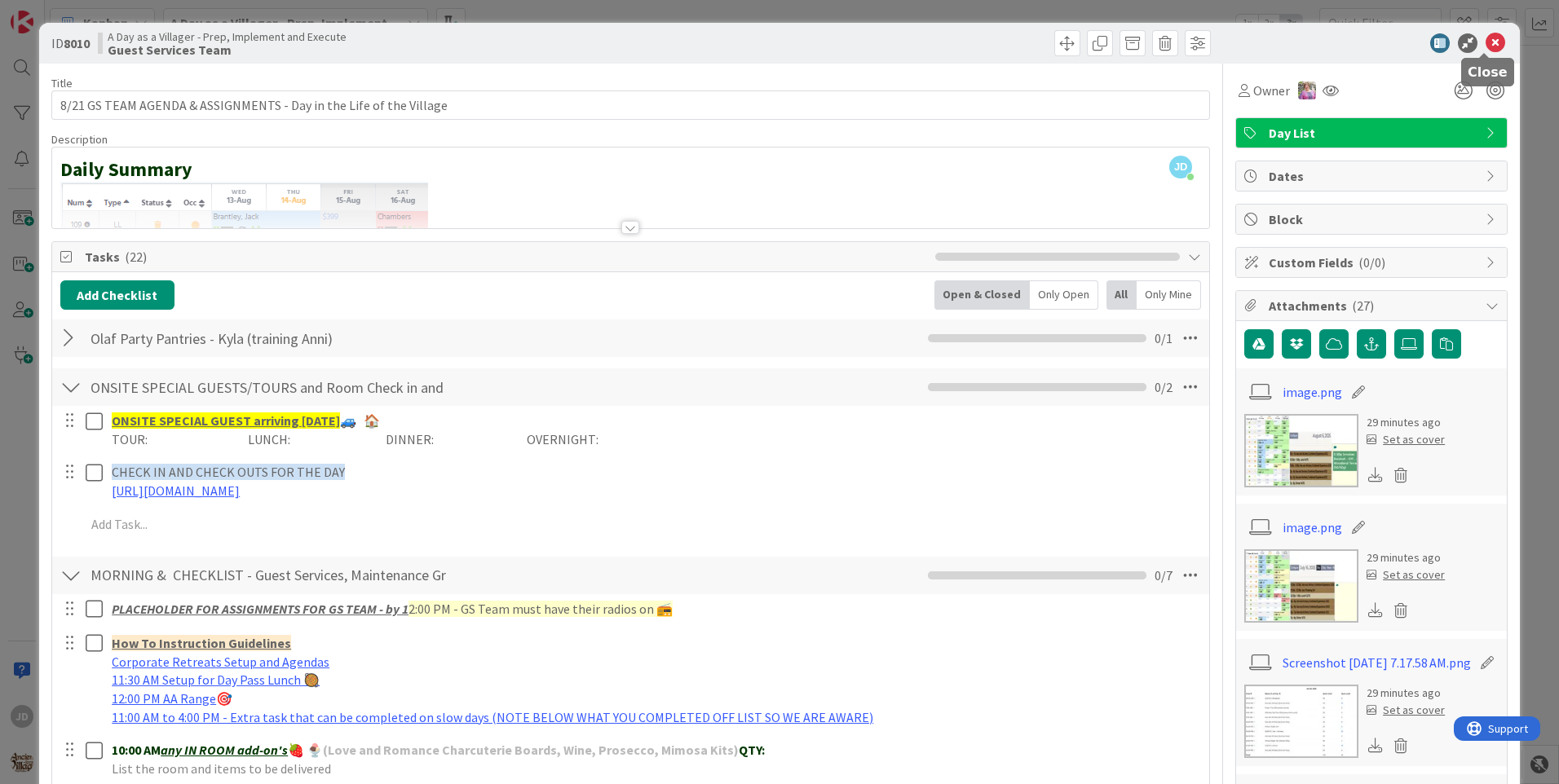
drag, startPoint x: 1480, startPoint y: 39, endPoint x: 1022, endPoint y: 139, distance: 468.8
click at [1485, 39] on icon at bounding box center [1495, 43] width 20 height 20
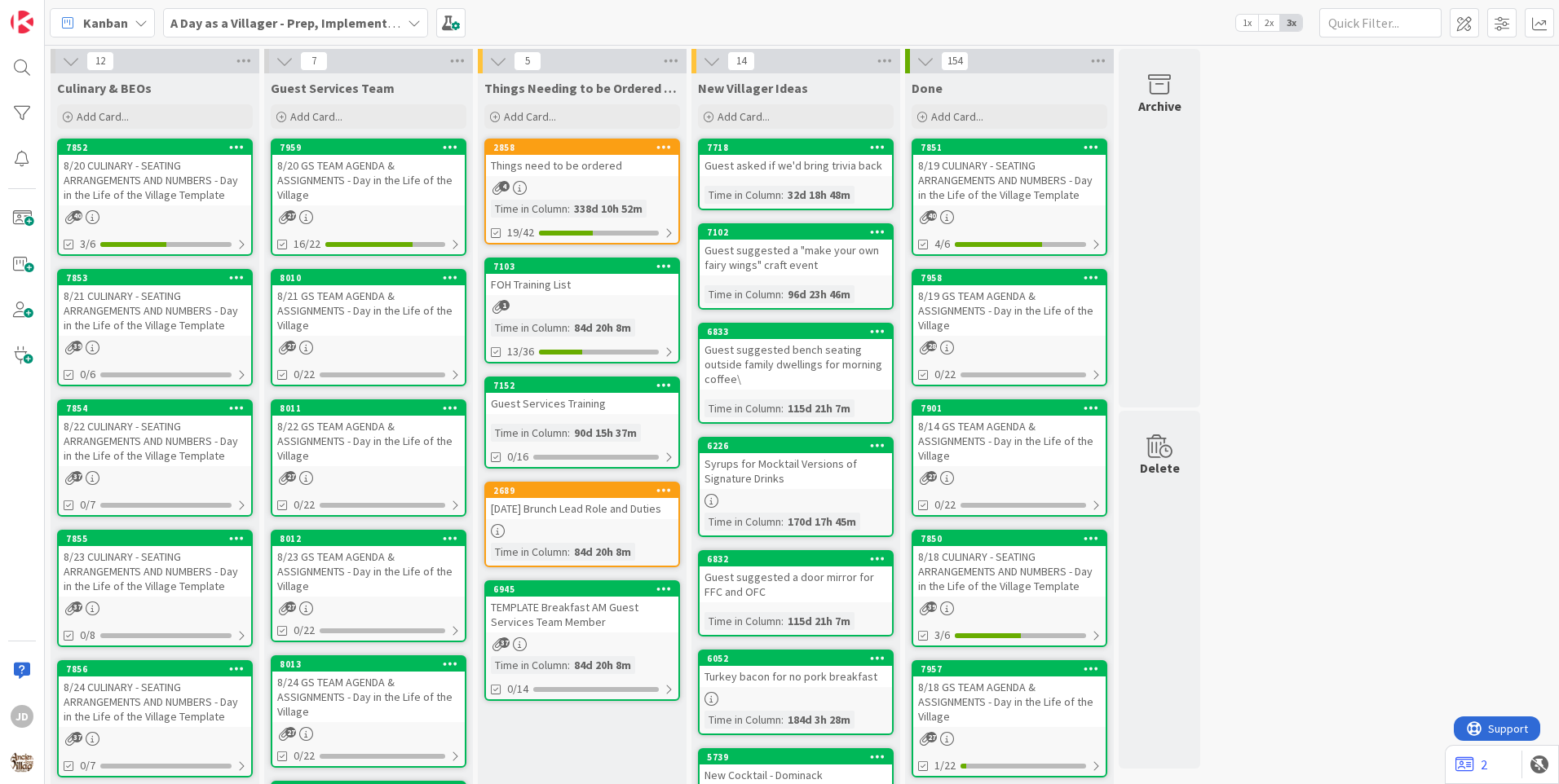
click at [365, 438] on div "8/22 GS TEAM AGENDA & ASSIGNMENTS - Day in the Life of the Village" at bounding box center [369, 441] width 193 height 51
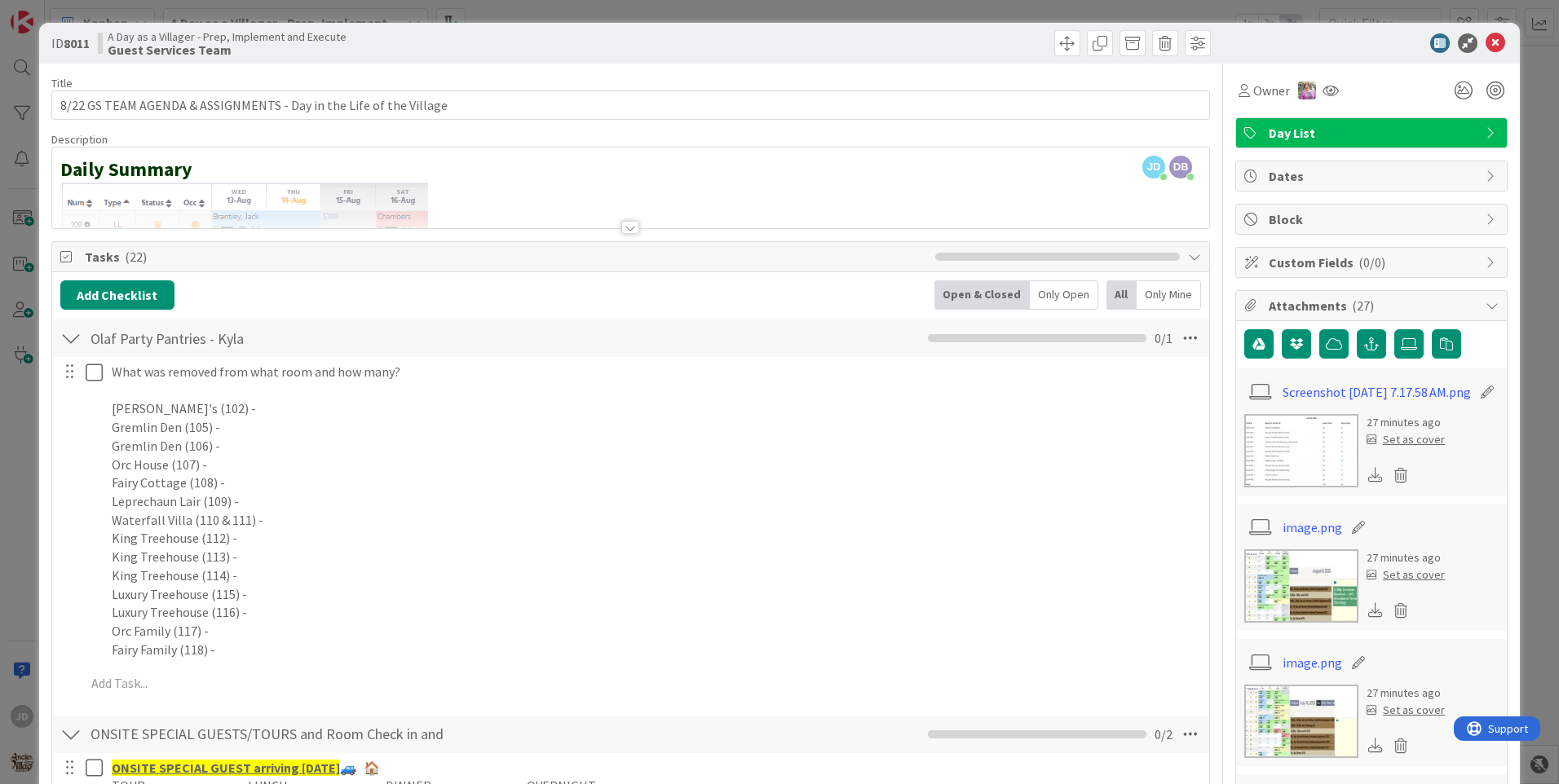
type input "Olaf Party Pantries - [PERSON_NAME]"
click at [74, 334] on div at bounding box center [71, 338] width 21 height 29
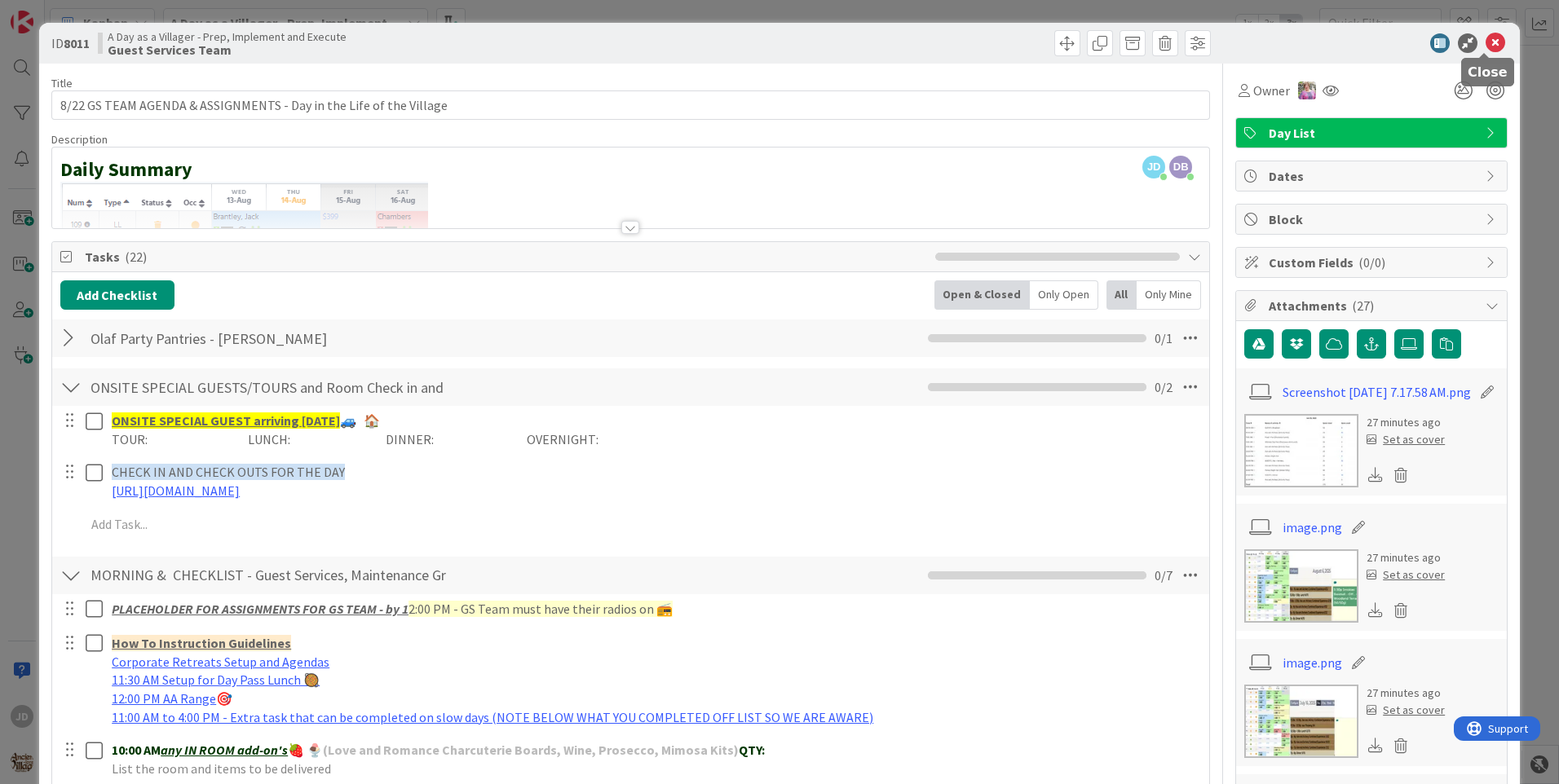
click at [1485, 46] on icon at bounding box center [1495, 43] width 20 height 20
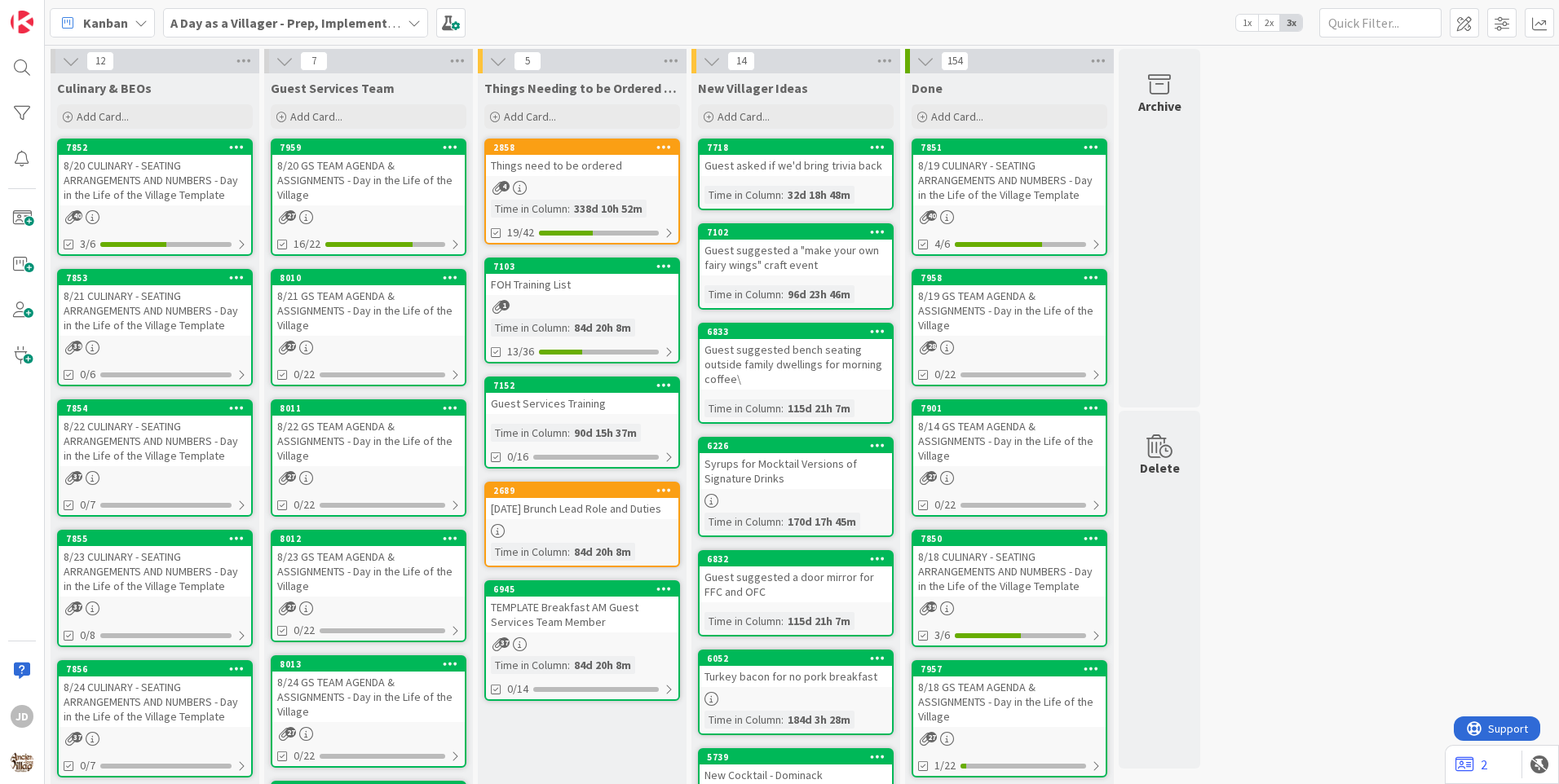
click at [361, 165] on div "8/20 GS TEAM AGENDA & ASSIGNMENTS - Day in the Life of the Village" at bounding box center [369, 180] width 193 height 51
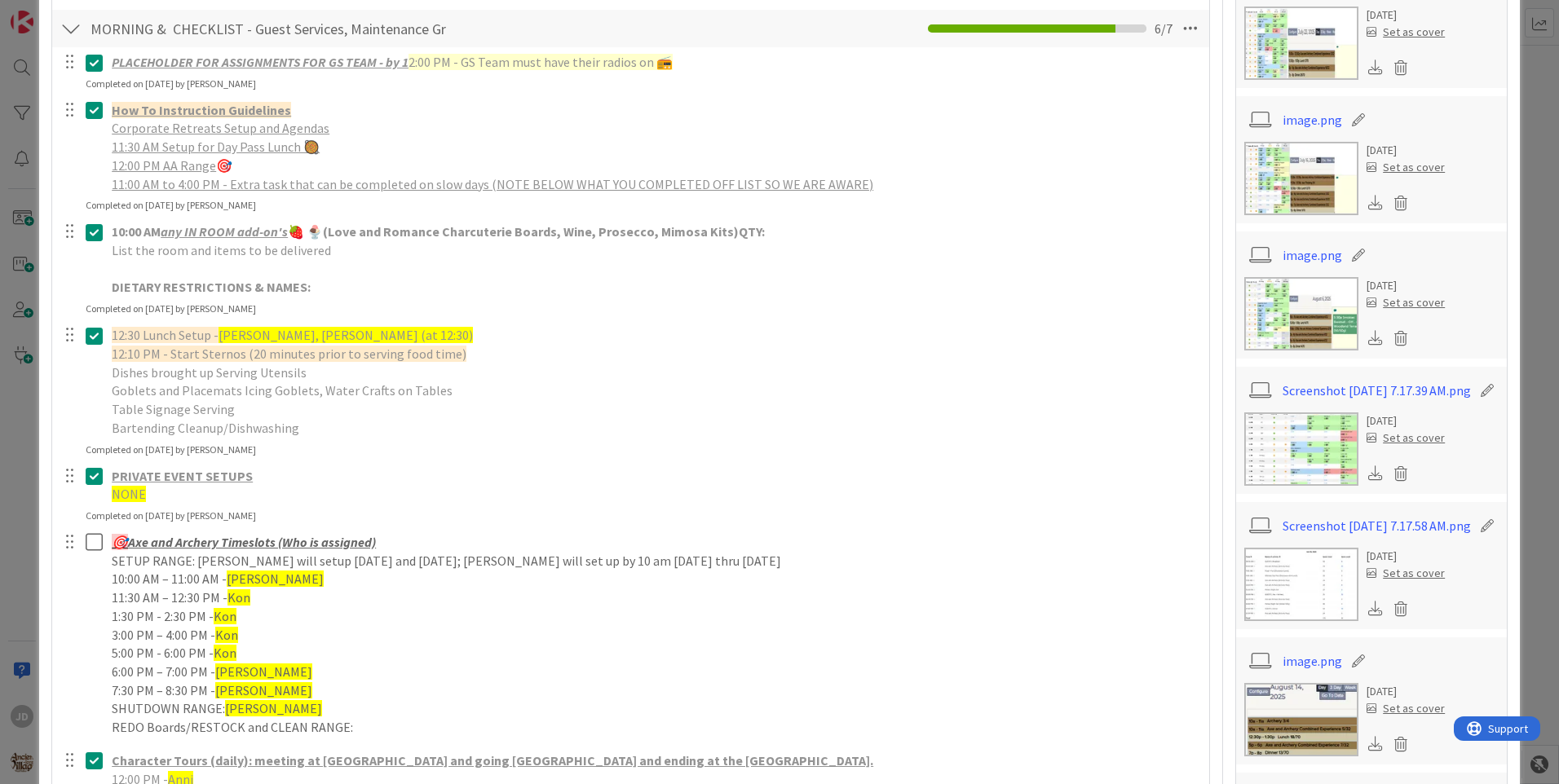
scroll to position [570, 0]
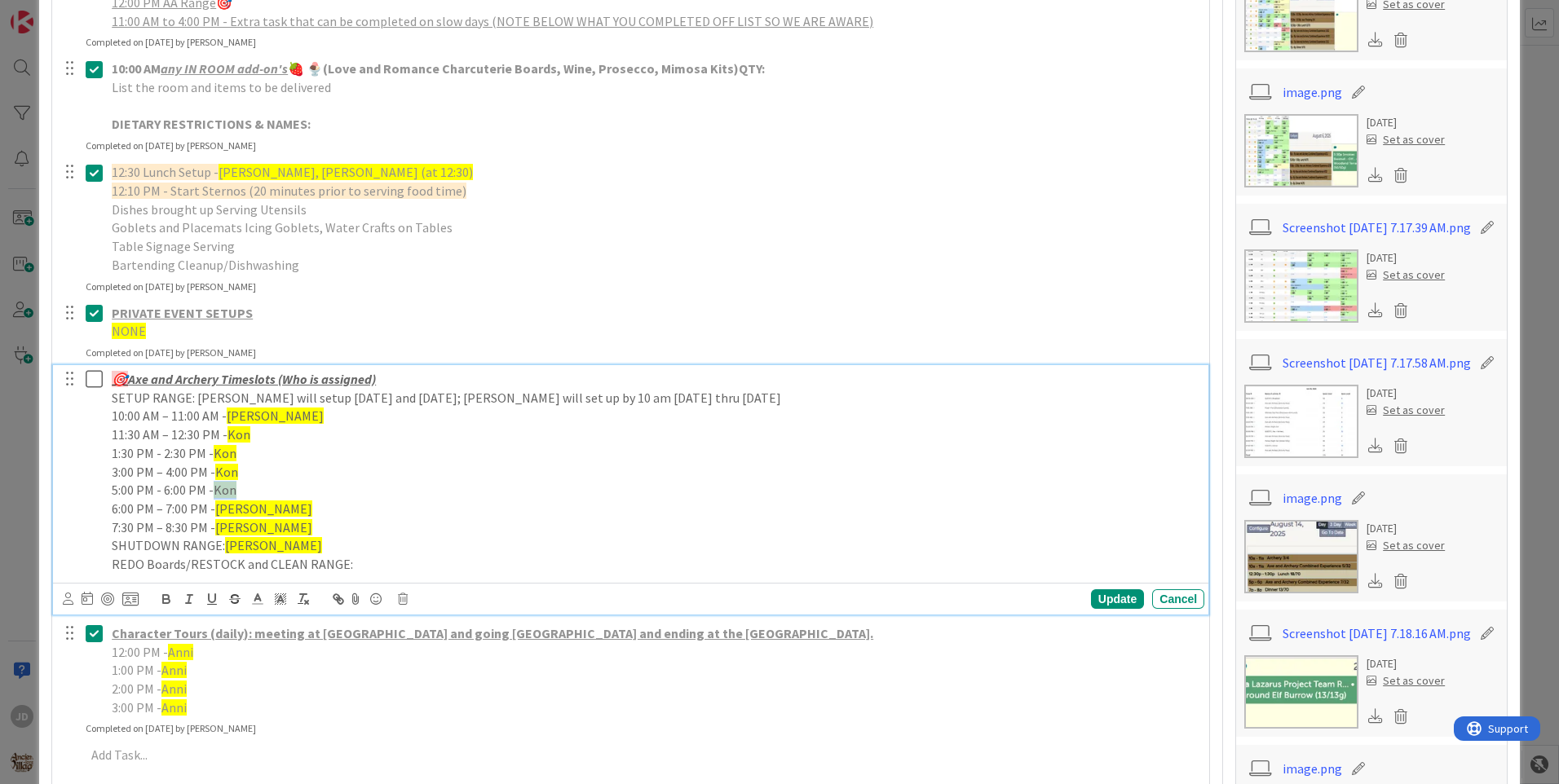
drag, startPoint x: 238, startPoint y: 490, endPoint x: 216, endPoint y: 491, distance: 22.0
click at [216, 491] on p "5:00 PM - 6:00 PM - Kon" at bounding box center [654, 490] width 1086 height 19
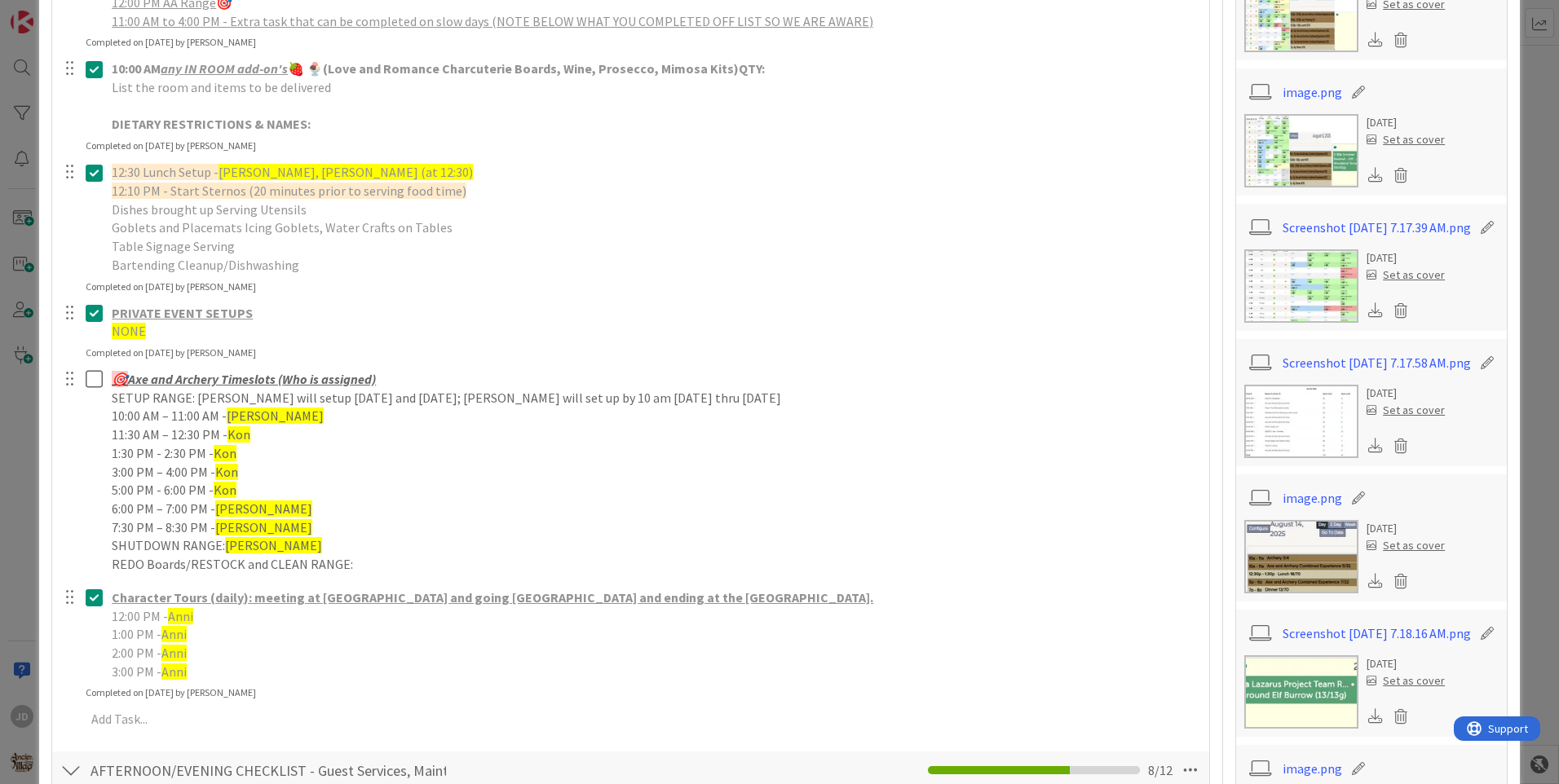
drag, startPoint x: 1205, startPoint y: 275, endPoint x: 1216, endPoint y: 220, distance: 56.1
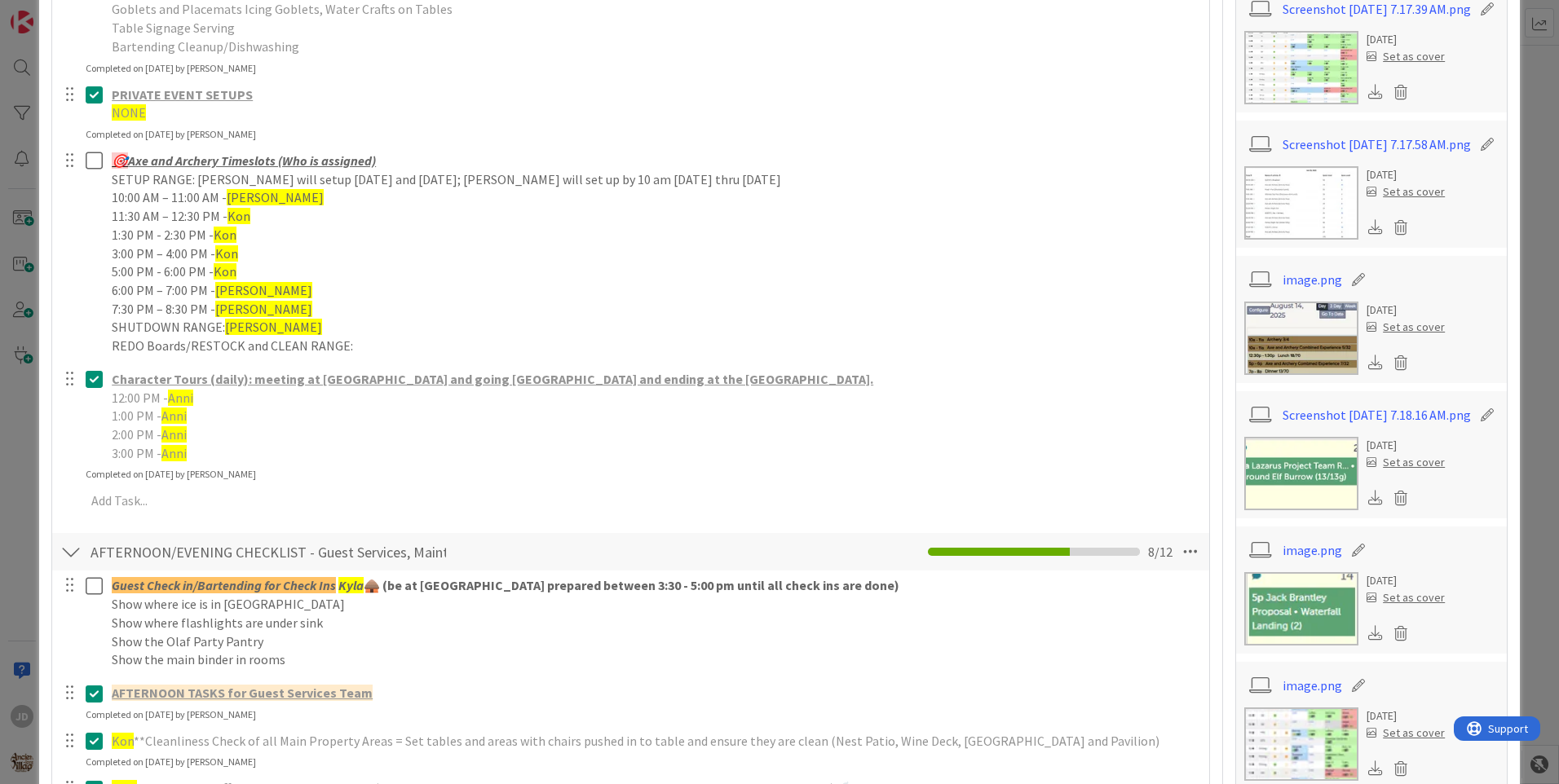
scroll to position [489, 0]
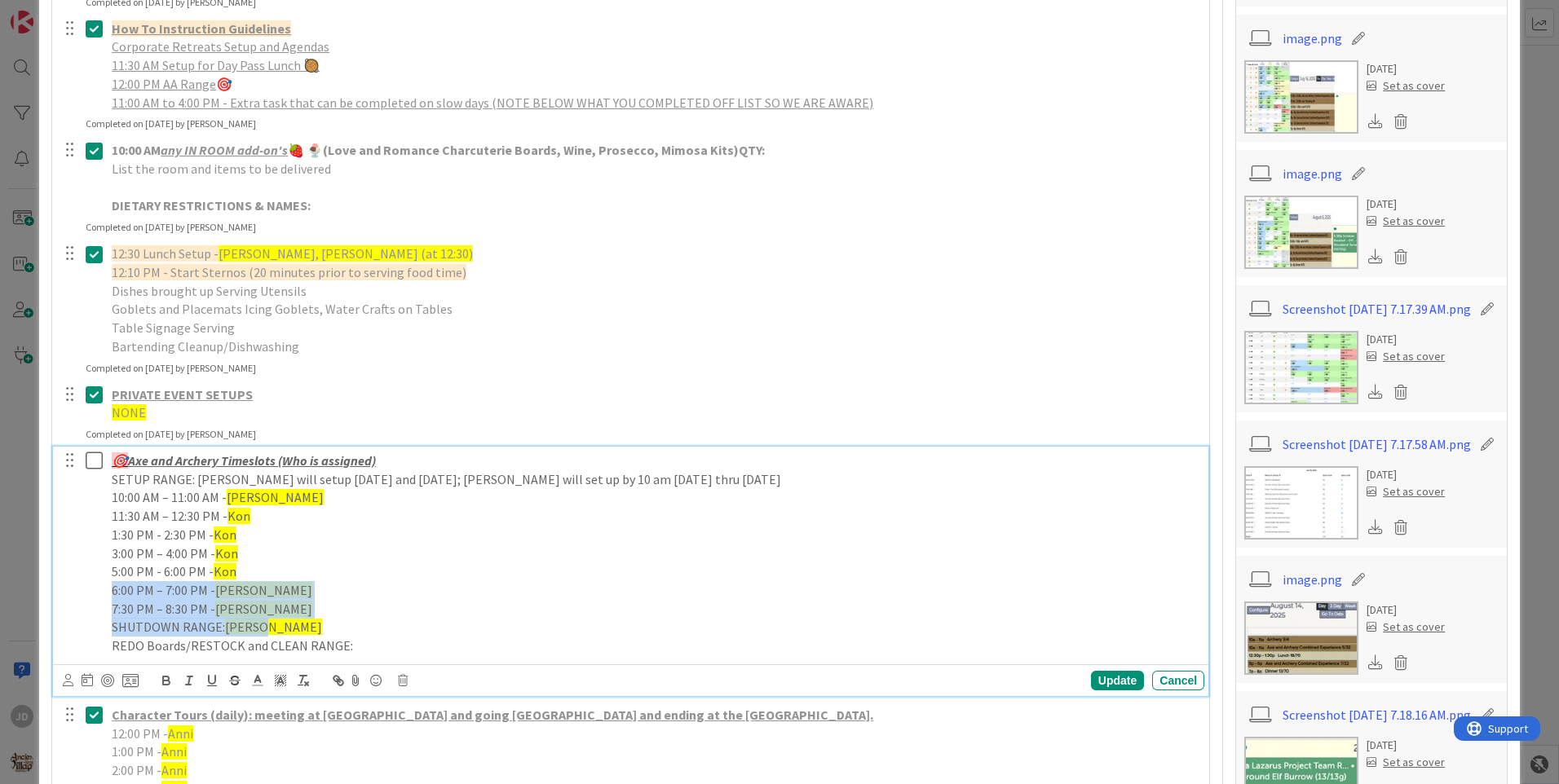
drag, startPoint x: 124, startPoint y: 594, endPoint x: 279, endPoint y: 618, distance: 156.8
click at [279, 618] on div "🎯 Axe and Archery Timeslots (Who is assigned) SETUP RANGE: [PERSON_NAME] will s…" at bounding box center [654, 553] width 1099 height 213
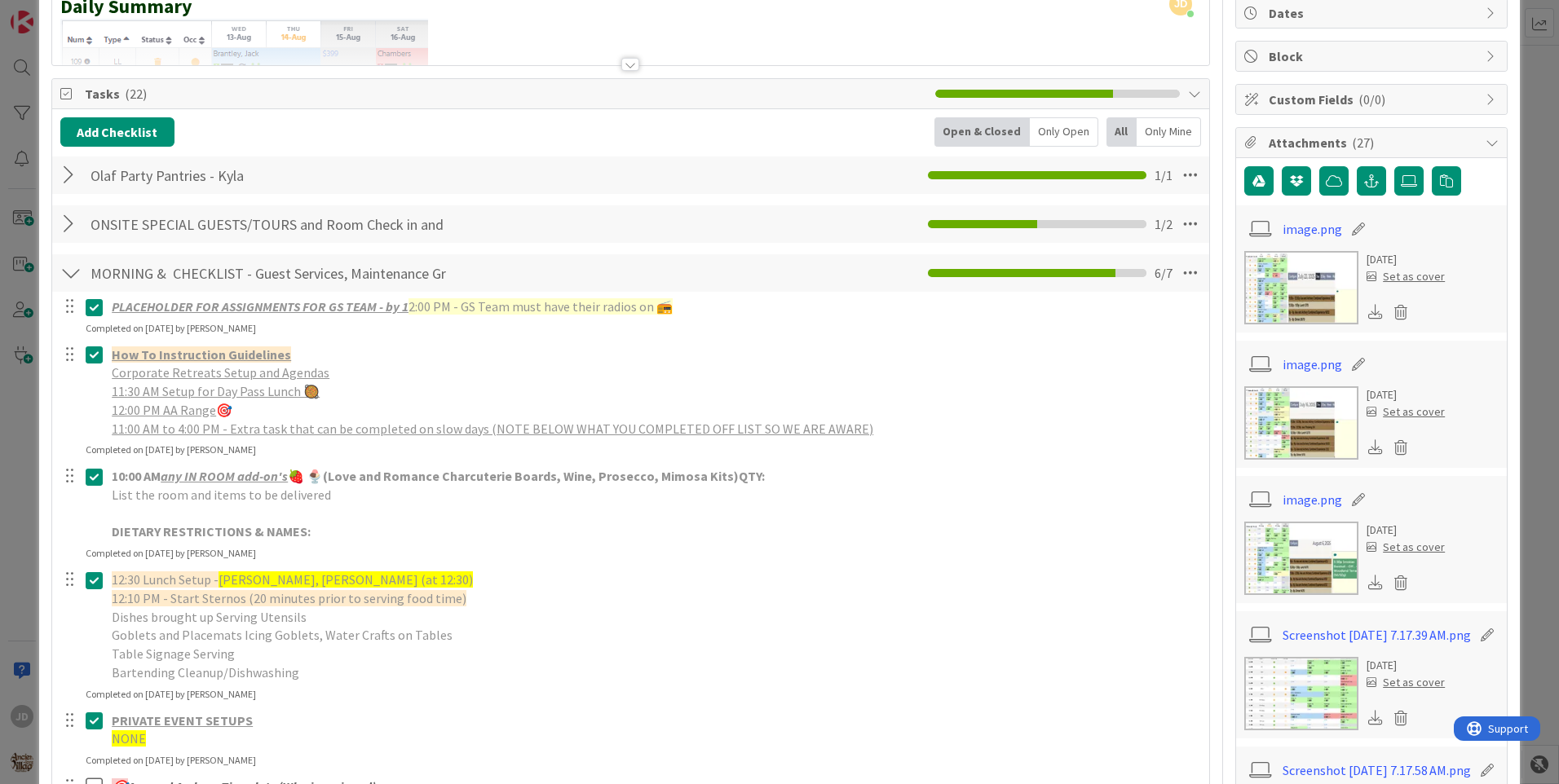
scroll to position [0, 0]
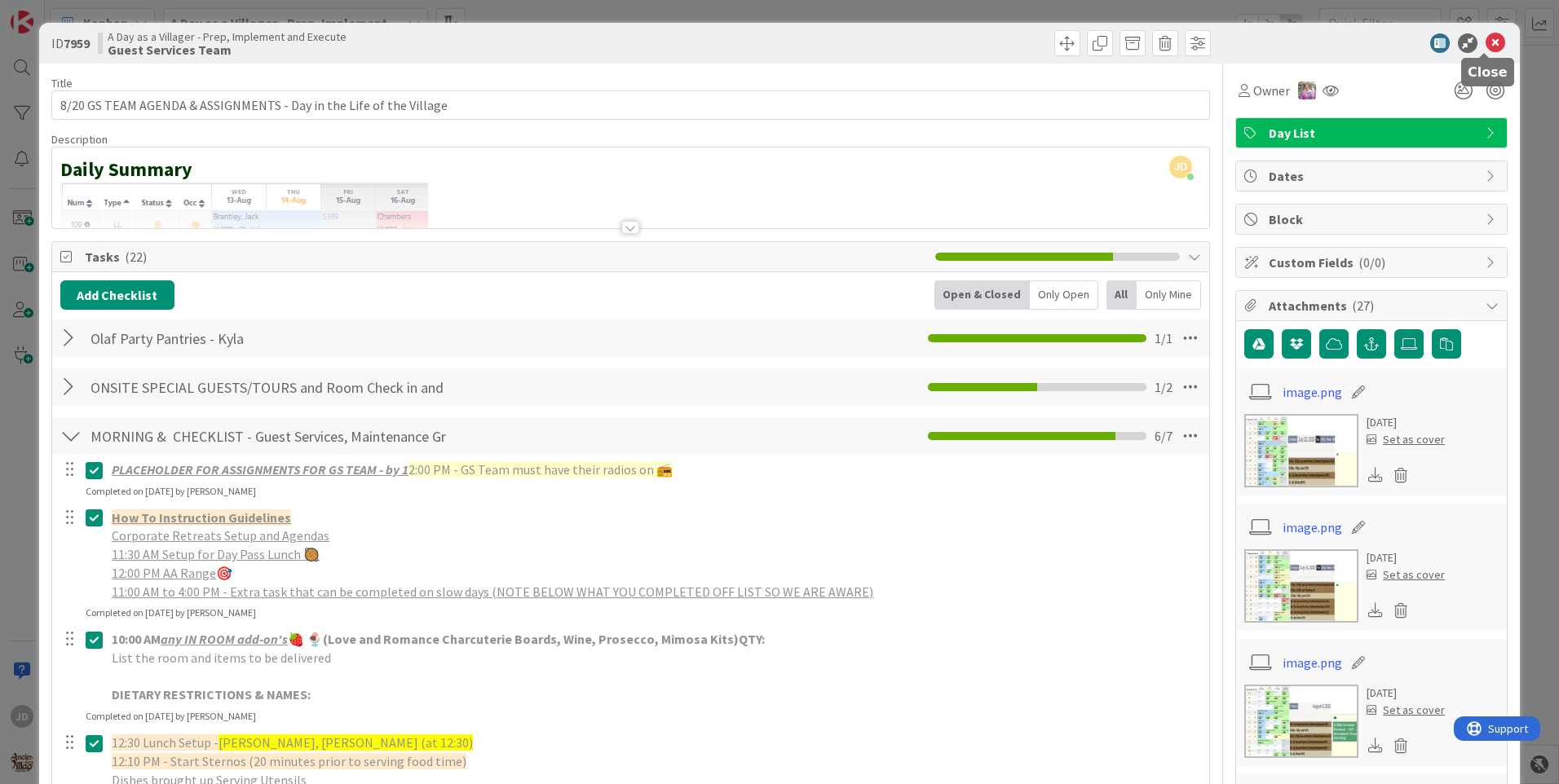
click at [1485, 43] on icon at bounding box center [1495, 43] width 20 height 20
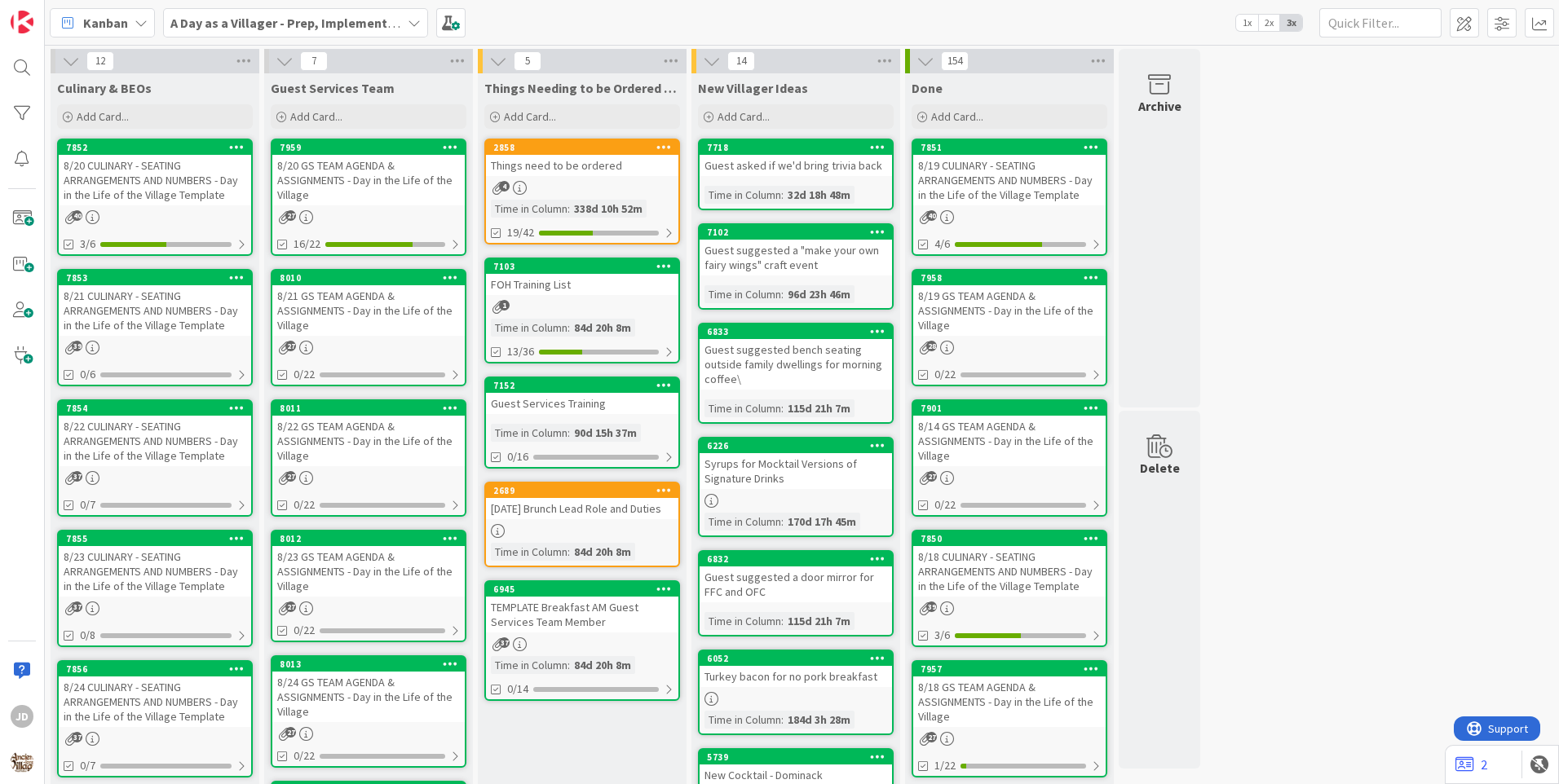
click at [330, 297] on div "8/21 GS TEAM AGENDA & ASSIGNMENTS - Day in the Life of the Village" at bounding box center [369, 310] width 193 height 51
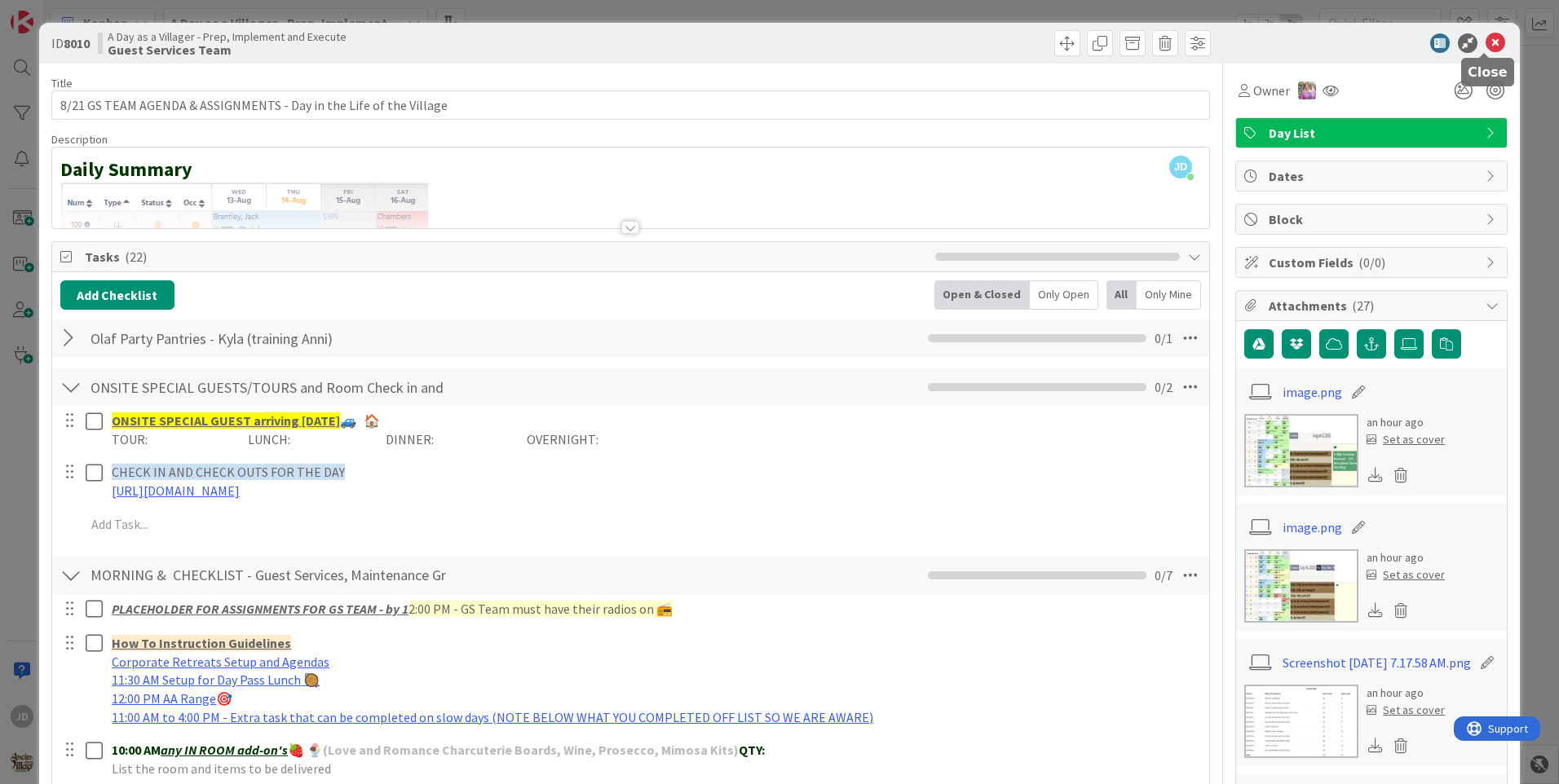
click at [1489, 45] on icon at bounding box center [1495, 43] width 20 height 20
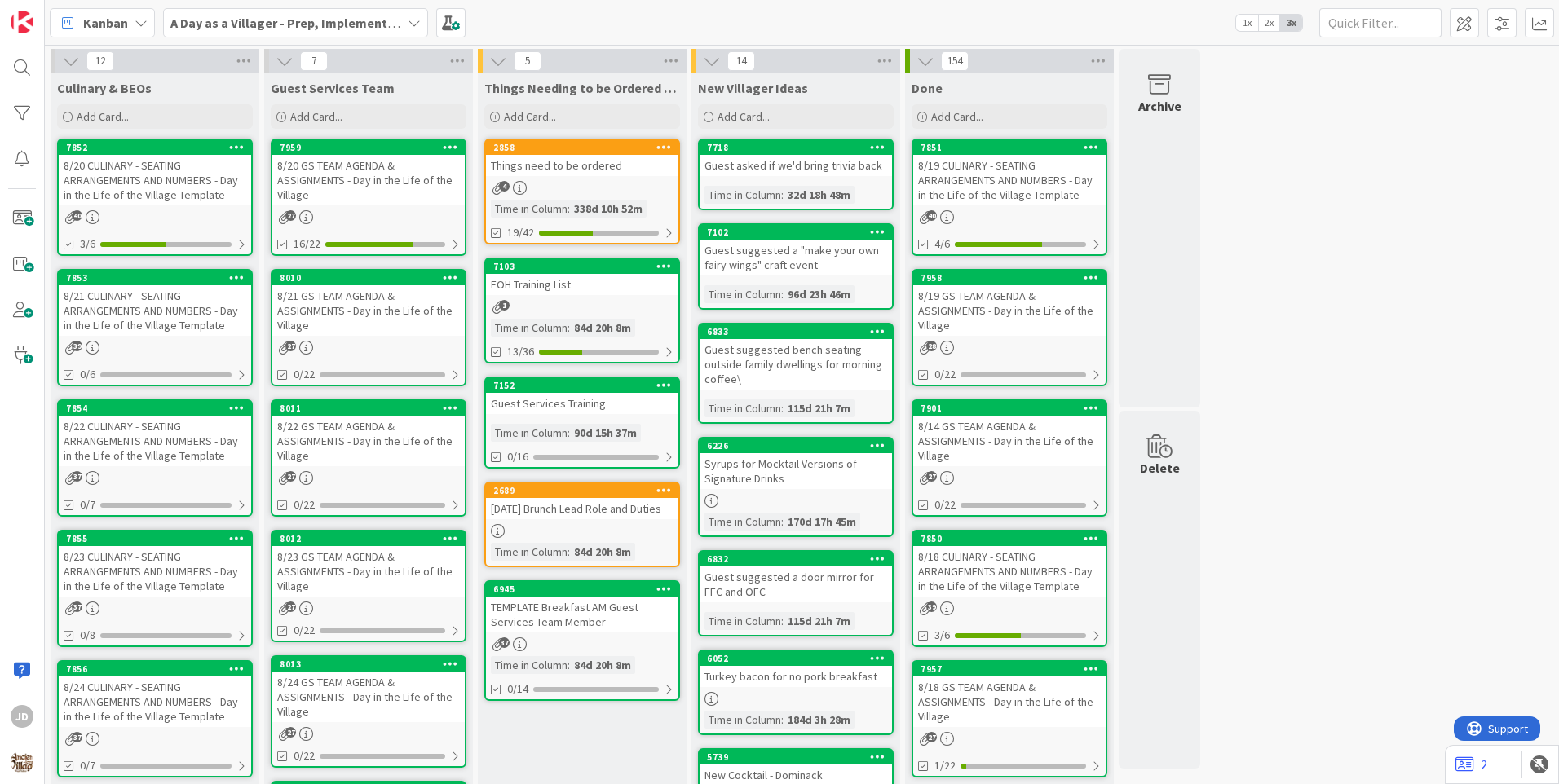
click at [344, 431] on div "8/22 GS TEAM AGENDA & ASSIGNMENTS - Day in the Life of the Village" at bounding box center [369, 441] width 193 height 51
